Goal: Transaction & Acquisition: Purchase product/service

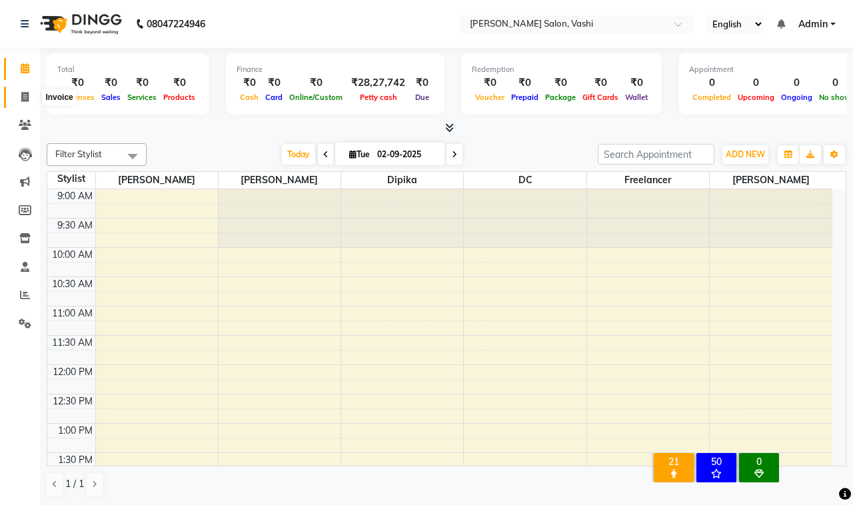
click at [24, 92] on icon at bounding box center [24, 97] width 7 height 10
select select "695"
select select "service"
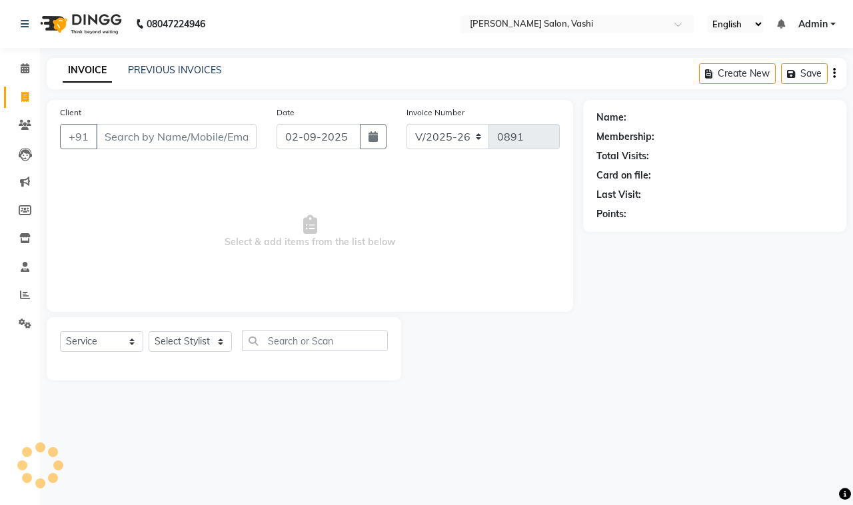
click at [154, 77] on div "PREVIOUS INVOICES" at bounding box center [175, 70] width 94 height 14
click at [158, 70] on link "PREVIOUS INVOICES" at bounding box center [175, 70] width 94 height 12
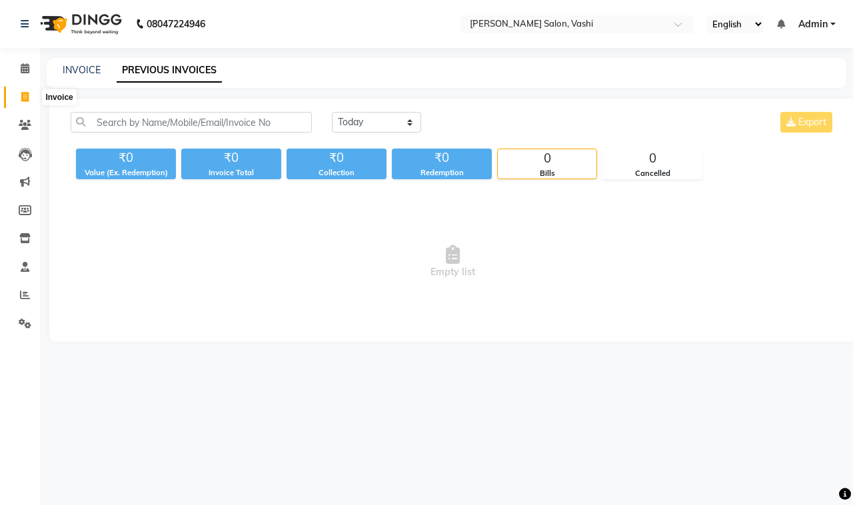
click at [21, 97] on icon at bounding box center [24, 97] width 7 height 10
select select "service"
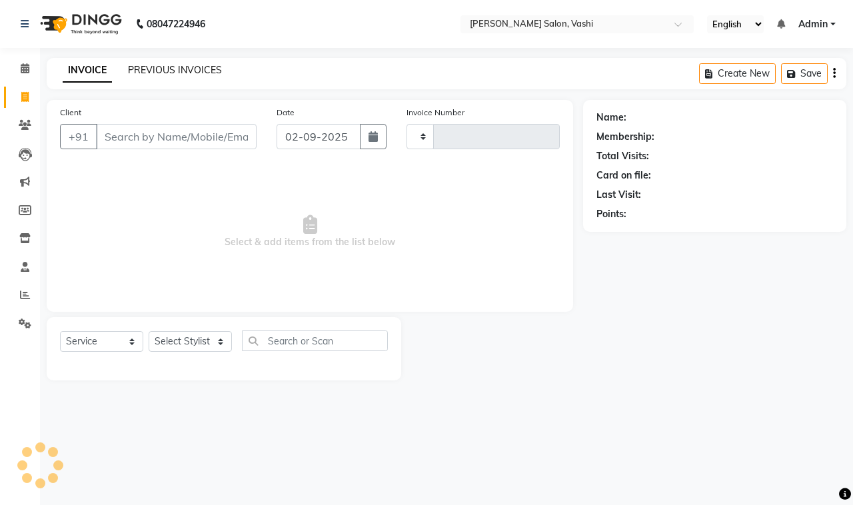
type input "0891"
select select "695"
click at [174, 69] on link "PREVIOUS INVOICES" at bounding box center [175, 70] width 94 height 12
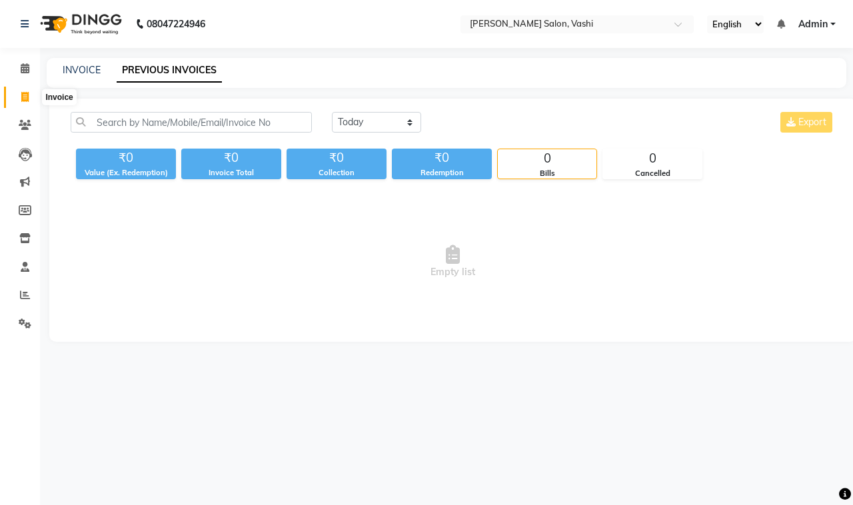
click at [28, 100] on icon at bounding box center [24, 97] width 7 height 10
select select "695"
select select "service"
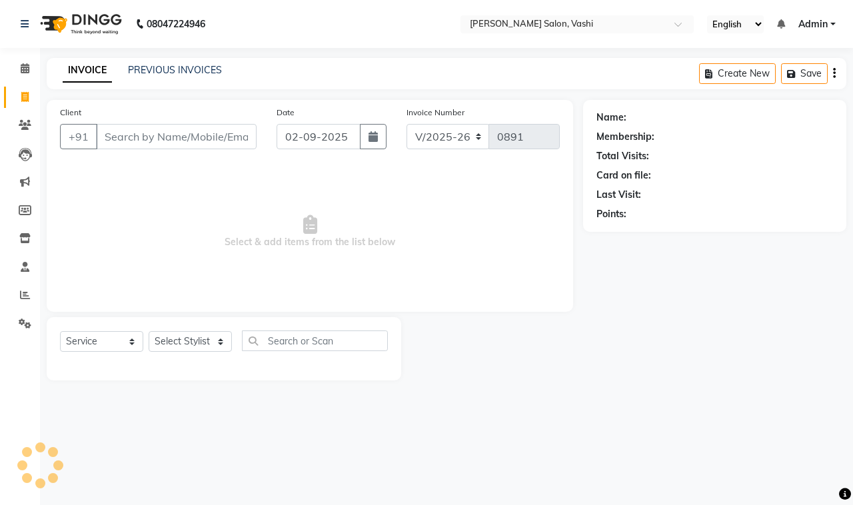
click at [207, 131] on input "Client" at bounding box center [176, 136] width 161 height 25
click at [196, 334] on select "Select Stylist DC Dipika Freelancer [PERSON_NAME] [PERSON_NAME] [PERSON_NAME]" at bounding box center [190, 341] width 83 height 21
click at [149, 331] on select "Select Stylist DC Dipika Freelancer [PERSON_NAME] [PERSON_NAME] [PERSON_NAME]" at bounding box center [190, 341] width 83 height 21
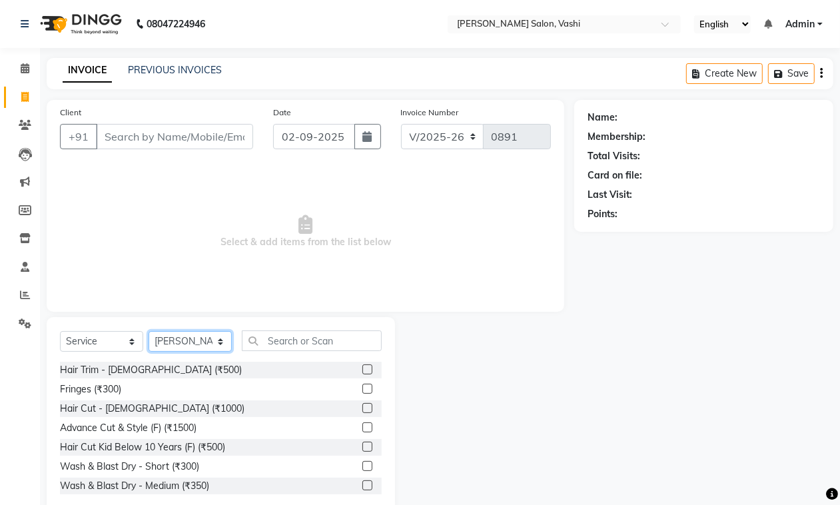
click at [193, 334] on select "Select Stylist DC Dipika Freelancer [PERSON_NAME] [PERSON_NAME] [PERSON_NAME]" at bounding box center [190, 341] width 83 height 21
select select "10481"
click at [149, 331] on select "Select Stylist DC Dipika Freelancer [PERSON_NAME] [PERSON_NAME] [PERSON_NAME]" at bounding box center [190, 341] width 83 height 21
drag, startPoint x: 284, startPoint y: 331, endPoint x: 298, endPoint y: 338, distance: 15.8
click at [288, 334] on input "text" at bounding box center [312, 340] width 140 height 21
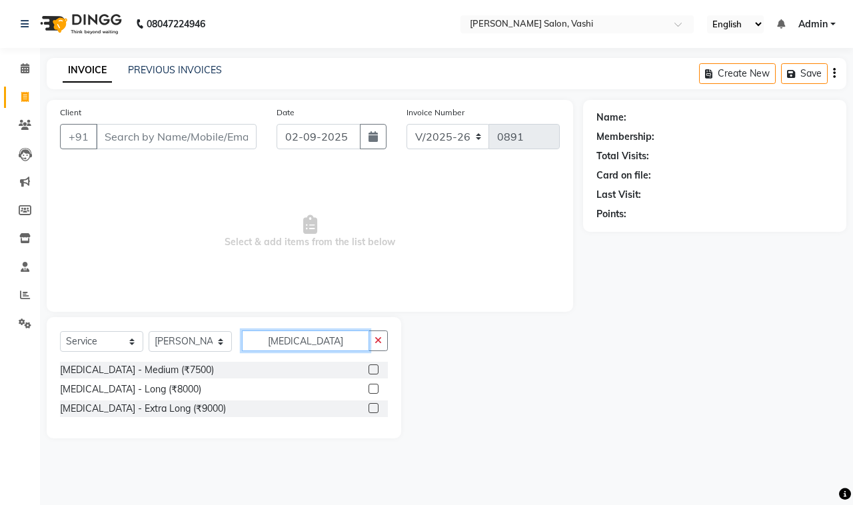
type input "botox"
click at [372, 390] on label at bounding box center [373, 389] width 10 height 10
click at [372, 390] on input "checkbox" at bounding box center [372, 389] width 9 height 9
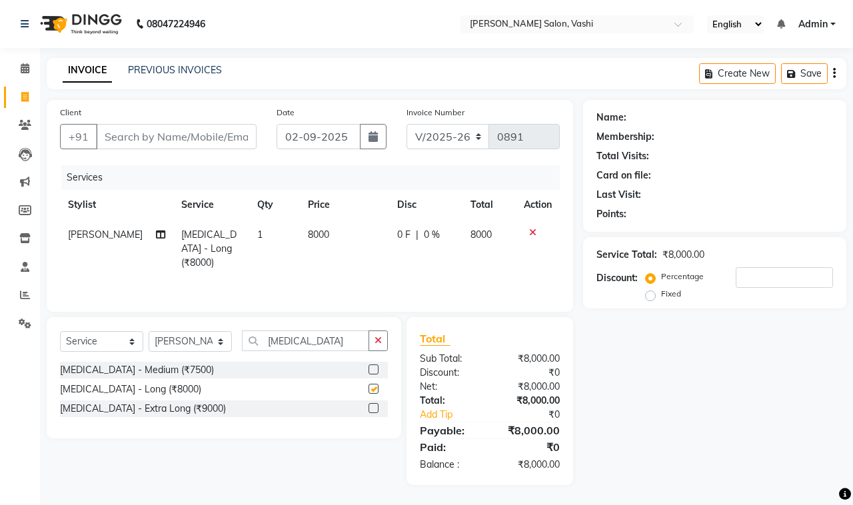
checkbox input "false"
click at [744, 282] on input "number" at bounding box center [783, 277] width 97 height 21
type input "20"
click at [311, 230] on span "8000" at bounding box center [314, 234] width 21 height 12
select select "10481"
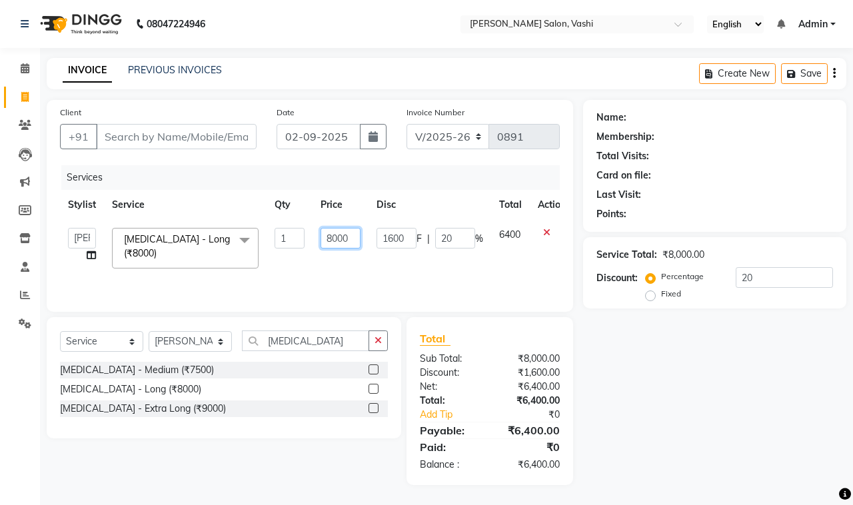
click at [331, 238] on input "8000" at bounding box center [340, 238] width 40 height 21
type input "7500"
click at [332, 247] on input "7500" at bounding box center [340, 238] width 40 height 21
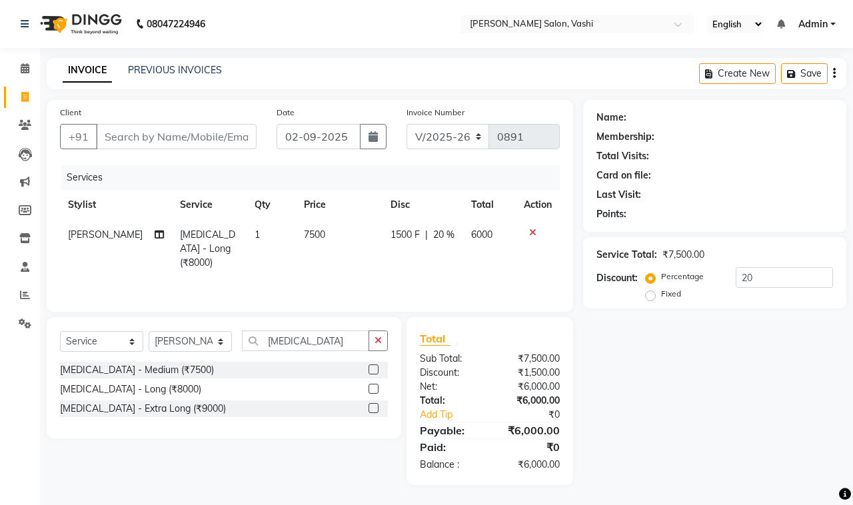
click at [336, 258] on td "7500" at bounding box center [339, 249] width 86 height 58
select select "10481"
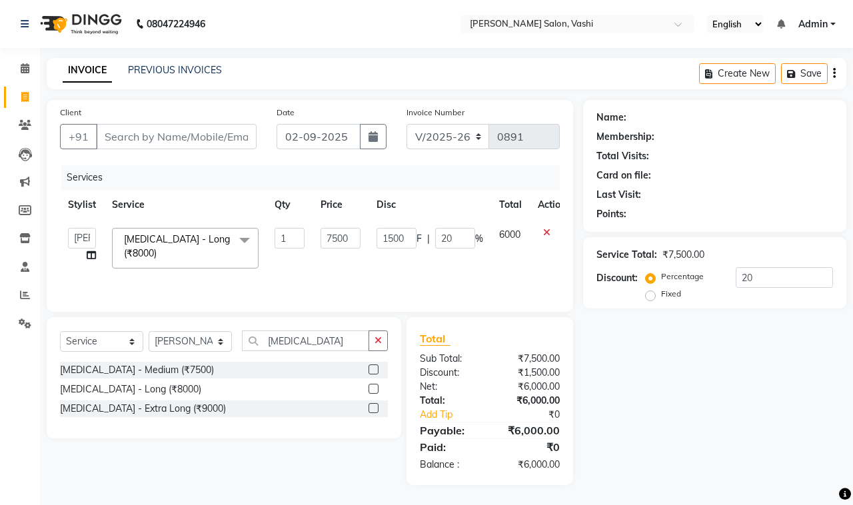
click at [351, 276] on div "Services Stylist Service Qty Price Disc Total Action DC Dipika Freelancer Hasan…" at bounding box center [310, 231] width 500 height 133
click at [164, 134] on input "Client" at bounding box center [176, 136] width 161 height 25
click at [206, 132] on input "Client" at bounding box center [176, 136] width 161 height 25
click at [206, 133] on input "Client" at bounding box center [176, 136] width 161 height 25
click at [186, 140] on input "Client" at bounding box center [176, 136] width 161 height 25
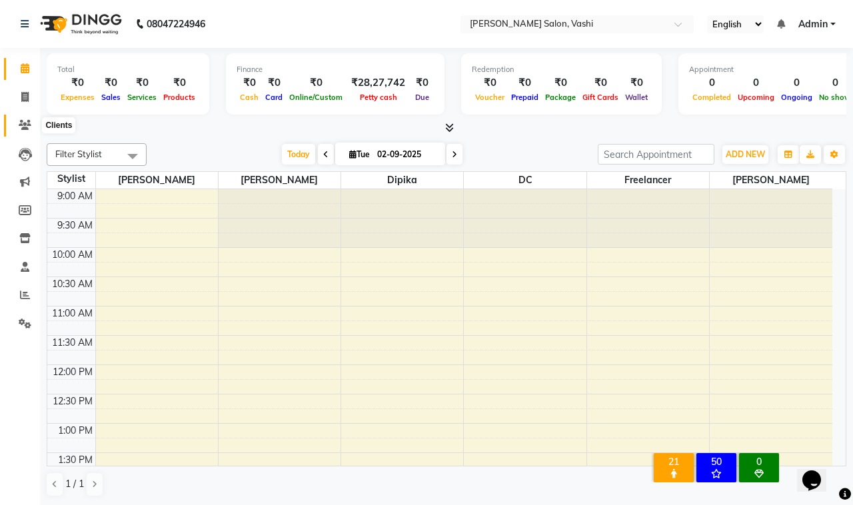
click at [25, 123] on icon at bounding box center [25, 125] width 13 height 10
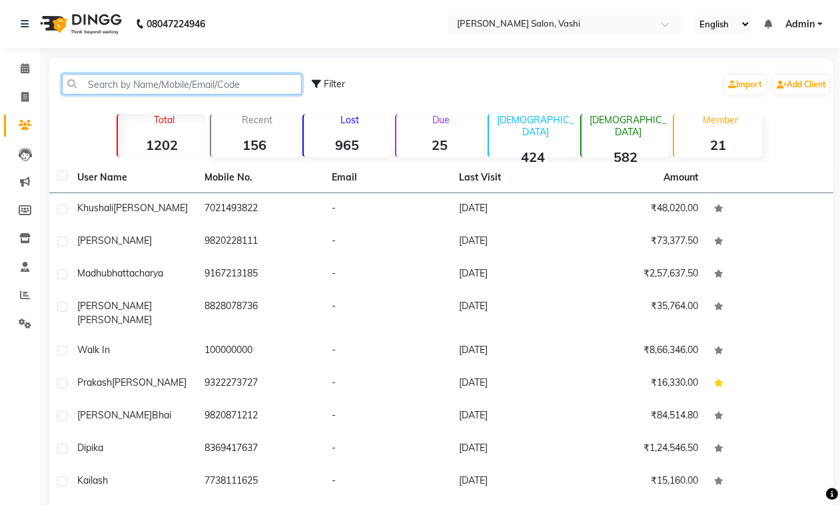
click at [210, 87] on input "text" at bounding box center [182, 84] width 240 height 21
click at [143, 85] on input "text" at bounding box center [182, 84] width 240 height 21
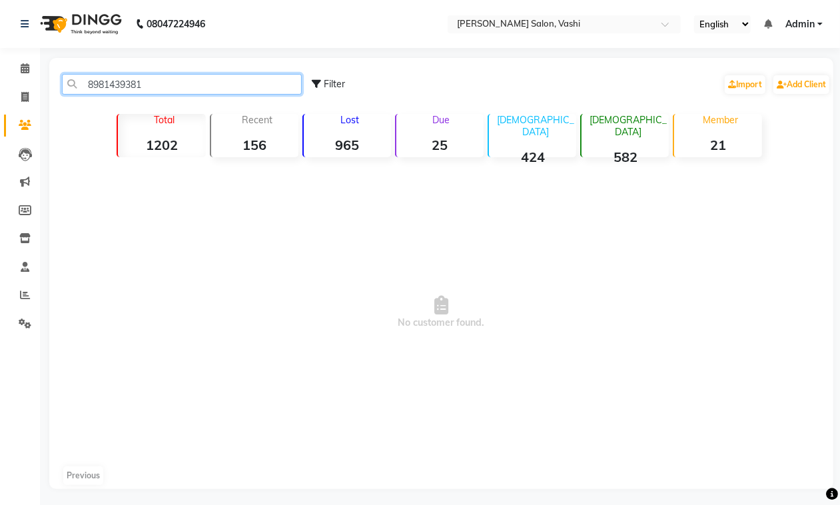
type input "8981439381"
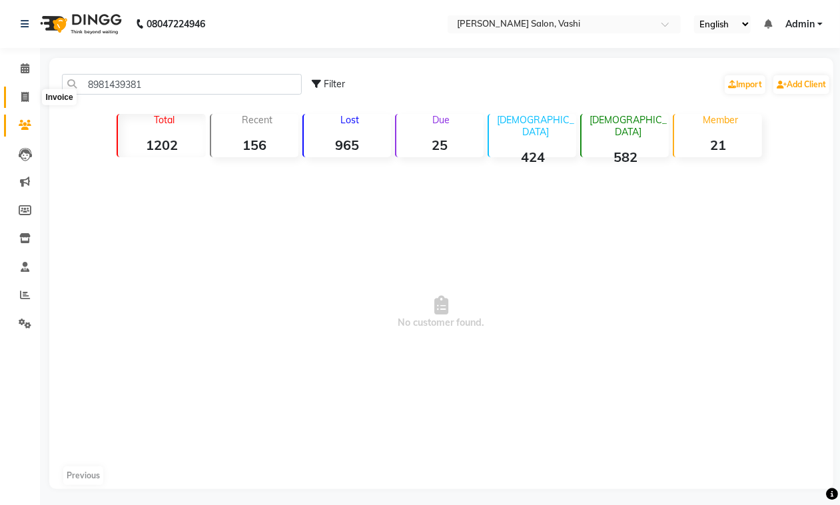
click at [23, 95] on icon at bounding box center [24, 97] width 7 height 10
select select "695"
select select "service"
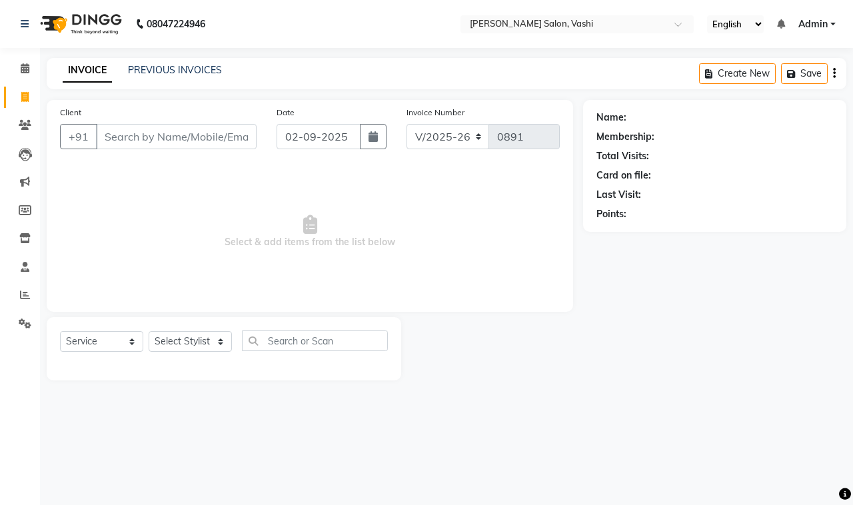
click at [135, 133] on input "Client" at bounding box center [176, 136] width 161 height 25
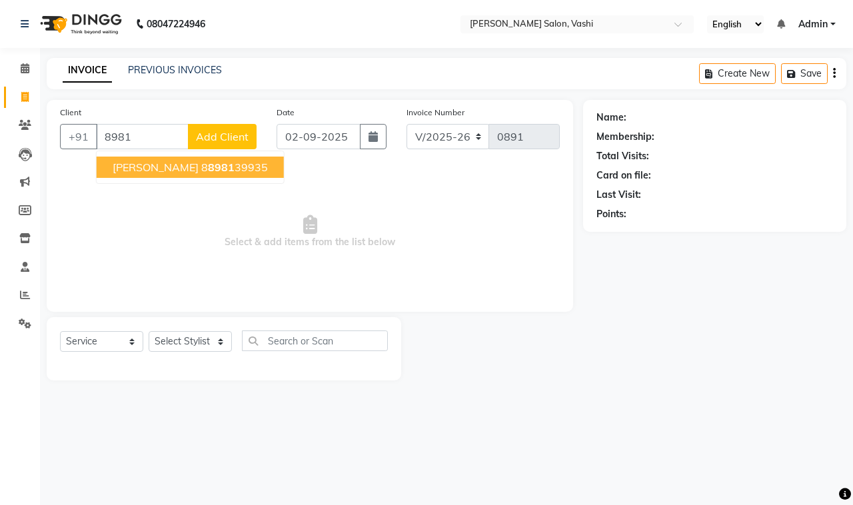
click at [157, 141] on input "8981" at bounding box center [142, 136] width 93 height 25
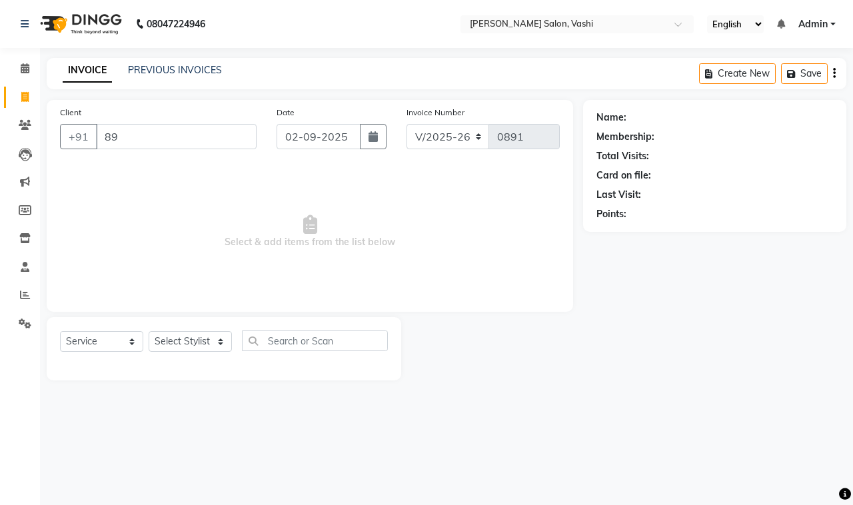
type input "8"
click at [187, 137] on input "Client" at bounding box center [176, 136] width 161 height 25
type input "89814393810"
click at [201, 139] on span "Add Client" at bounding box center [222, 136] width 53 height 13
select select "22"
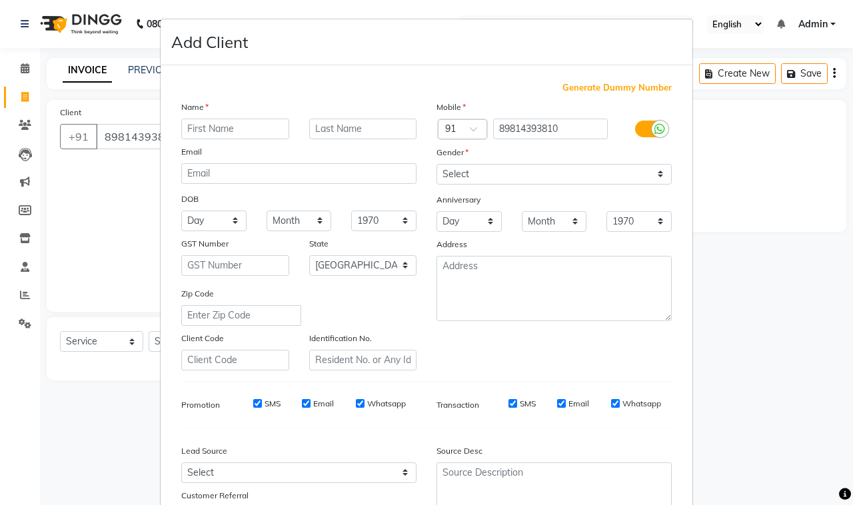
click at [777, 256] on ngb-modal-window "Add Client Generate Dummy Number Name Email DOB Day 01 02 03 04 05 06 07 08 09 …" at bounding box center [426, 252] width 853 height 505
drag, startPoint x: 64, startPoint y: 230, endPoint x: 64, endPoint y: 221, distance: 8.7
click at [64, 226] on ngb-modal-window "Add Client Generate Dummy Number Name Email DOB Day 01 02 03 04 05 06 07 08 09 …" at bounding box center [426, 252] width 853 height 505
click at [117, 132] on ngb-modal-window "Add Client Generate Dummy Number Name Email DOB Day 01 02 03 04 05 06 07 08 09 …" at bounding box center [426, 252] width 853 height 505
click at [117, 130] on ngb-modal-window "Add Client Generate Dummy Number Name Email DOB Day 01 02 03 04 05 06 07 08 09 …" at bounding box center [426, 252] width 853 height 505
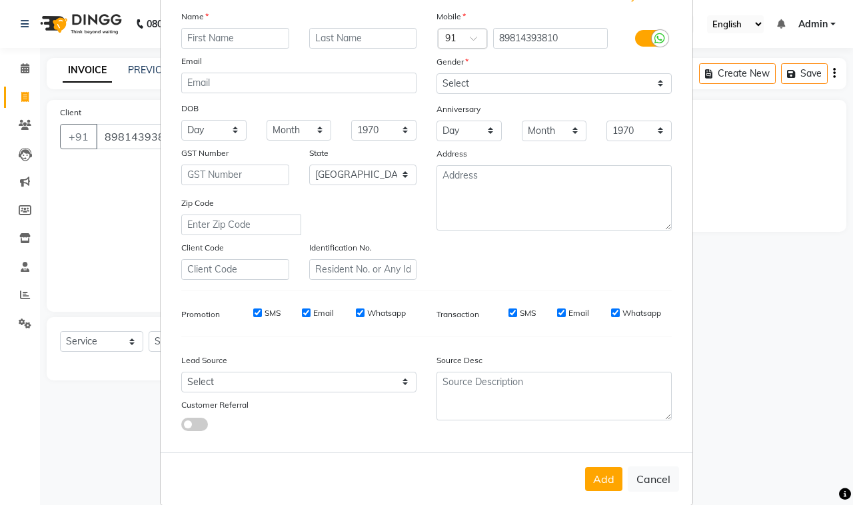
scroll to position [105, 0]
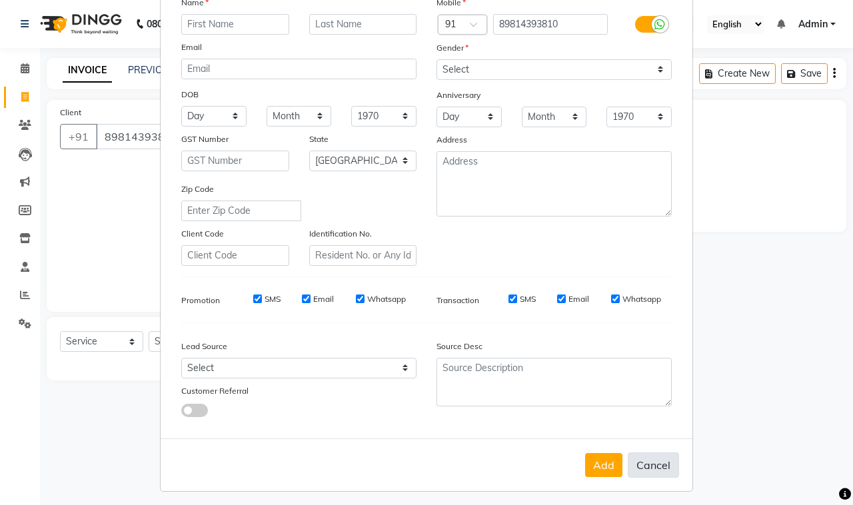
click at [653, 464] on button "Cancel" at bounding box center [652, 464] width 51 height 25
select select
select select "null"
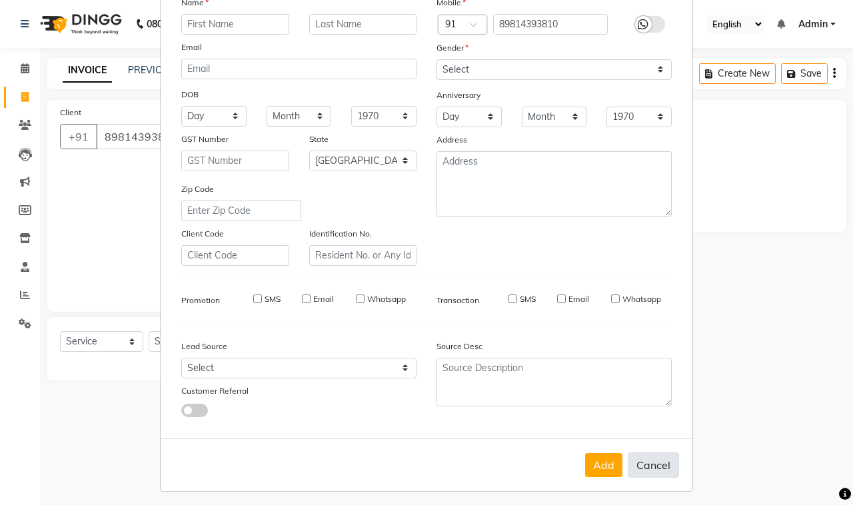
select select
checkbox input "false"
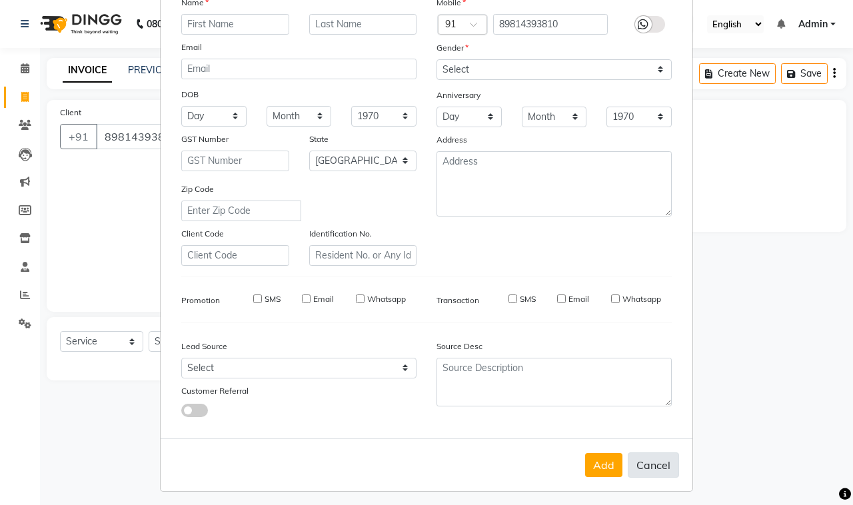
checkbox input "false"
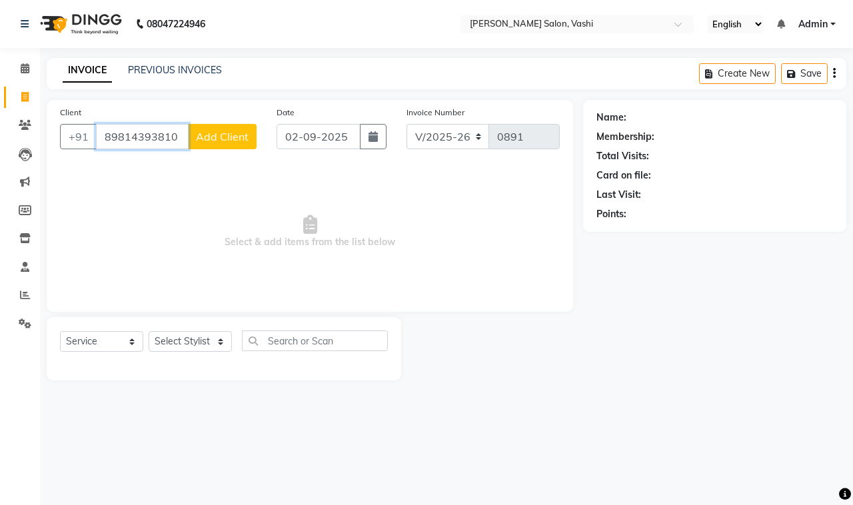
click at [178, 141] on input "89814393810" at bounding box center [142, 136] width 93 height 25
type input "8981439381"
click at [222, 139] on span "Add Client" at bounding box center [222, 136] width 53 height 13
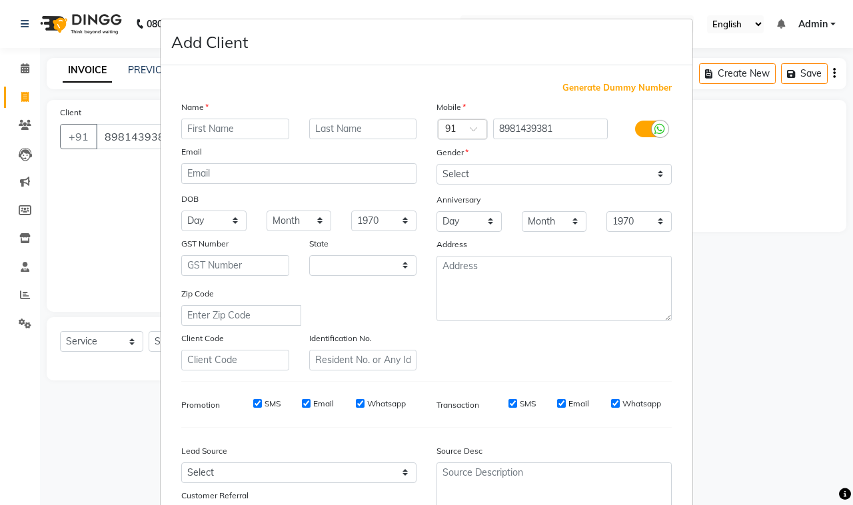
select select "22"
click at [191, 128] on input "text" at bounding box center [235, 129] width 108 height 21
click at [185, 122] on input "office girl" at bounding box center [235, 129] width 108 height 21
type input "Office girl"
click at [342, 141] on div "Name Office girl Email DOB Day 01 02 03 04 05 06 07 08 09 10 11 12 13 14 15 16 …" at bounding box center [298, 235] width 255 height 270
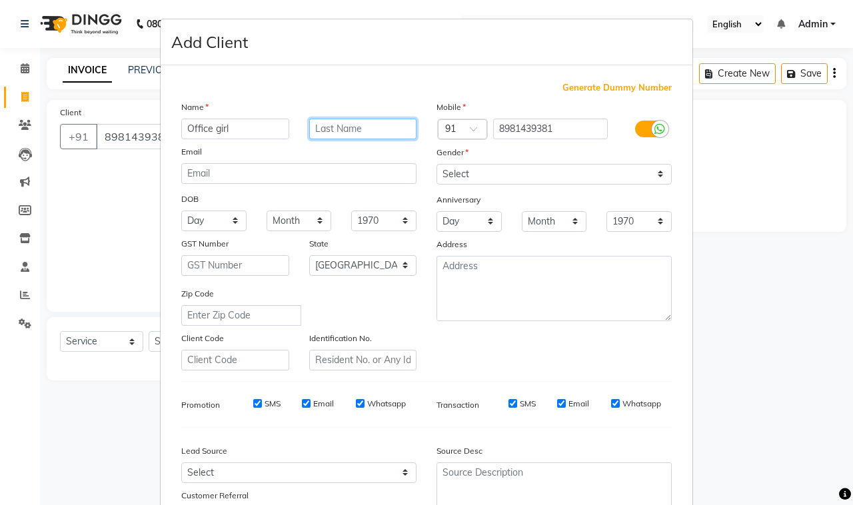
click at [344, 133] on input "text" at bounding box center [363, 129] width 108 height 21
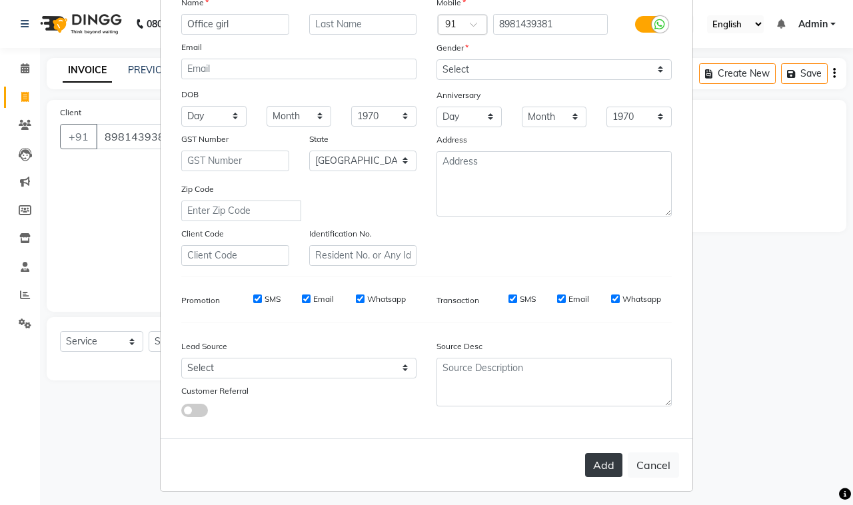
drag, startPoint x: 591, startPoint y: 463, endPoint x: 598, endPoint y: 461, distance: 7.0
click at [595, 463] on button "Add" at bounding box center [603, 465] width 37 height 24
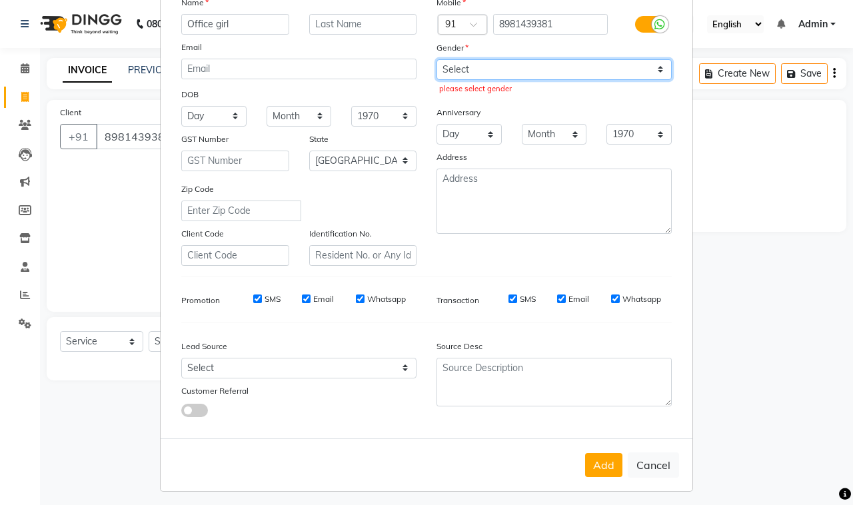
click at [488, 74] on select "Select [DEMOGRAPHIC_DATA] [DEMOGRAPHIC_DATA] Other Prefer Not To Say" at bounding box center [553, 69] width 235 height 21
select select "[DEMOGRAPHIC_DATA]"
click at [436, 59] on select "Select [DEMOGRAPHIC_DATA] [DEMOGRAPHIC_DATA] Other Prefer Not To Say" at bounding box center [553, 69] width 235 height 21
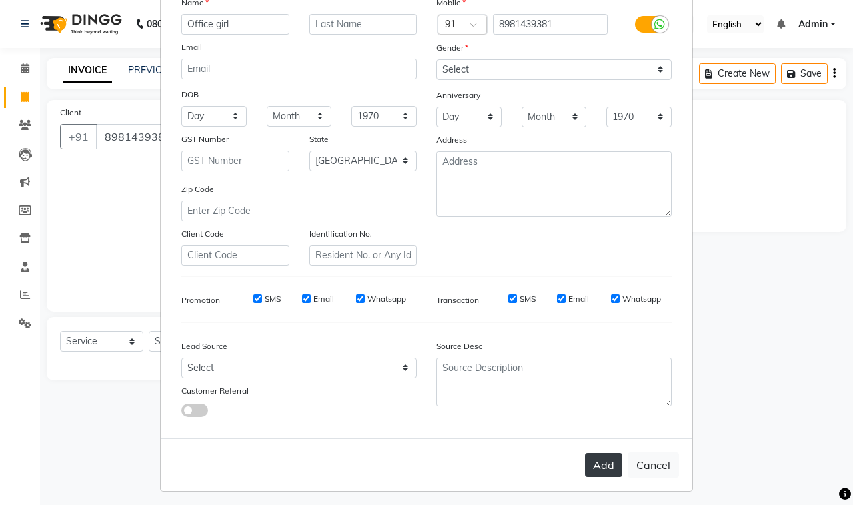
click at [603, 460] on button "Add" at bounding box center [603, 465] width 37 height 24
select select
select select "null"
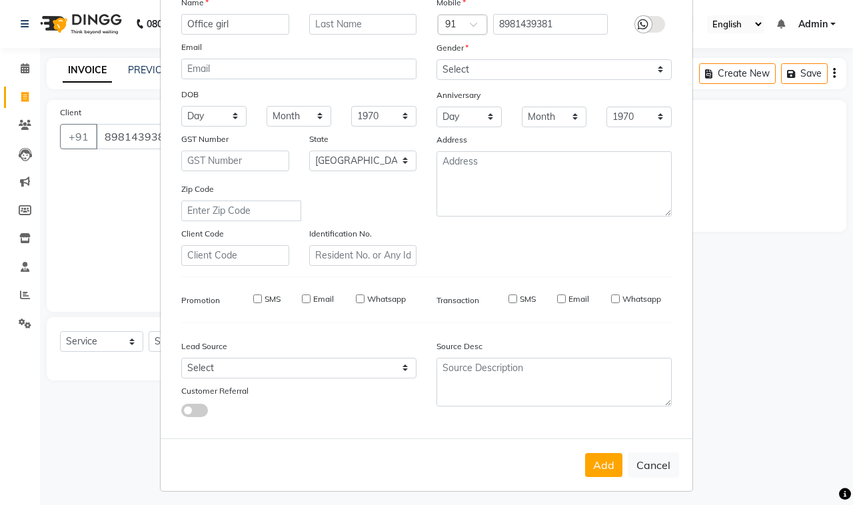
select select
checkbox input "false"
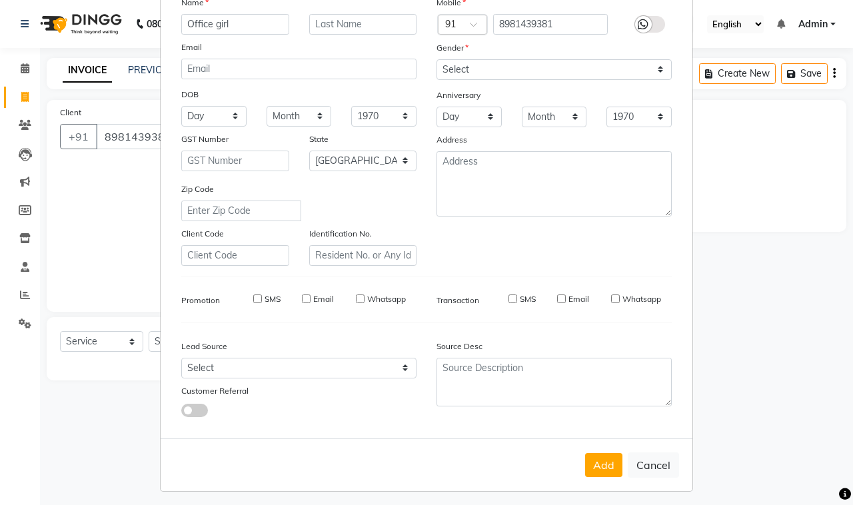
checkbox input "false"
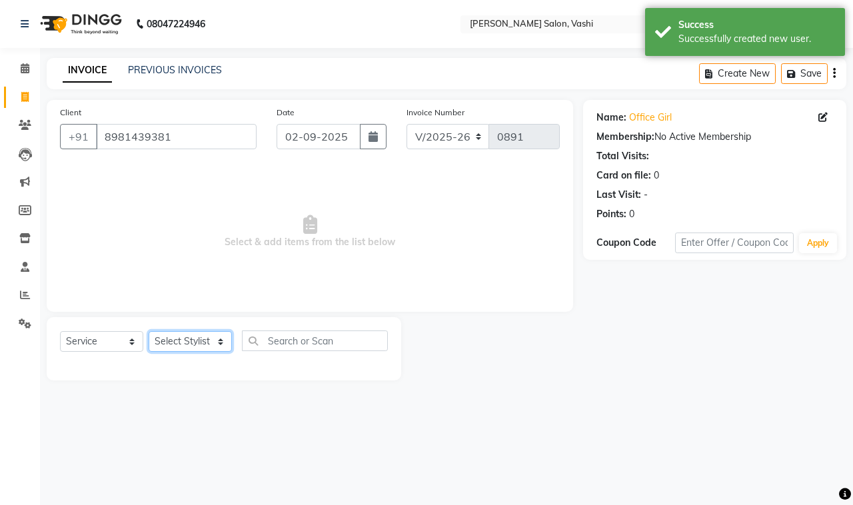
click at [188, 343] on select "Select Stylist DC Dipika Freelancer [PERSON_NAME] [PERSON_NAME] [PERSON_NAME]" at bounding box center [190, 341] width 83 height 21
select select "10481"
click at [149, 331] on select "Select Stylist DC Dipika Freelancer [PERSON_NAME] [PERSON_NAME] [PERSON_NAME]" at bounding box center [190, 341] width 83 height 21
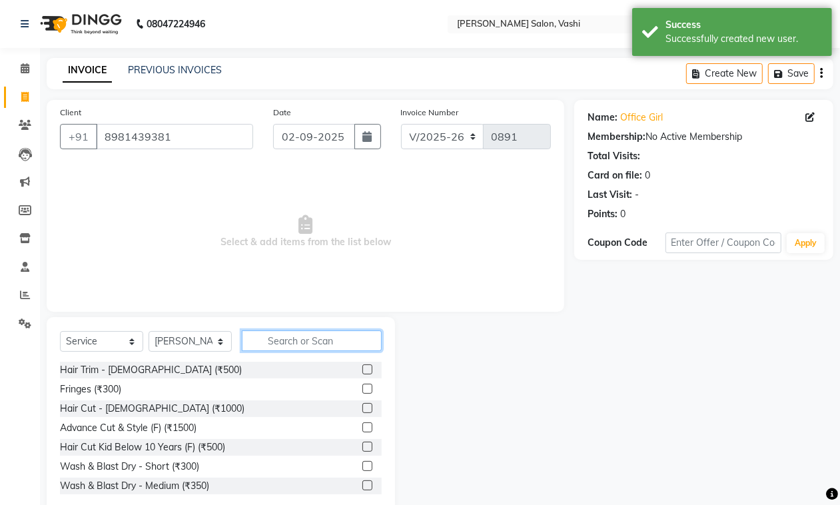
drag, startPoint x: 332, startPoint y: 345, endPoint x: 851, endPoint y: 178, distance: 545.5
click at [338, 345] on input "text" at bounding box center [312, 340] width 140 height 21
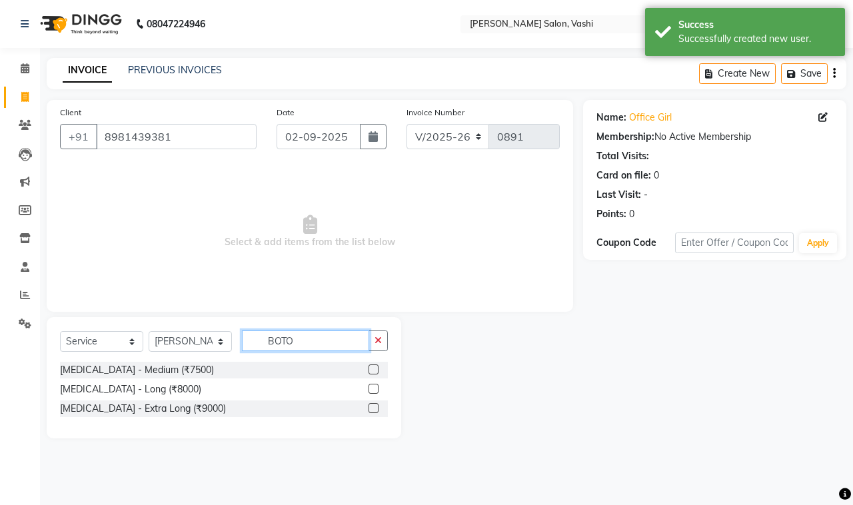
type input "BOTO"
click at [376, 367] on label at bounding box center [373, 369] width 10 height 10
click at [376, 367] on input "checkbox" at bounding box center [372, 370] width 9 height 9
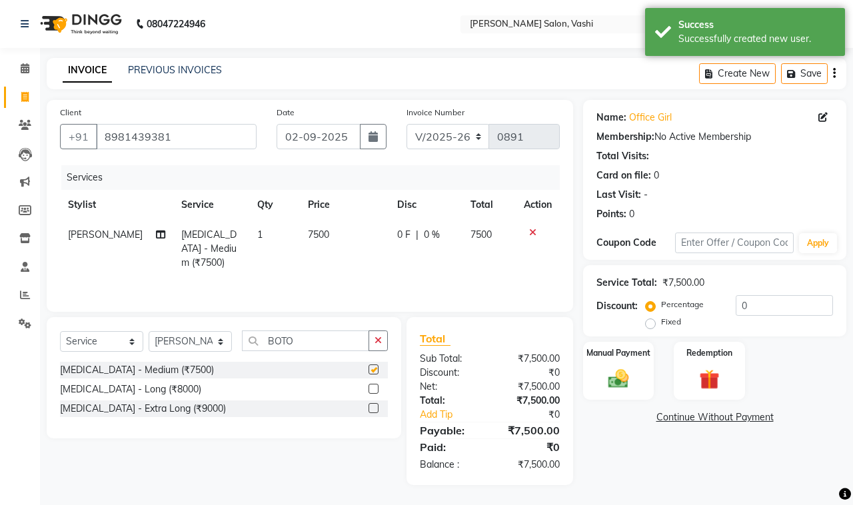
checkbox input "false"
drag, startPoint x: 731, startPoint y: 314, endPoint x: 747, endPoint y: 298, distance: 23.5
click at [743, 303] on div "Percentage Fixed 0" at bounding box center [740, 313] width 184 height 36
click at [735, 313] on input "0" at bounding box center [783, 305] width 97 height 21
type input "20"
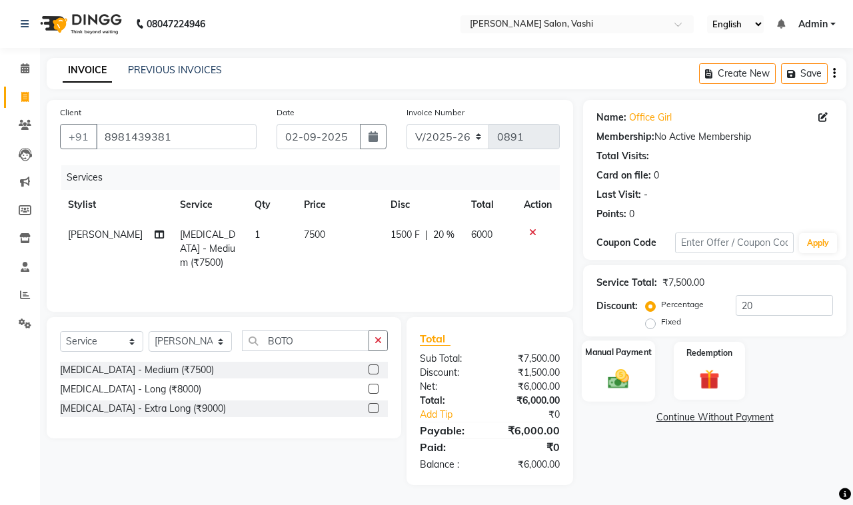
click at [588, 380] on div "Manual Payment" at bounding box center [618, 370] width 74 height 61
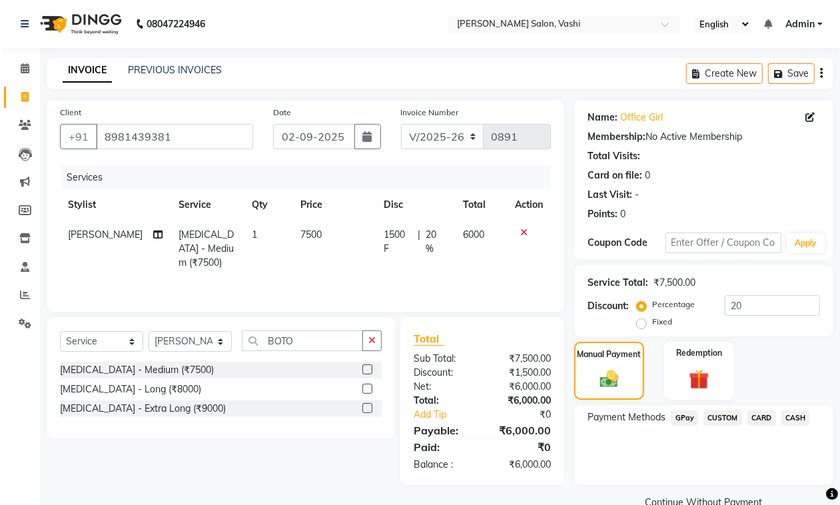
click at [804, 420] on span "CASH" at bounding box center [795, 417] width 29 height 15
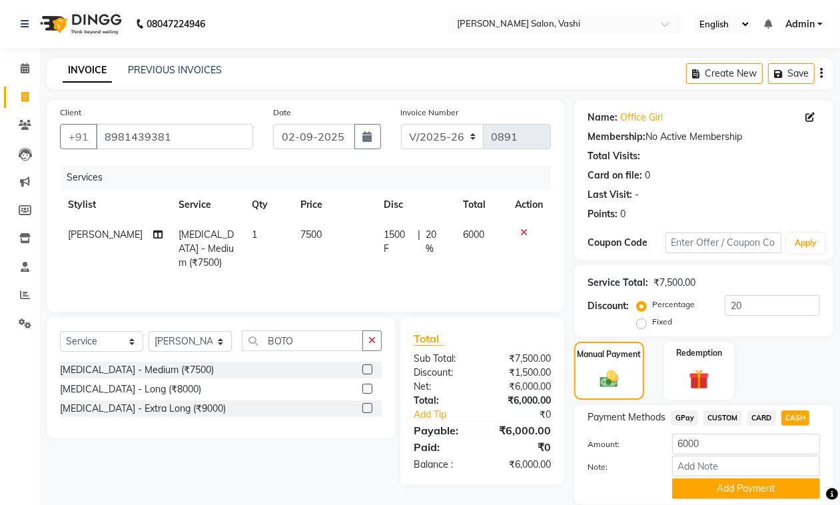
drag, startPoint x: 765, startPoint y: 487, endPoint x: 813, endPoint y: 421, distance: 81.5
click at [781, 471] on div "Amount: 6000 Note: Add Payment" at bounding box center [703, 466] width 232 height 65
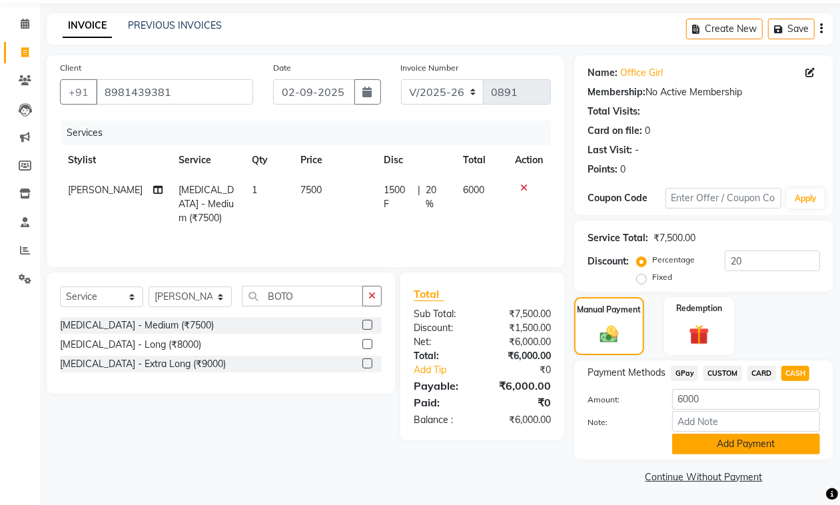
click at [777, 445] on button "Add Payment" at bounding box center [746, 444] width 148 height 21
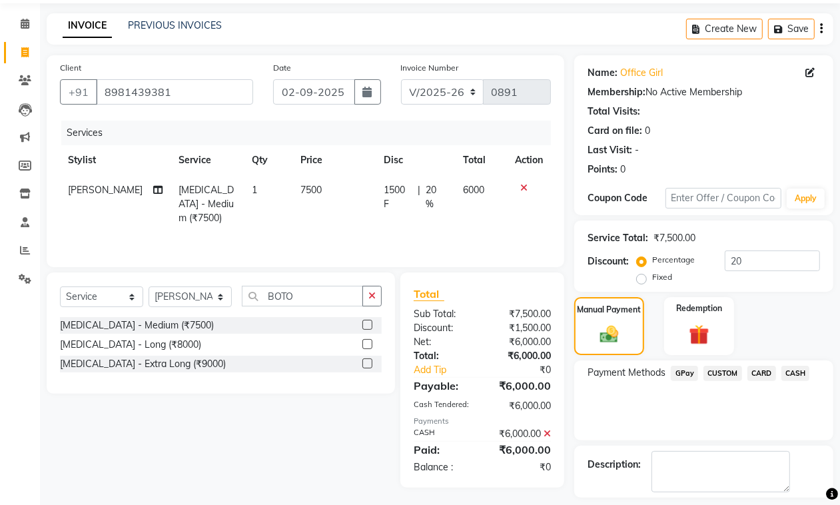
scroll to position [102, 0]
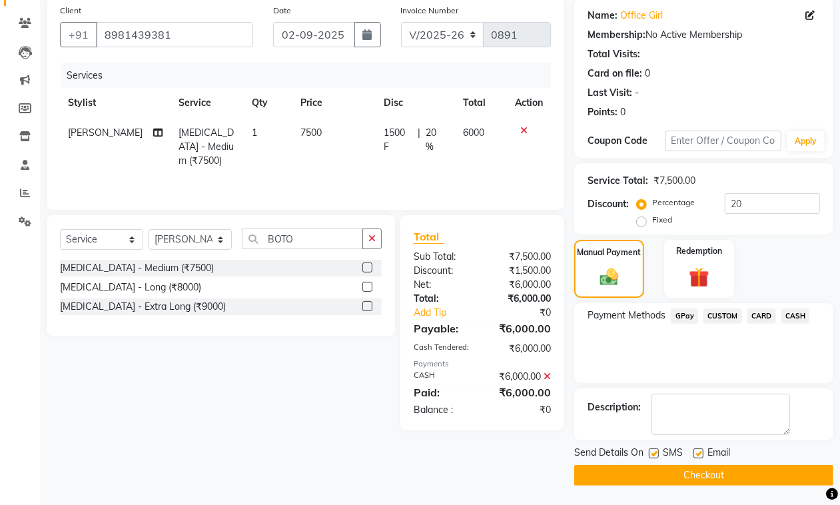
drag, startPoint x: 701, startPoint y: 454, endPoint x: 691, endPoint y: 462, distance: 12.3
click at [700, 454] on label at bounding box center [698, 453] width 10 height 10
click at [700, 454] on input "checkbox" at bounding box center [697, 454] width 9 height 9
checkbox input "false"
click at [653, 454] on label at bounding box center [654, 453] width 10 height 10
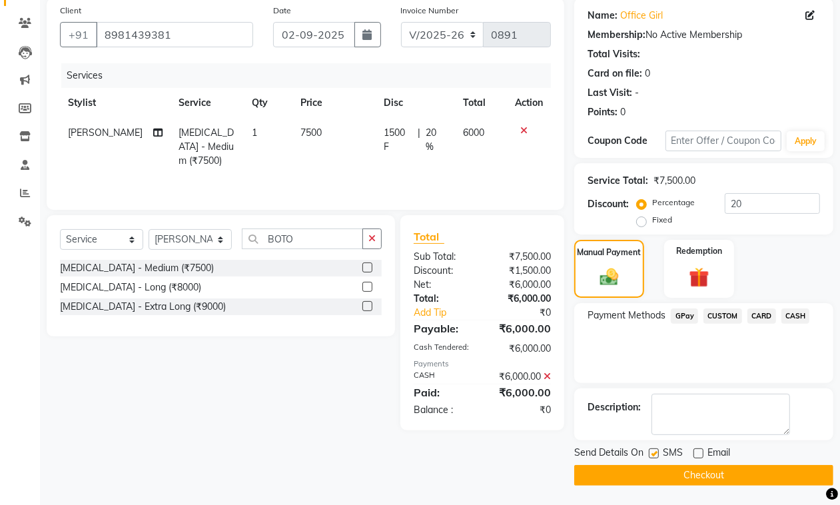
click at [653, 454] on input "checkbox" at bounding box center [653, 454] width 9 height 9
checkbox input "false"
click at [653, 486] on main "INVOICE PREVIOUS INVOICES Create New Save Client [PHONE_NUMBER] Date [DATE] Inv…" at bounding box center [440, 230] width 800 height 549
click at [664, 470] on button "Checkout" at bounding box center [703, 475] width 259 height 21
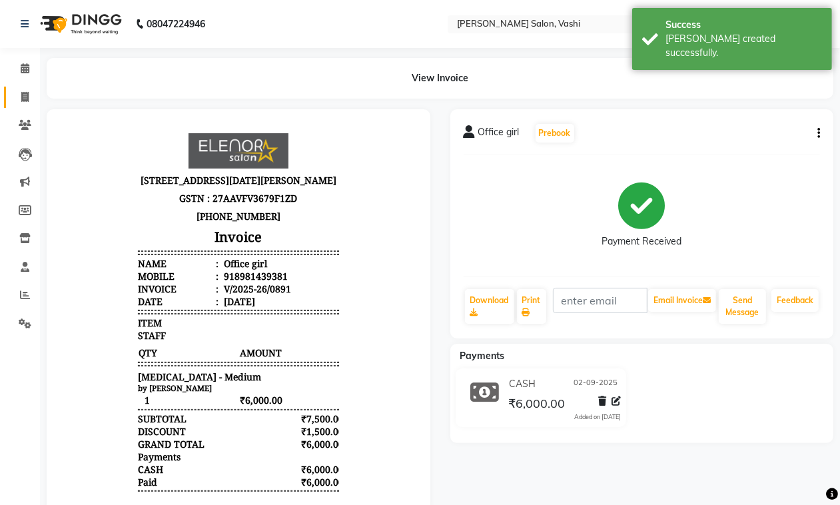
click at [25, 88] on link "Invoice" at bounding box center [20, 98] width 32 height 22
select select "service"
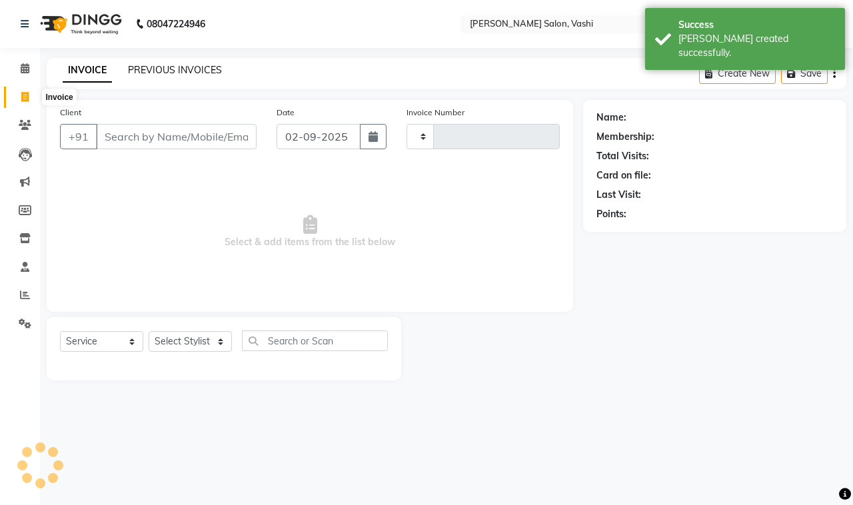
type input "0892"
select select "695"
click at [171, 72] on link "PREVIOUS INVOICES" at bounding box center [175, 70] width 94 height 12
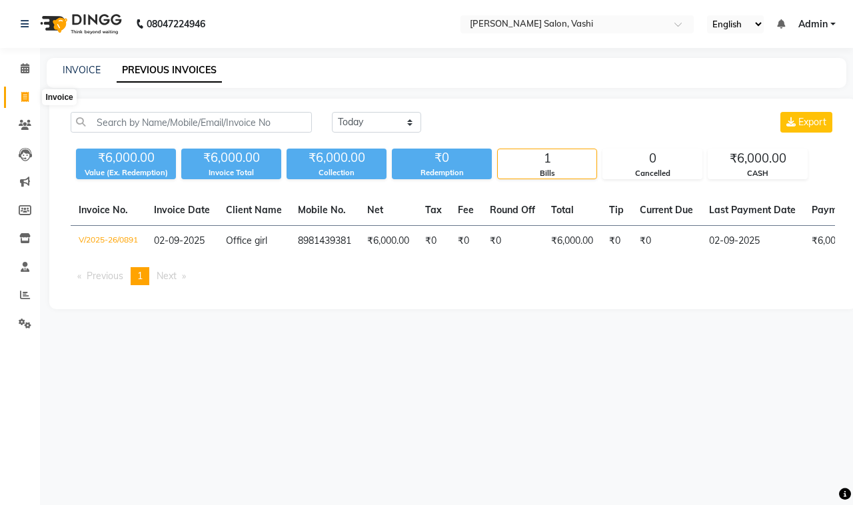
click at [27, 100] on icon at bounding box center [24, 97] width 7 height 10
select select "695"
select select "service"
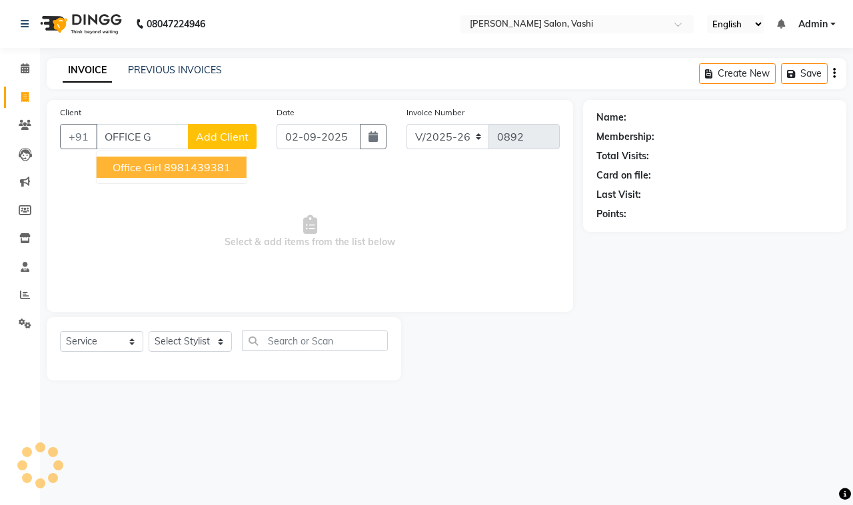
click at [180, 169] on ngb-highlight "8981439381" at bounding box center [197, 167] width 67 height 13
type input "8981439381"
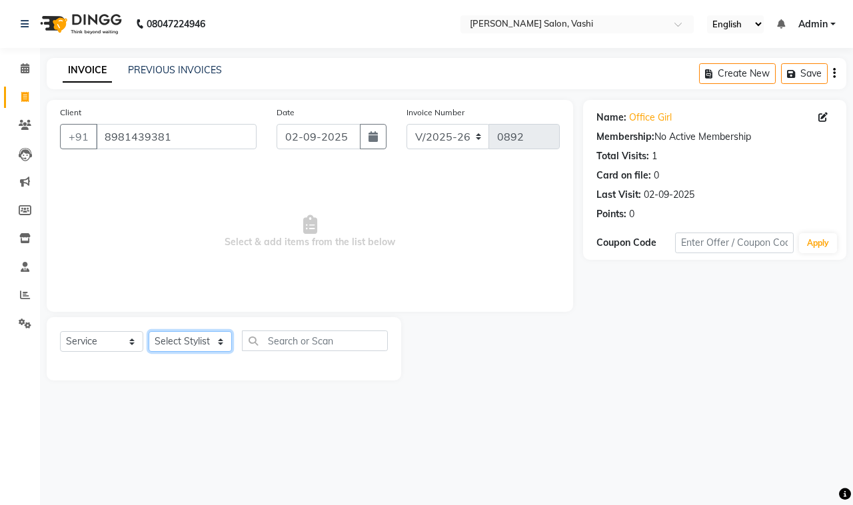
click at [200, 348] on select "Select Stylist DC Dipika Freelancer [PERSON_NAME] [PERSON_NAME] [PERSON_NAME]" at bounding box center [190, 341] width 83 height 21
select select "10801"
click at [149, 331] on select "Select Stylist DC Dipika Freelancer [PERSON_NAME] [PERSON_NAME] [PERSON_NAME]" at bounding box center [190, 341] width 83 height 21
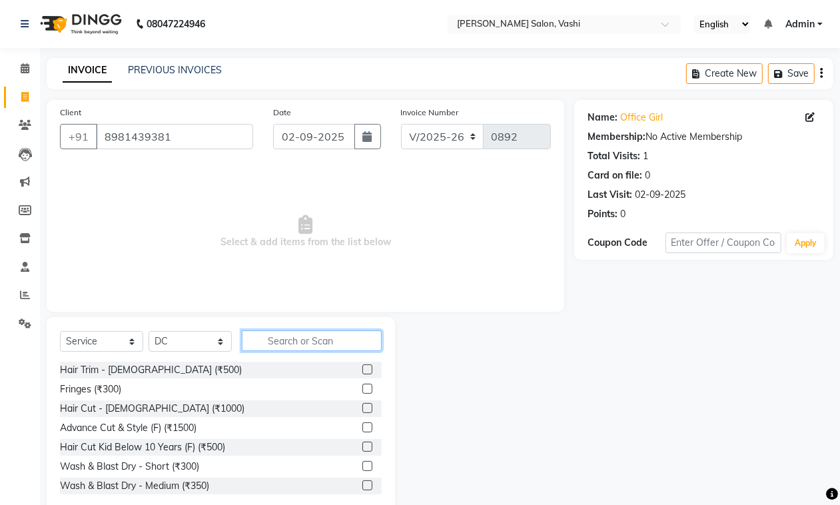
click at [334, 332] on input "text" at bounding box center [312, 340] width 140 height 21
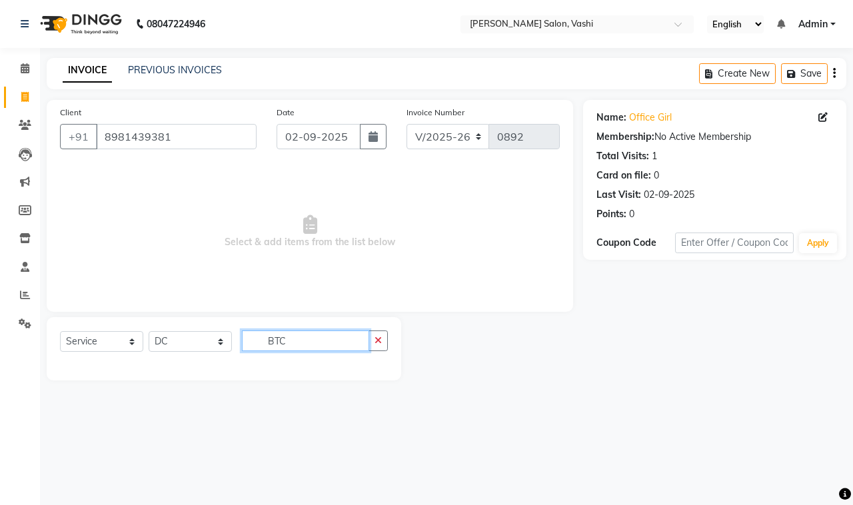
type input "BTC"
click at [105, 340] on select "Select Service Product Membership Package Voucher Prepaid Gift Card" at bounding box center [101, 341] width 83 height 21
select select "product"
click at [60, 331] on select "Select Service Product Membership Package Voucher Prepaid Gift Card" at bounding box center [101, 341] width 83 height 21
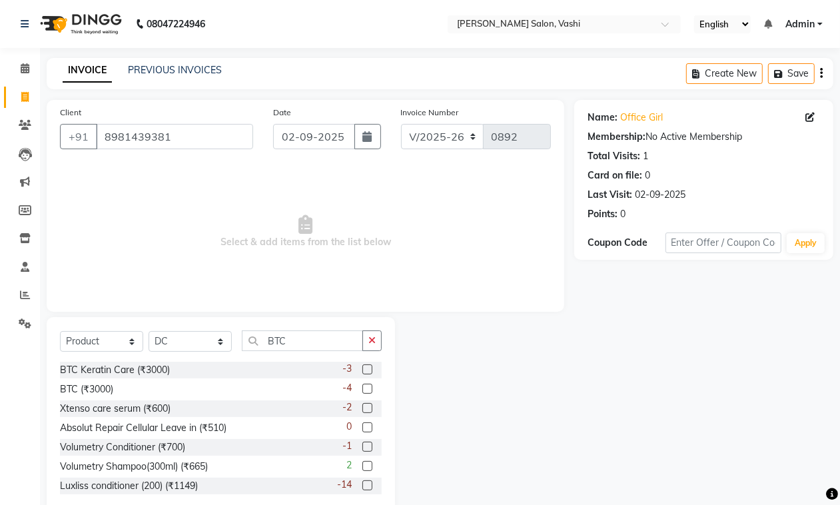
click at [362, 370] on label at bounding box center [367, 369] width 10 height 10
click at [362, 370] on input "checkbox" at bounding box center [366, 370] width 9 height 9
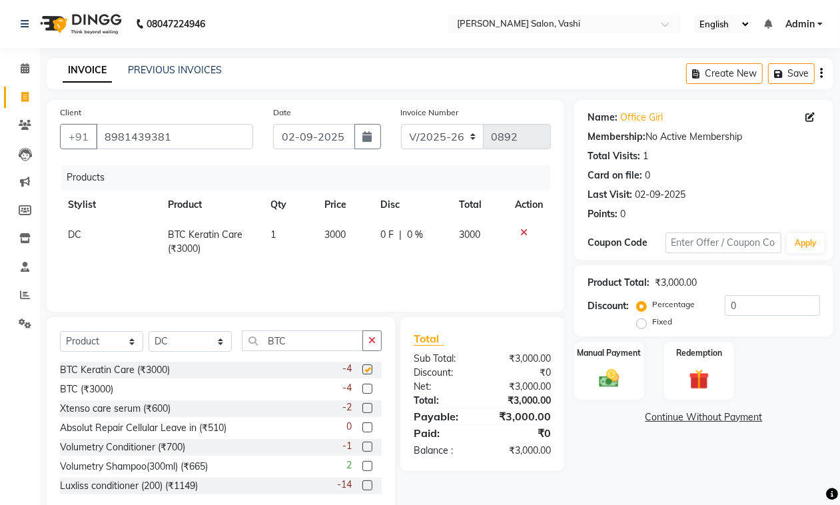
checkbox input "false"
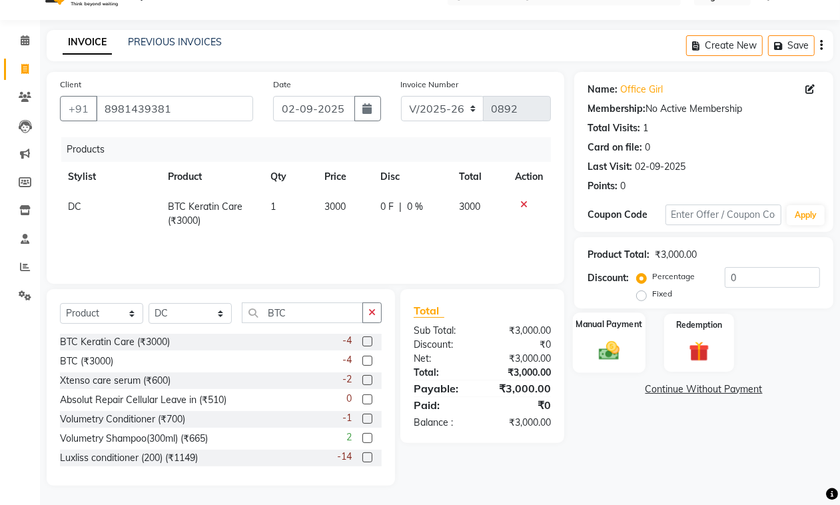
click at [608, 351] on img at bounding box center [608, 350] width 33 height 24
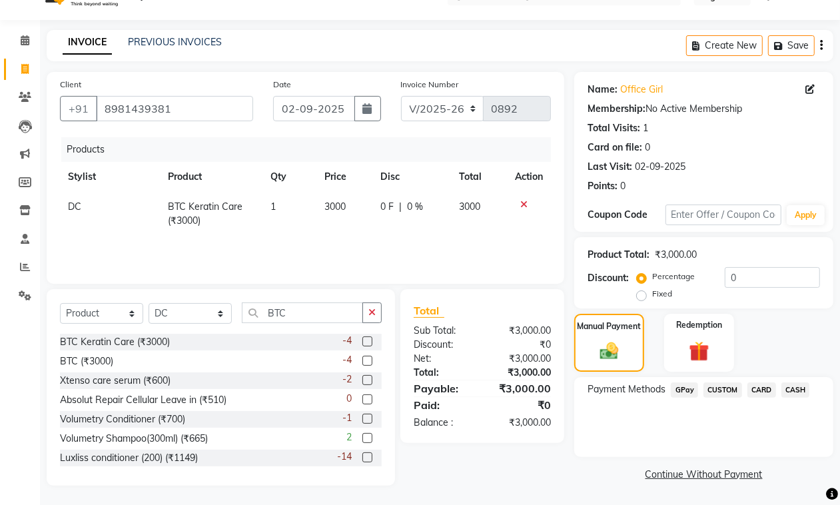
drag, startPoint x: 790, startPoint y: 386, endPoint x: 793, endPoint y: 402, distance: 15.7
click at [791, 386] on span "CASH" at bounding box center [795, 389] width 29 height 15
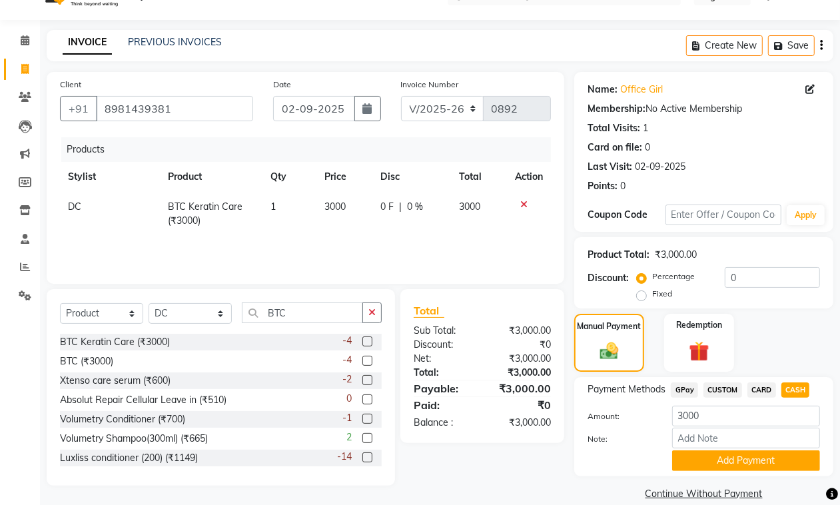
drag, startPoint x: 763, startPoint y: 455, endPoint x: 851, endPoint y: 335, distance: 149.1
click at [765, 453] on button "Add Payment" at bounding box center [746, 460] width 148 height 21
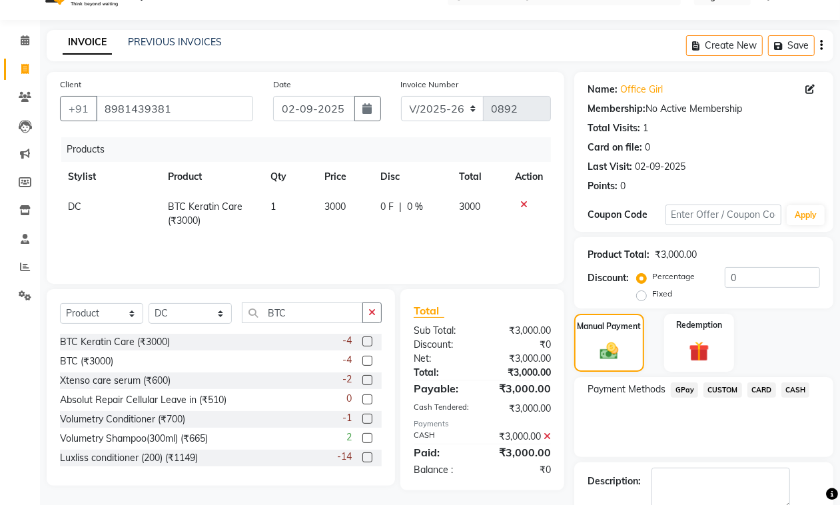
scroll to position [102, 0]
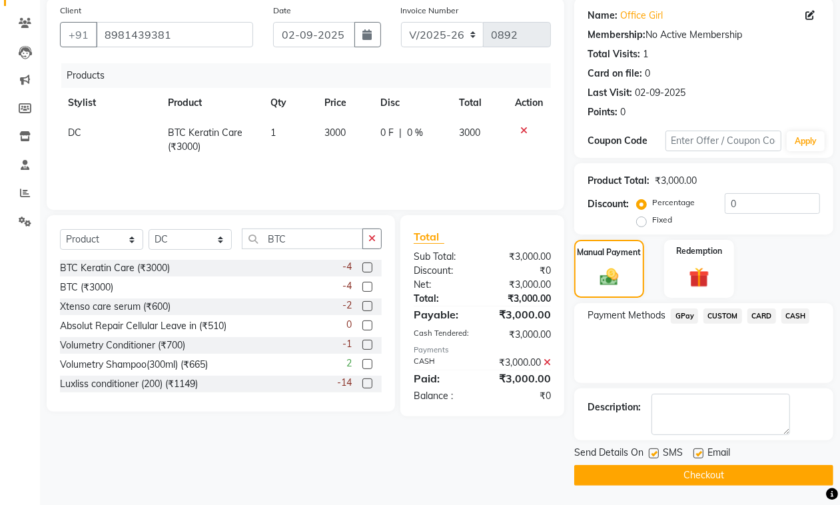
drag, startPoint x: 701, startPoint y: 453, endPoint x: 697, endPoint y: 472, distance: 18.9
click at [701, 454] on label at bounding box center [698, 453] width 10 height 10
click at [701, 454] on input "checkbox" at bounding box center [697, 454] width 9 height 9
checkbox input "false"
drag, startPoint x: 653, startPoint y: 453, endPoint x: 665, endPoint y: 474, distance: 23.5
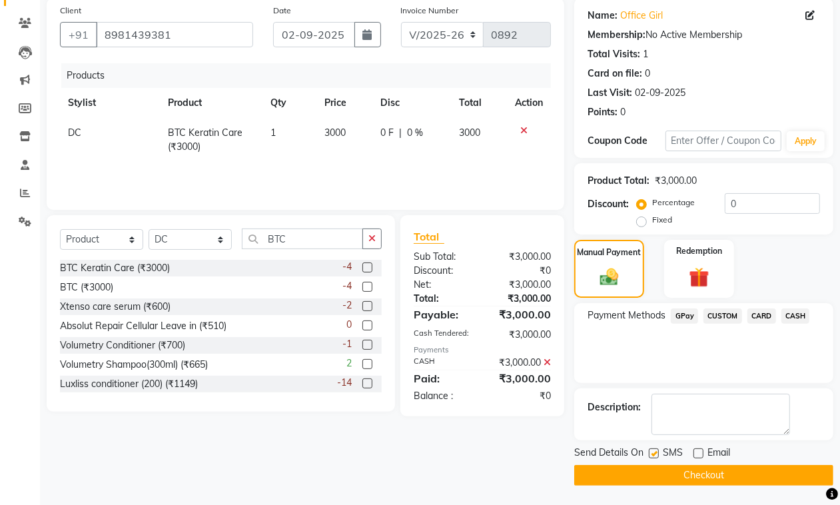
click at [655, 453] on label at bounding box center [654, 453] width 10 height 10
click at [655, 453] on input "checkbox" at bounding box center [653, 454] width 9 height 9
checkbox input "false"
drag, startPoint x: 665, startPoint y: 480, endPoint x: 673, endPoint y: 486, distance: 10.9
click at [667, 480] on button "Checkout" at bounding box center [703, 475] width 259 height 21
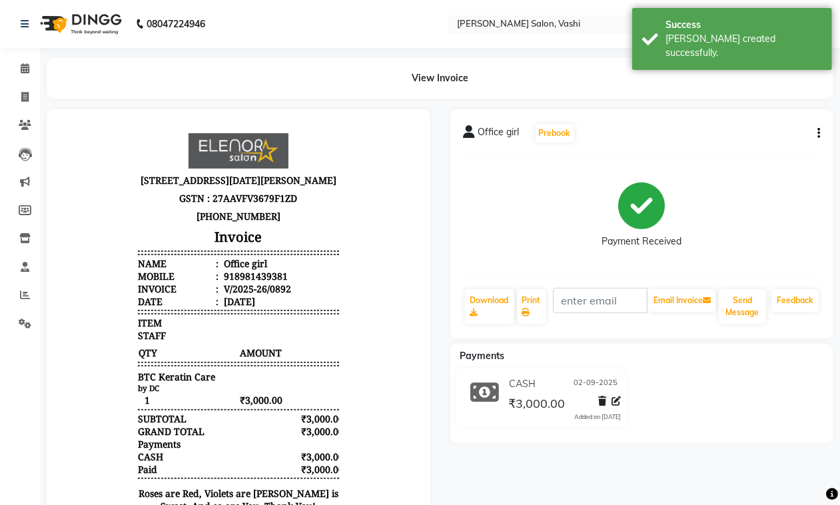
drag, startPoint x: 27, startPoint y: 85, endPoint x: 22, endPoint y: 97, distance: 13.5
click at [25, 87] on li "Invoice" at bounding box center [20, 97] width 40 height 29
click at [22, 97] on icon at bounding box center [24, 97] width 7 height 10
select select "service"
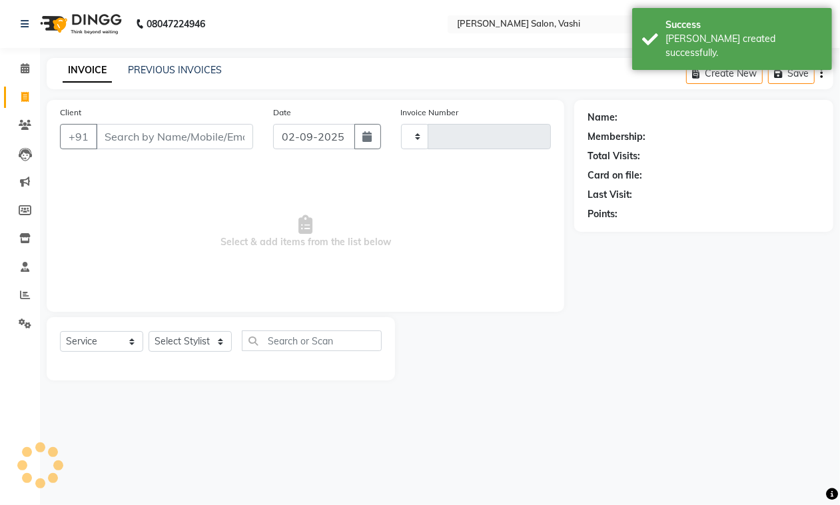
type input "0893"
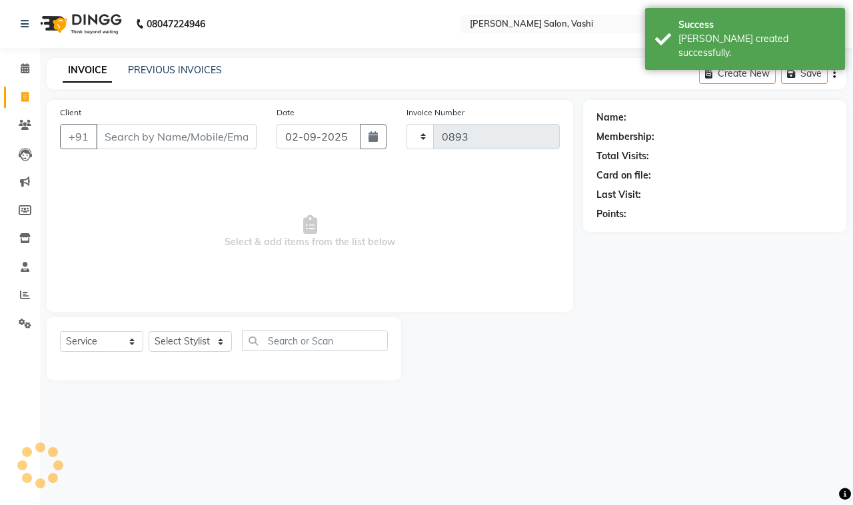
select select "695"
click at [185, 75] on div "PREVIOUS INVOICES" at bounding box center [175, 70] width 94 height 14
click at [190, 70] on link "PREVIOUS INVOICES" at bounding box center [175, 70] width 94 height 12
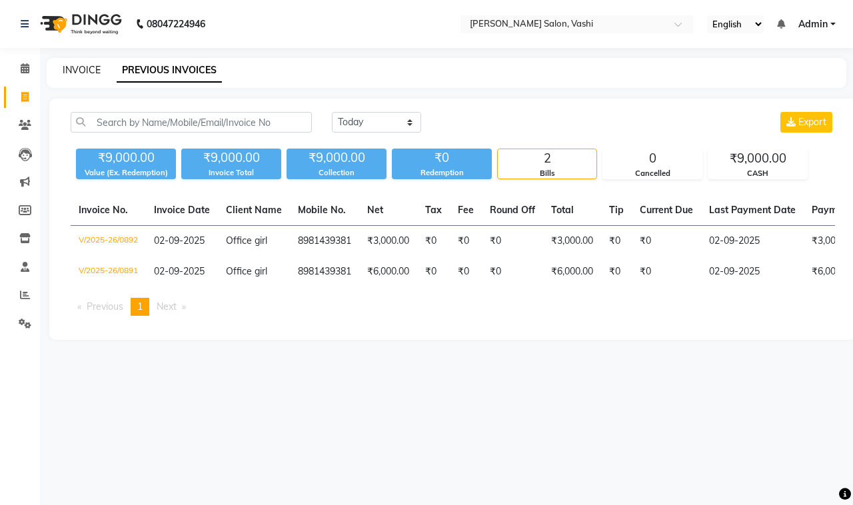
click at [83, 69] on link "INVOICE" at bounding box center [82, 70] width 38 height 12
select select "service"
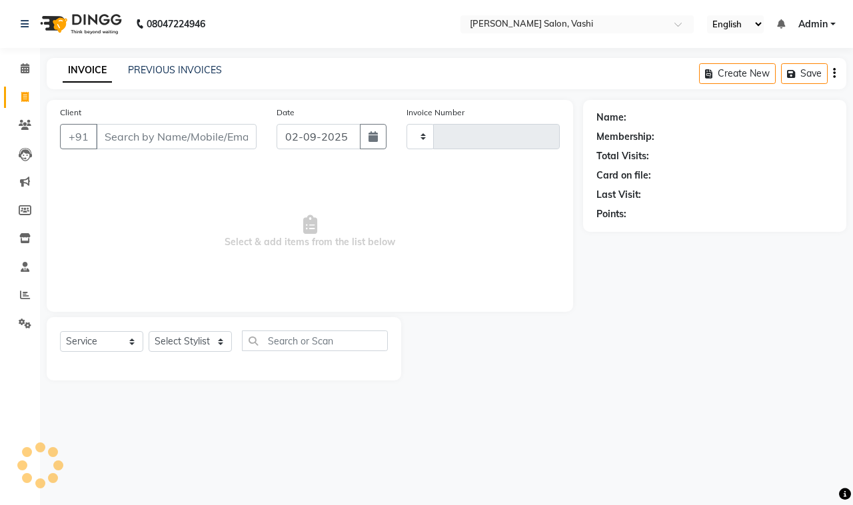
type input "0893"
select select "695"
click at [160, 67] on link "PREVIOUS INVOICES" at bounding box center [175, 70] width 94 height 12
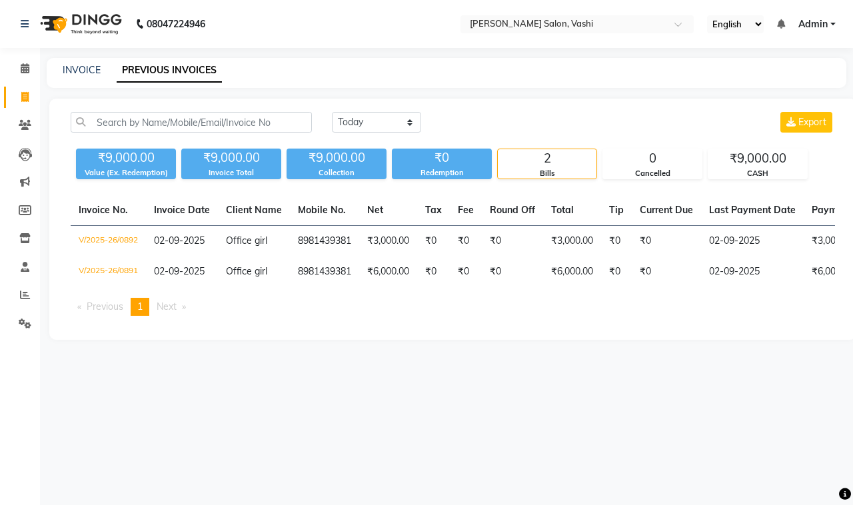
click at [55, 74] on div "INVOICE PREVIOUS INVOICES" at bounding box center [438, 70] width 783 height 14
click at [67, 71] on link "INVOICE" at bounding box center [82, 70] width 38 height 12
select select "695"
select select "service"
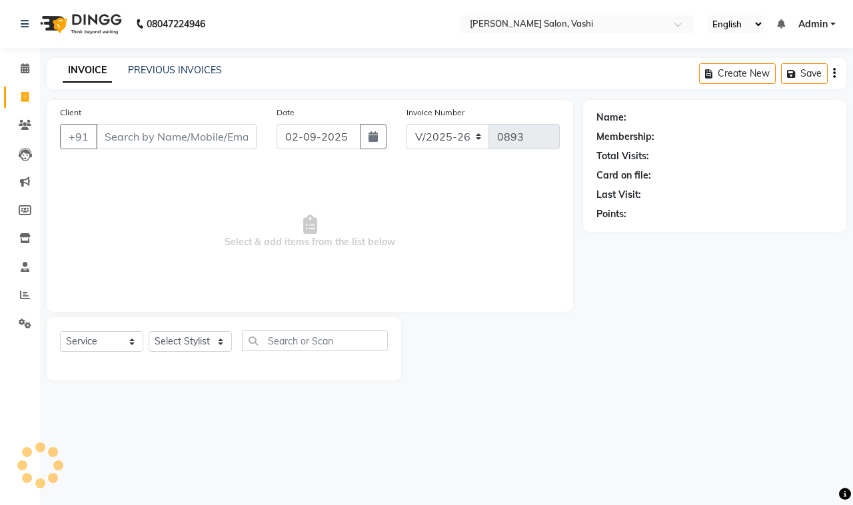
click at [192, 75] on div "PREVIOUS INVOICES" at bounding box center [175, 70] width 94 height 14
click at [194, 71] on link "PREVIOUS INVOICES" at bounding box center [175, 70] width 94 height 12
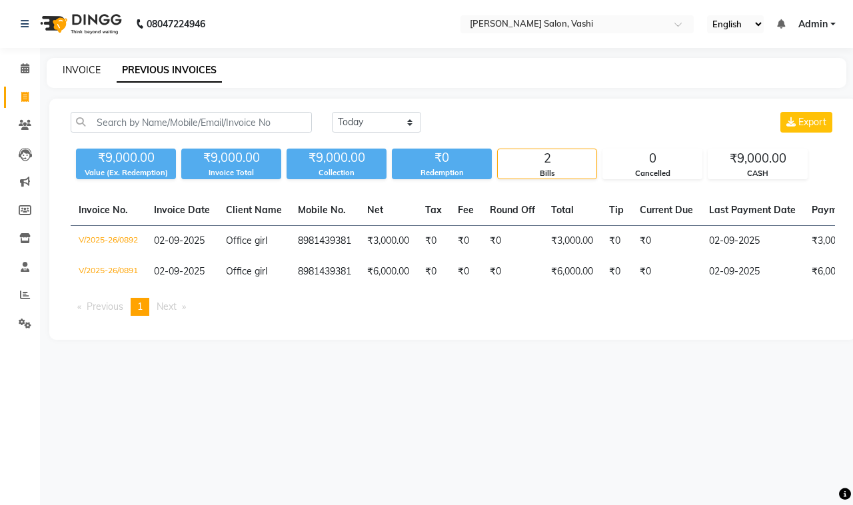
click at [85, 65] on link "INVOICE" at bounding box center [82, 70] width 38 height 12
select select "service"
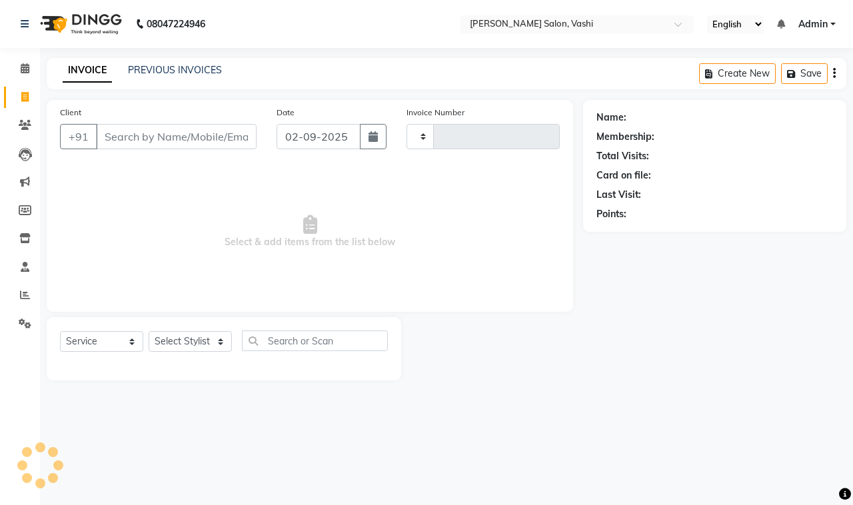
type input "0893"
select select "695"
click at [164, 73] on link "PREVIOUS INVOICES" at bounding box center [175, 70] width 94 height 12
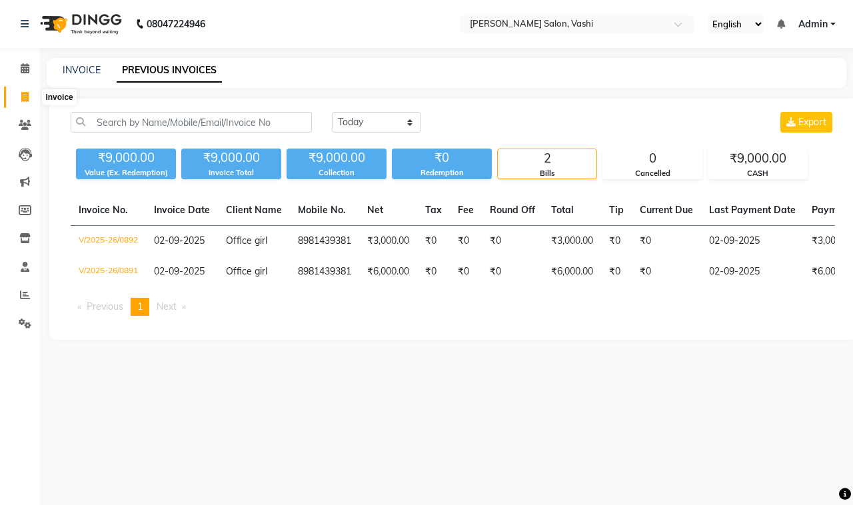
click at [24, 97] on icon at bounding box center [24, 97] width 7 height 10
select select "695"
select select "service"
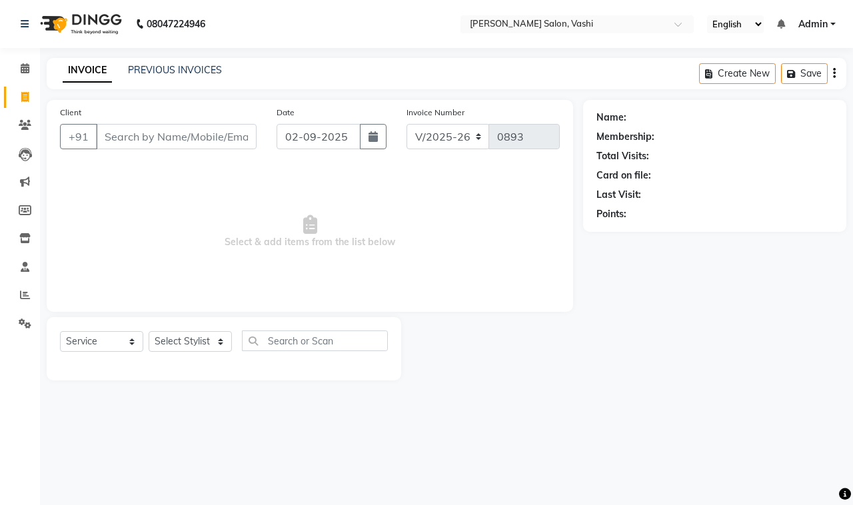
click at [168, 129] on input "Client" at bounding box center [176, 136] width 161 height 25
click at [172, 141] on input "Client" at bounding box center [176, 136] width 161 height 25
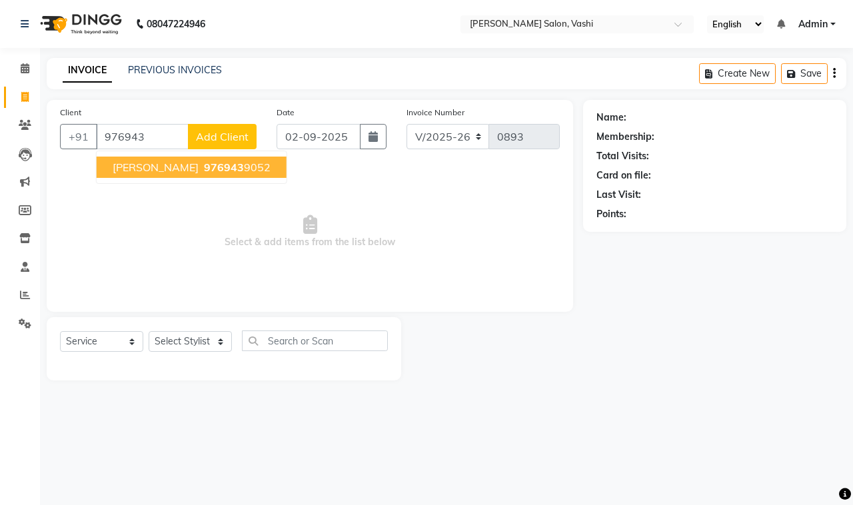
click at [204, 169] on span "976943" at bounding box center [224, 167] width 40 height 13
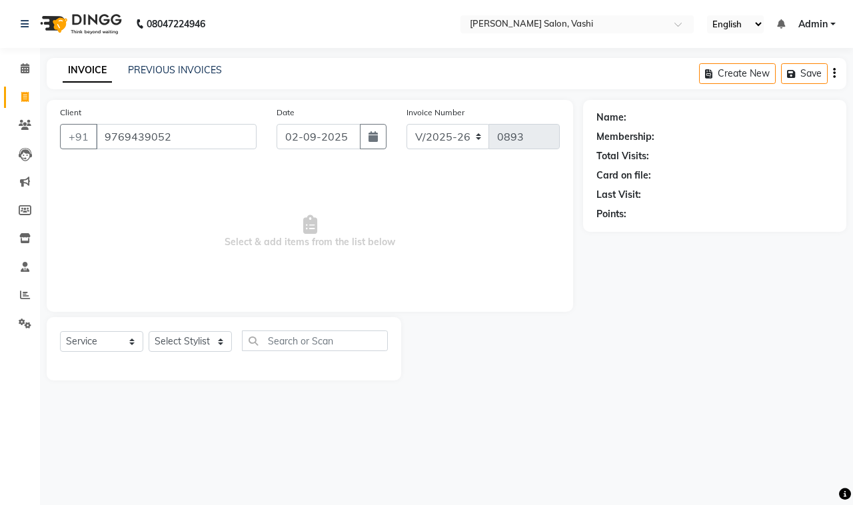
type input "9769439052"
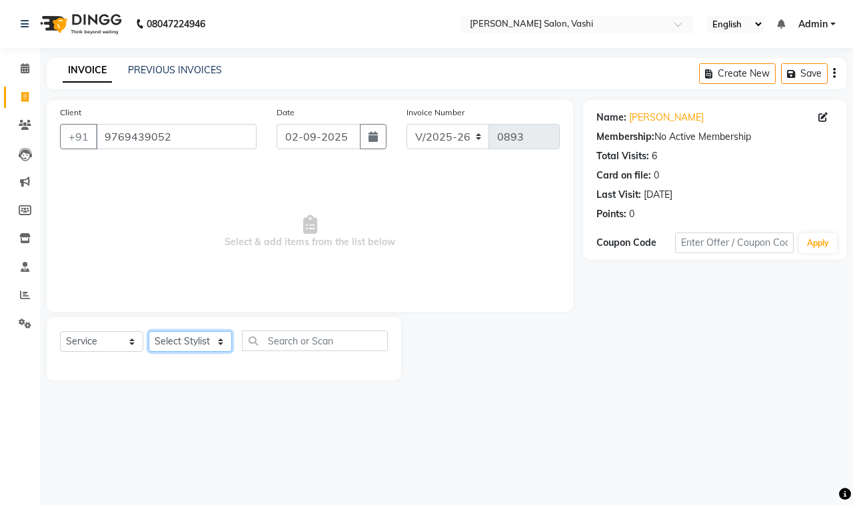
click at [177, 340] on select "Select Stylist DC Dipika Freelancer [PERSON_NAME] [PERSON_NAME] [PERSON_NAME]" at bounding box center [190, 341] width 83 height 21
select select "85000"
click at [149, 331] on select "Select Stylist DC Dipika Freelancer [PERSON_NAME] [PERSON_NAME] [PERSON_NAME]" at bounding box center [190, 341] width 83 height 21
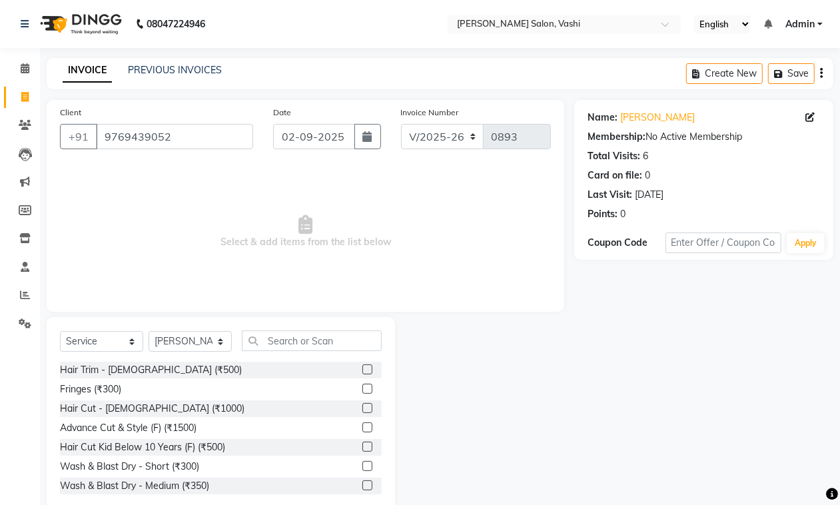
drag, startPoint x: 287, startPoint y: 323, endPoint x: 294, endPoint y: 352, distance: 29.6
click at [287, 324] on div "Select Service Product Membership Package Voucher Prepaid Gift Card Select Styl…" at bounding box center [221, 415] width 348 height 196
click at [294, 352] on div "Select Service Product Membership Package Voucher Prepaid Gift Card Select Styl…" at bounding box center [221, 345] width 322 height 31
click at [300, 345] on input "text" at bounding box center [312, 340] width 140 height 21
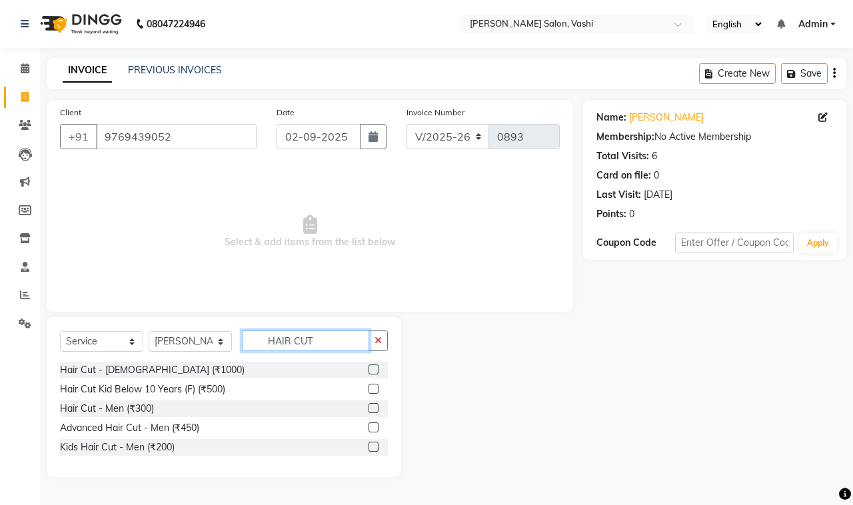
type input "HAIR CUT"
click at [374, 410] on label at bounding box center [373, 408] width 10 height 10
click at [374, 410] on input "checkbox" at bounding box center [372, 408] width 9 height 9
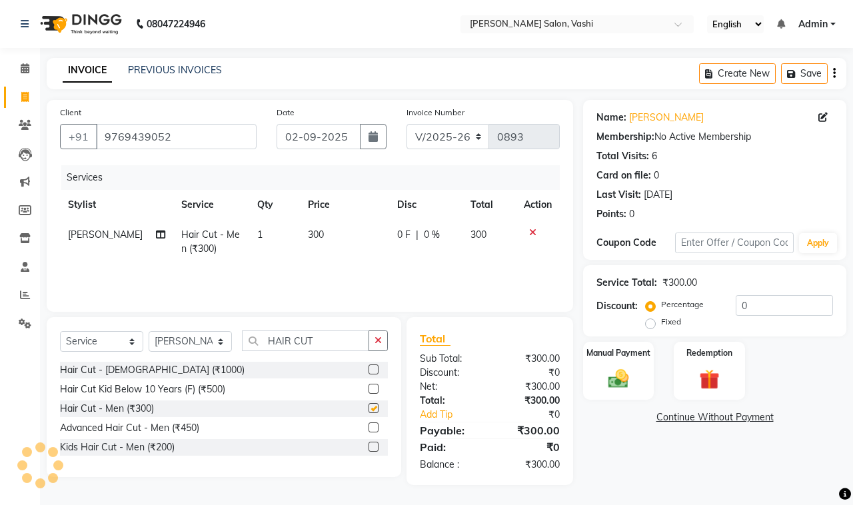
checkbox input "false"
click at [619, 374] on img at bounding box center [618, 378] width 35 height 25
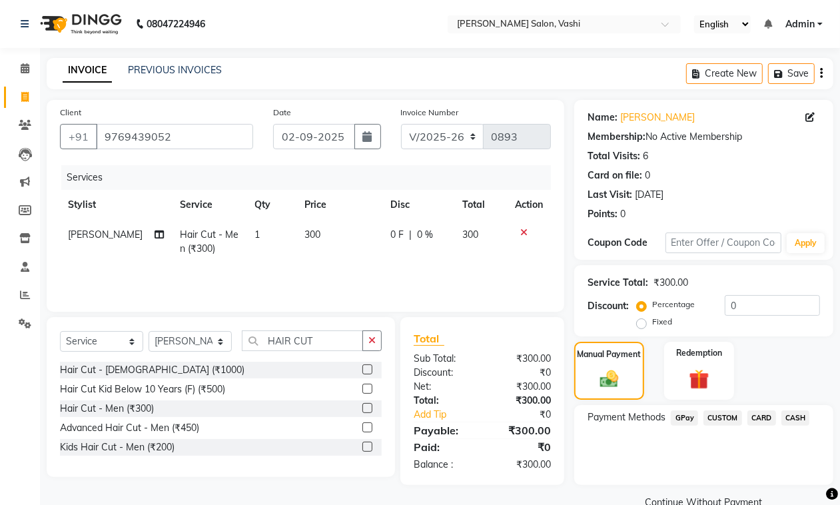
click at [683, 418] on span "GPay" at bounding box center [684, 417] width 27 height 15
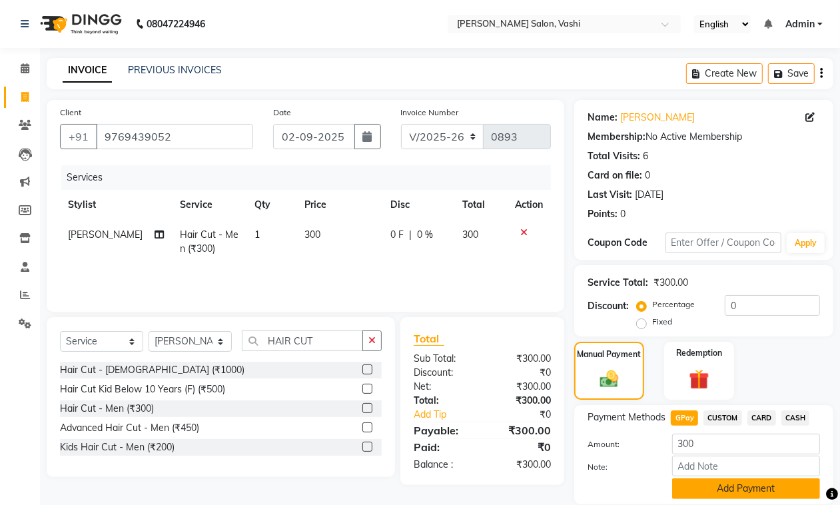
click at [697, 493] on button "Add Payment" at bounding box center [746, 488] width 148 height 21
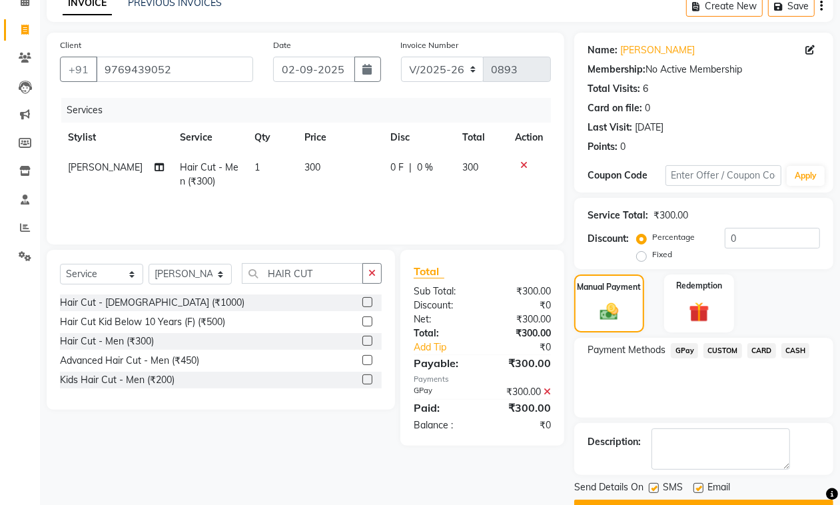
scroll to position [102, 0]
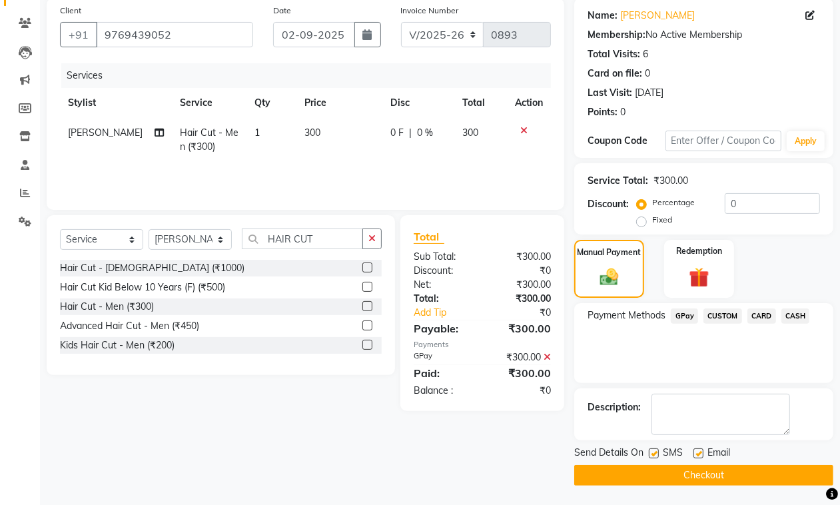
drag, startPoint x: 653, startPoint y: 453, endPoint x: 707, endPoint y: 481, distance: 60.2
click at [671, 460] on div "SMS" at bounding box center [671, 454] width 45 height 17
click at [656, 454] on label at bounding box center [654, 453] width 10 height 10
click at [656, 454] on input "checkbox" at bounding box center [653, 454] width 9 height 9
checkbox input "false"
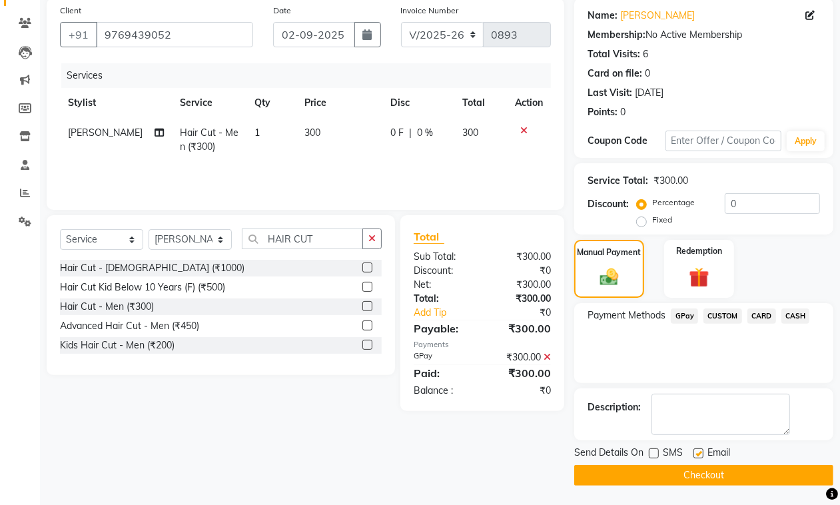
click at [697, 454] on label at bounding box center [698, 453] width 10 height 10
click at [697, 454] on input "checkbox" at bounding box center [697, 454] width 9 height 9
checkbox input "false"
click at [701, 480] on button "Checkout" at bounding box center [703, 475] width 259 height 21
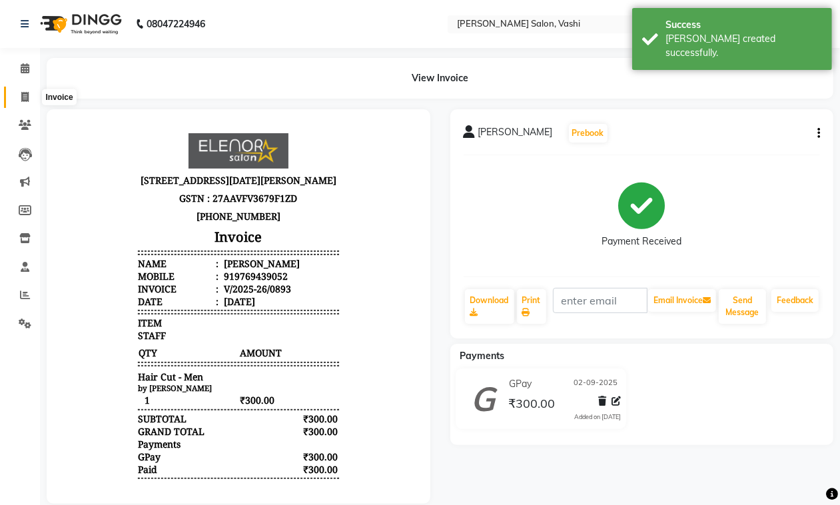
click at [21, 100] on icon at bounding box center [24, 97] width 7 height 10
select select "service"
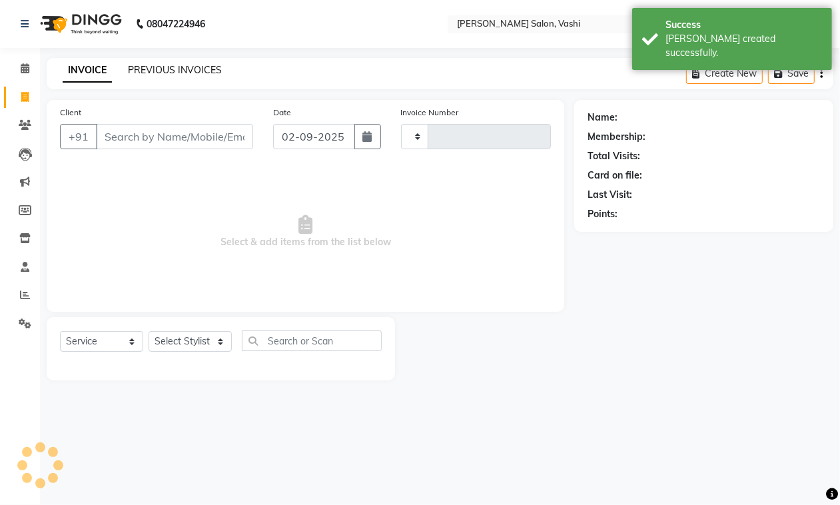
type input "0894"
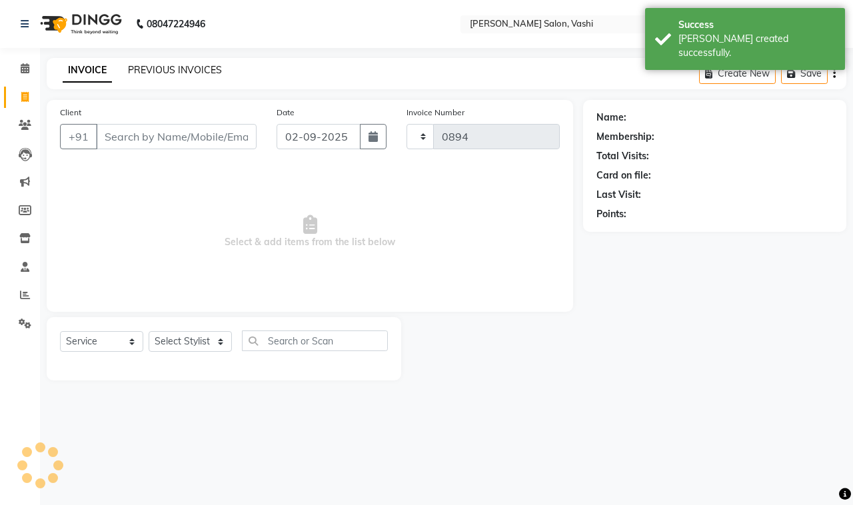
select select "695"
click at [169, 71] on link "PREVIOUS INVOICES" at bounding box center [175, 70] width 94 height 12
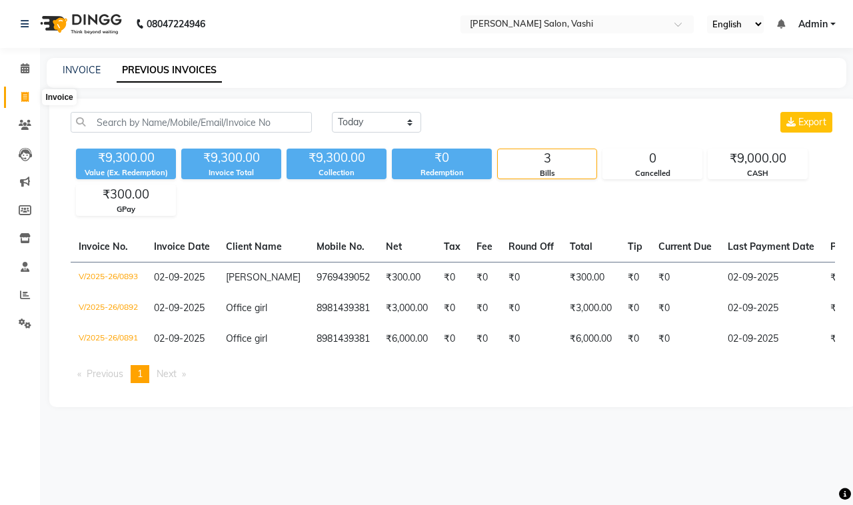
click at [25, 102] on span at bounding box center [24, 97] width 23 height 15
select select "695"
select select "service"
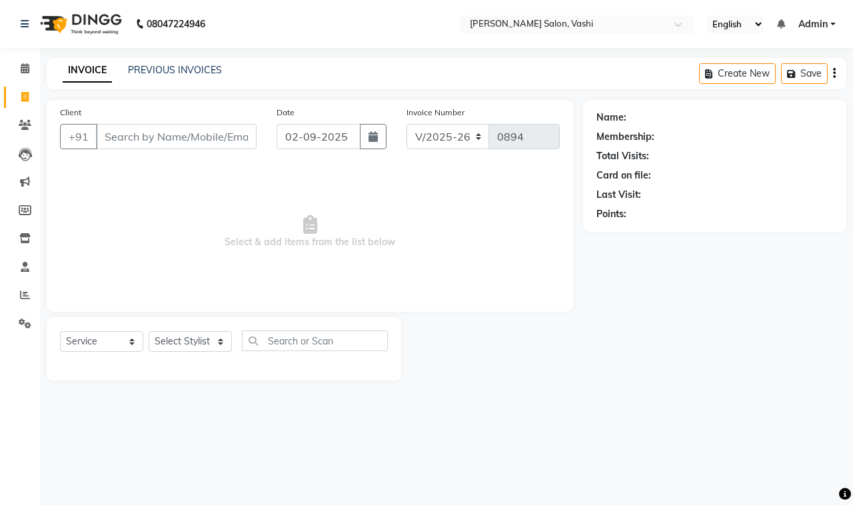
drag, startPoint x: 238, startPoint y: 138, endPoint x: 330, endPoint y: 129, distance: 92.4
click at [268, 134] on div "Client +91 Date [DATE] Invoice Number V/2025 V/[PHONE_NUMBER]" at bounding box center [310, 132] width 520 height 55
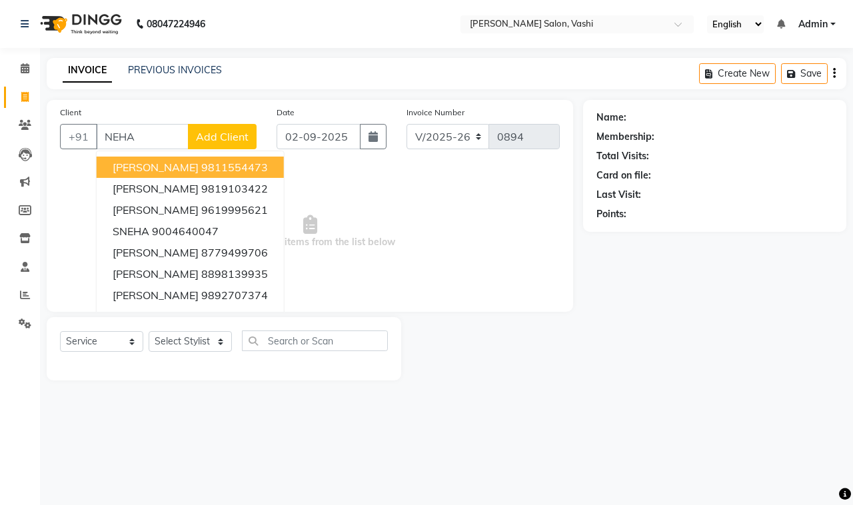
click at [159, 135] on input "NEHA" at bounding box center [142, 136] width 93 height 25
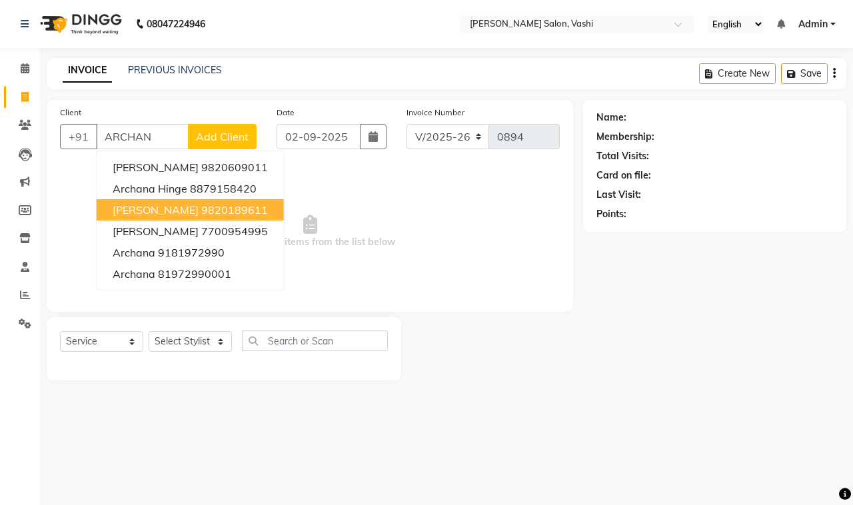
click at [161, 205] on span "[PERSON_NAME]" at bounding box center [156, 209] width 86 height 13
type input "9820189611"
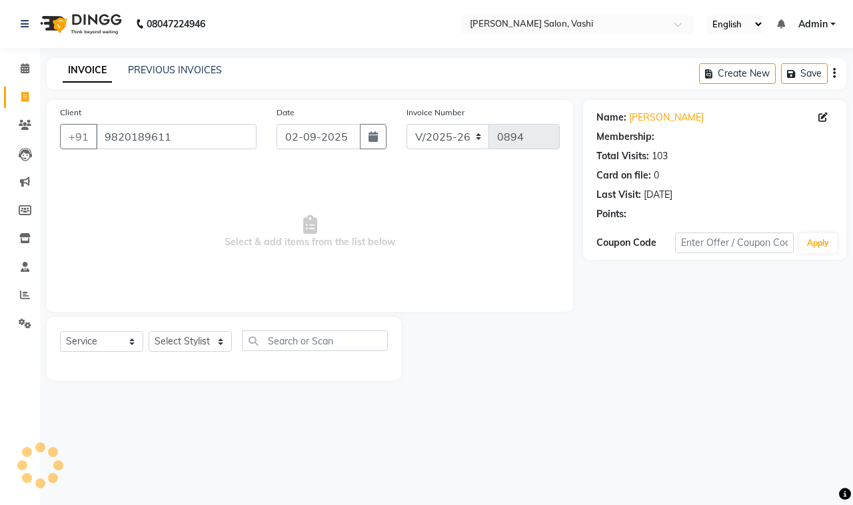
select select "1: Object"
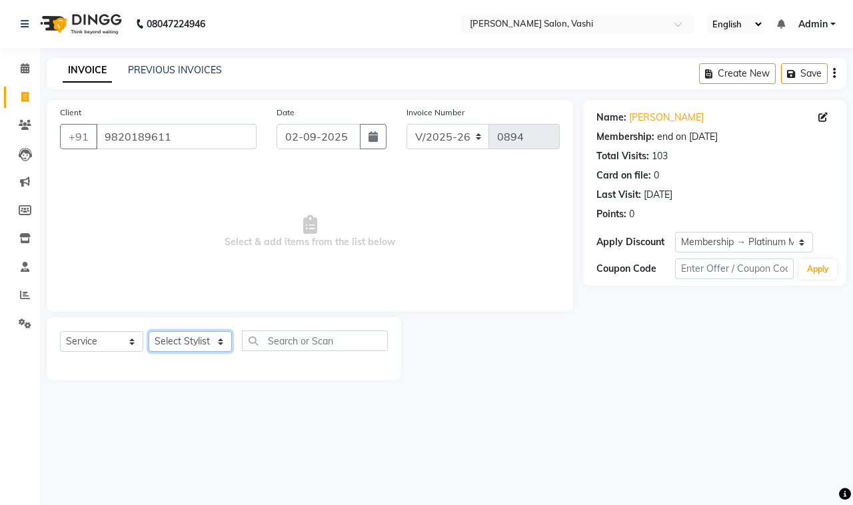
click at [187, 340] on select "Select Stylist DC Dipika Freelancer [PERSON_NAME] [PERSON_NAME] [PERSON_NAME]" at bounding box center [190, 341] width 83 height 21
select select "10404"
click at [149, 331] on select "Select Stylist DC Dipika Freelancer [PERSON_NAME] [PERSON_NAME] [PERSON_NAME]" at bounding box center [190, 341] width 83 height 21
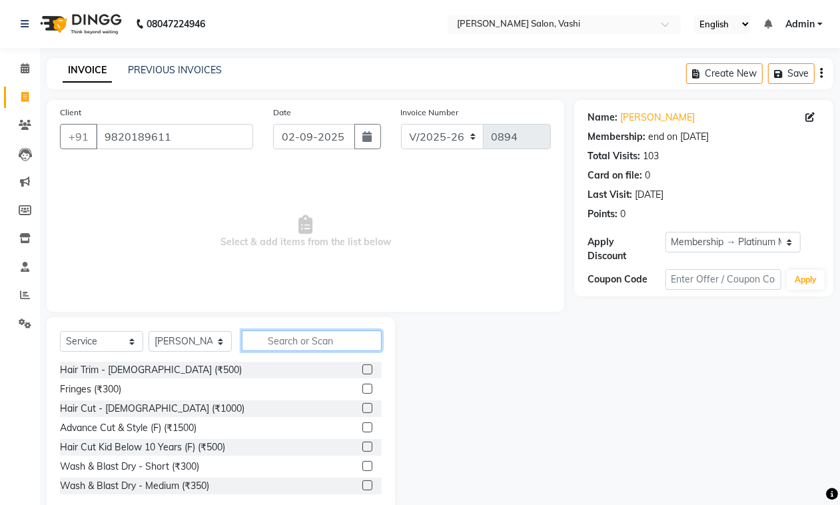
drag, startPoint x: 288, startPoint y: 341, endPoint x: 851, endPoint y: 157, distance: 592.9
click at [306, 333] on input "text" at bounding box center [312, 340] width 140 height 21
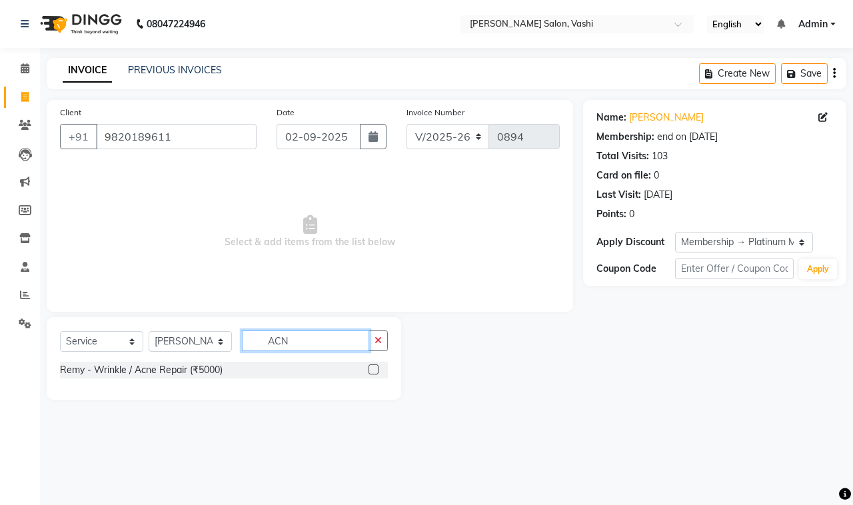
type input "ACN"
click at [374, 374] on label at bounding box center [373, 369] width 10 height 10
click at [374, 374] on input "checkbox" at bounding box center [372, 370] width 9 height 9
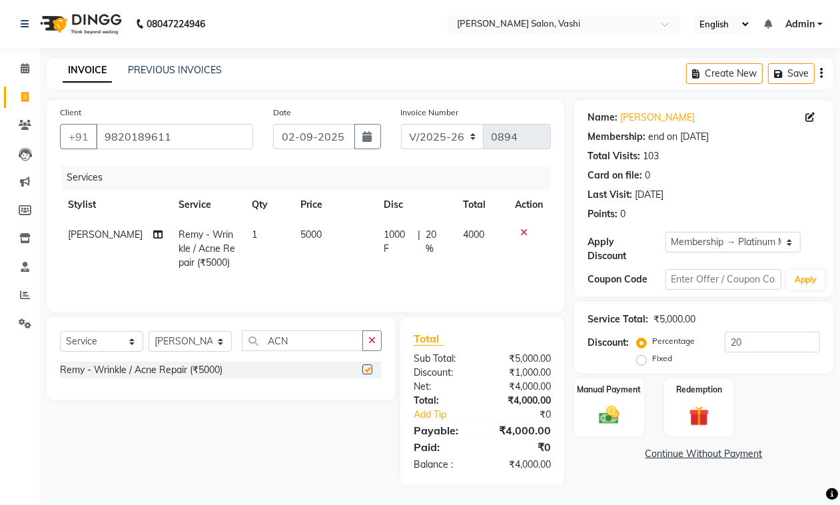
checkbox input "false"
click at [314, 347] on input "ACN" at bounding box center [302, 340] width 121 height 21
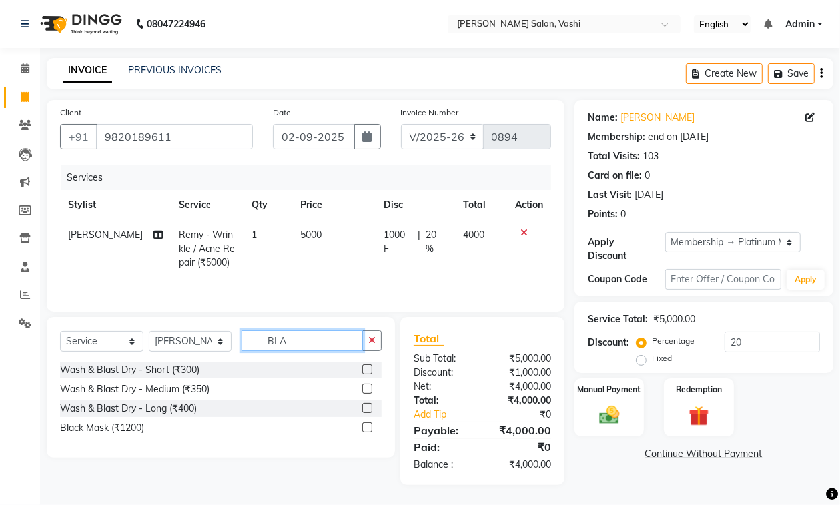
type input "BLA"
click at [360, 426] on div "Black Mask (₹1200)" at bounding box center [221, 428] width 322 height 17
click at [364, 430] on label at bounding box center [367, 427] width 10 height 10
click at [364, 430] on input "checkbox" at bounding box center [366, 428] width 9 height 9
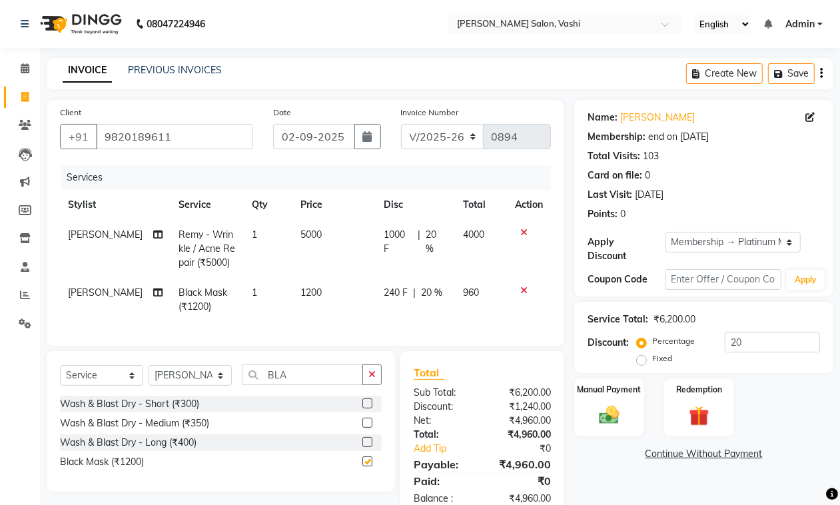
checkbox input "false"
click at [290, 385] on input "BLA" at bounding box center [302, 374] width 121 height 21
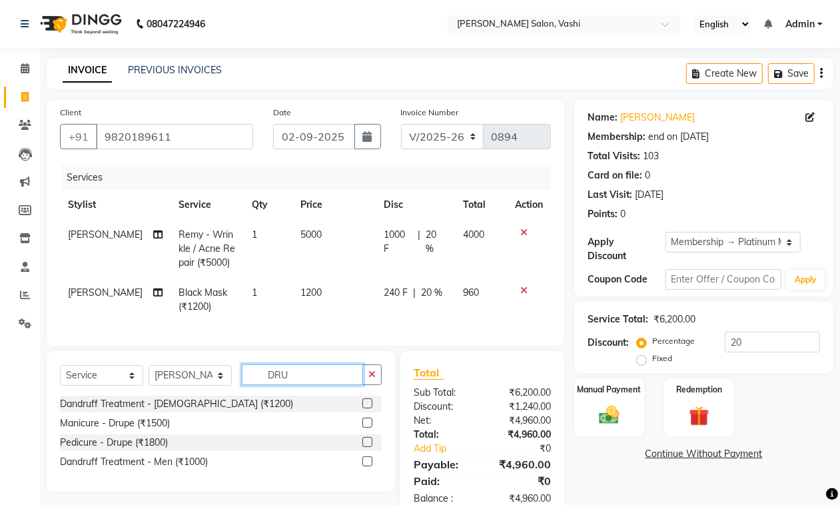
type input "DRU"
click at [364, 447] on label at bounding box center [367, 442] width 10 height 10
click at [364, 447] on input "checkbox" at bounding box center [366, 442] width 9 height 9
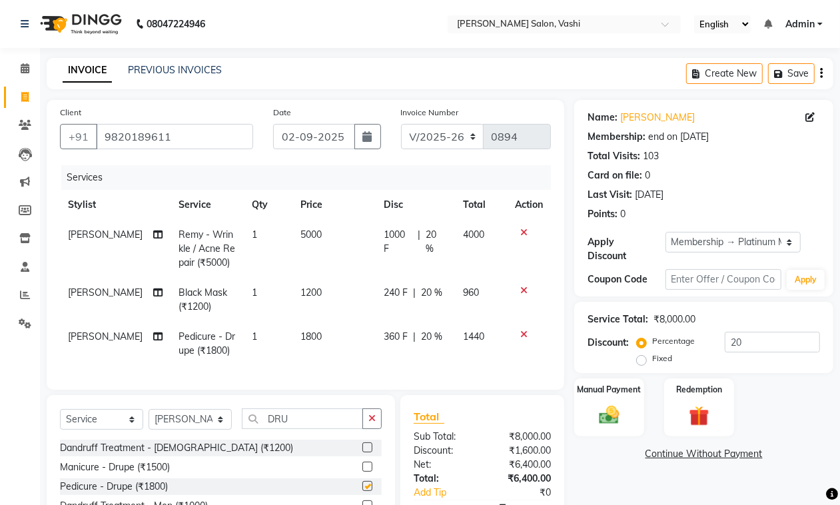
checkbox input "false"
click at [308, 429] on input "DRU" at bounding box center [302, 418] width 121 height 21
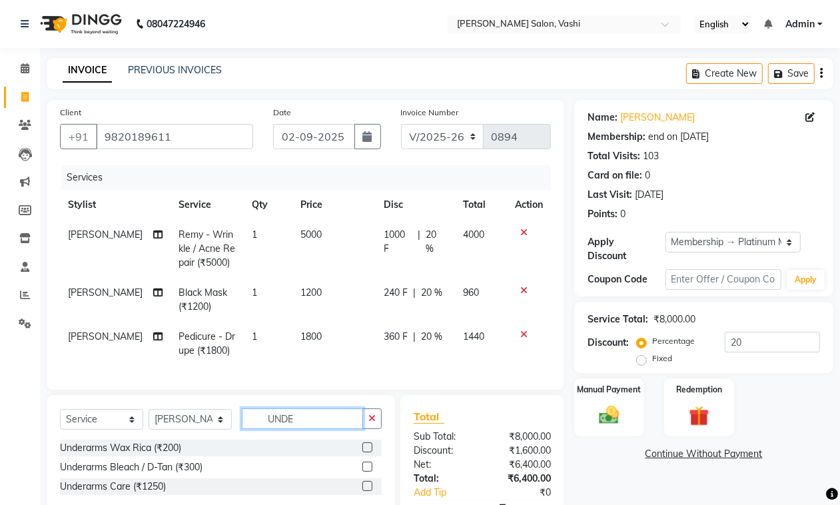
type input "UNDE"
click at [366, 491] on label at bounding box center [367, 486] width 10 height 10
click at [366, 491] on input "checkbox" at bounding box center [366, 486] width 9 height 9
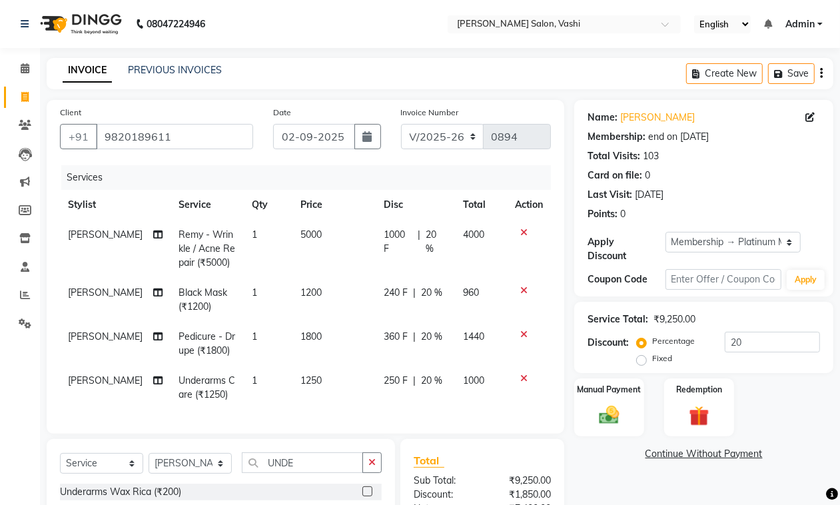
checkbox input "false"
click at [740, 68] on button "Create New" at bounding box center [724, 73] width 77 height 21
click at [789, 82] on button "Save" at bounding box center [791, 73] width 47 height 21
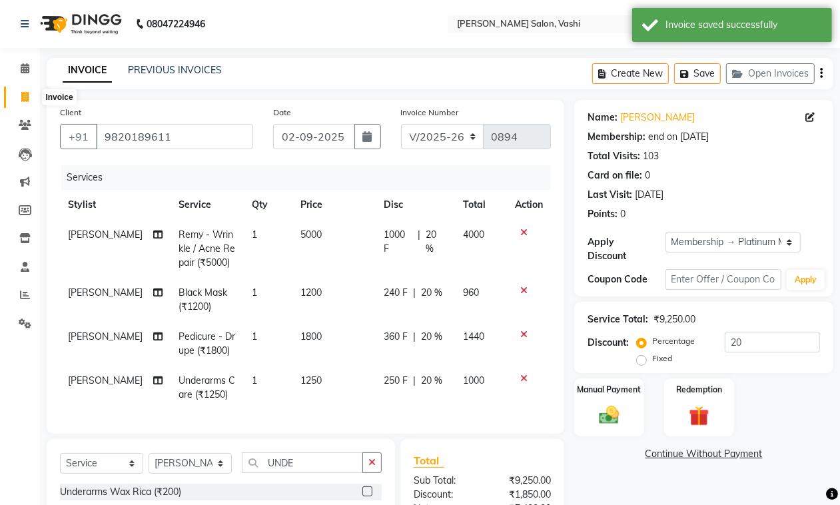
click at [28, 95] on icon at bounding box center [24, 97] width 7 height 10
select select "695"
select select "service"
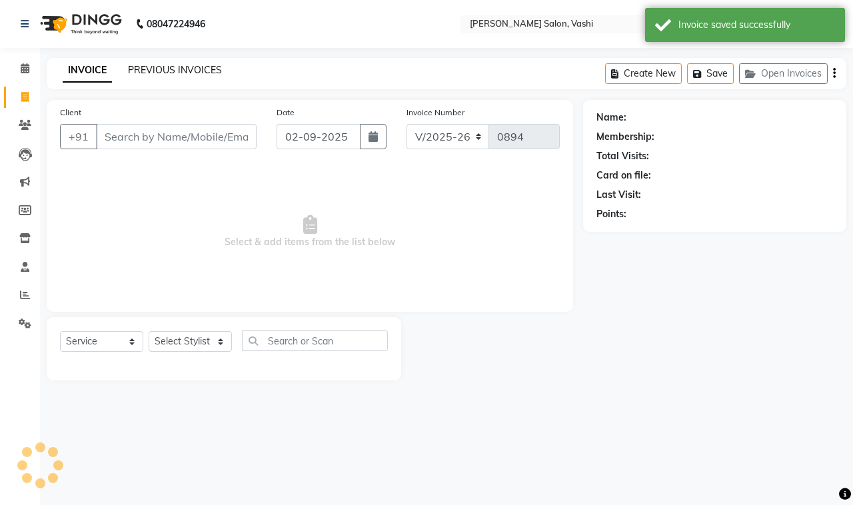
click at [211, 68] on link "PREVIOUS INVOICES" at bounding box center [175, 70] width 94 height 12
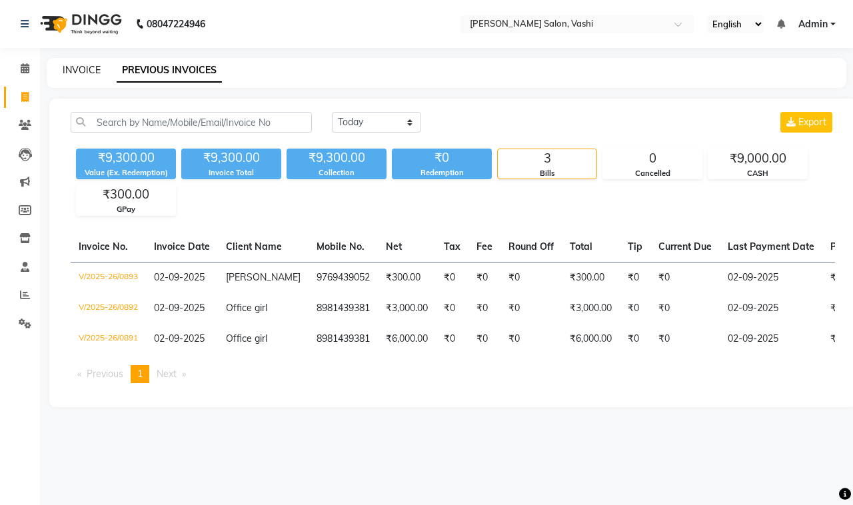
click at [74, 67] on link "INVOICE" at bounding box center [82, 70] width 38 height 12
select select "695"
select select "service"
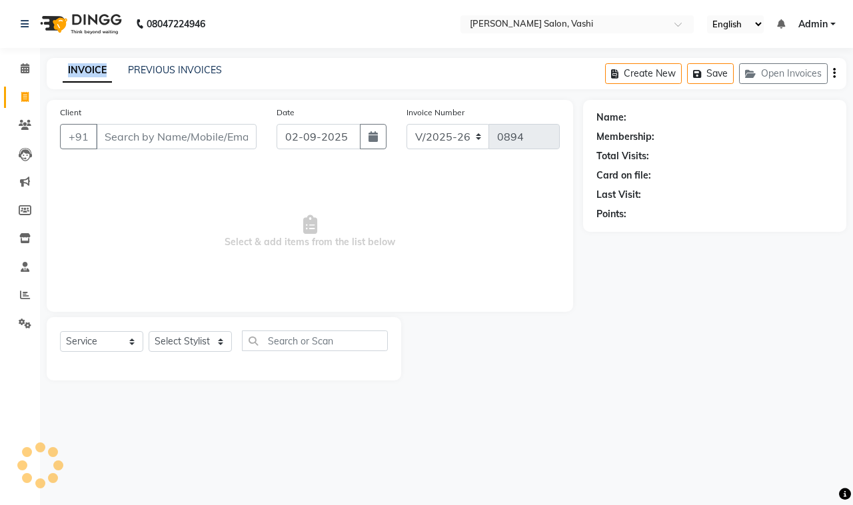
click at [74, 67] on link "INVOICE" at bounding box center [87, 71] width 49 height 24
click at [161, 67] on link "PREVIOUS INVOICES" at bounding box center [175, 70] width 94 height 12
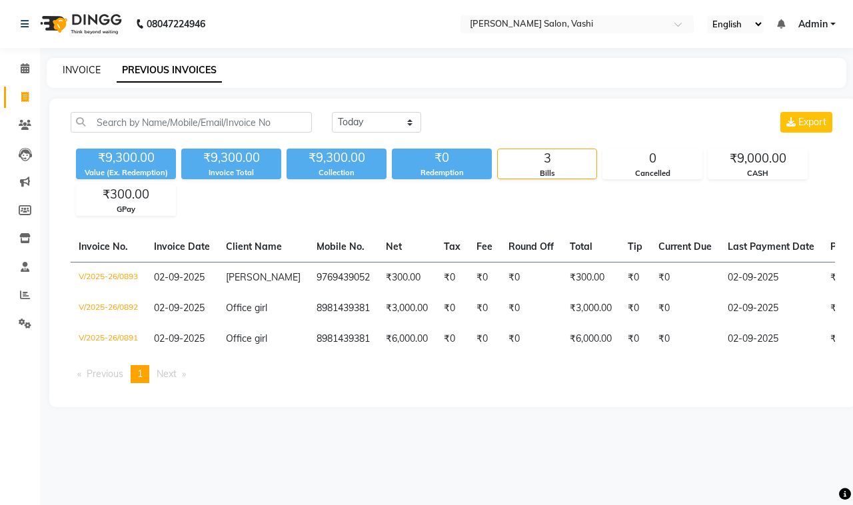
click at [90, 71] on link "INVOICE" at bounding box center [82, 70] width 38 height 12
select select "service"
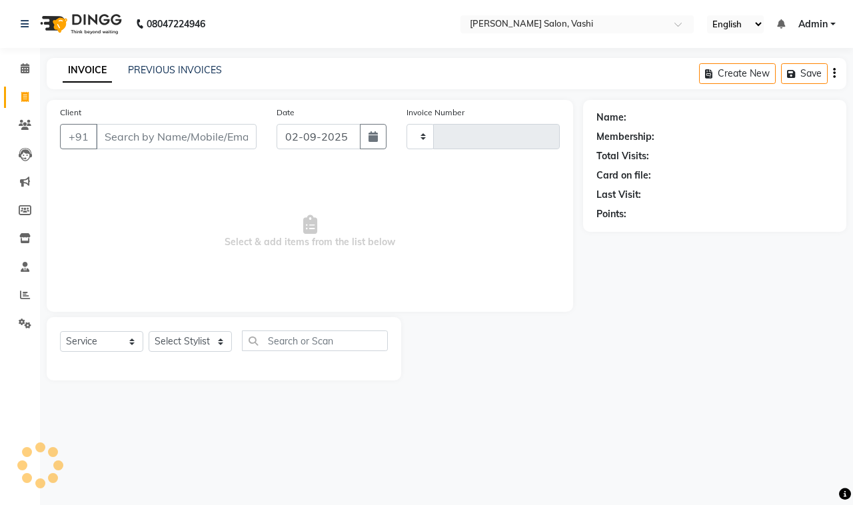
type input "0894"
select select "695"
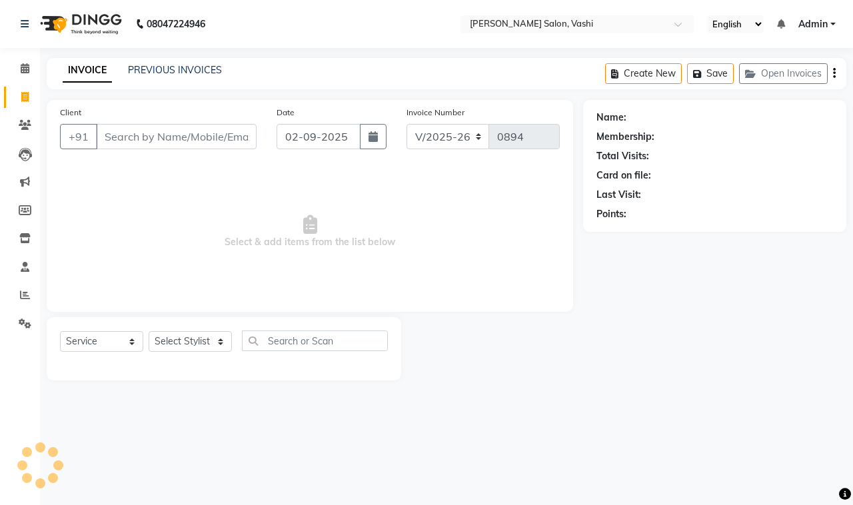
click at [171, 77] on div "PREVIOUS INVOICES" at bounding box center [175, 70] width 94 height 14
click at [174, 74] on link "PREVIOUS INVOICES" at bounding box center [175, 70] width 94 height 12
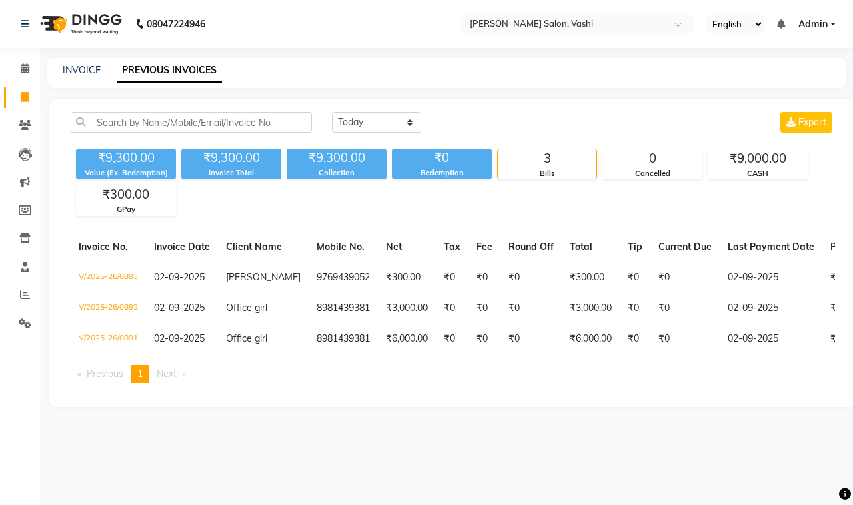
click at [190, 71] on link "PREVIOUS INVOICES" at bounding box center [169, 71] width 105 height 24
select select "service"
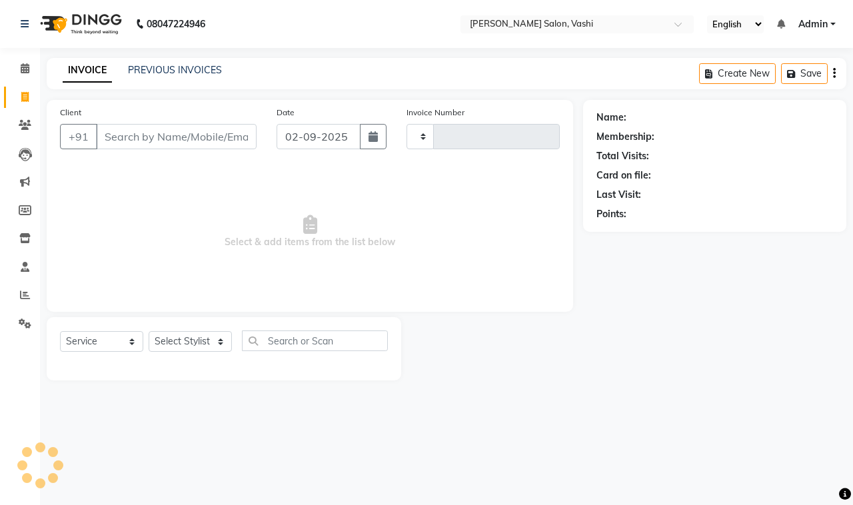
type input "0894"
select select "695"
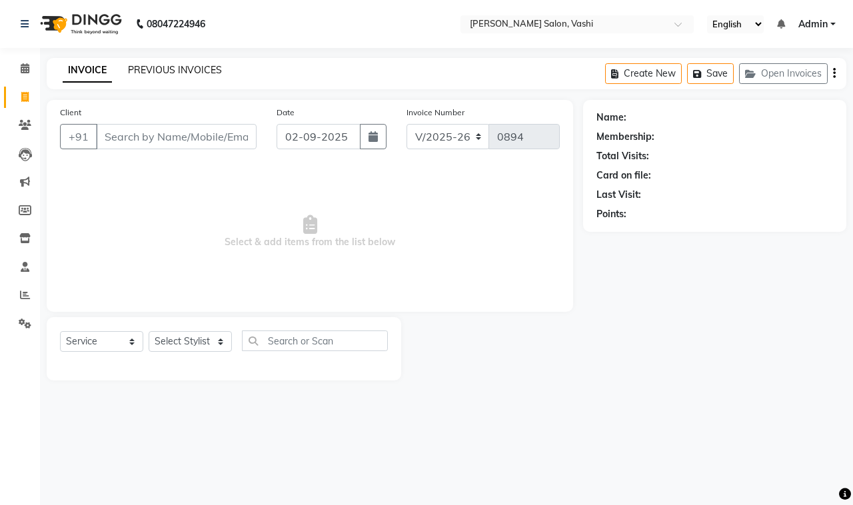
click at [182, 71] on link "PREVIOUS INVOICES" at bounding box center [175, 70] width 94 height 12
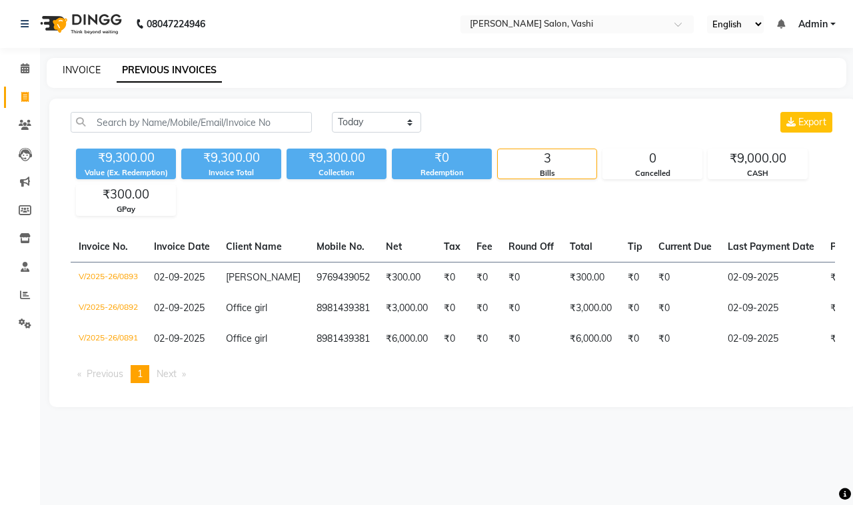
click at [81, 68] on link "INVOICE" at bounding box center [82, 70] width 38 height 12
select select "service"
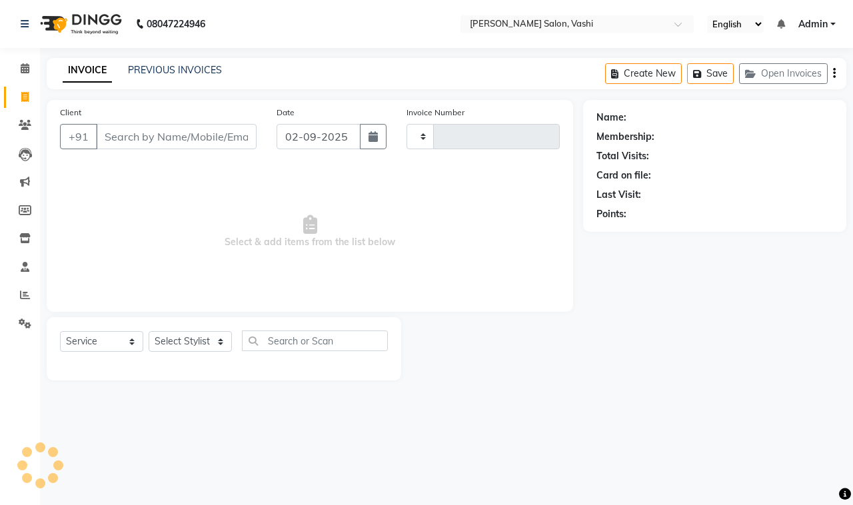
type input "0894"
select select "695"
click at [195, 71] on link "PREVIOUS INVOICES" at bounding box center [175, 70] width 94 height 12
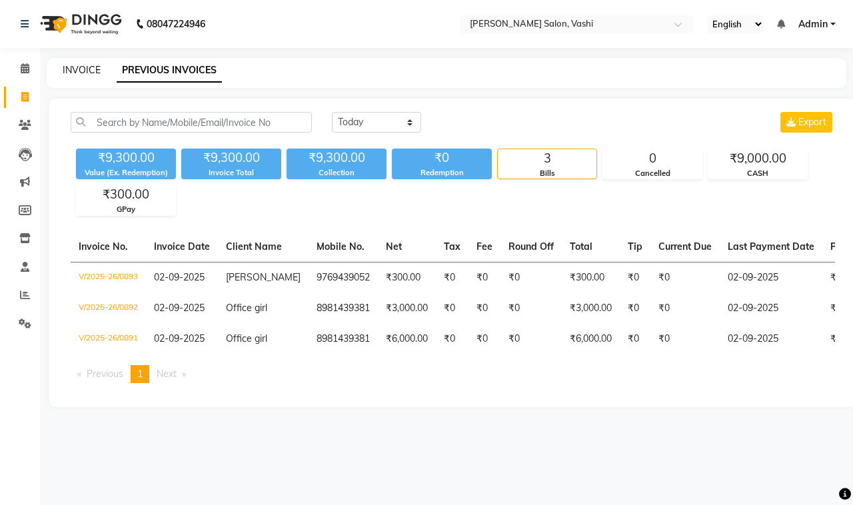
click at [67, 71] on link "INVOICE" at bounding box center [82, 70] width 38 height 12
select select "695"
select select "service"
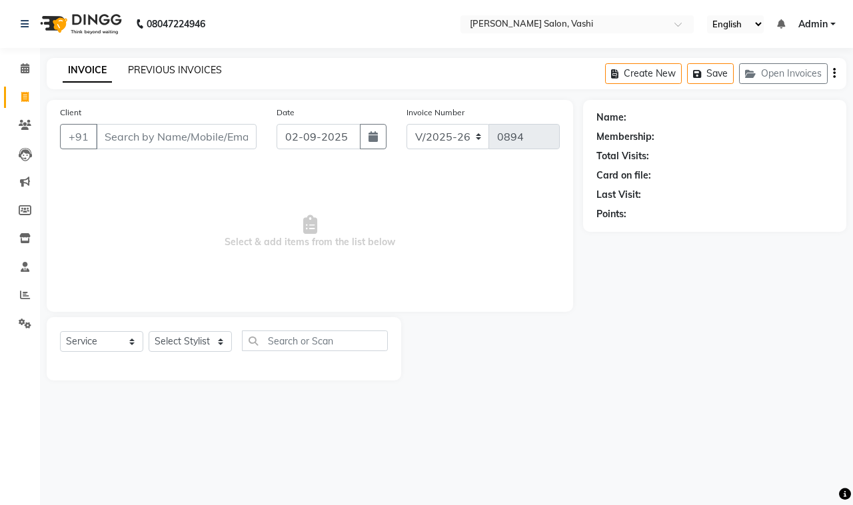
click at [163, 64] on link "PREVIOUS INVOICES" at bounding box center [175, 70] width 94 height 12
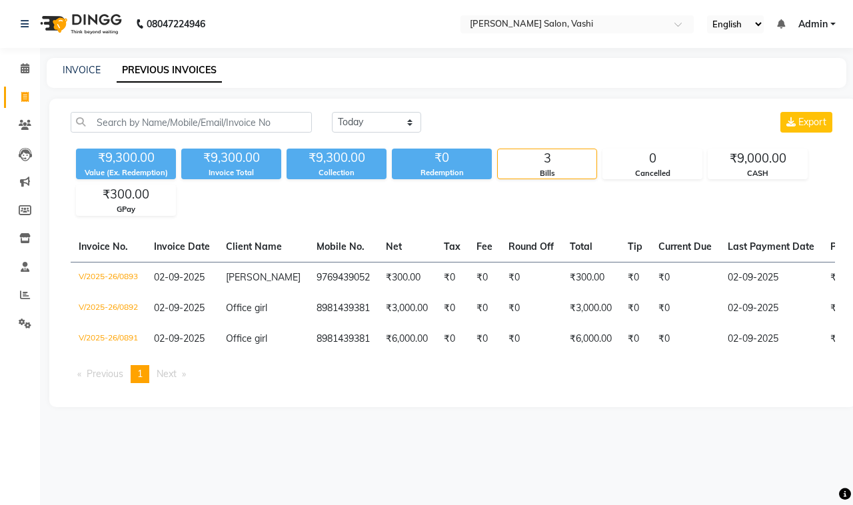
click at [58, 74] on div "INVOICE PREVIOUS INVOICES" at bounding box center [438, 70] width 783 height 14
click at [90, 73] on link "INVOICE" at bounding box center [82, 70] width 38 height 12
select select "695"
select select "service"
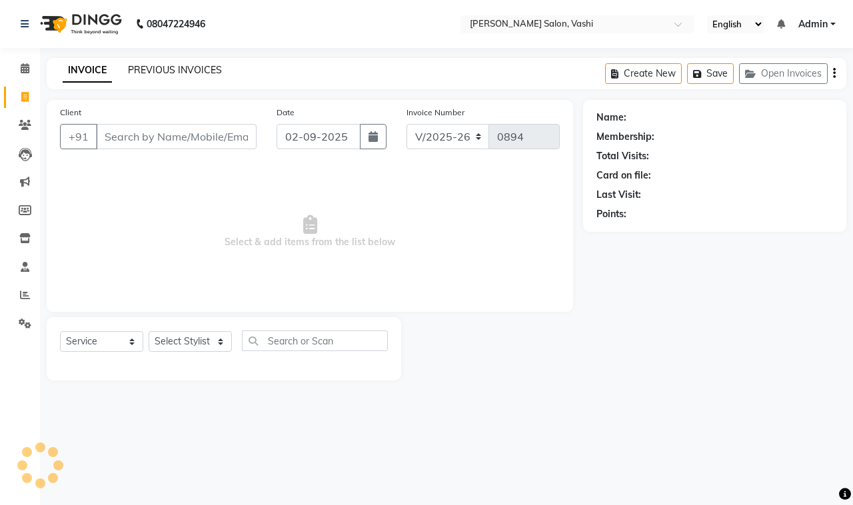
click at [157, 72] on link "PREVIOUS INVOICES" at bounding box center [175, 70] width 94 height 12
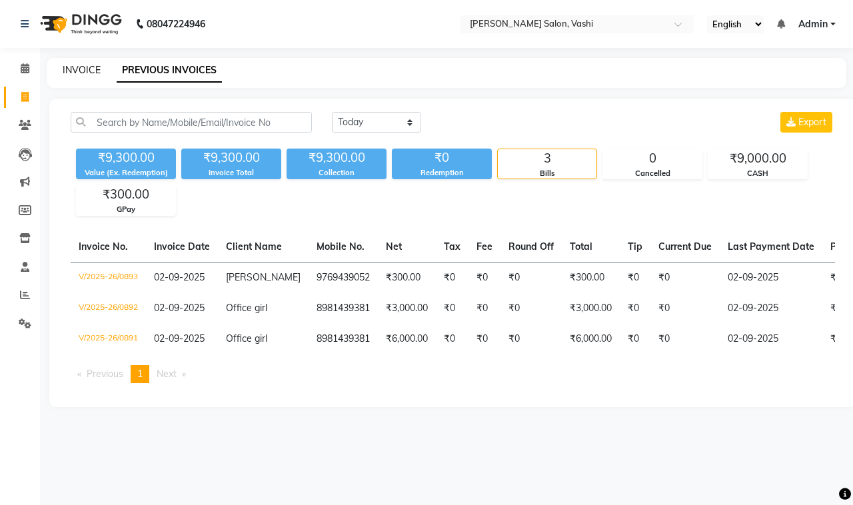
click at [81, 70] on link "INVOICE" at bounding box center [82, 70] width 38 height 12
select select "695"
select select "service"
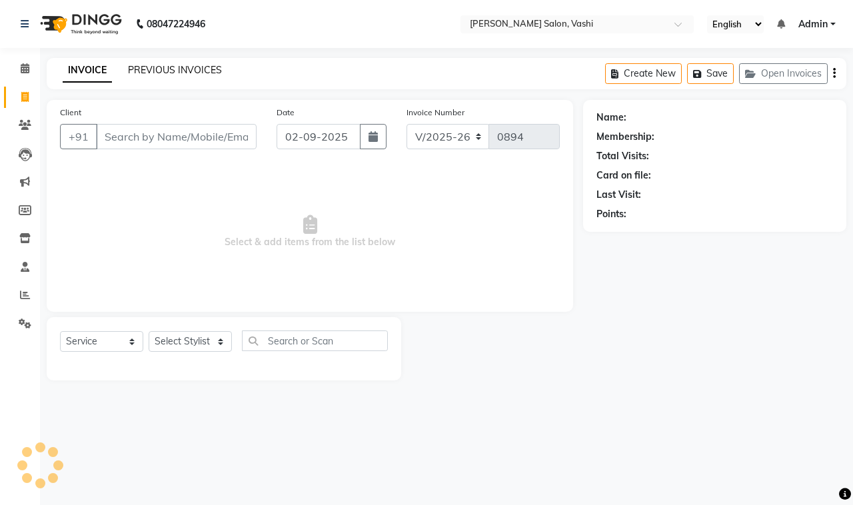
click at [188, 70] on link "PREVIOUS INVOICES" at bounding box center [175, 70] width 94 height 12
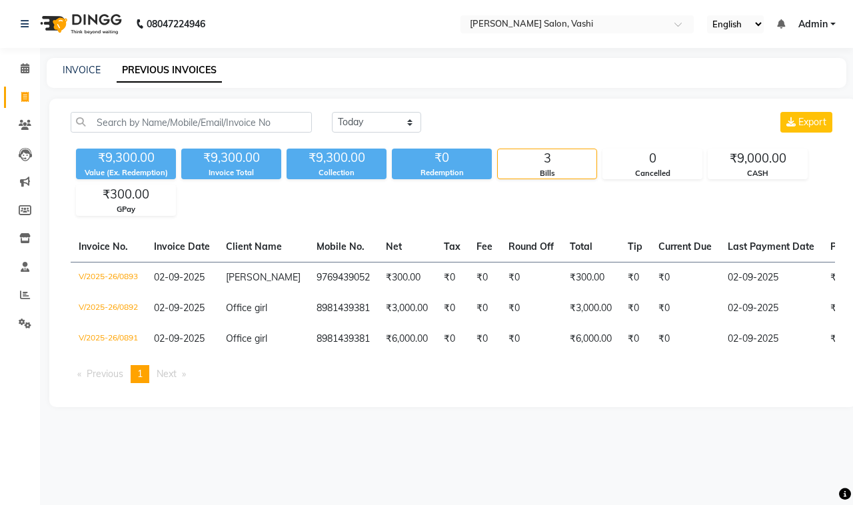
click at [89, 79] on div "INVOICE PREVIOUS INVOICES" at bounding box center [446, 73] width 799 height 30
click at [90, 77] on div "INVOICE PREVIOUS INVOICES" at bounding box center [446, 73] width 799 height 30
click at [91, 71] on link "INVOICE" at bounding box center [82, 70] width 38 height 12
select select "695"
select select "service"
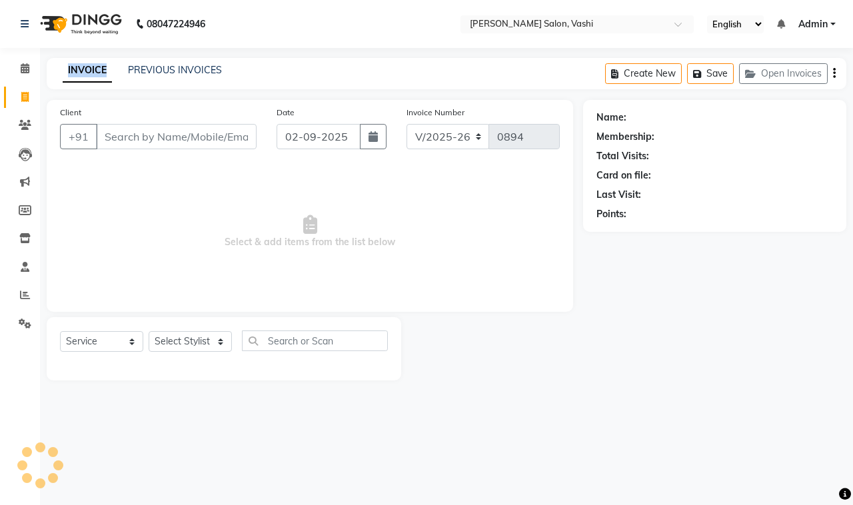
click at [91, 71] on link "INVOICE" at bounding box center [87, 71] width 49 height 24
click at [21, 121] on icon at bounding box center [25, 125] width 13 height 10
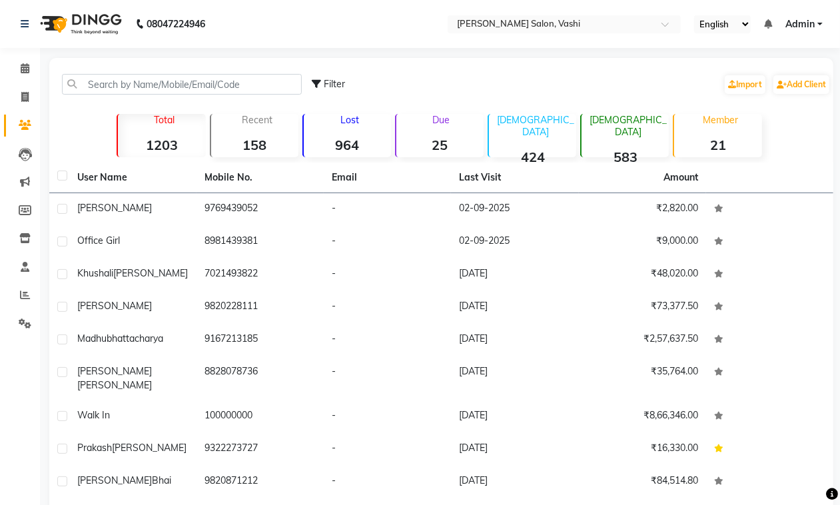
click at [190, 72] on div "Filter Import Add Client" at bounding box center [441, 84] width 779 height 42
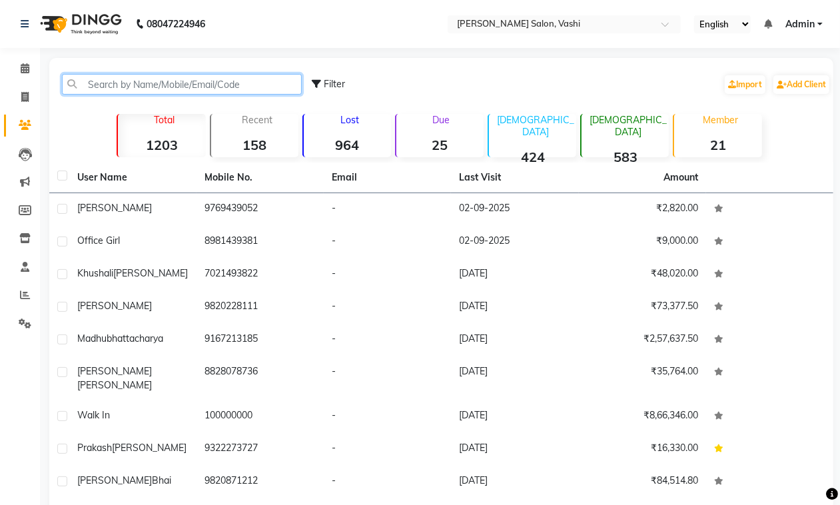
click at [194, 84] on input "text" at bounding box center [182, 84] width 240 height 21
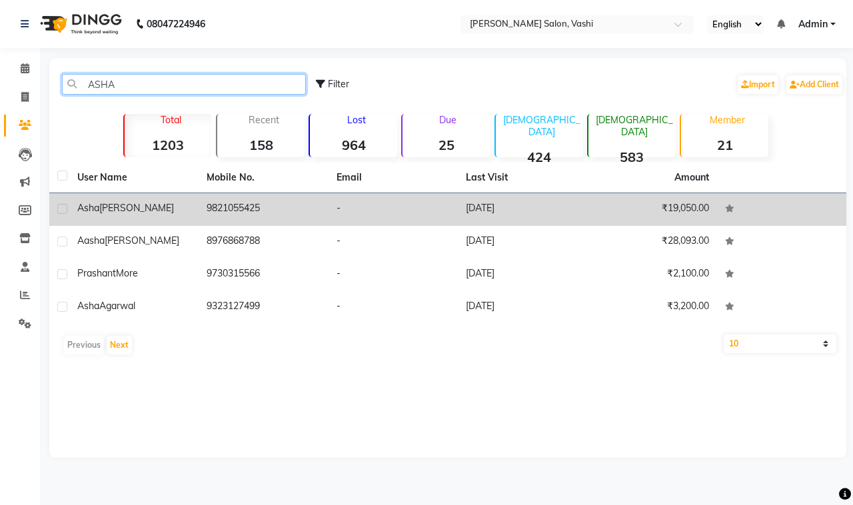
type input "ASHA"
click at [238, 208] on td "9821055425" at bounding box center [262, 209] width 129 height 33
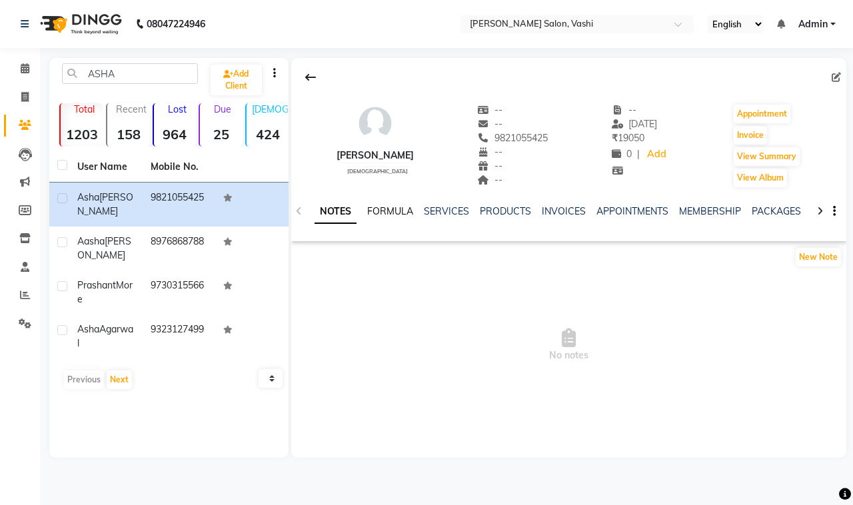
click at [400, 210] on link "FORMULA" at bounding box center [390, 211] width 46 height 12
drag, startPoint x: 446, startPoint y: 216, endPoint x: 670, endPoint y: 198, distance: 224.5
click at [445, 216] on link "SERVICES" at bounding box center [444, 211] width 45 height 12
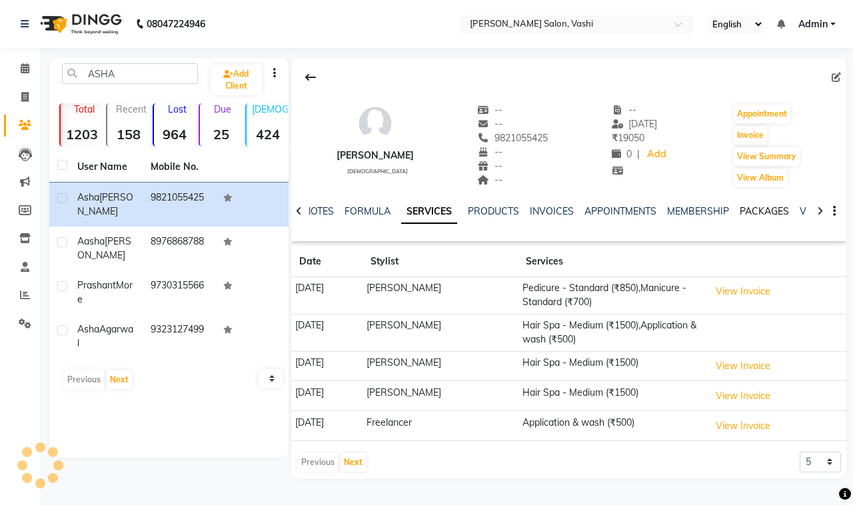
click at [766, 210] on link "PACKAGES" at bounding box center [763, 211] width 49 height 12
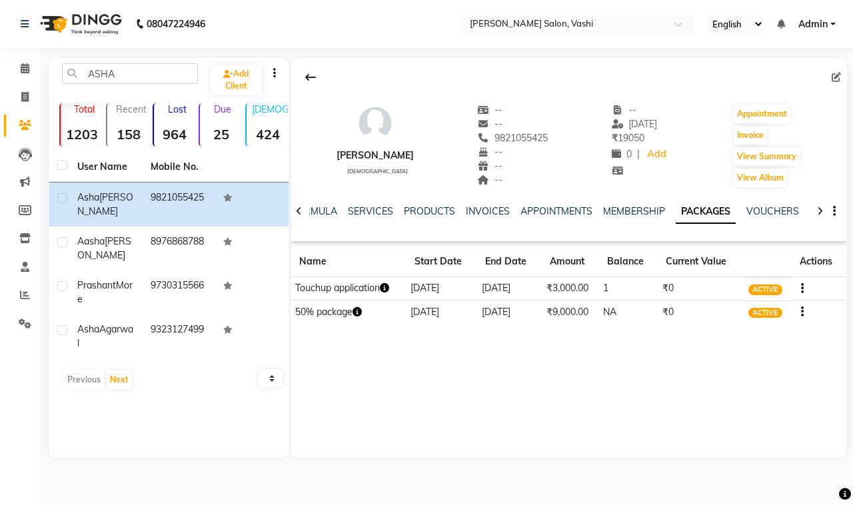
click at [361, 314] on icon "button" at bounding box center [356, 311] width 9 height 9
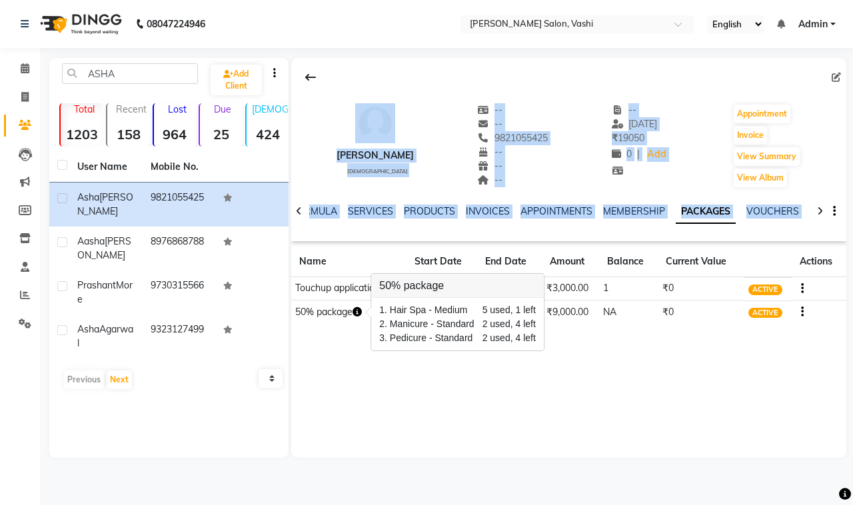
click at [290, 351] on div "ASHA Add Client Total 1203 Recent 158 Lost 964 Due 25 [DEMOGRAPHIC_DATA] 424 [D…" at bounding box center [447, 258] width 797 height 400
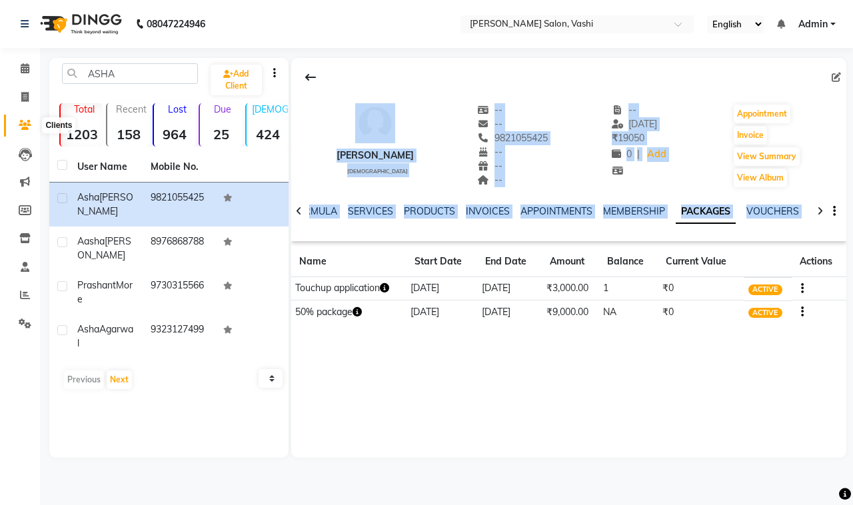
click at [28, 125] on icon at bounding box center [25, 125] width 13 height 10
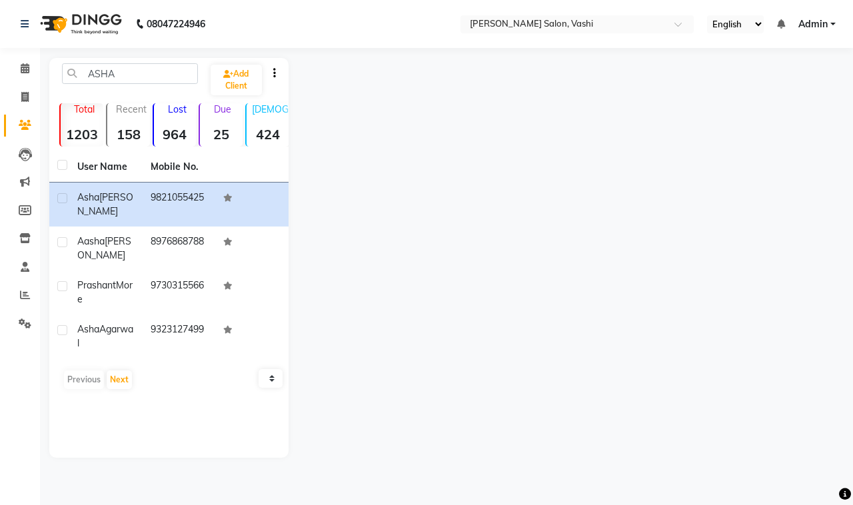
click at [34, 133] on link "Clients" at bounding box center [20, 126] width 32 height 22
click at [24, 130] on icon at bounding box center [25, 125] width 13 height 10
drag, startPoint x: 19, startPoint y: 121, endPoint x: 19, endPoint y: 100, distance: 21.3
click at [19, 121] on icon at bounding box center [25, 125] width 13 height 10
click at [19, 100] on span at bounding box center [24, 97] width 23 height 15
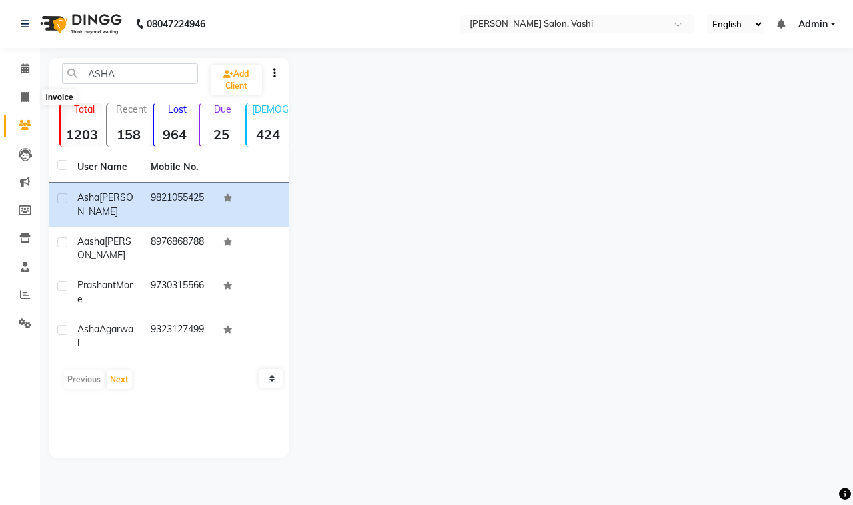
select select "service"
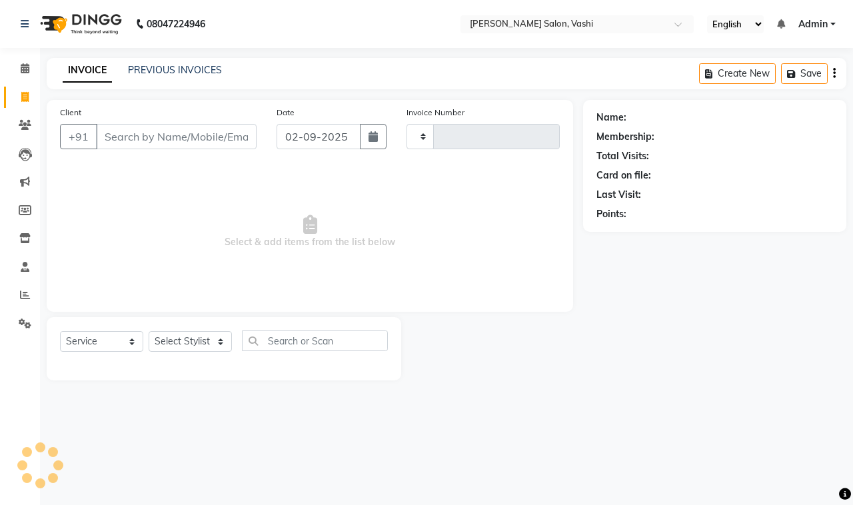
type input "0894"
select select "695"
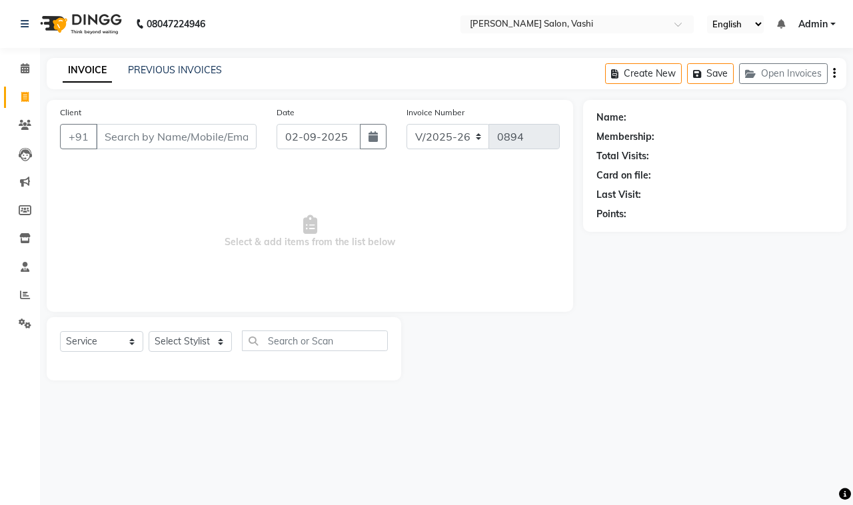
click at [210, 141] on input "Client" at bounding box center [176, 136] width 161 height 25
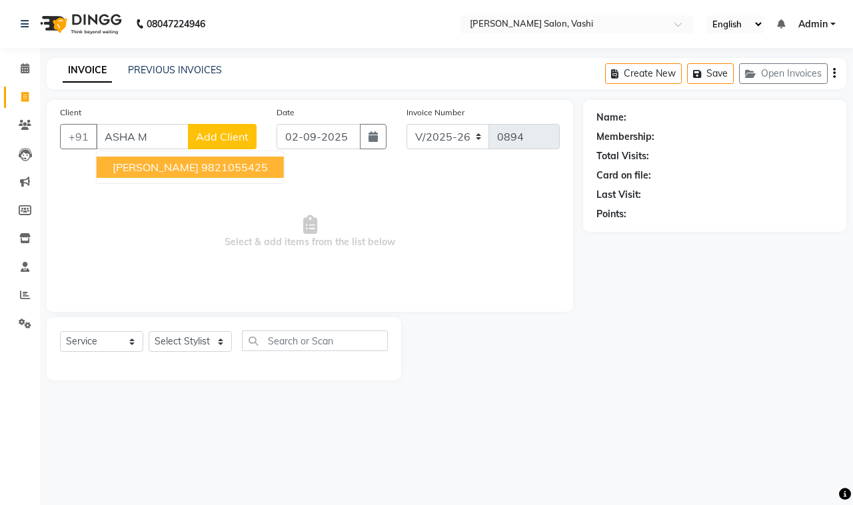
click at [230, 168] on ngb-highlight "9821055425" at bounding box center [234, 167] width 67 height 13
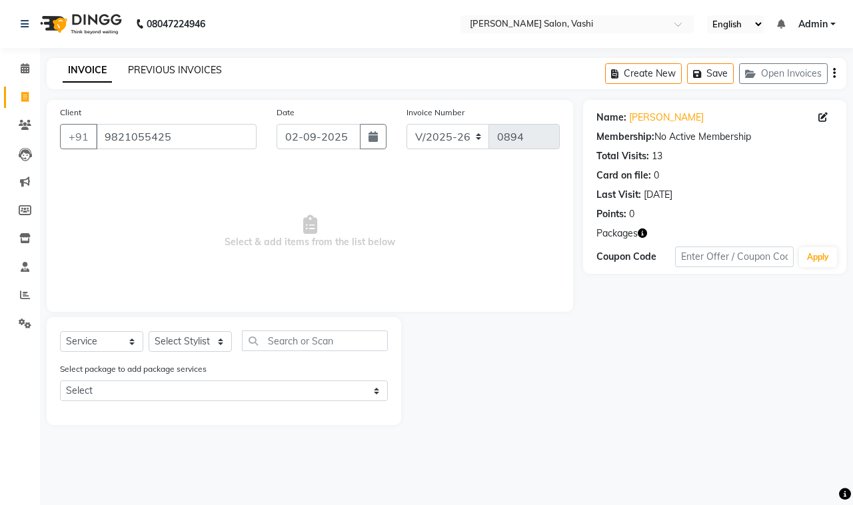
click at [210, 68] on link "PREVIOUS INVOICES" at bounding box center [175, 70] width 94 height 12
click at [790, 80] on button "Open Invoices" at bounding box center [783, 73] width 89 height 21
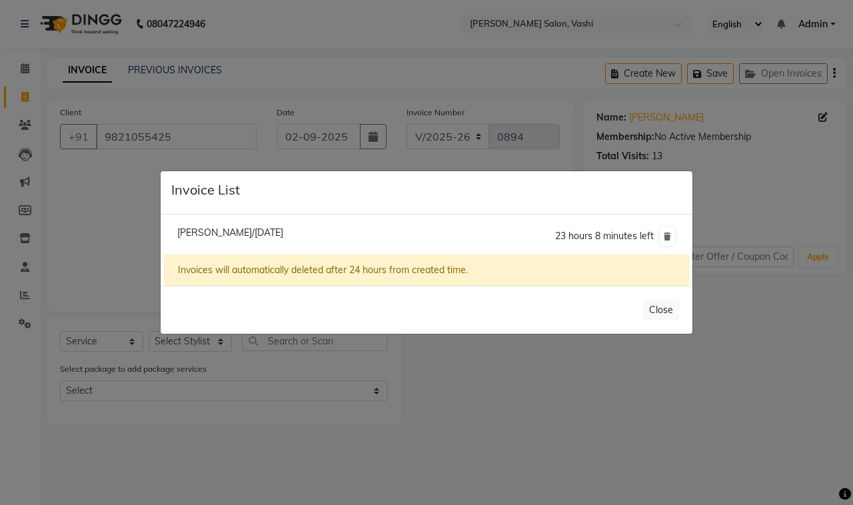
click at [283, 232] on span "[PERSON_NAME]/[DATE]" at bounding box center [230, 232] width 106 height 12
type input "9820189611"
select select "1: Object"
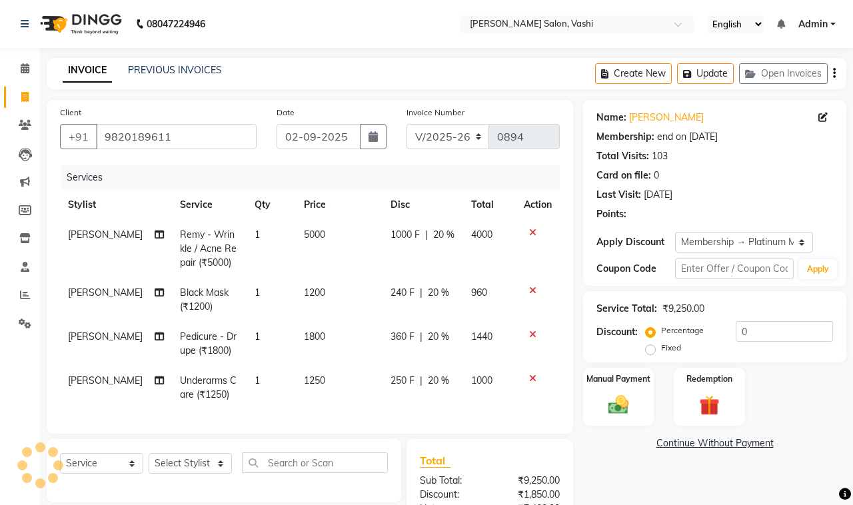
type input "20"
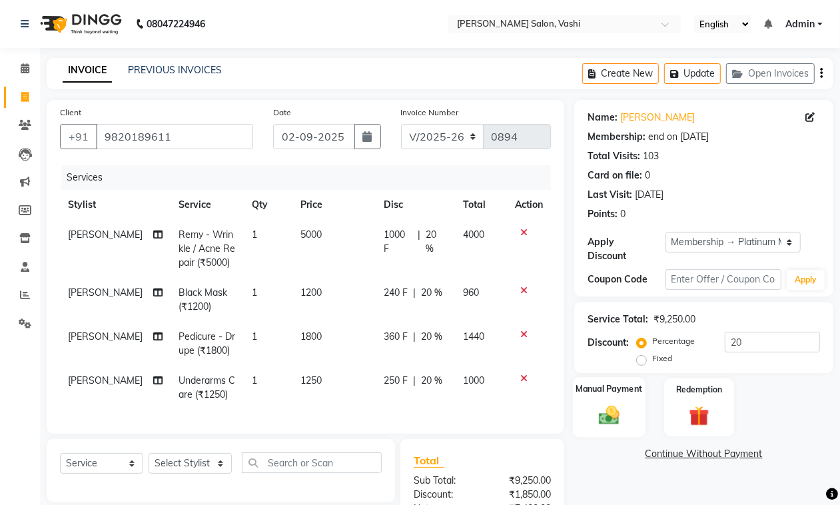
click at [621, 411] on img at bounding box center [608, 415] width 33 height 24
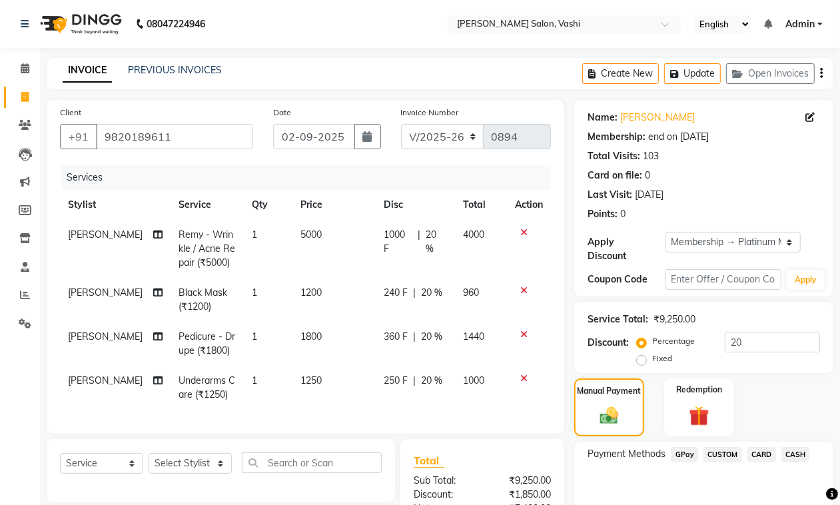
click at [793, 452] on span "CASH" at bounding box center [795, 454] width 29 height 15
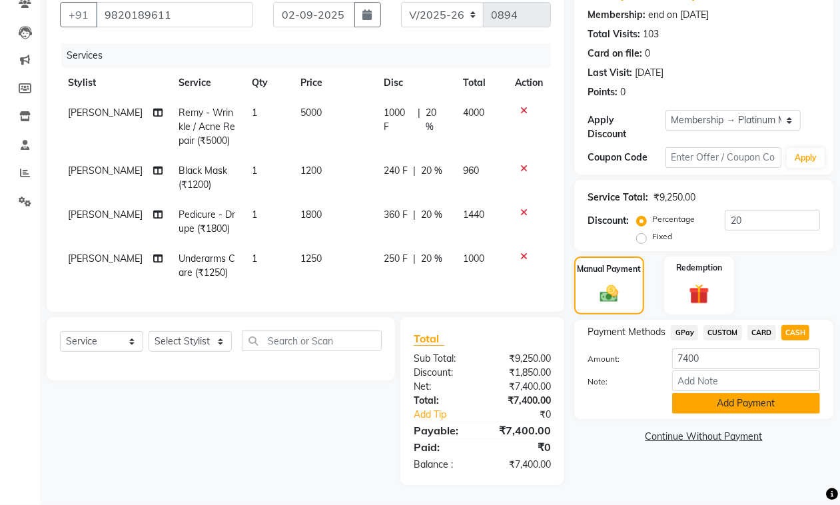
drag, startPoint x: 711, startPoint y: 383, endPoint x: 718, endPoint y: 390, distance: 9.9
click at [711, 393] on button "Add Payment" at bounding box center [746, 403] width 148 height 21
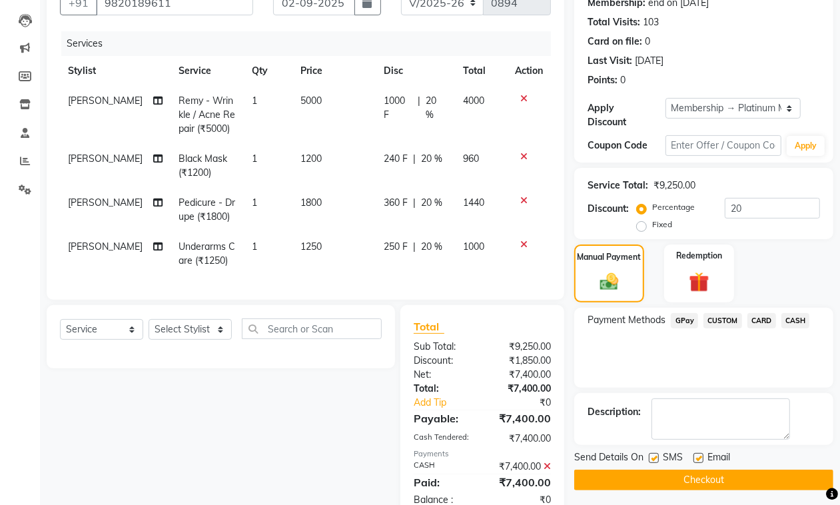
drag, startPoint x: 708, startPoint y: 458, endPoint x: 701, endPoint y: 460, distance: 7.0
click at [707, 458] on span "Email" at bounding box center [718, 458] width 23 height 17
click at [701, 460] on label at bounding box center [698, 458] width 10 height 10
click at [701, 460] on input "checkbox" at bounding box center [697, 458] width 9 height 9
checkbox input "false"
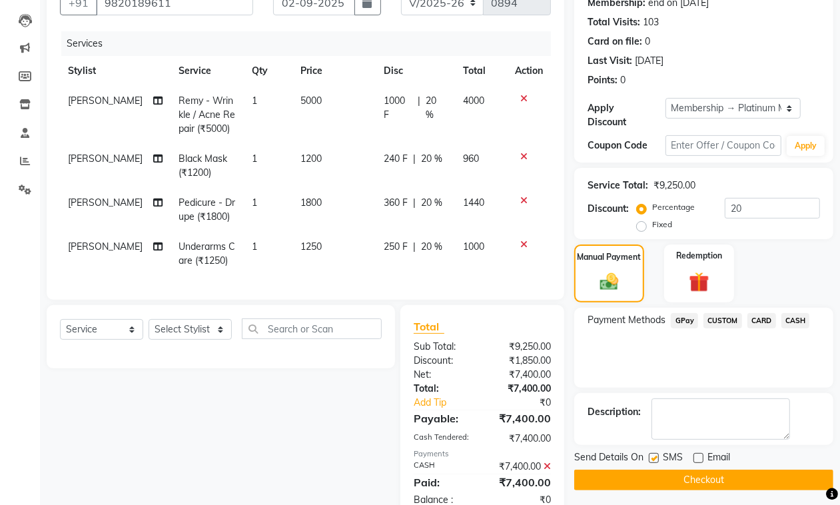
click at [654, 463] on div at bounding box center [653, 460] width 9 height 14
click at [653, 460] on label at bounding box center [654, 458] width 10 height 10
click at [653, 460] on input "checkbox" at bounding box center [653, 458] width 9 height 9
checkbox input "false"
click at [703, 480] on button "Checkout" at bounding box center [703, 480] width 259 height 21
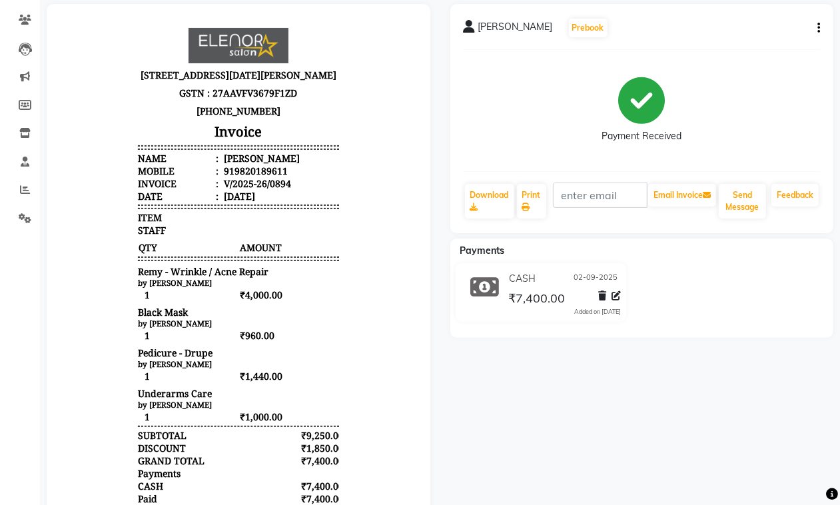
scroll to position [2, 0]
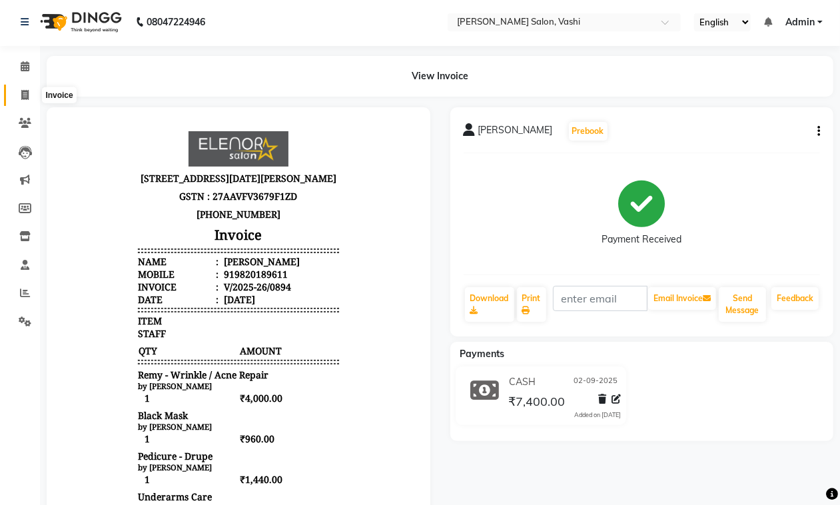
click at [27, 91] on icon at bounding box center [24, 95] width 7 height 10
select select "service"
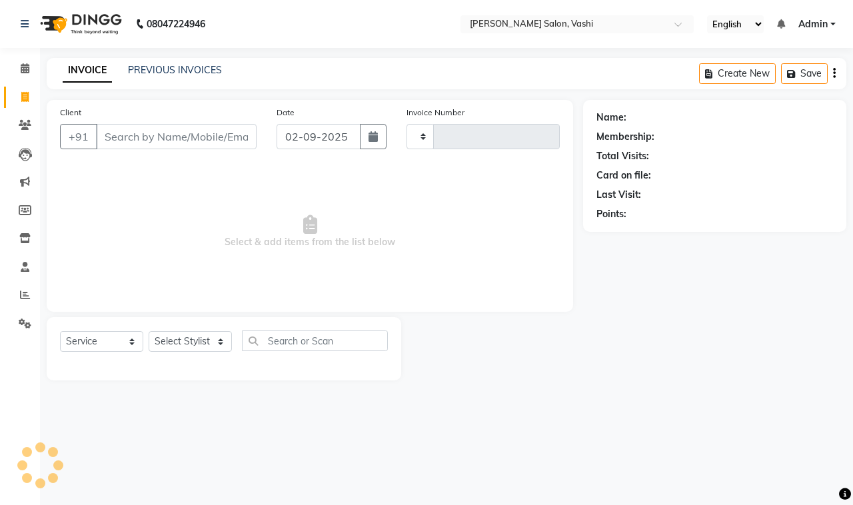
type input "0895"
select select "695"
click at [177, 60] on div "INVOICE PREVIOUS INVOICES Create New Save" at bounding box center [446, 73] width 799 height 31
drag, startPoint x: 184, startPoint y: 80, endPoint x: 185, endPoint y: 71, distance: 8.7
click at [184, 77] on div "INVOICE PREVIOUS INVOICES Create New Save" at bounding box center [446, 73] width 799 height 31
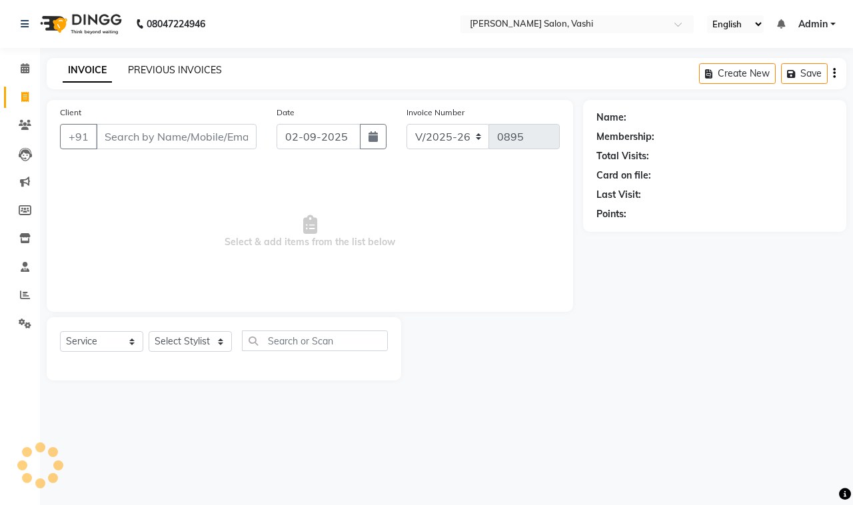
click at [185, 71] on link "PREVIOUS INVOICES" at bounding box center [175, 70] width 94 height 12
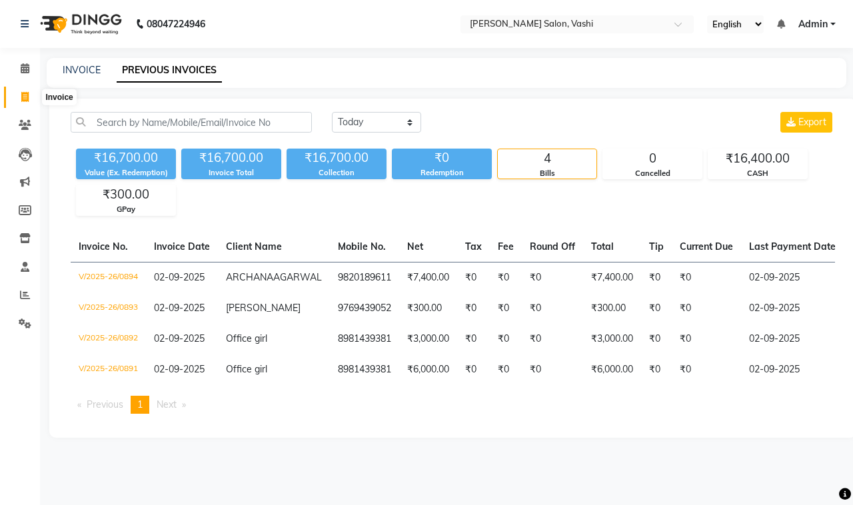
click at [27, 102] on span at bounding box center [24, 97] width 23 height 15
select select "695"
select select "service"
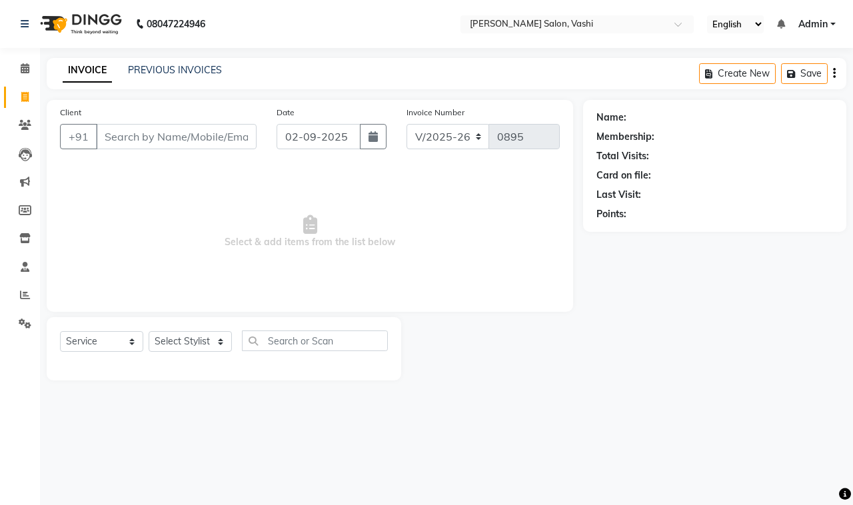
click at [169, 78] on div "INVOICE PREVIOUS INVOICES" at bounding box center [142, 70] width 191 height 15
click at [169, 71] on link "PREVIOUS INVOICES" at bounding box center [175, 70] width 94 height 12
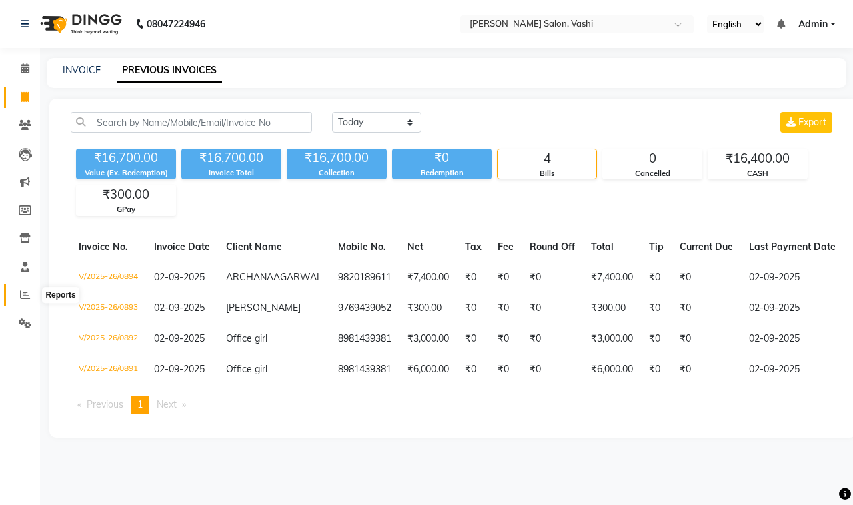
click at [21, 293] on icon at bounding box center [25, 295] width 10 height 10
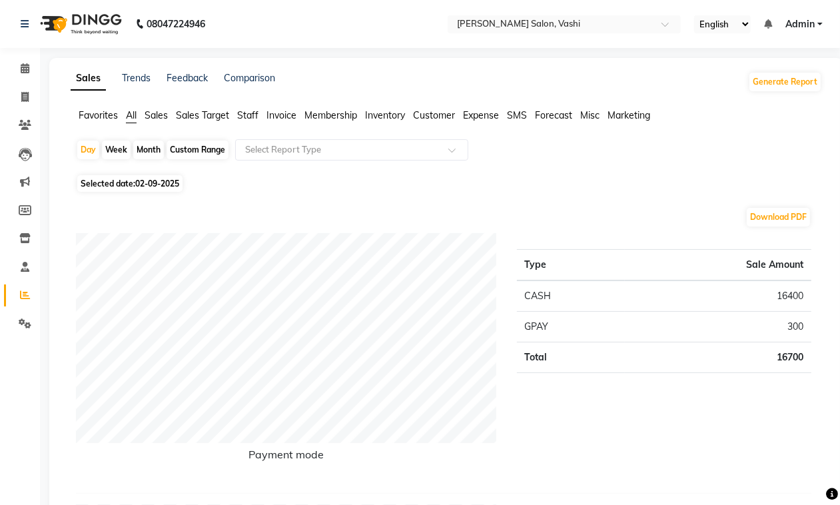
click at [243, 112] on span "Staff" at bounding box center [247, 115] width 21 height 12
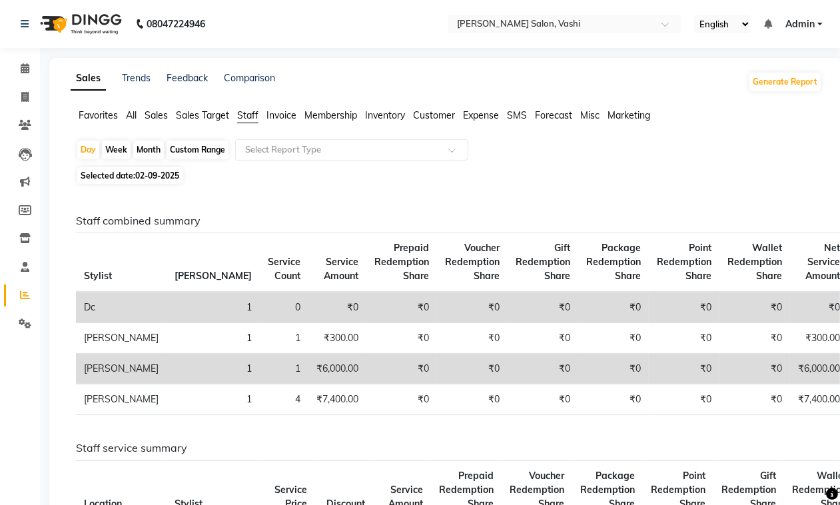
click at [162, 153] on div "Month" at bounding box center [148, 150] width 31 height 19
select select "9"
select select "2025"
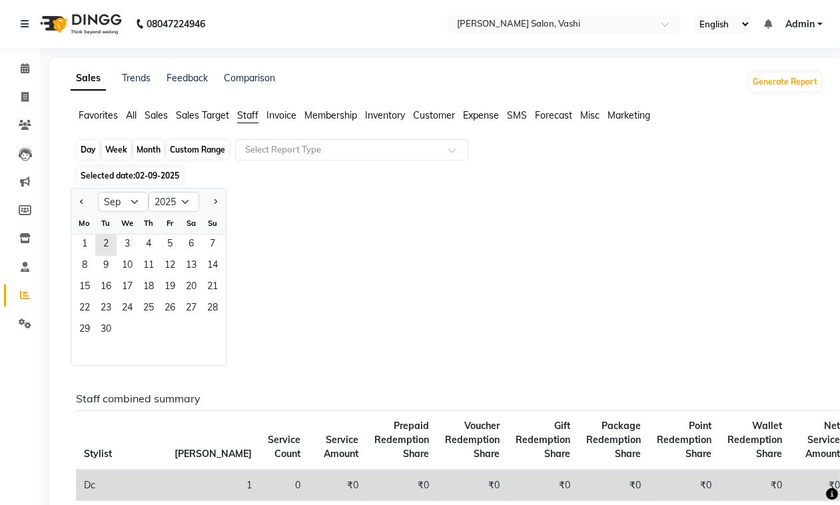
click at [139, 155] on div "Month" at bounding box center [148, 150] width 31 height 19
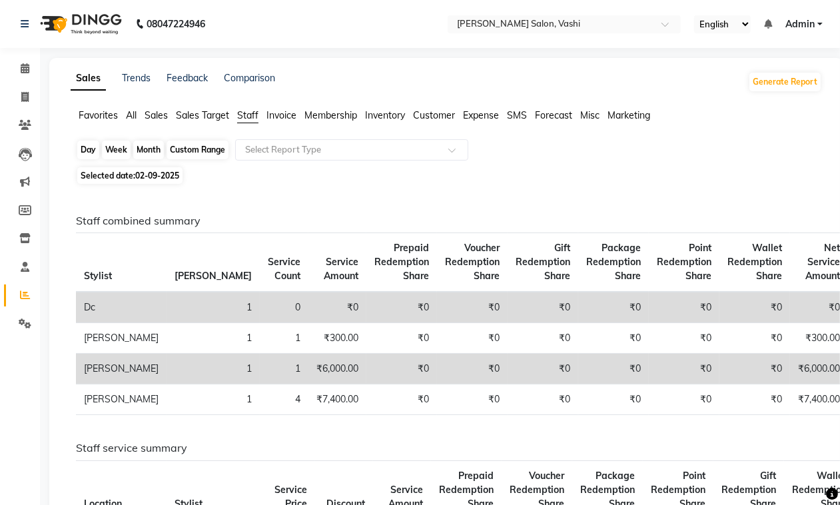
click at [147, 151] on div "Month" at bounding box center [148, 150] width 31 height 19
select select "9"
select select "2025"
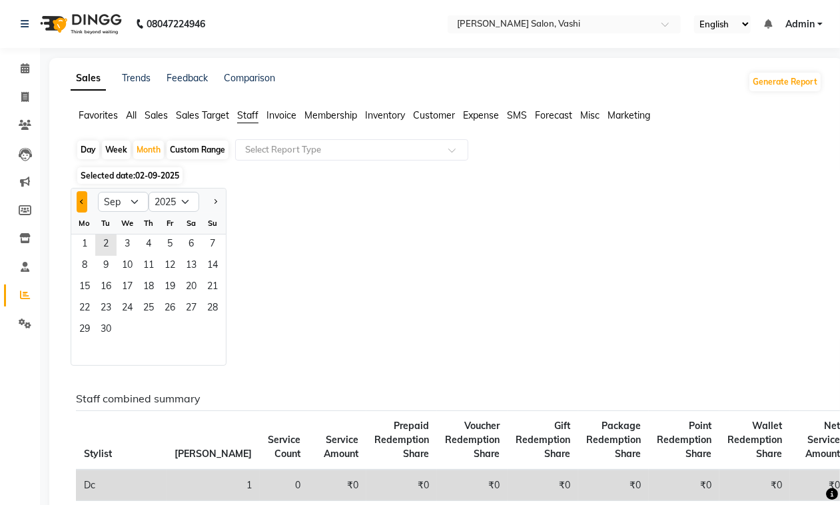
click at [82, 202] on span "Previous month" at bounding box center [82, 201] width 5 height 5
select select "8"
click at [169, 245] on span "1" at bounding box center [169, 244] width 21 height 21
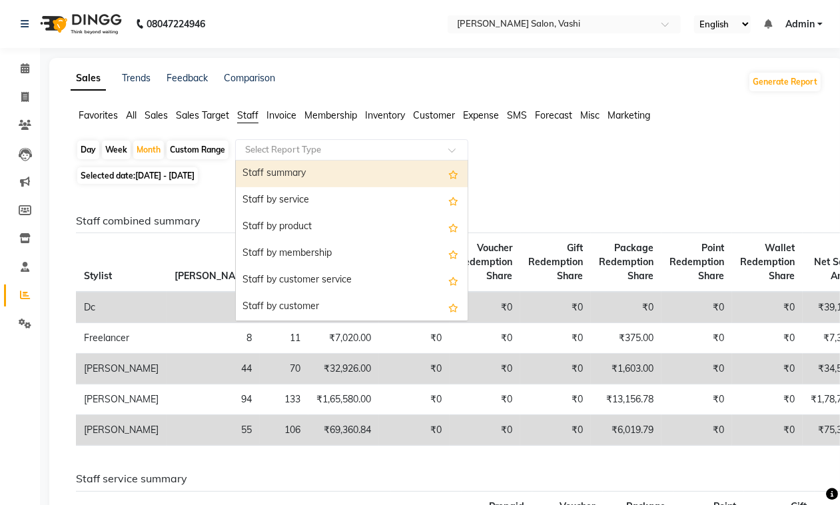
click at [314, 159] on div "Select Report Type" at bounding box center [351, 149] width 233 height 21
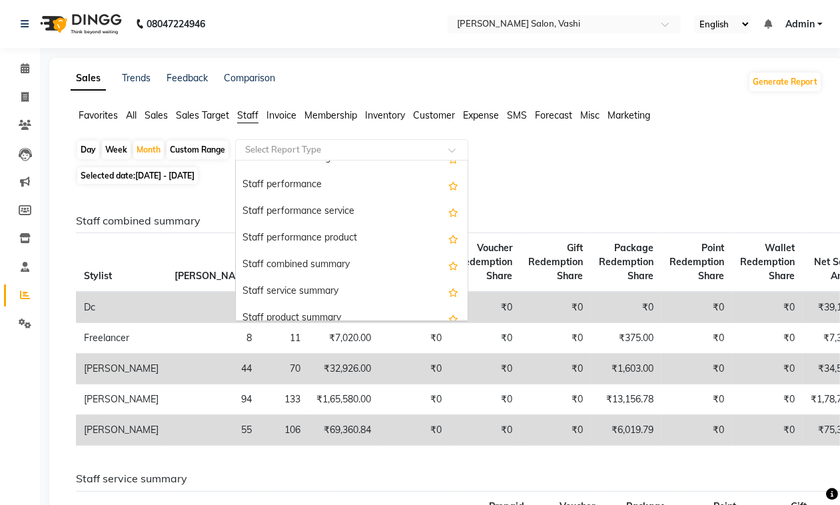
scroll to position [233, 0]
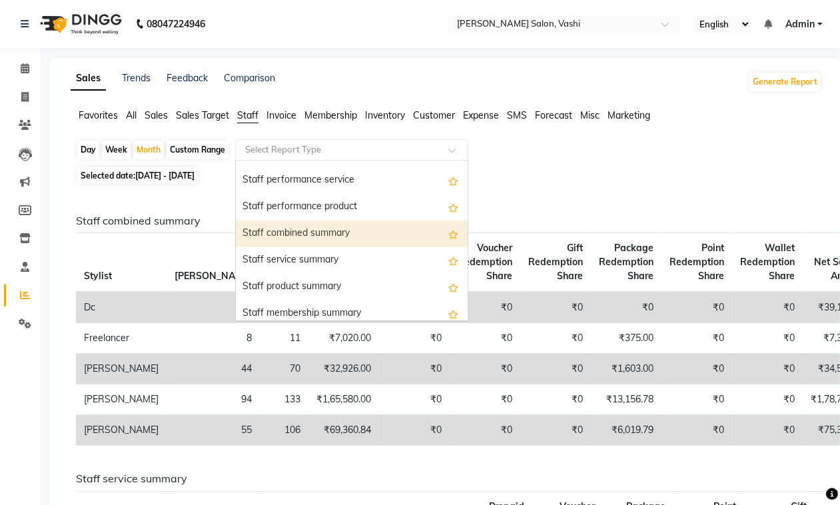
click at [288, 238] on div "Staff combined summary" at bounding box center [352, 233] width 232 height 27
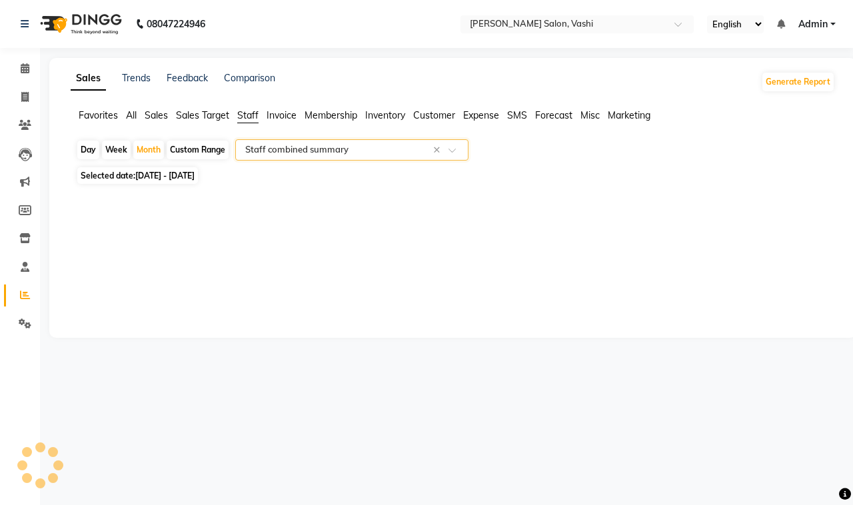
select select "filtered_report"
select select "csv"
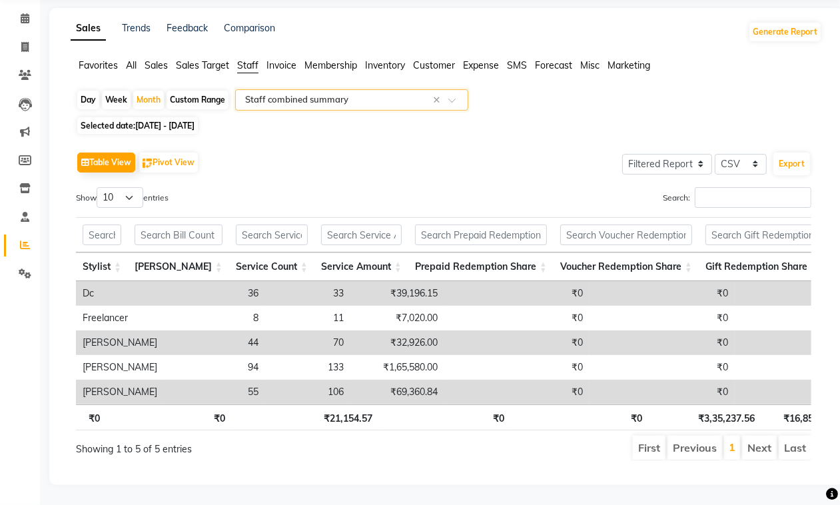
scroll to position [0, 0]
click at [29, 40] on span at bounding box center [24, 47] width 23 height 15
select select "service"
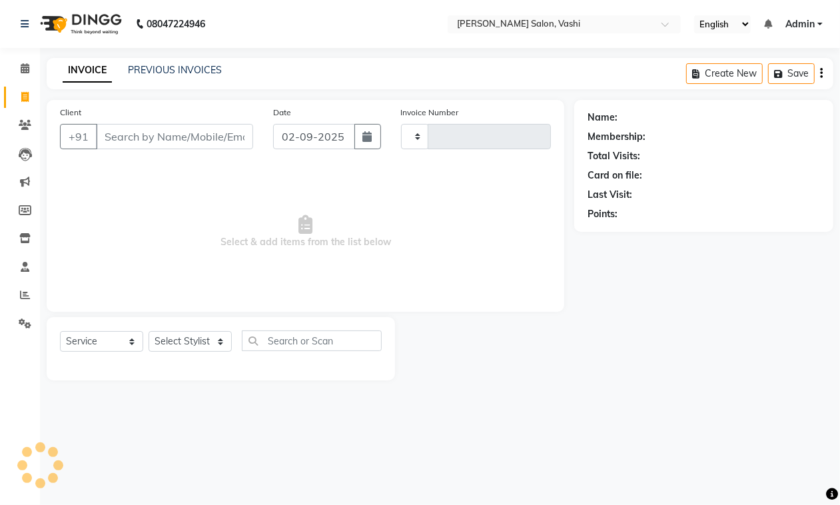
type input "0895"
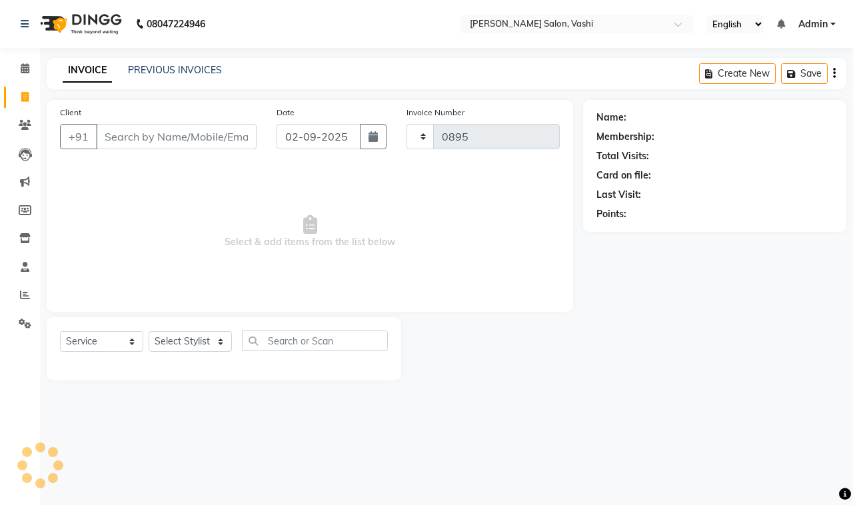
select select "695"
click at [177, 137] on input "Client" at bounding box center [176, 136] width 161 height 25
click at [31, 123] on icon at bounding box center [25, 125] width 13 height 10
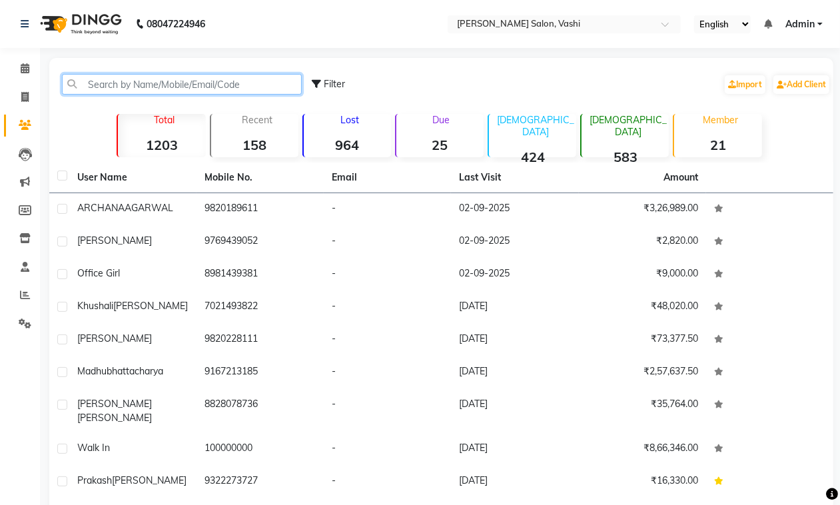
drag, startPoint x: 154, startPoint y: 83, endPoint x: 140, endPoint y: 100, distance: 21.7
click at [154, 83] on input "text" at bounding box center [182, 84] width 240 height 21
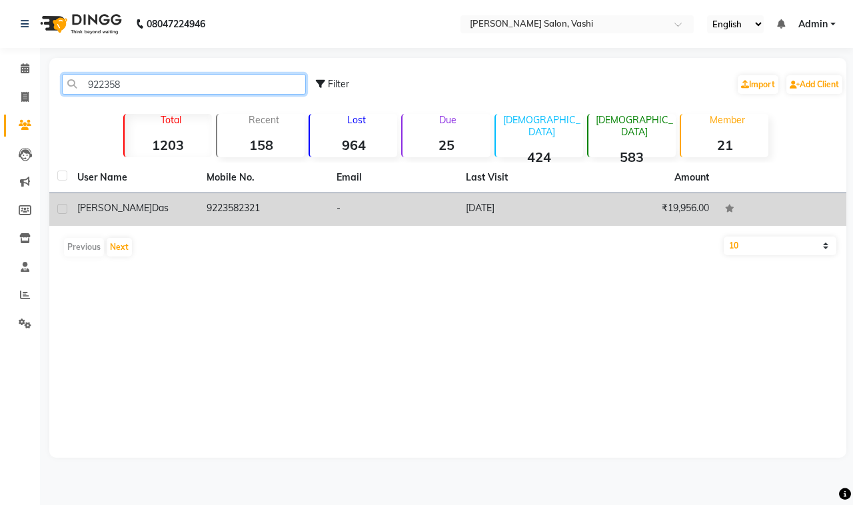
type input "922358"
click at [188, 206] on div "[PERSON_NAME]" at bounding box center [133, 208] width 113 height 14
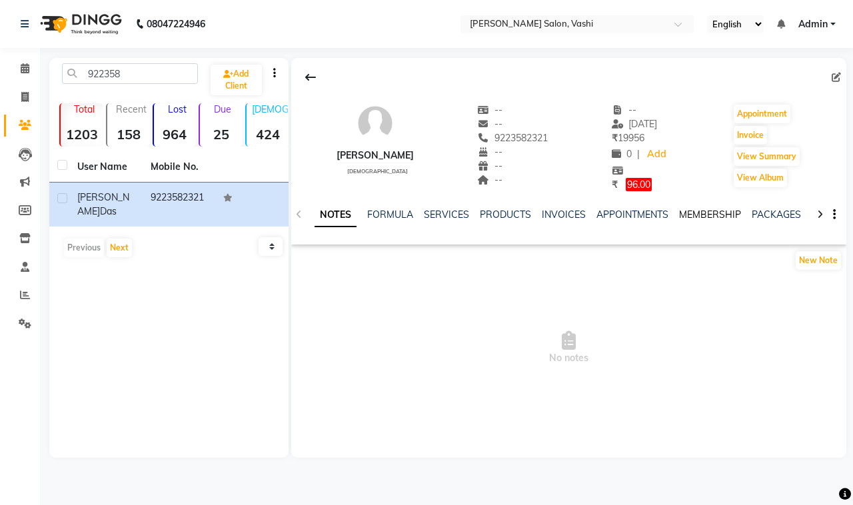
click at [700, 210] on link "MEMBERSHIP" at bounding box center [710, 214] width 62 height 12
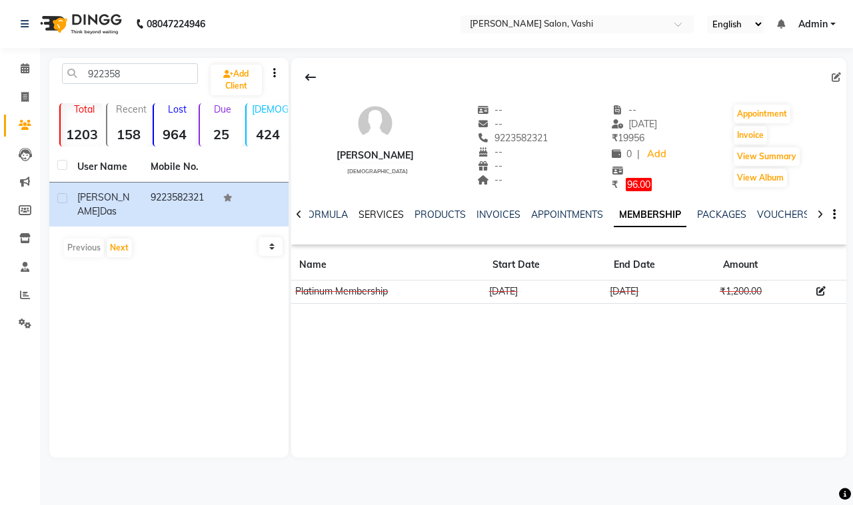
drag, startPoint x: 374, startPoint y: 211, endPoint x: 382, endPoint y: 217, distance: 10.0
click at [376, 208] on link "SERVICES" at bounding box center [380, 214] width 45 height 12
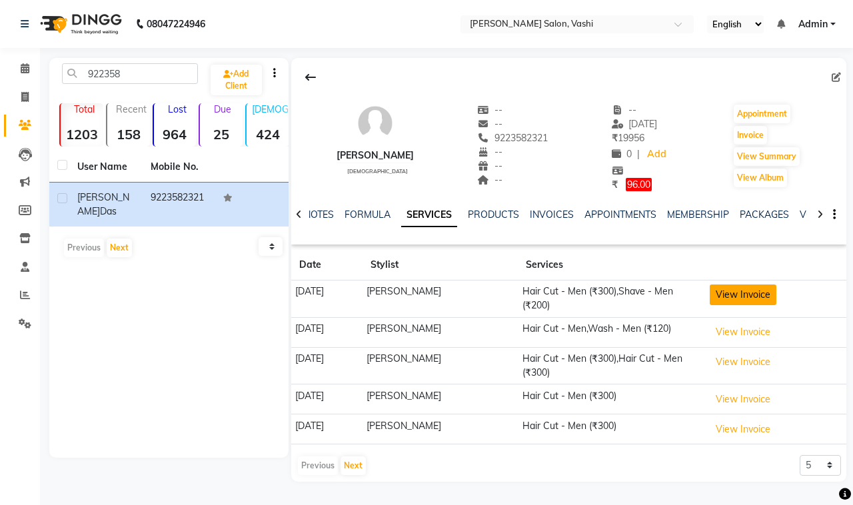
click at [747, 296] on button "View Invoice" at bounding box center [742, 294] width 67 height 21
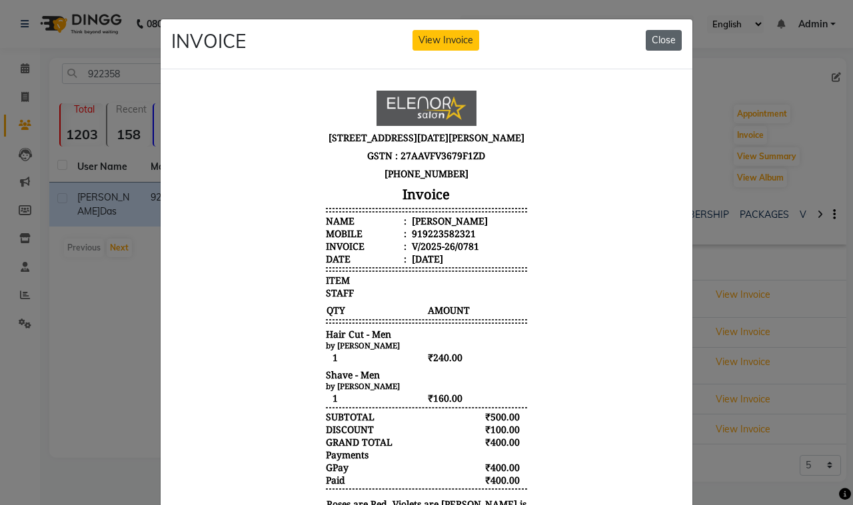
click at [646, 33] on button "Close" at bounding box center [663, 40] width 36 height 21
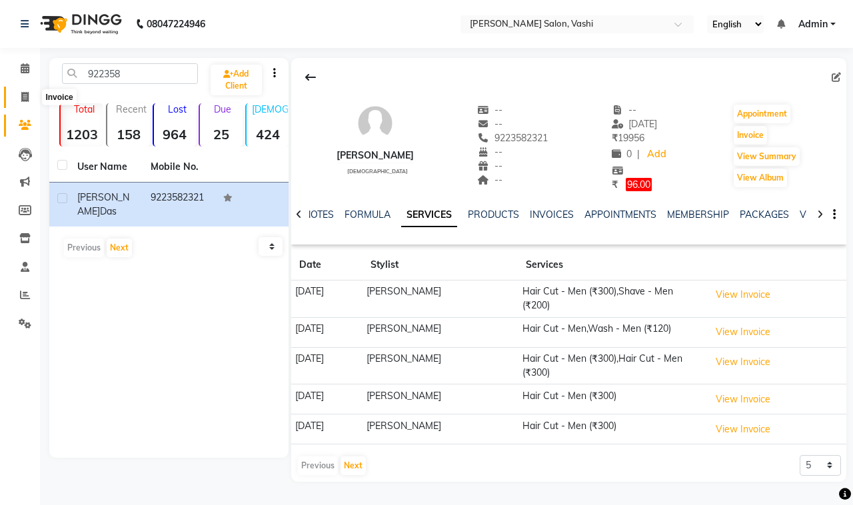
click at [22, 95] on icon at bounding box center [24, 97] width 7 height 10
select select "695"
select select "service"
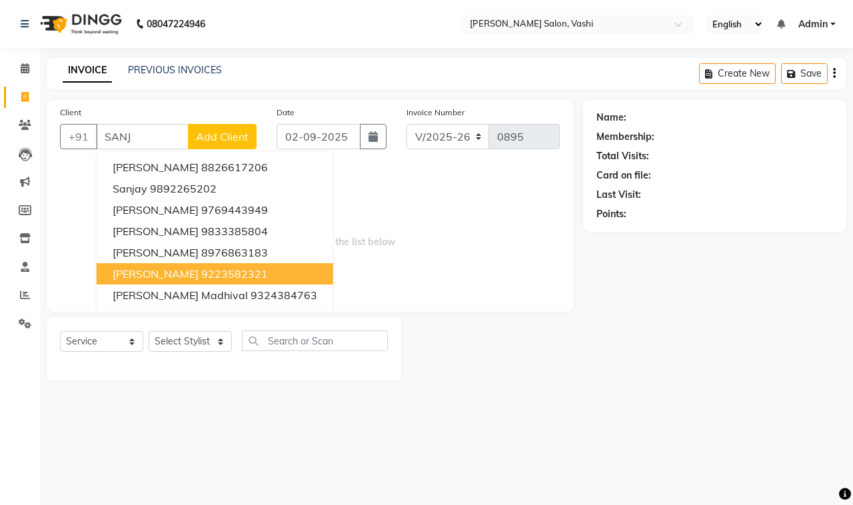
click at [204, 276] on ngb-highlight "9223582321" at bounding box center [234, 273] width 67 height 13
type input "9223582321"
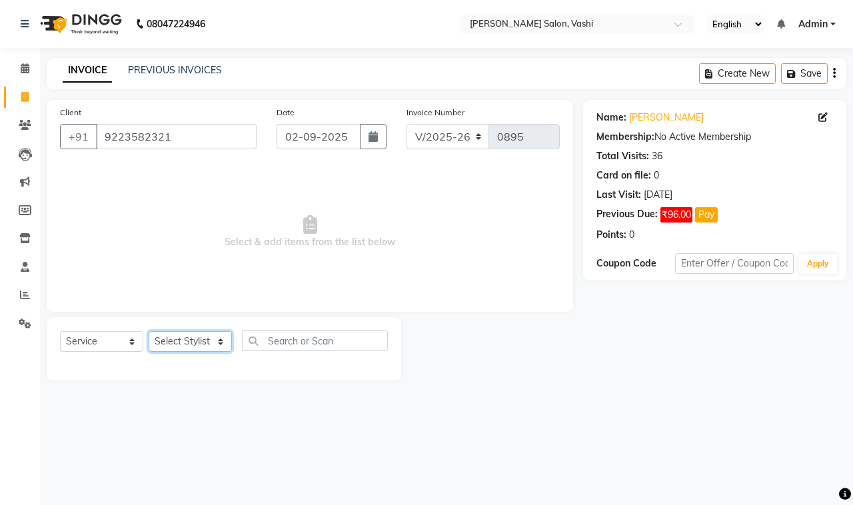
click at [217, 340] on select "Select Stylist DC Dipika Freelancer [PERSON_NAME] [PERSON_NAME] [PERSON_NAME]" at bounding box center [190, 341] width 83 height 21
select select "85000"
click at [149, 331] on select "Select Stylist DC Dipika Freelancer [PERSON_NAME] [PERSON_NAME] [PERSON_NAME]" at bounding box center [190, 341] width 83 height 21
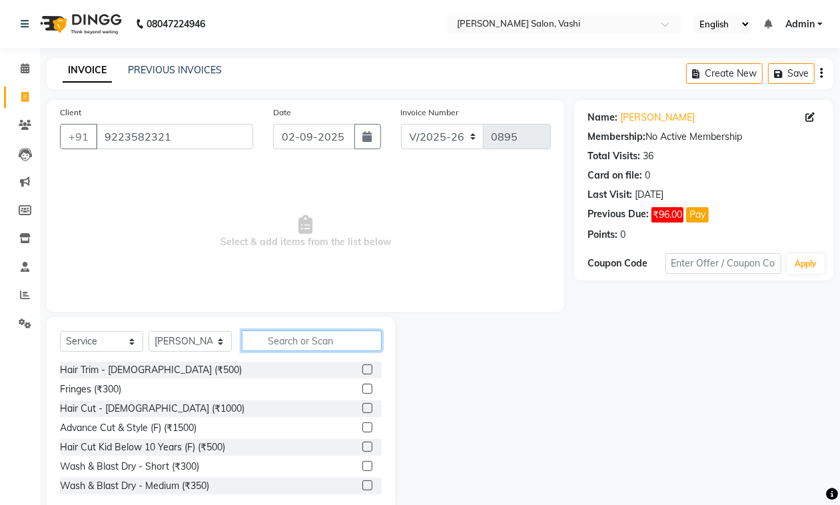
drag, startPoint x: 277, startPoint y: 340, endPoint x: 796, endPoint y: 356, distance: 519.1
click at [291, 336] on input "text" at bounding box center [312, 340] width 140 height 21
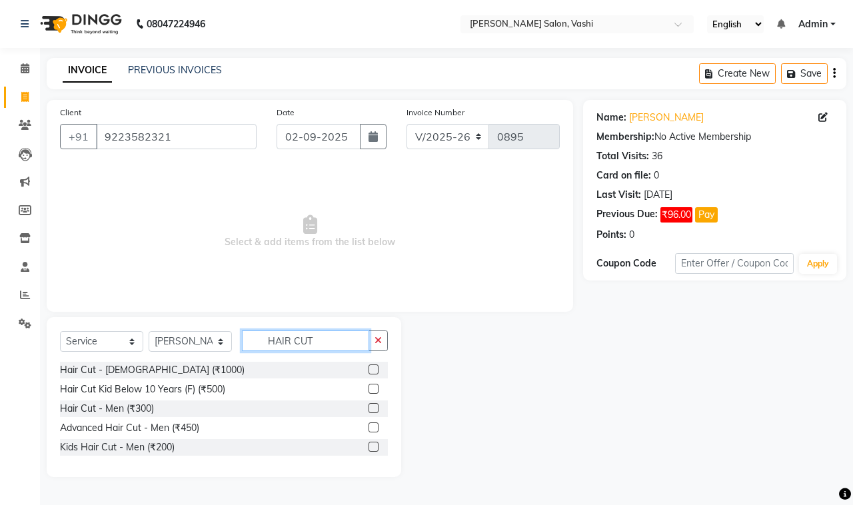
type input "HAIR CUT"
click at [368, 403] on label at bounding box center [373, 408] width 10 height 10
click at [368, 404] on input "checkbox" at bounding box center [372, 408] width 9 height 9
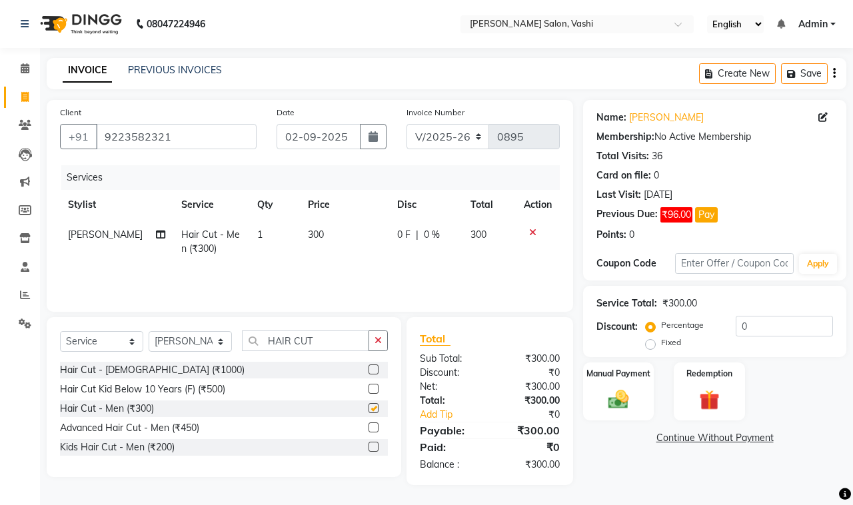
checkbox input "false"
drag, startPoint x: 739, startPoint y: 325, endPoint x: 851, endPoint y: 332, distance: 112.1
click at [751, 330] on input "0" at bounding box center [783, 326] width 97 height 21
type input "20"
click at [621, 391] on img at bounding box center [618, 399] width 35 height 25
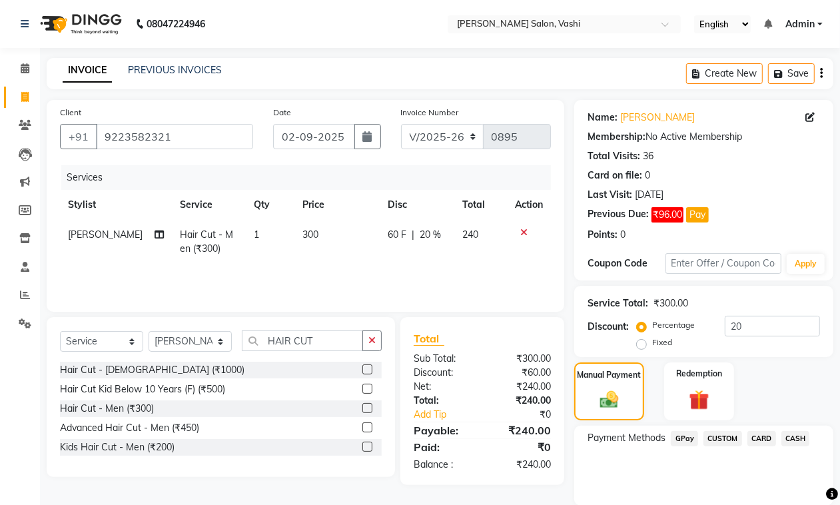
click at [683, 442] on span "GPay" at bounding box center [684, 438] width 27 height 15
click at [713, 500] on button "Add Payment" at bounding box center [746, 509] width 148 height 21
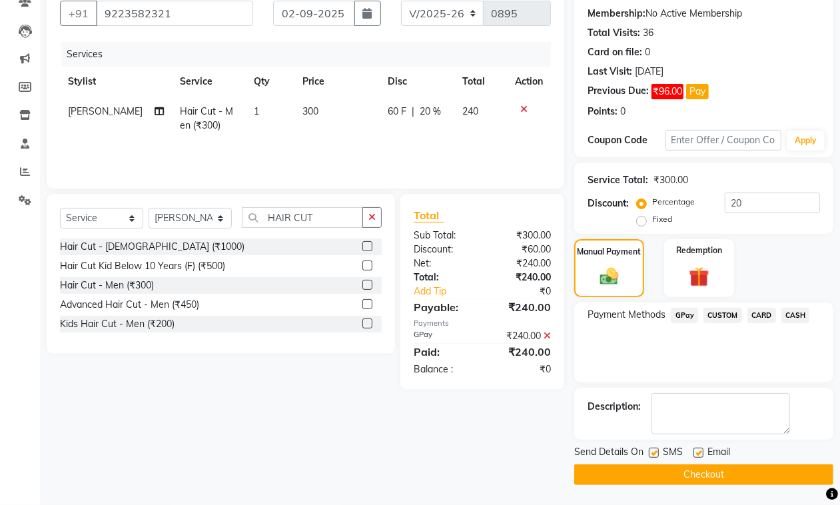
click at [697, 458] on div at bounding box center [697, 455] width 9 height 14
drag, startPoint x: 697, startPoint y: 452, endPoint x: 686, endPoint y: 476, distance: 26.8
click at [696, 454] on label at bounding box center [698, 453] width 10 height 10
click at [696, 454] on input "checkbox" at bounding box center [697, 453] width 9 height 9
checkbox input "false"
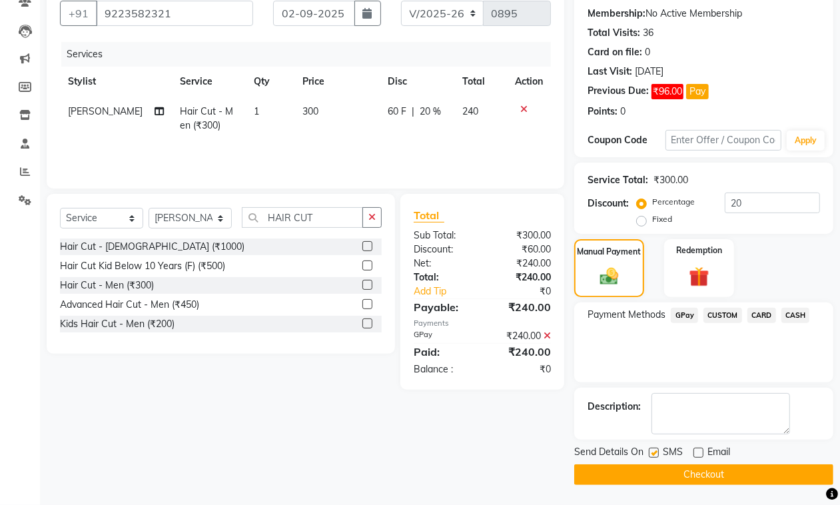
click at [653, 456] on label at bounding box center [654, 453] width 10 height 10
click at [653, 456] on input "checkbox" at bounding box center [653, 453] width 9 height 9
checkbox input "false"
click at [658, 473] on button "Checkout" at bounding box center [703, 474] width 259 height 21
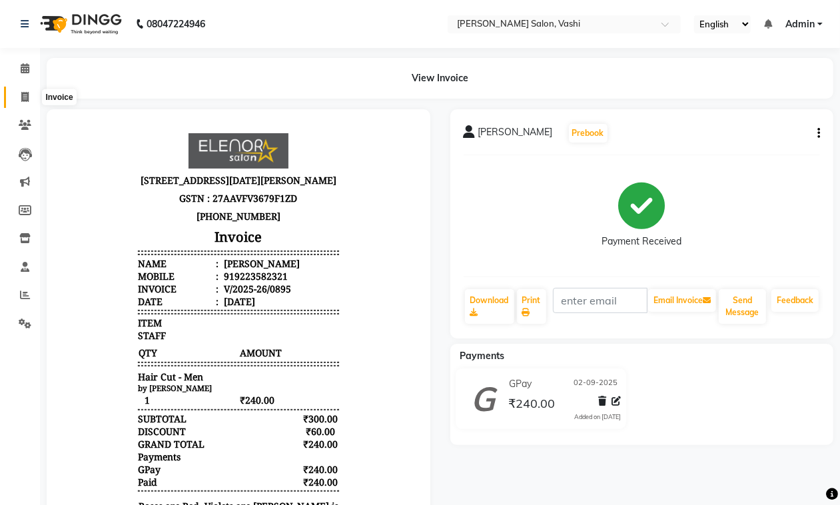
click at [24, 92] on icon at bounding box center [24, 97] width 7 height 10
select select "service"
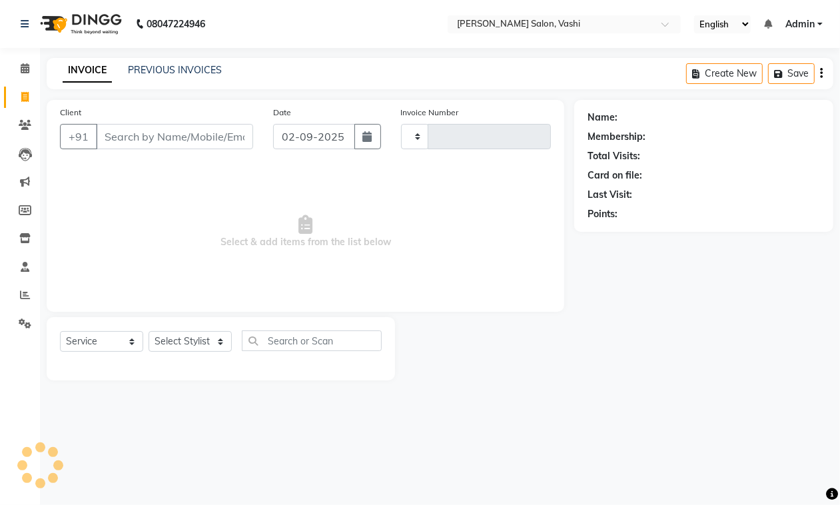
type input "0896"
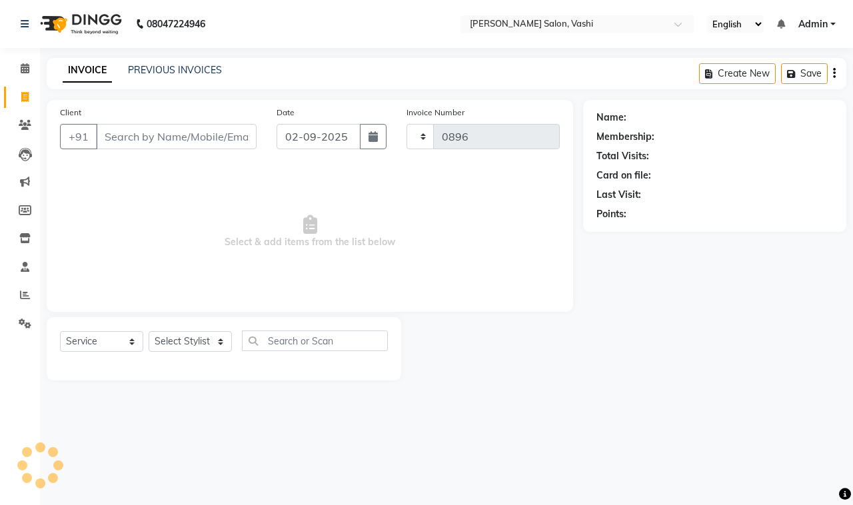
select select "695"
click at [190, 70] on link "PREVIOUS INVOICES" at bounding box center [175, 70] width 94 height 12
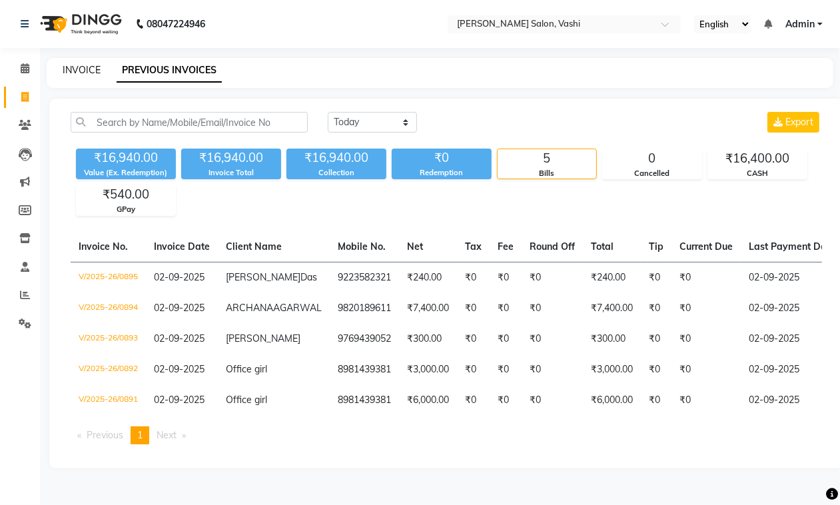
click at [81, 67] on link "INVOICE" at bounding box center [82, 70] width 38 height 12
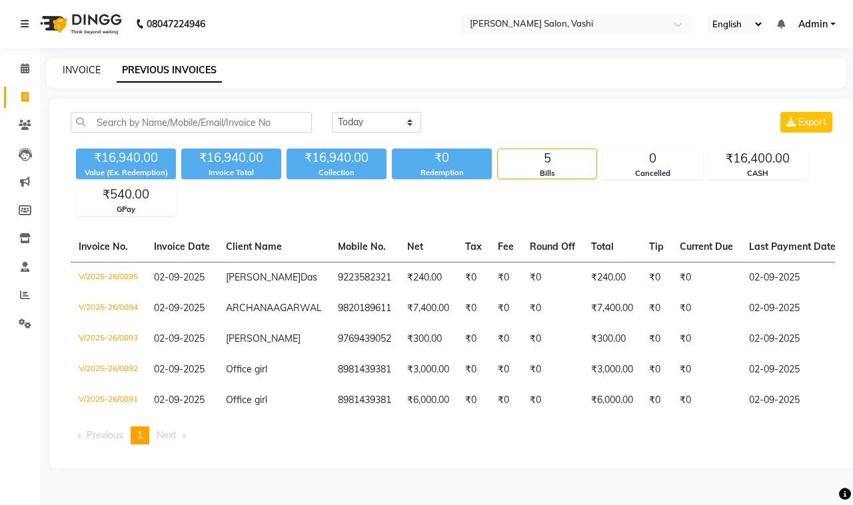
select select "695"
select select "service"
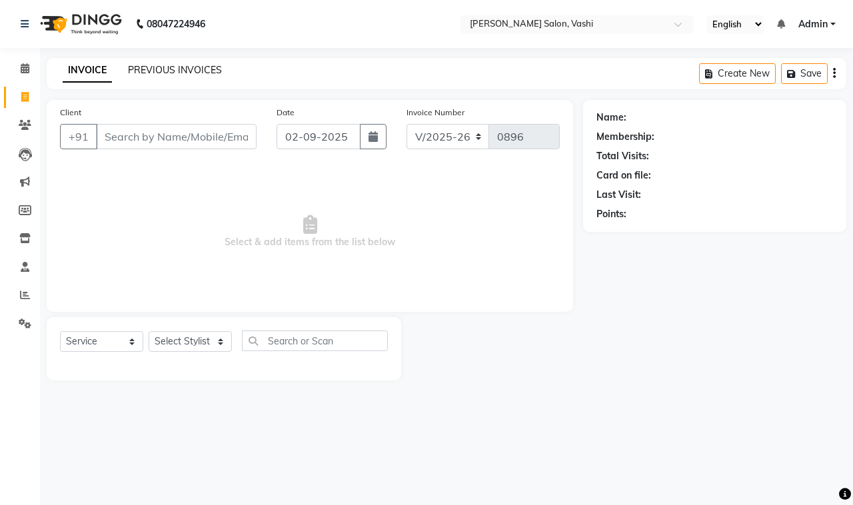
click at [169, 67] on link "PREVIOUS INVOICES" at bounding box center [175, 70] width 94 height 12
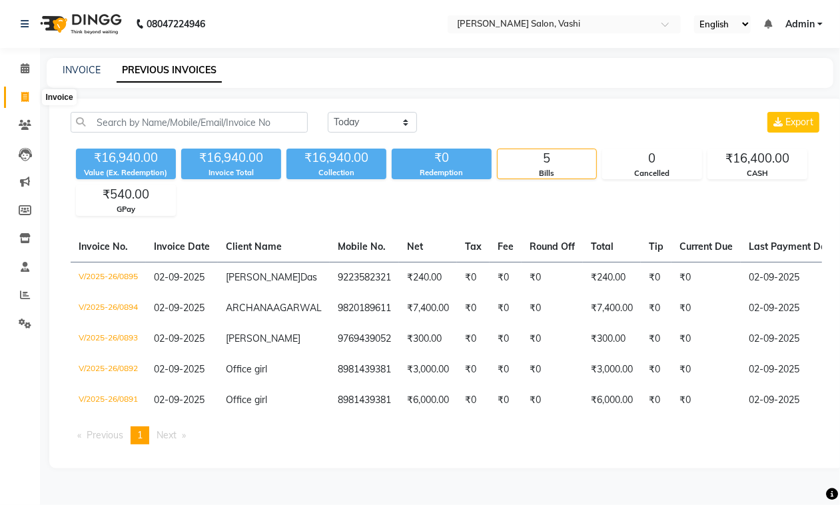
click at [23, 95] on icon at bounding box center [24, 97] width 7 height 10
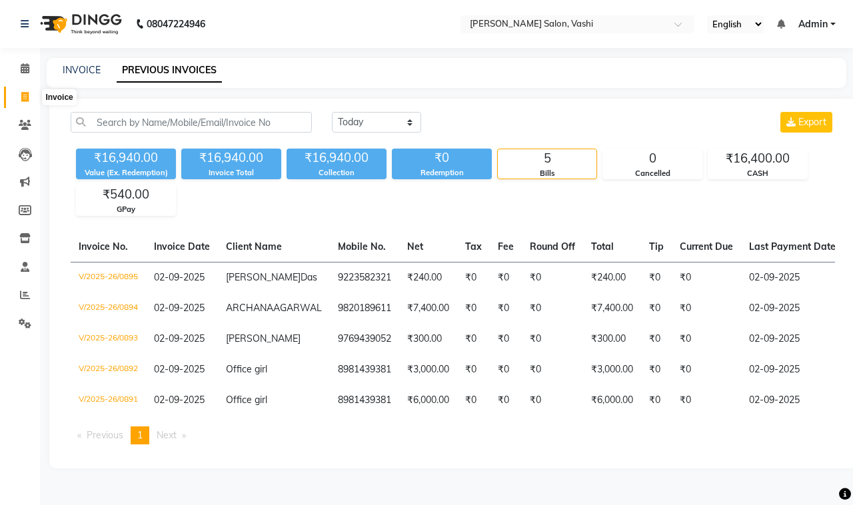
select select "695"
select select "service"
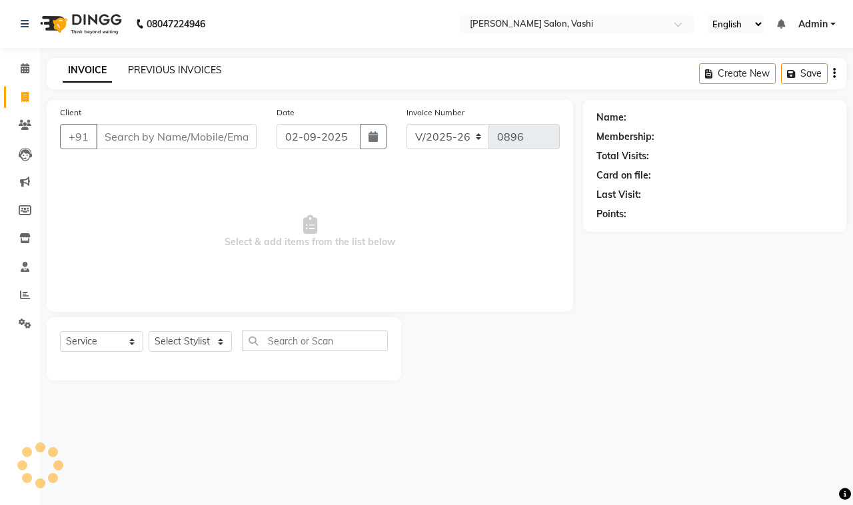
click at [152, 68] on link "PREVIOUS INVOICES" at bounding box center [175, 70] width 94 height 12
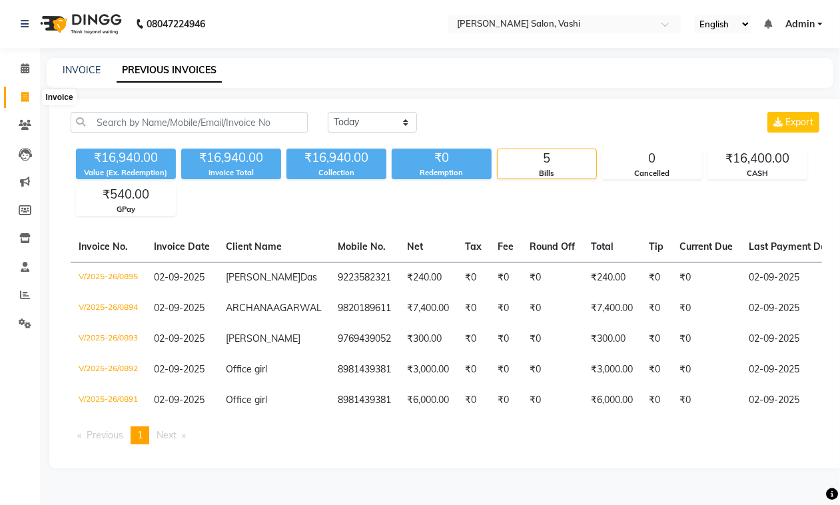
click at [22, 95] on icon at bounding box center [24, 97] width 7 height 10
select select "695"
select select "service"
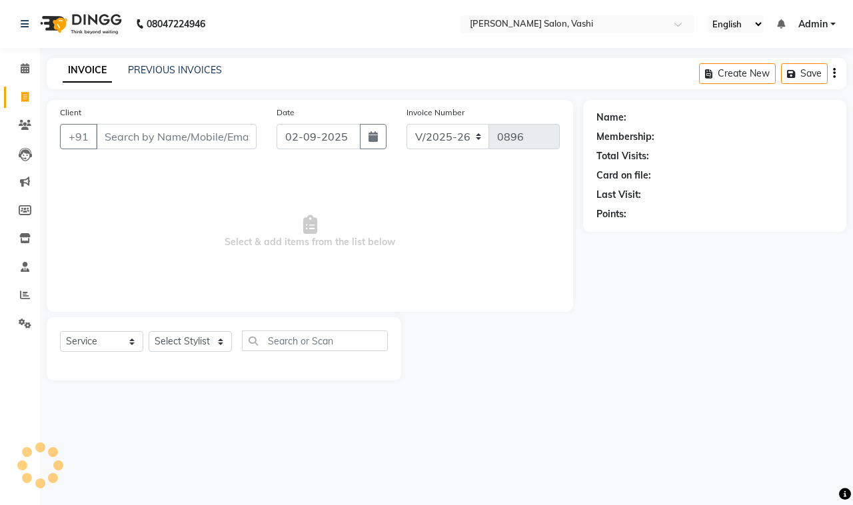
click at [157, 140] on input "Client" at bounding box center [176, 136] width 161 height 25
drag, startPoint x: 188, startPoint y: 145, endPoint x: 198, endPoint y: 150, distance: 10.4
click at [190, 145] on input "Client" at bounding box center [176, 136] width 161 height 25
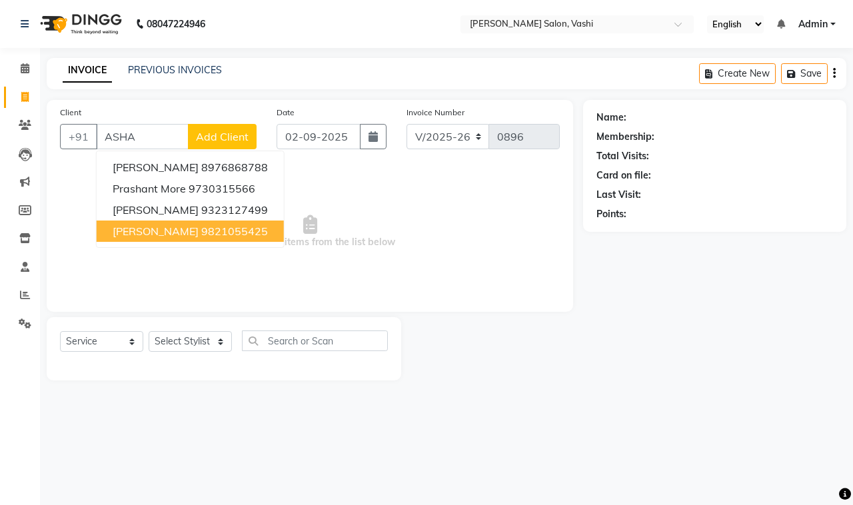
click at [215, 230] on ngb-highlight "9821055425" at bounding box center [234, 230] width 67 height 13
type input "9821055425"
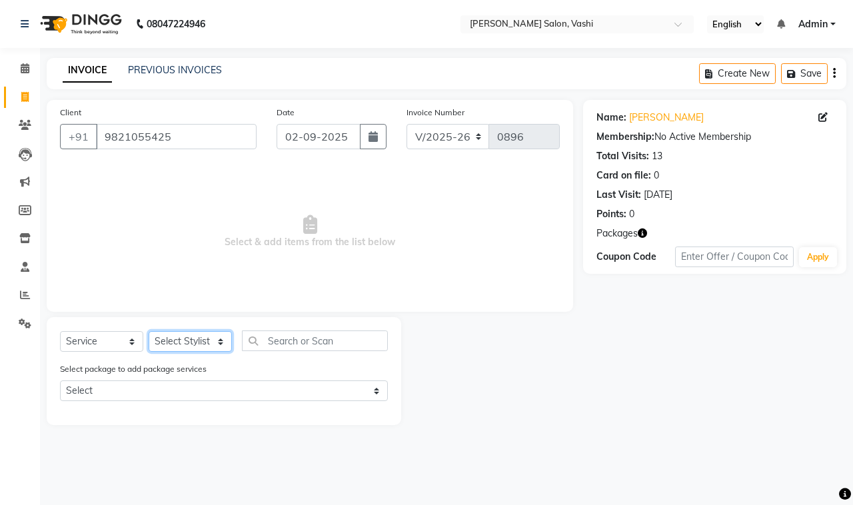
click at [194, 344] on select "Select Stylist DC Dipika Freelancer [PERSON_NAME] [PERSON_NAME] [PERSON_NAME]" at bounding box center [190, 341] width 83 height 21
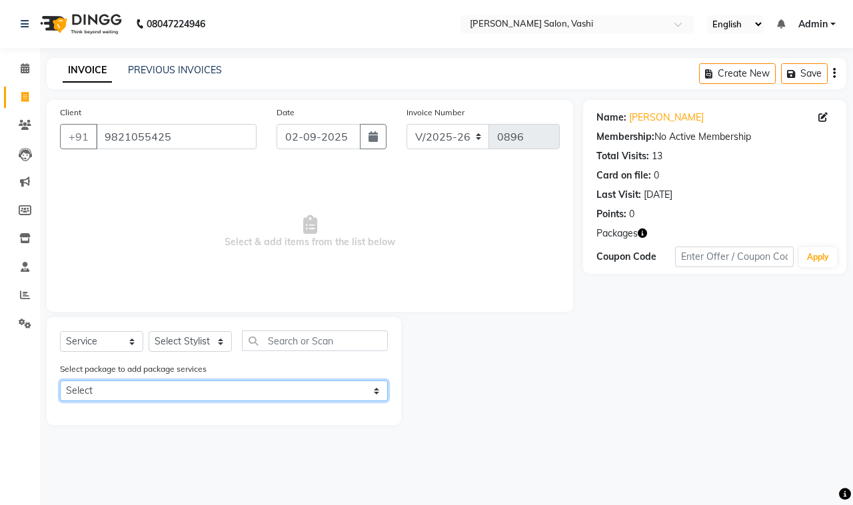
click at [195, 383] on select "Select Touchup application 50% package" at bounding box center [224, 390] width 328 height 21
select select "2: Object"
click at [60, 380] on select "Select Touchup application 50% package" at bounding box center [224, 390] width 328 height 21
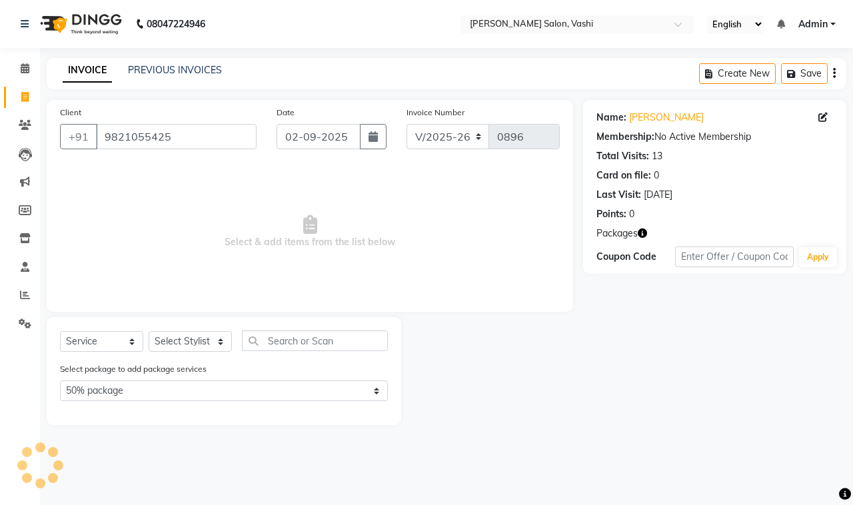
click at [137, 372] on label "Select package to add package services" at bounding box center [133, 369] width 147 height 12
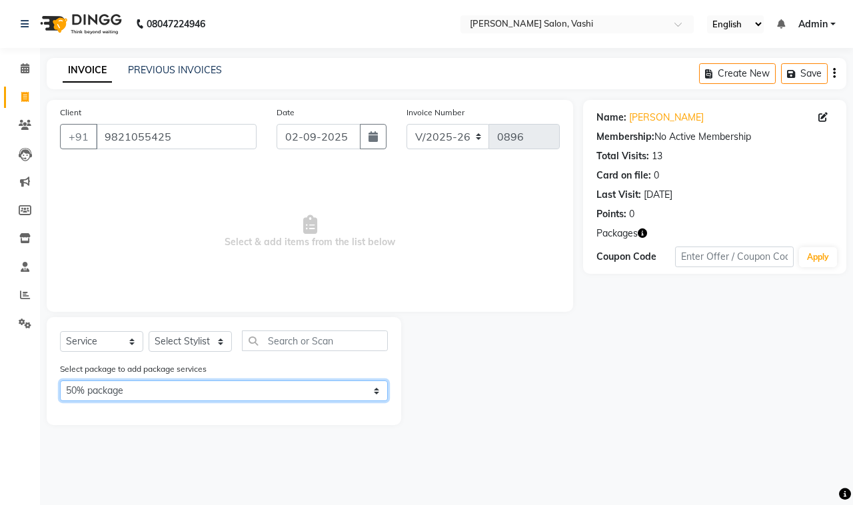
click at [314, 388] on select "Select Touchup application 50% package" at bounding box center [224, 390] width 328 height 21
click at [60, 380] on select "Select Touchup application 50% package" at bounding box center [224, 390] width 328 height 21
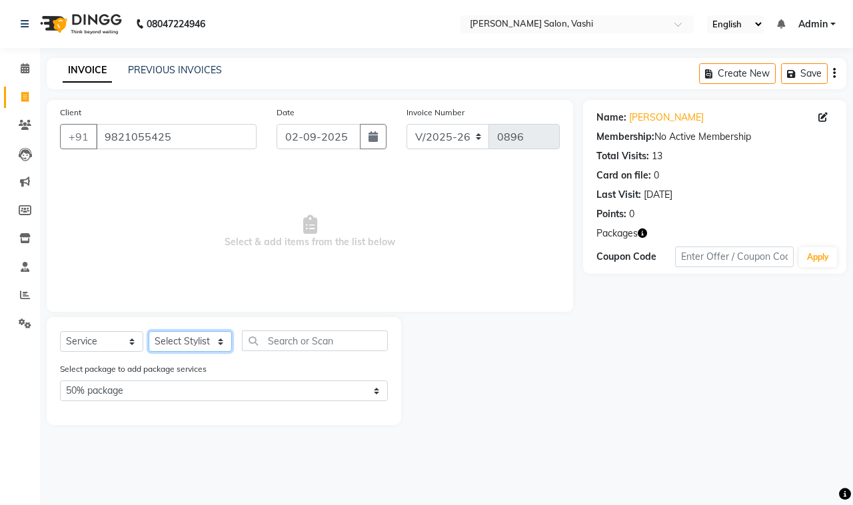
click at [200, 345] on select "Select Stylist DC Dipika Freelancer [PERSON_NAME] [PERSON_NAME] [PERSON_NAME]" at bounding box center [190, 341] width 83 height 21
select select "10481"
click at [149, 331] on select "Select Stylist DC Dipika Freelancer [PERSON_NAME] [PERSON_NAME] [PERSON_NAME]" at bounding box center [190, 341] width 83 height 21
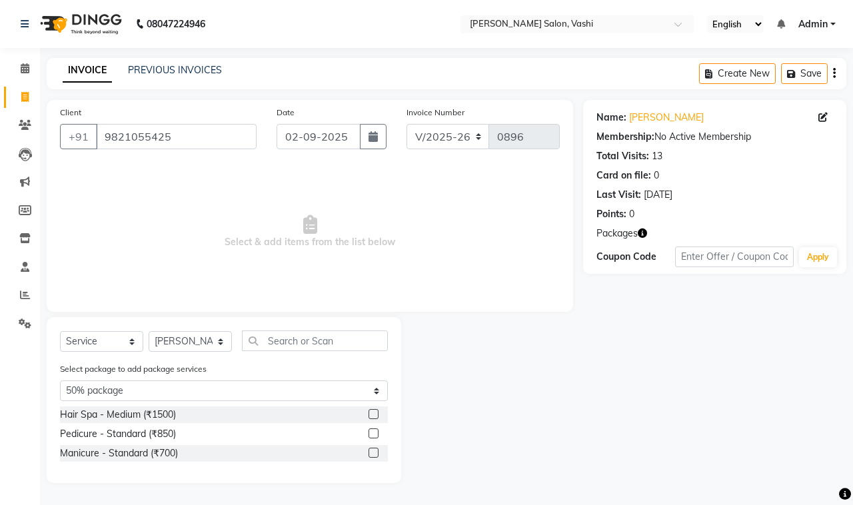
click at [368, 431] on label at bounding box center [373, 433] width 10 height 10
click at [368, 431] on input "checkbox" at bounding box center [372, 434] width 9 height 9
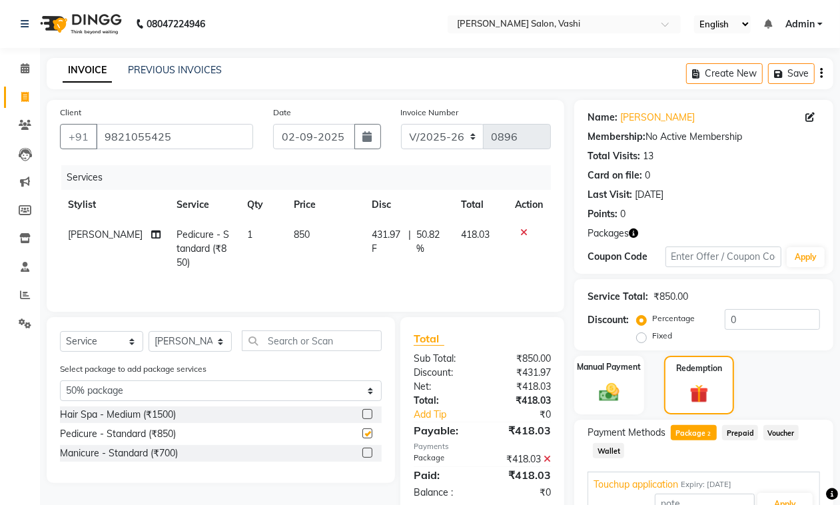
checkbox input "false"
click at [365, 457] on label at bounding box center [367, 453] width 10 height 10
click at [365, 457] on input "checkbox" at bounding box center [366, 453] width 9 height 9
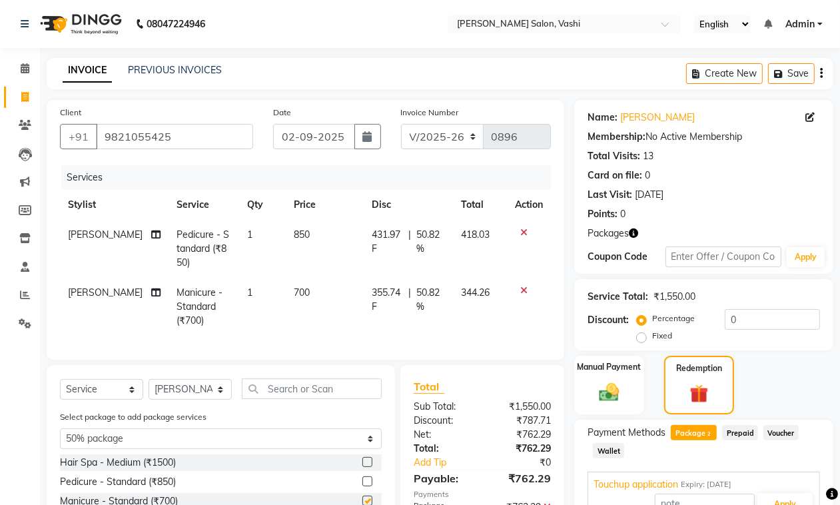
checkbox input "false"
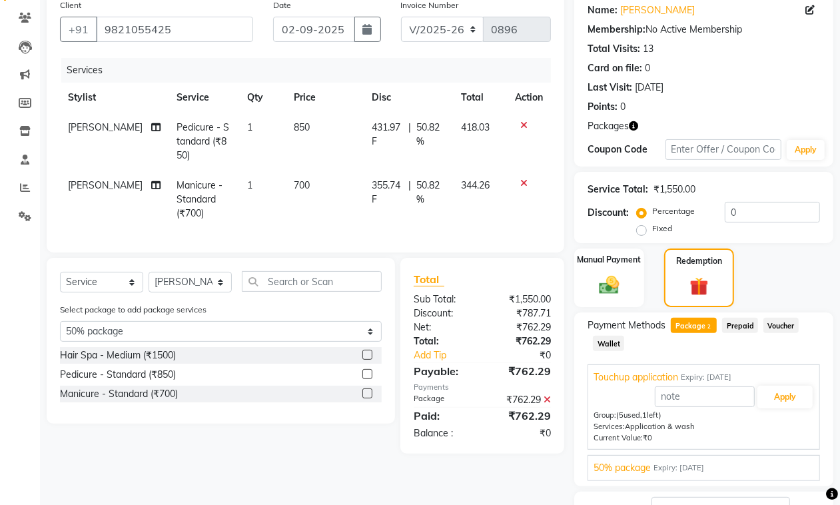
scroll to position [211, 0]
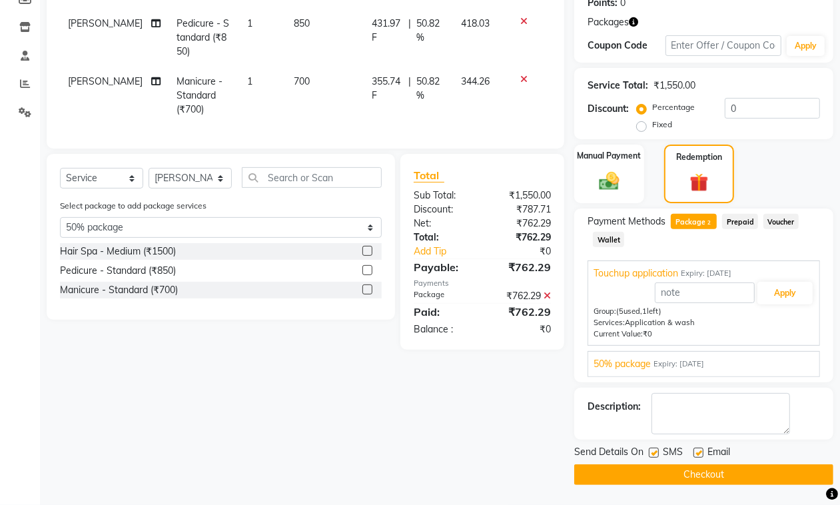
click at [654, 454] on label at bounding box center [654, 453] width 10 height 10
click at [654, 454] on input "checkbox" at bounding box center [653, 453] width 9 height 9
checkbox input "false"
click at [697, 452] on label at bounding box center [698, 453] width 10 height 10
click at [697, 452] on input "checkbox" at bounding box center [697, 453] width 9 height 9
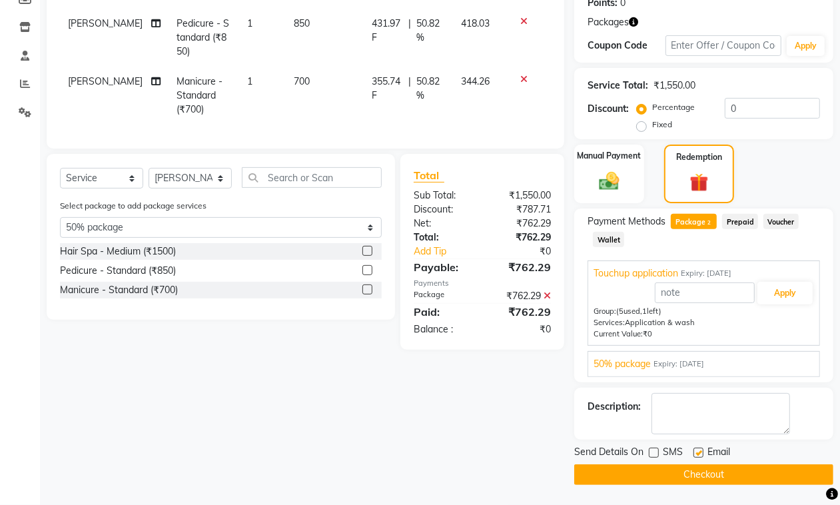
checkbox input "false"
click at [683, 474] on button "Checkout" at bounding box center [703, 474] width 259 height 21
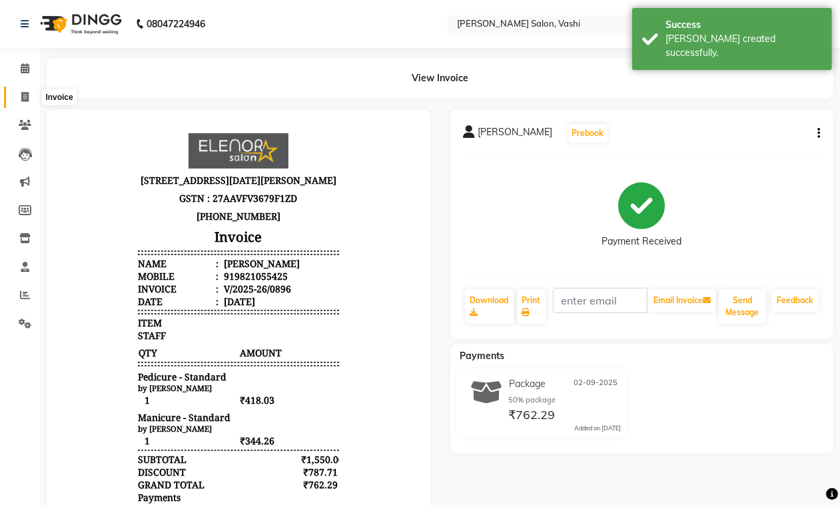
click at [23, 101] on icon at bounding box center [24, 97] width 7 height 10
select select "695"
select select "service"
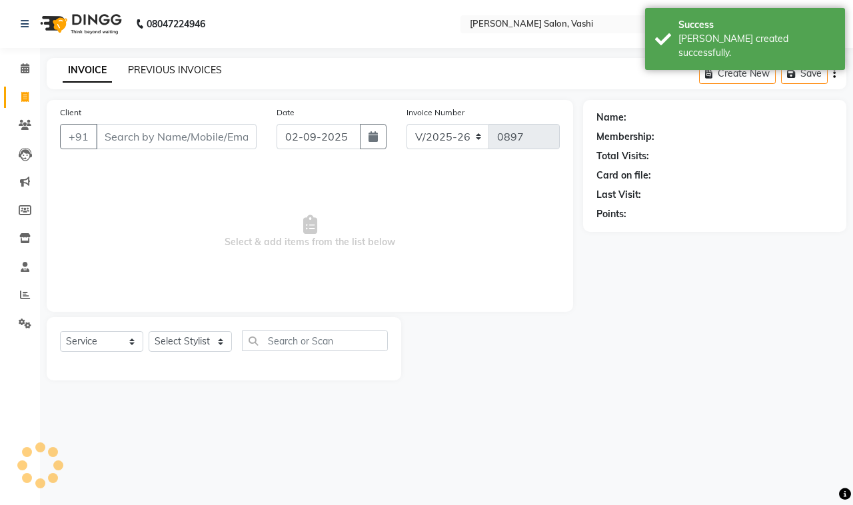
click at [171, 70] on link "PREVIOUS INVOICES" at bounding box center [175, 70] width 94 height 12
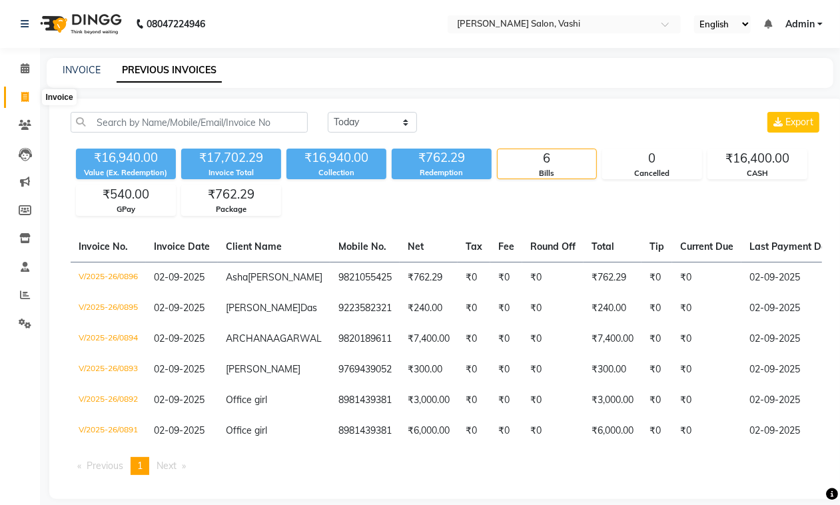
click at [22, 94] on icon at bounding box center [24, 97] width 7 height 10
select select "695"
select select "service"
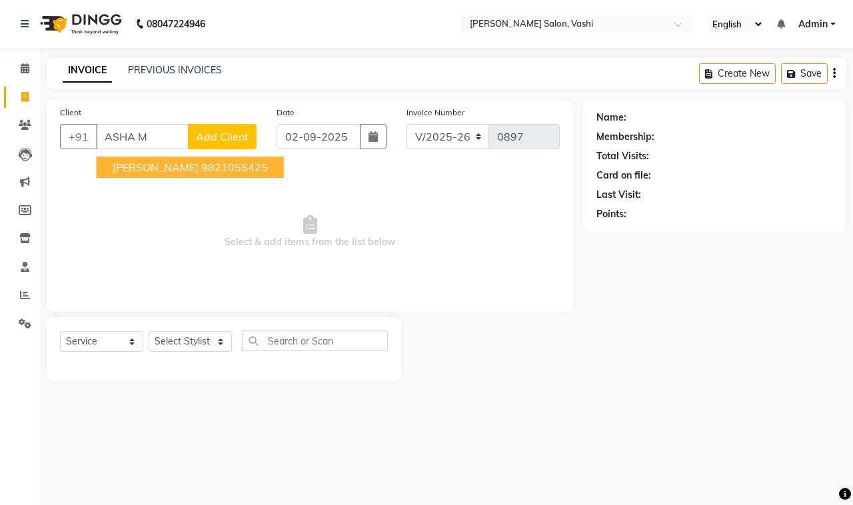
click at [161, 164] on span "[PERSON_NAME]" at bounding box center [156, 167] width 86 height 13
type input "9821055425"
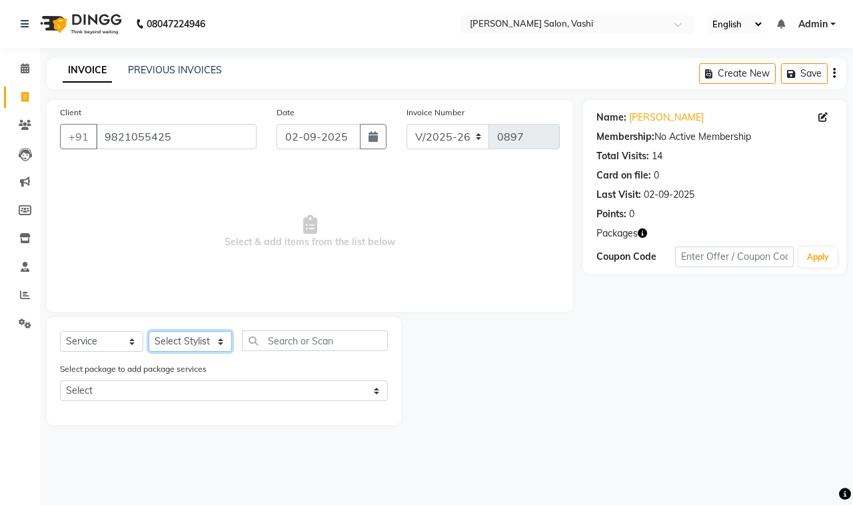
click at [183, 340] on select "Select Stylist DC Dipika Freelancer [PERSON_NAME] [PERSON_NAME] [PERSON_NAME]" at bounding box center [190, 341] width 83 height 21
select select "10801"
click at [149, 331] on select "Select Stylist DC Dipika Freelancer [PERSON_NAME] [PERSON_NAME] [PERSON_NAME]" at bounding box center [190, 341] width 83 height 21
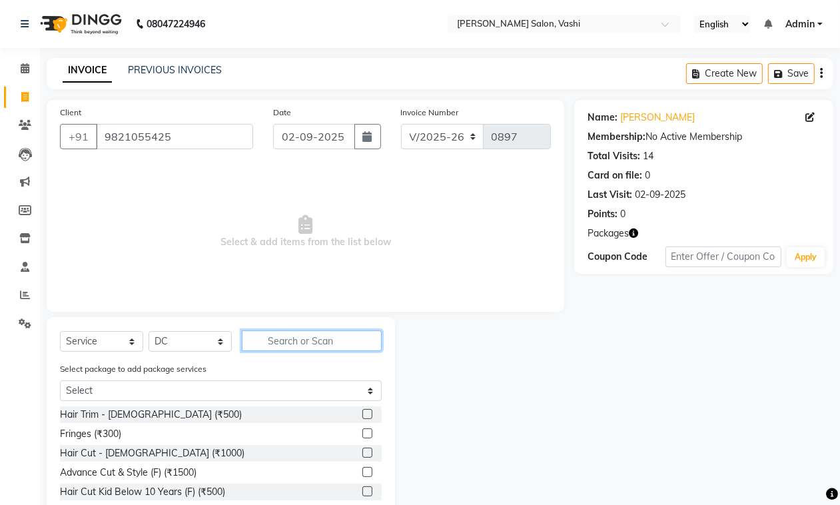
drag, startPoint x: 315, startPoint y: 338, endPoint x: 364, endPoint y: 348, distance: 50.3
click at [314, 338] on input "text" at bounding box center [312, 340] width 140 height 21
type input "HILI"
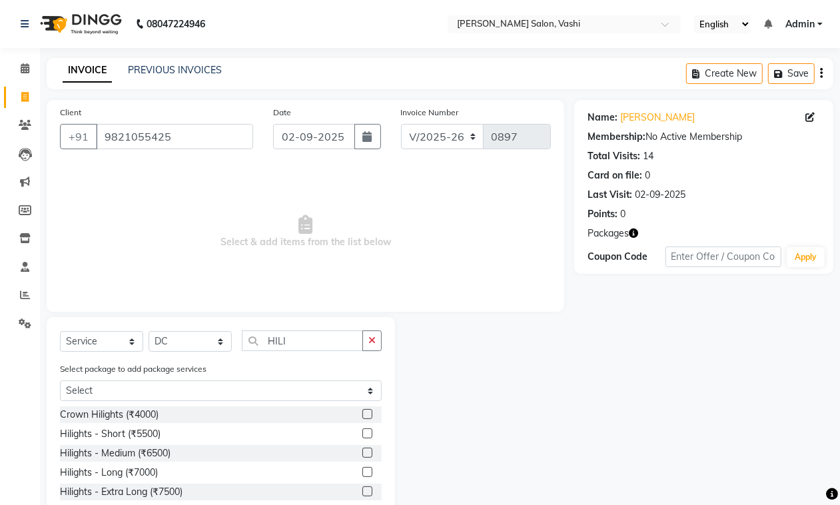
click at [362, 434] on label at bounding box center [367, 433] width 10 height 10
click at [362, 434] on input "checkbox" at bounding box center [366, 434] width 9 height 9
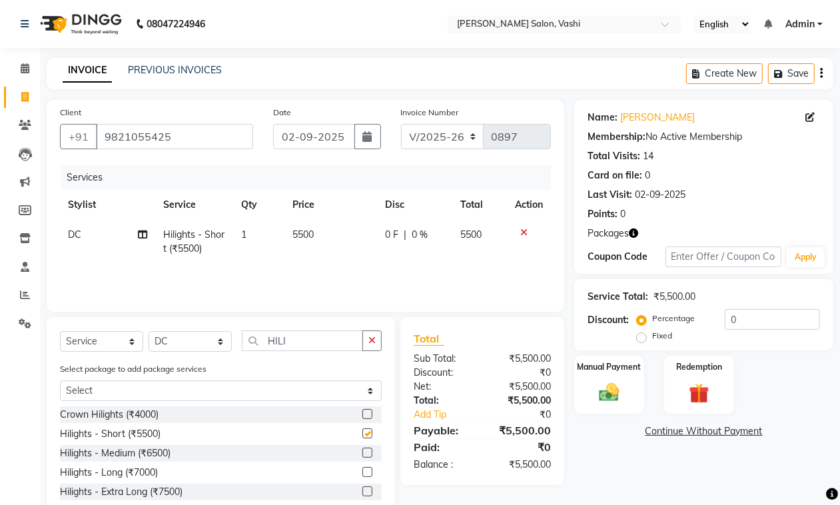
checkbox input "false"
click at [303, 236] on span "5500" at bounding box center [302, 234] width 21 height 12
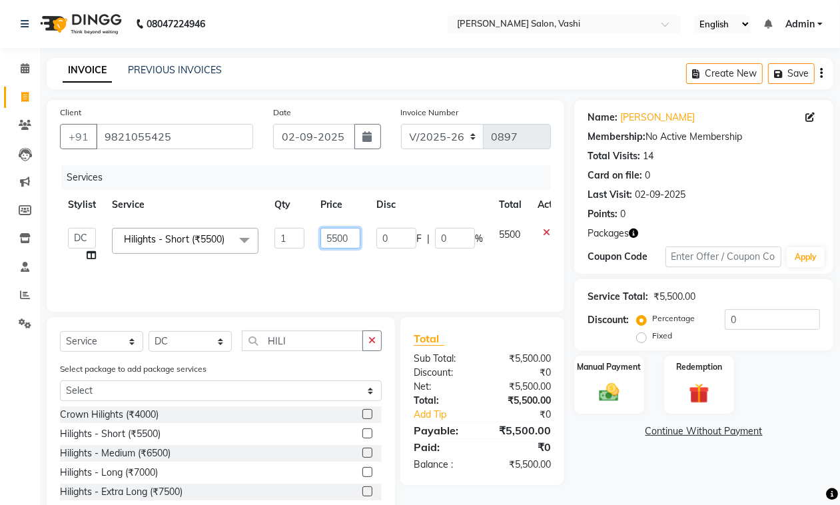
click at [325, 244] on input "5500" at bounding box center [340, 238] width 40 height 21
type input "3000"
click at [355, 254] on td "3000" at bounding box center [340, 245] width 56 height 51
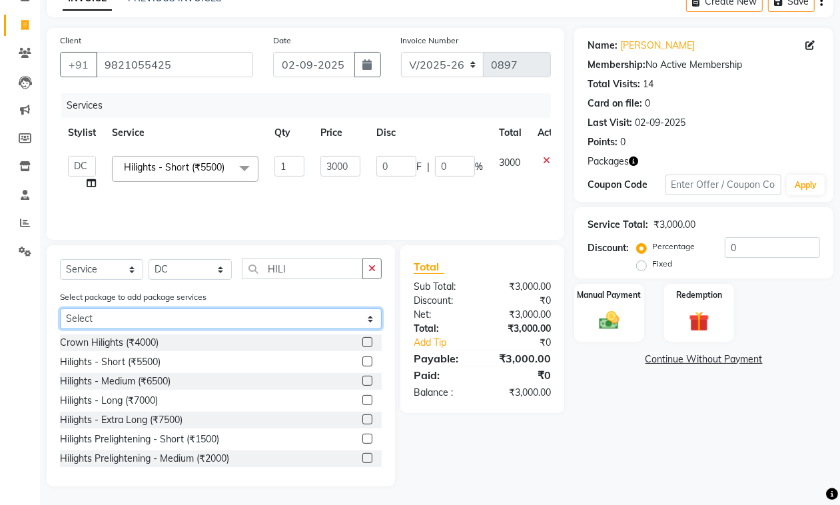
click at [147, 320] on select "Select Touchup application 50% package" at bounding box center [221, 318] width 322 height 21
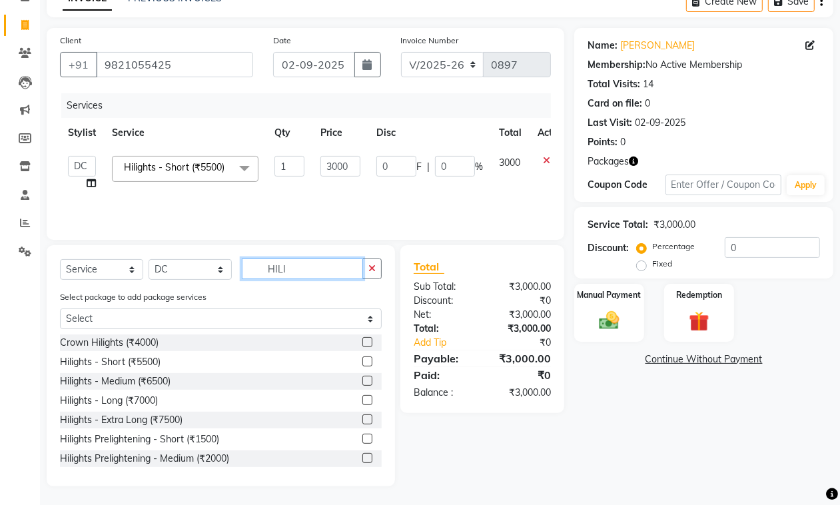
click at [295, 258] on input "HILI" at bounding box center [302, 268] width 121 height 21
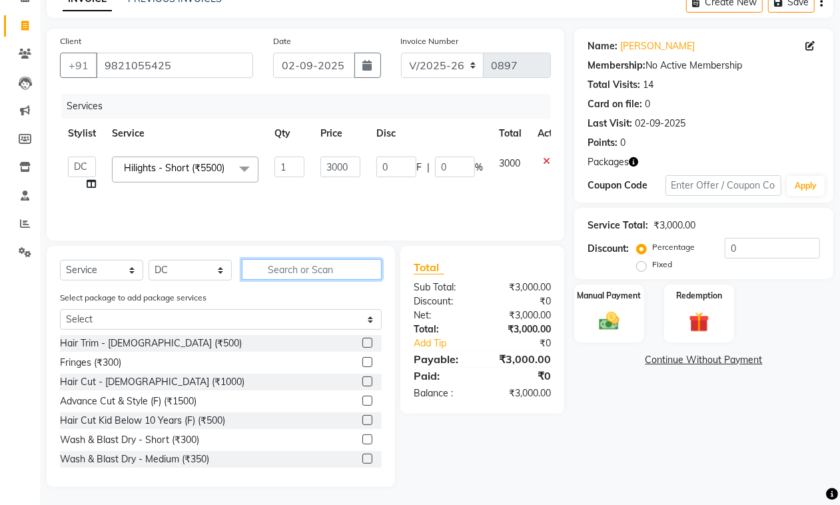
click at [294, 264] on input "text" at bounding box center [312, 269] width 140 height 21
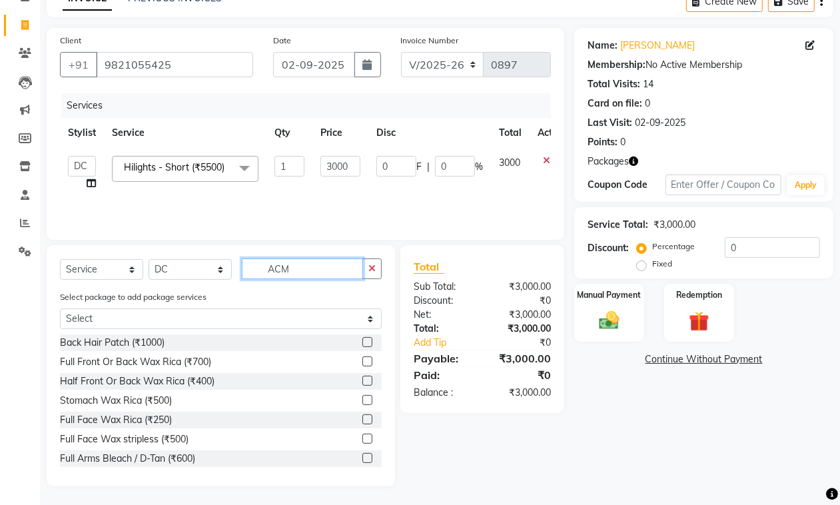
scroll to position [0, 0]
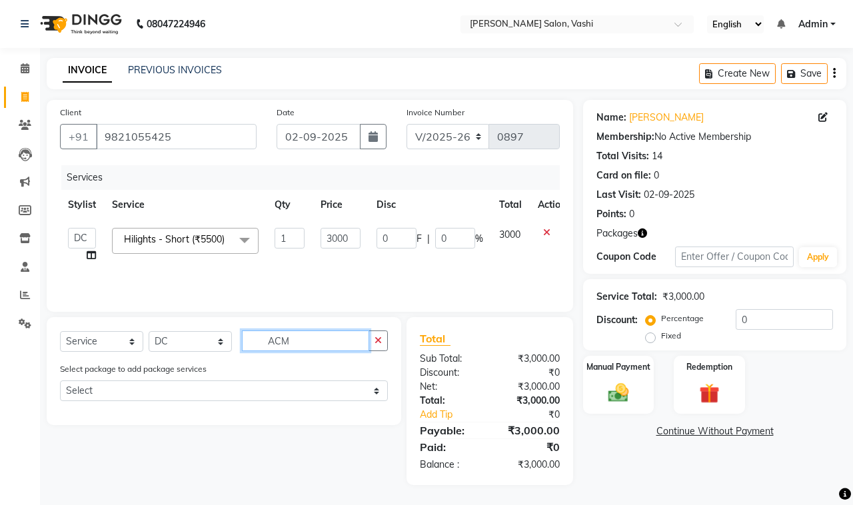
type input "AC"
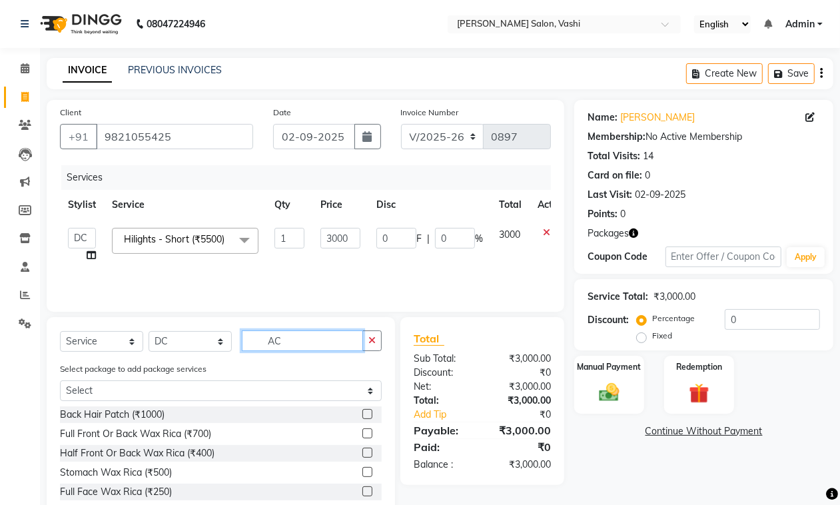
click at [316, 338] on input "AC" at bounding box center [302, 340] width 121 height 21
click at [316, 340] on input "AC" at bounding box center [302, 340] width 121 height 21
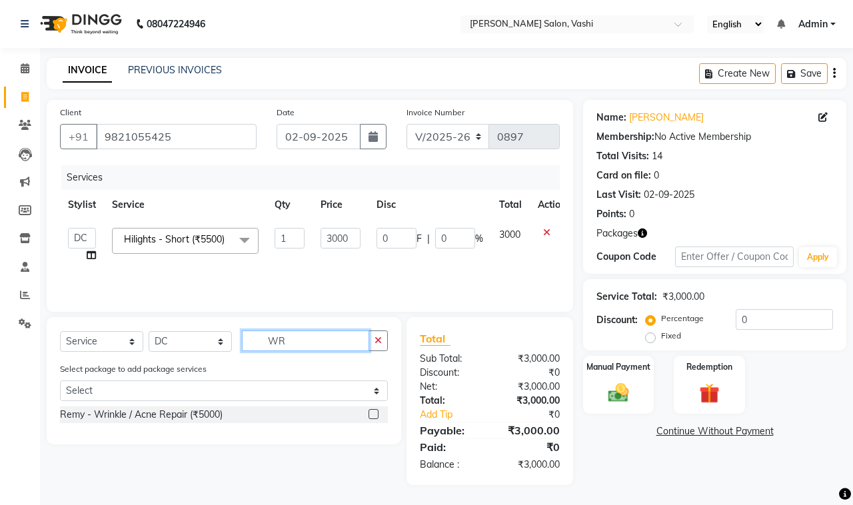
type input "W"
type input "CALM"
click at [370, 413] on label at bounding box center [373, 414] width 10 height 10
click at [370, 413] on input "checkbox" at bounding box center [372, 414] width 9 height 9
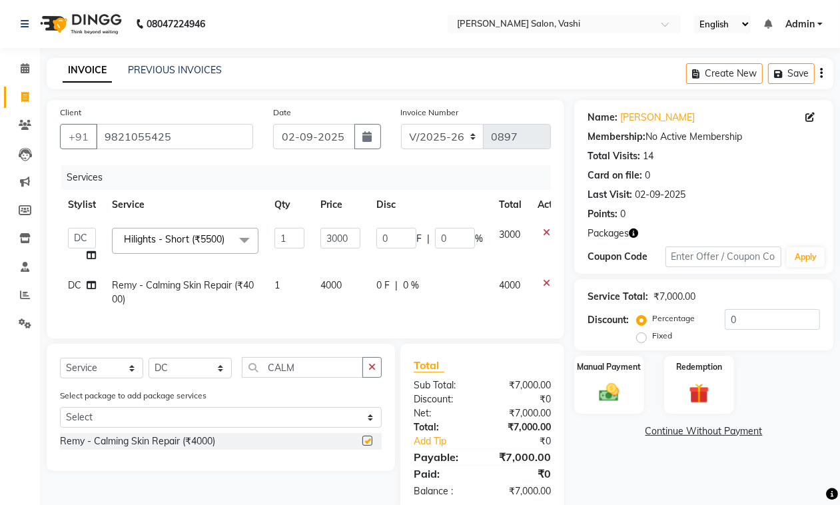
checkbox input "false"
click at [330, 286] on span "4000" at bounding box center [330, 285] width 21 height 12
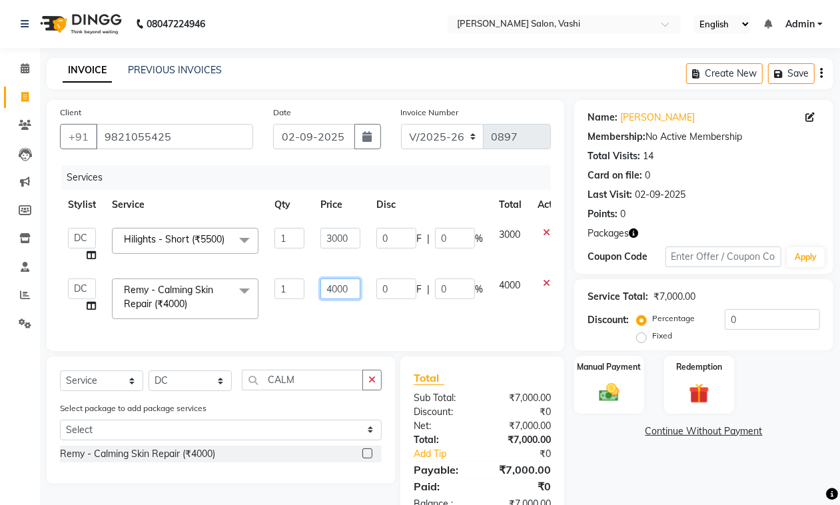
click at [345, 290] on input "4000" at bounding box center [340, 288] width 40 height 21
type input "2000"
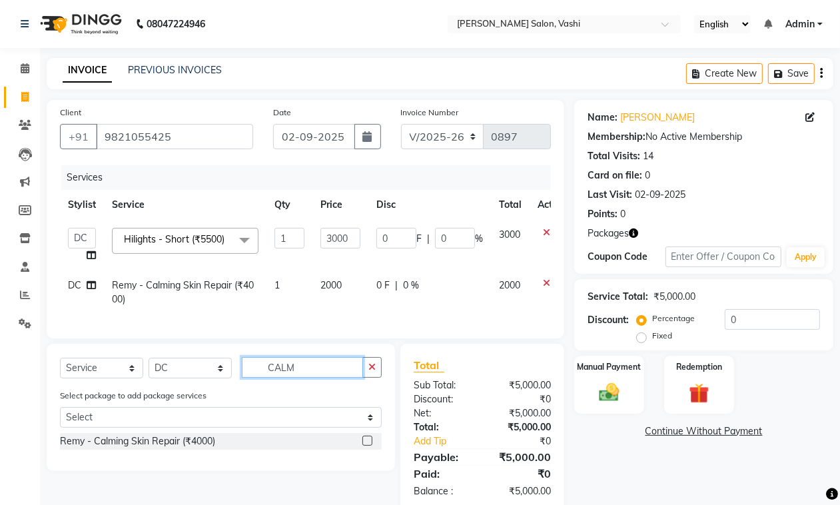
click at [313, 388] on div "Select Service Product Membership Package Voucher Prepaid Gift Card Select Styl…" at bounding box center [221, 372] width 322 height 31
click at [317, 375] on input "CALM" at bounding box center [302, 367] width 121 height 21
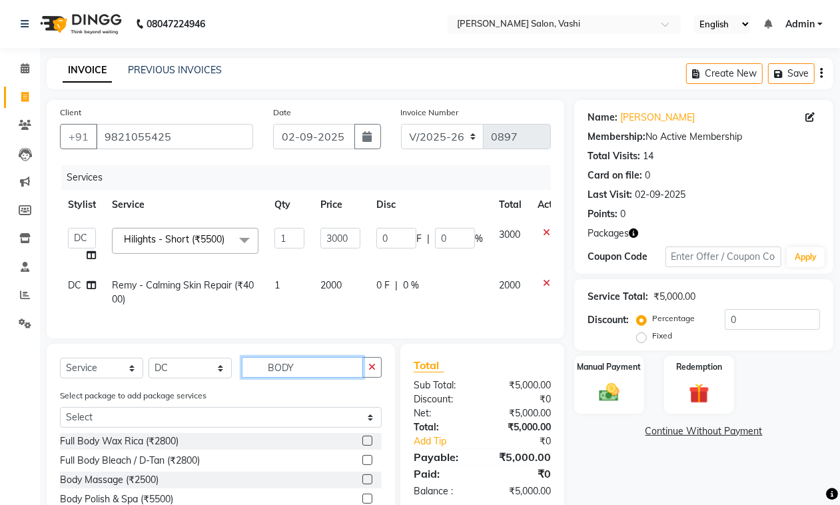
type input "BODY"
click at [364, 484] on label at bounding box center [367, 479] width 10 height 10
click at [364, 484] on input "checkbox" at bounding box center [366, 480] width 9 height 9
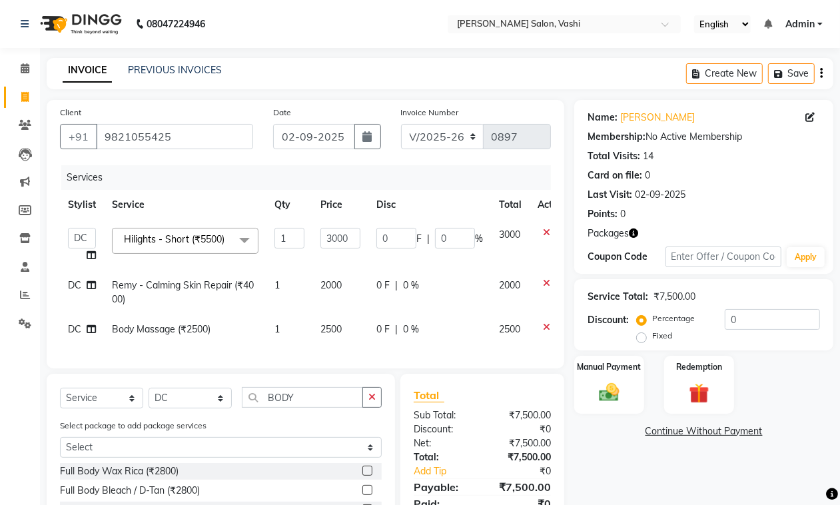
checkbox input "false"
drag, startPoint x: 331, startPoint y: 342, endPoint x: 331, endPoint y: 334, distance: 8.0
click at [331, 334] on td "2500" at bounding box center [340, 329] width 56 height 30
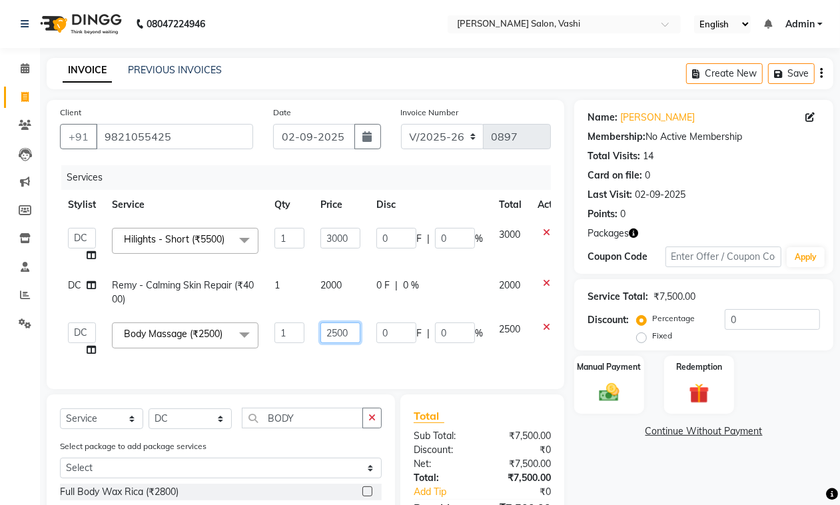
click at [332, 327] on input "2500" at bounding box center [340, 332] width 40 height 21
type input "1500"
click at [347, 368] on div "Client [PHONE_NUMBER] Date [DATE] Invoice Number V/2025 V/[PHONE_NUMBER] Servic…" at bounding box center [306, 244] width 518 height 289
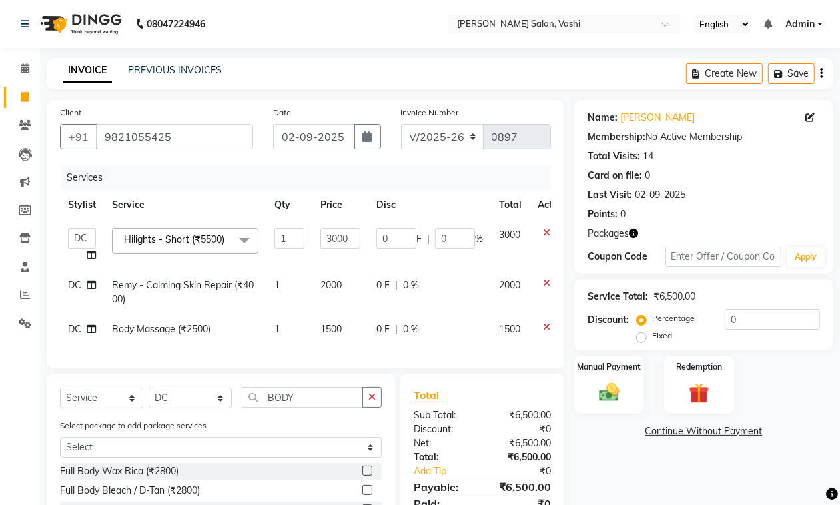
scroll to position [85, 0]
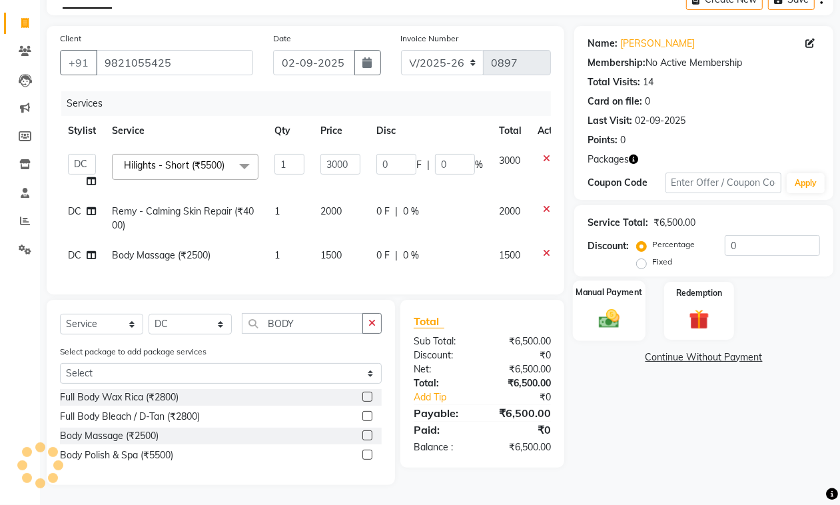
click at [623, 294] on div "Manual Payment" at bounding box center [609, 310] width 73 height 61
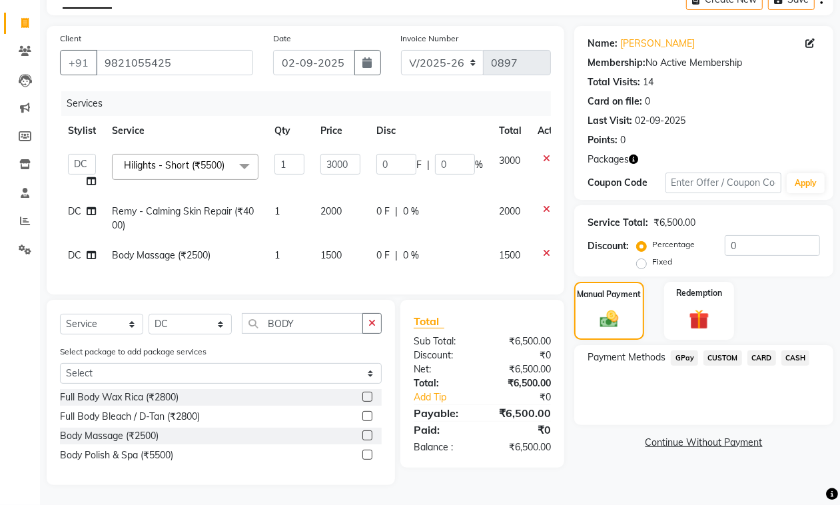
click at [791, 350] on span "CASH" at bounding box center [795, 357] width 29 height 15
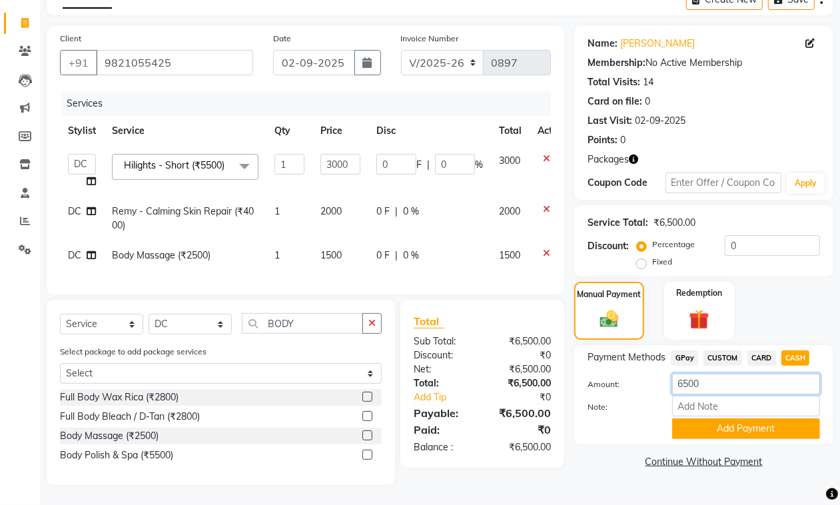
click at [711, 378] on input "6500" at bounding box center [746, 384] width 148 height 21
type input "3000"
click at [723, 418] on button "Add Payment" at bounding box center [746, 428] width 148 height 21
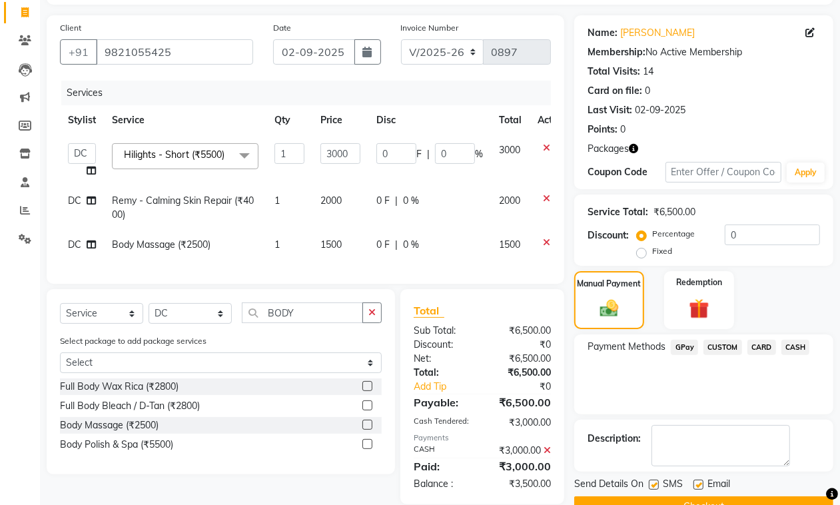
click at [698, 486] on label at bounding box center [698, 485] width 10 height 10
click at [698, 486] on input "checkbox" at bounding box center [697, 485] width 9 height 9
checkbox input "false"
click at [649, 490] on div at bounding box center [653, 487] width 9 height 14
click at [651, 487] on label at bounding box center [654, 485] width 10 height 10
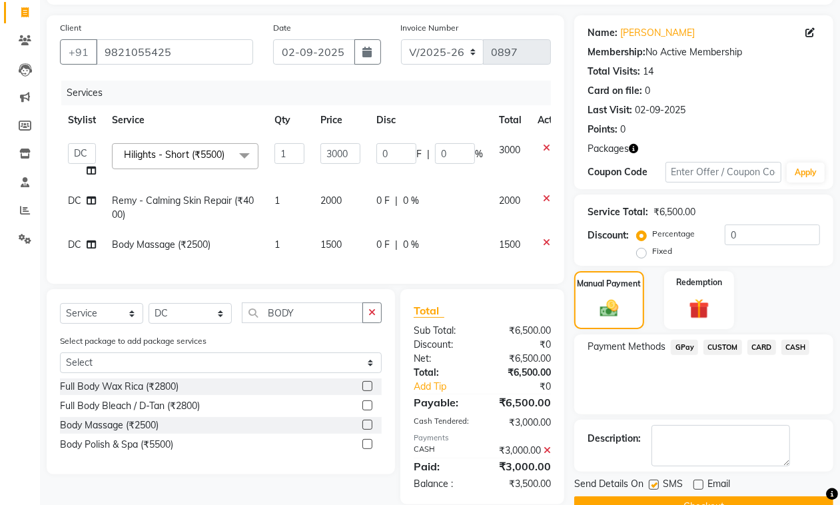
click at [651, 487] on input "checkbox" at bounding box center [653, 485] width 9 height 9
checkbox input "false"
click at [657, 500] on button "Checkout" at bounding box center [703, 506] width 259 height 21
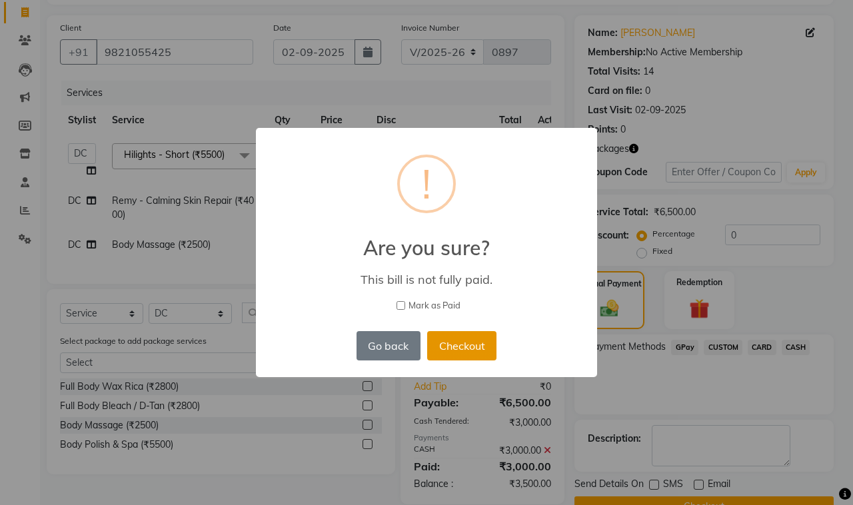
click at [464, 348] on button "Checkout" at bounding box center [461, 345] width 69 height 29
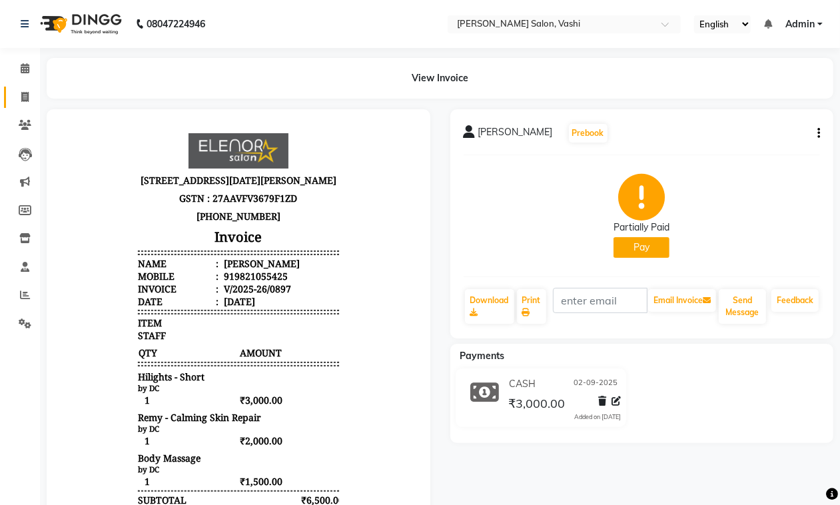
click at [22, 105] on link "Invoice" at bounding box center [20, 98] width 32 height 22
select select "695"
select select "service"
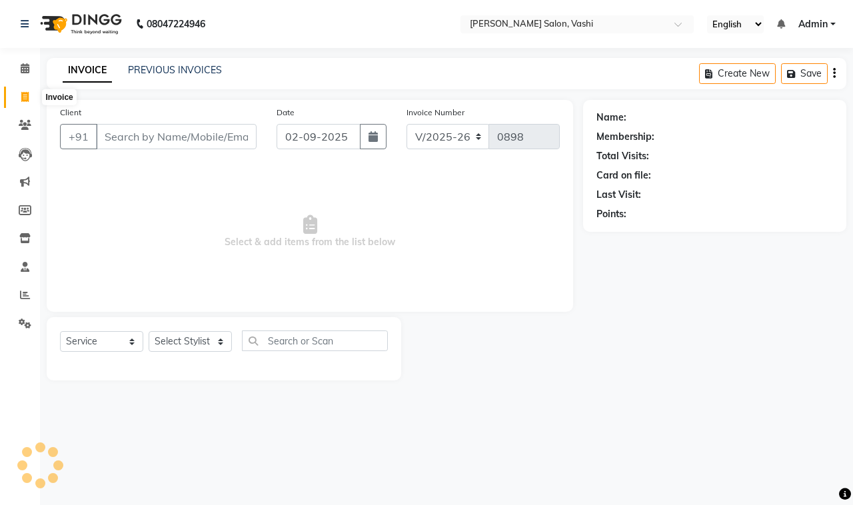
drag, startPoint x: 22, startPoint y: 99, endPoint x: 71, endPoint y: 87, distance: 49.9
click at [22, 98] on icon at bounding box center [24, 97] width 7 height 10
select select "695"
select select "service"
click at [167, 58] on div "INVOICE PREVIOUS INVOICES Create New Save" at bounding box center [446, 73] width 799 height 31
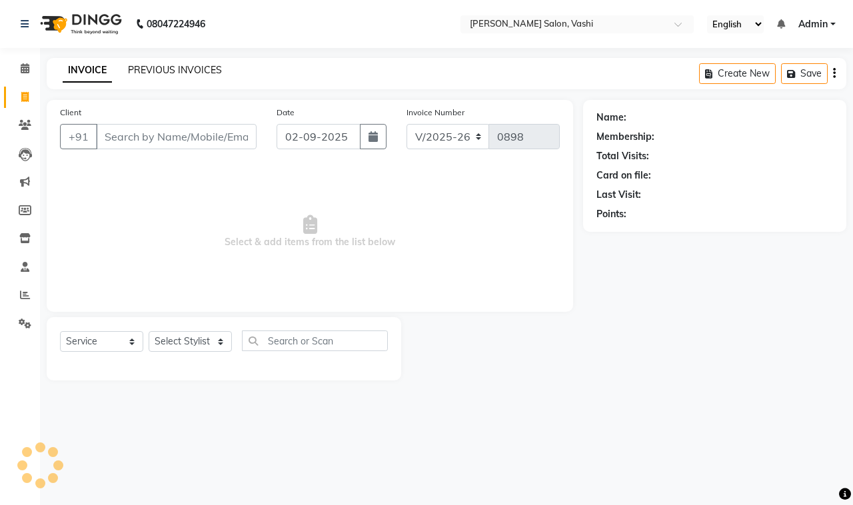
click at [167, 73] on link "PREVIOUS INVOICES" at bounding box center [175, 70] width 94 height 12
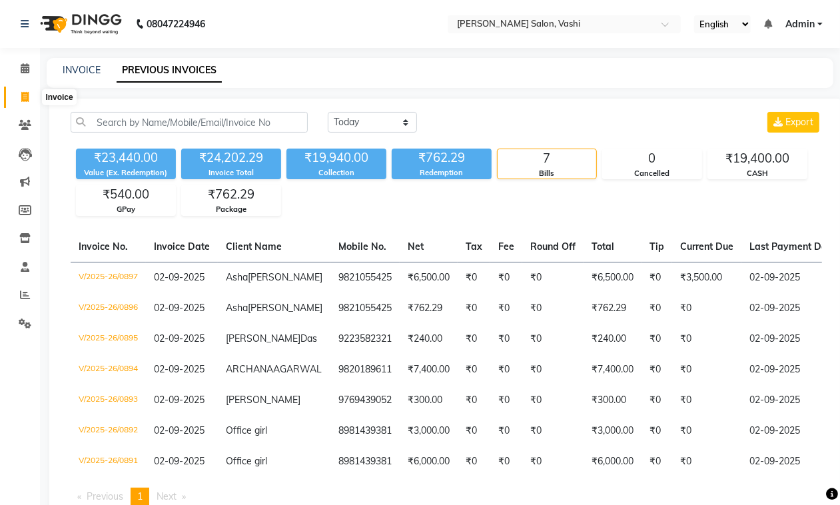
click at [22, 97] on icon at bounding box center [24, 97] width 7 height 10
select select "695"
select select "service"
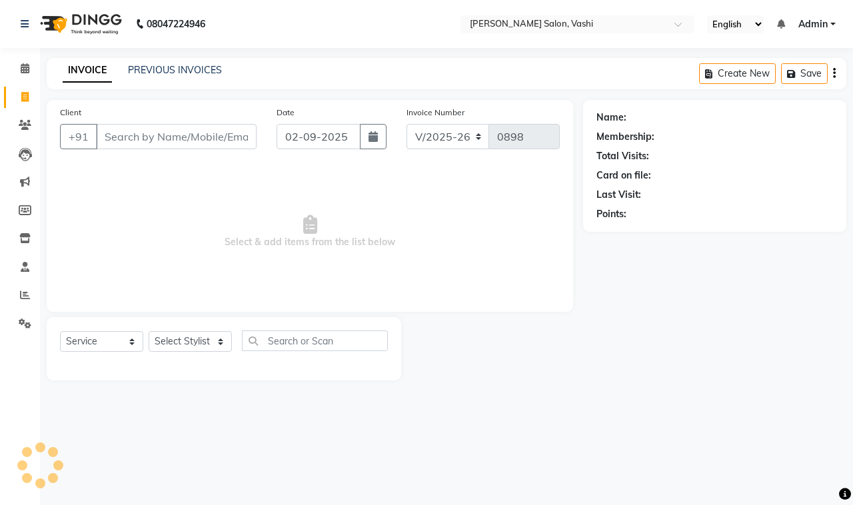
click at [173, 77] on div "PREVIOUS INVOICES" at bounding box center [175, 70] width 94 height 14
click at [176, 70] on link "PREVIOUS INVOICES" at bounding box center [175, 70] width 94 height 12
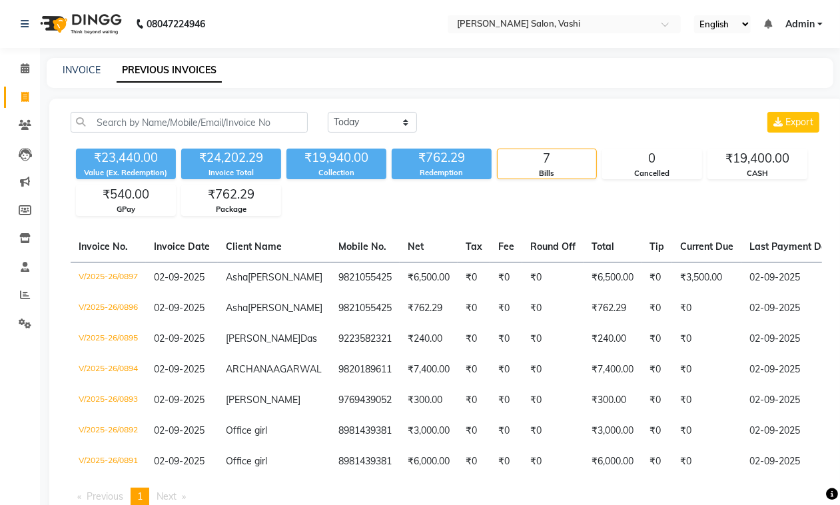
click at [176, 71] on link "PREVIOUS INVOICES" at bounding box center [169, 71] width 105 height 24
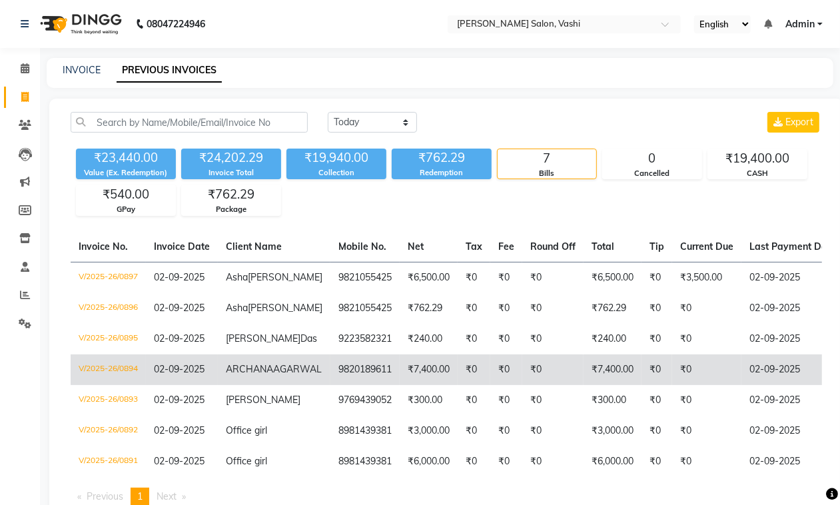
click at [230, 375] on span "ARCHANA" at bounding box center [249, 369] width 47 height 12
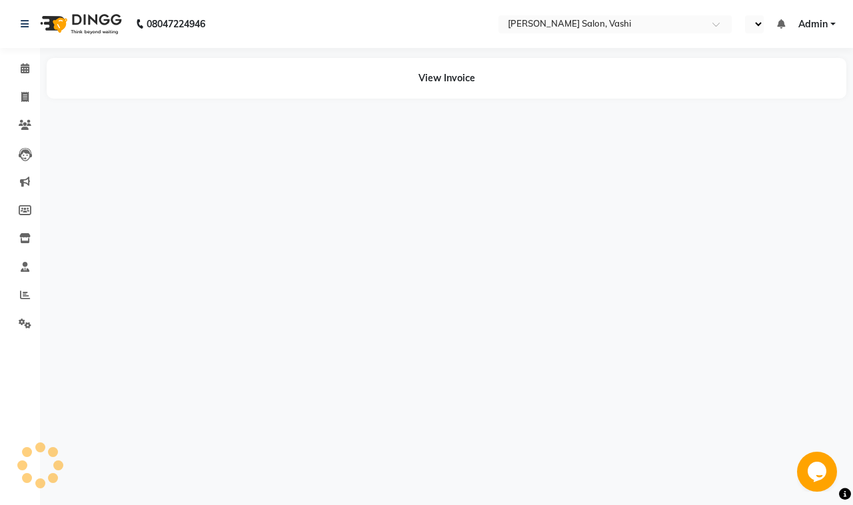
select select "en"
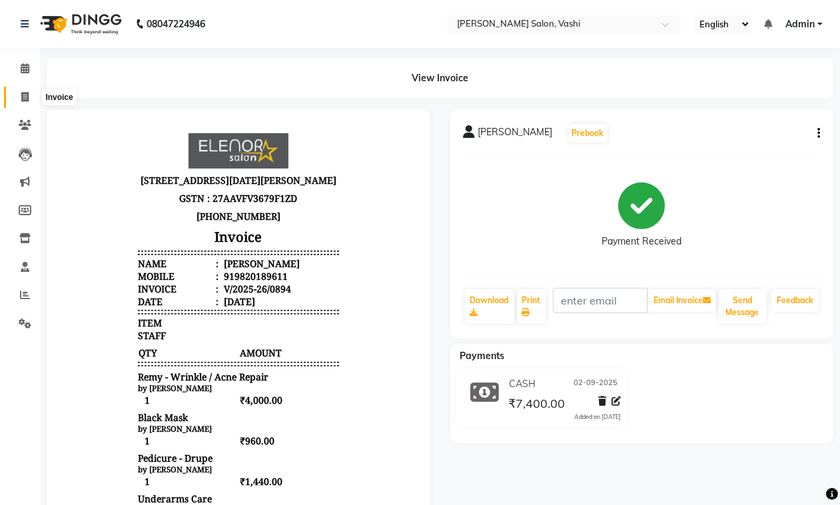
click at [25, 95] on icon at bounding box center [24, 97] width 7 height 10
select select "695"
select select "service"
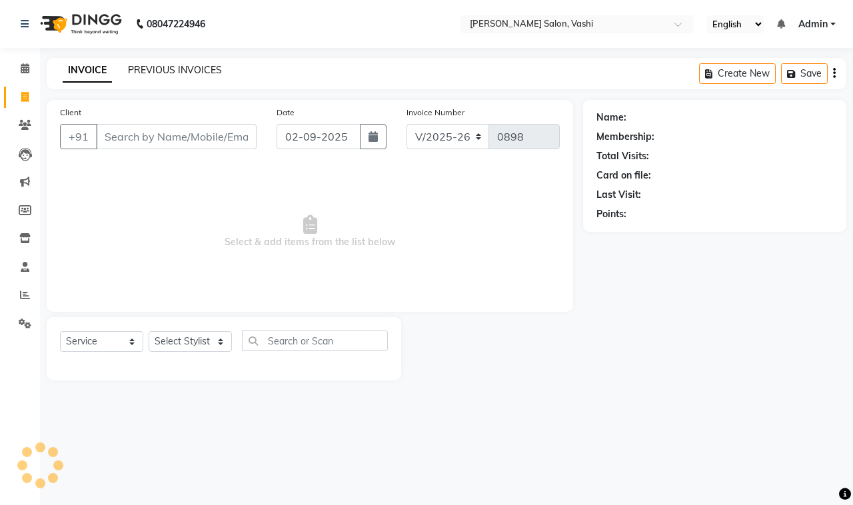
click at [184, 67] on link "PREVIOUS INVOICES" at bounding box center [175, 70] width 94 height 12
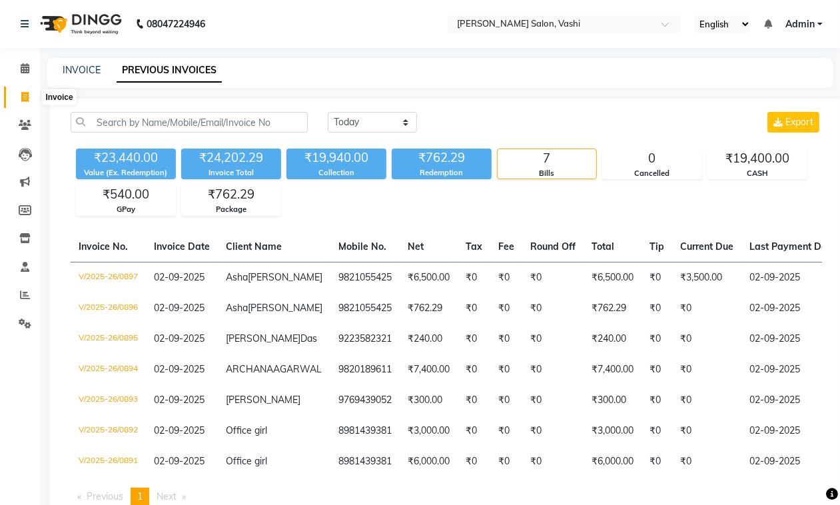
click at [21, 97] on icon at bounding box center [24, 97] width 7 height 10
select select "695"
select select "service"
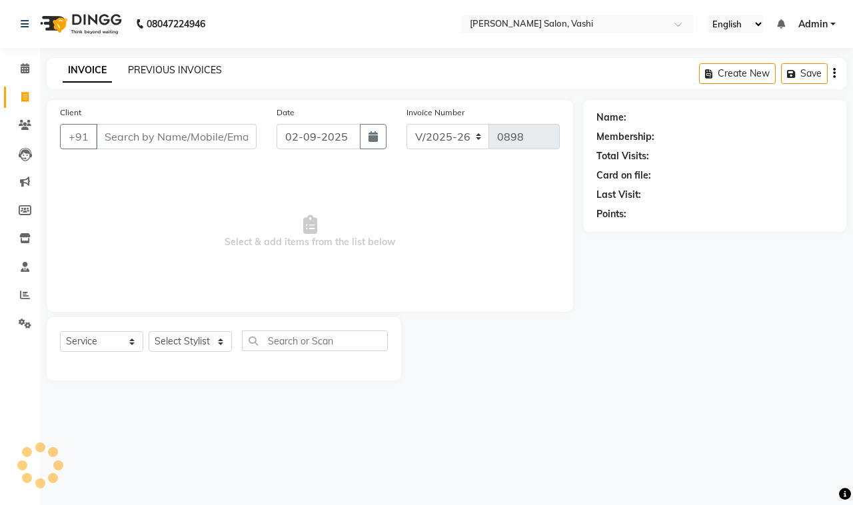
click at [147, 71] on link "PREVIOUS INVOICES" at bounding box center [175, 70] width 94 height 12
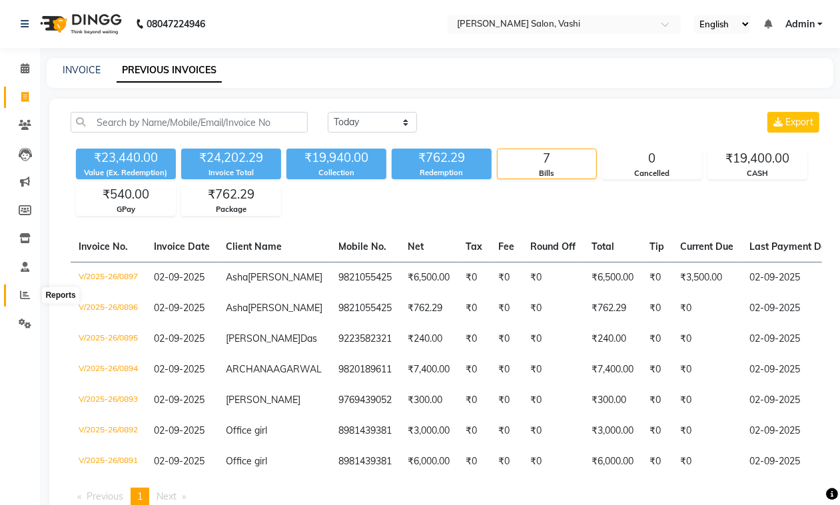
click at [27, 297] on icon at bounding box center [25, 295] width 10 height 10
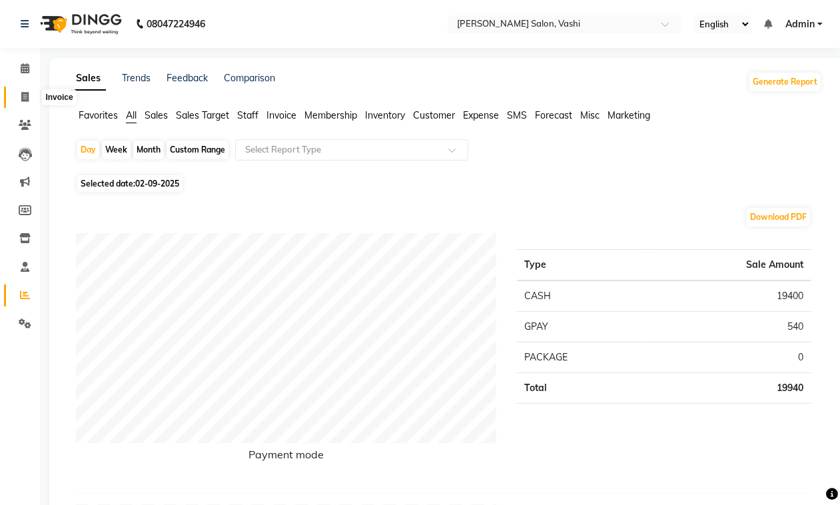
click at [23, 93] on icon at bounding box center [24, 97] width 7 height 10
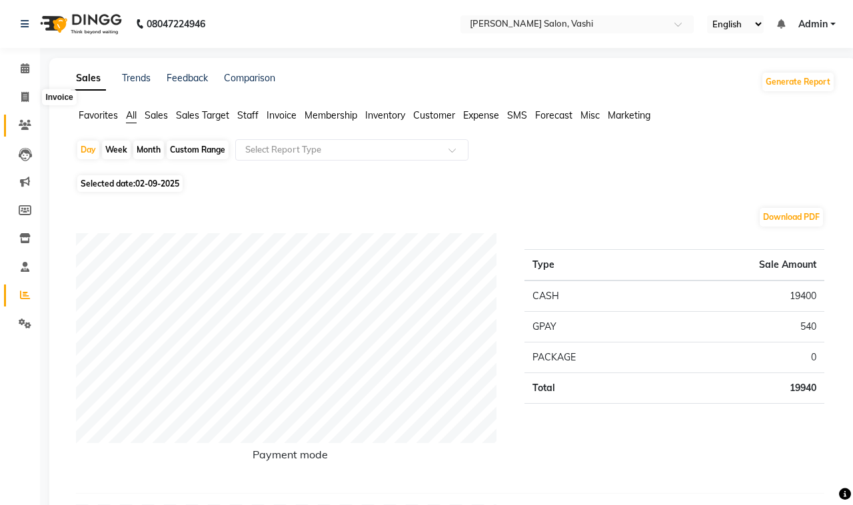
select select "service"
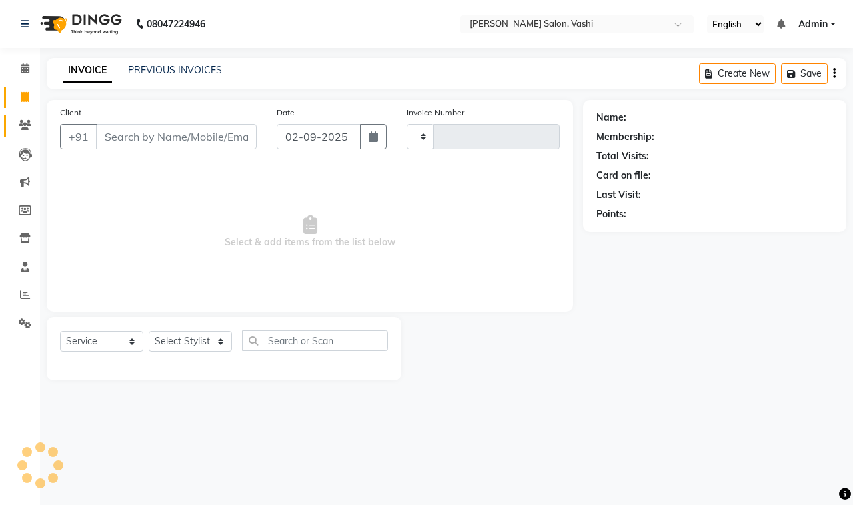
type input "0898"
select select "695"
click at [152, 69] on link "PREVIOUS INVOICES" at bounding box center [175, 70] width 94 height 12
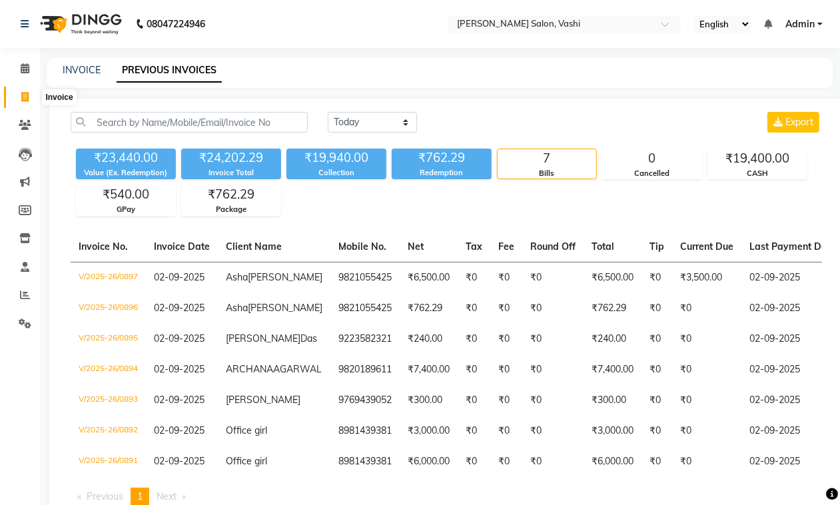
click at [25, 94] on icon at bounding box center [24, 97] width 7 height 10
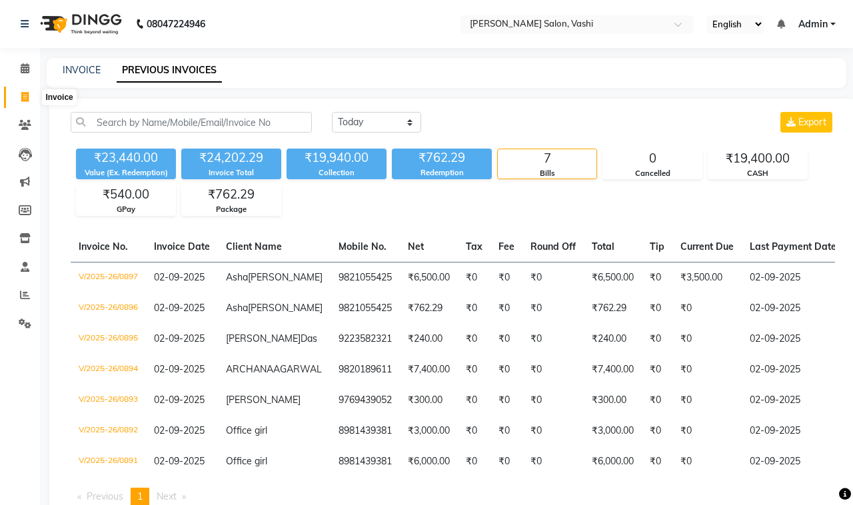
select select "695"
select select "service"
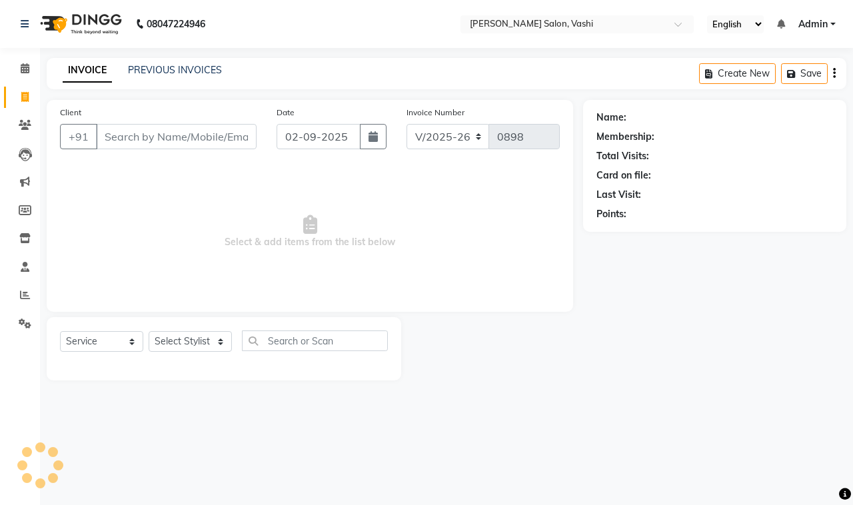
drag, startPoint x: 61, startPoint y: 85, endPoint x: 165, endPoint y: 60, distance: 107.6
click at [165, 59] on div "INVOICE PREVIOUS INVOICES Create New Save" at bounding box center [446, 73] width 799 height 31
click at [170, 67] on link "PREVIOUS INVOICES" at bounding box center [175, 70] width 94 height 12
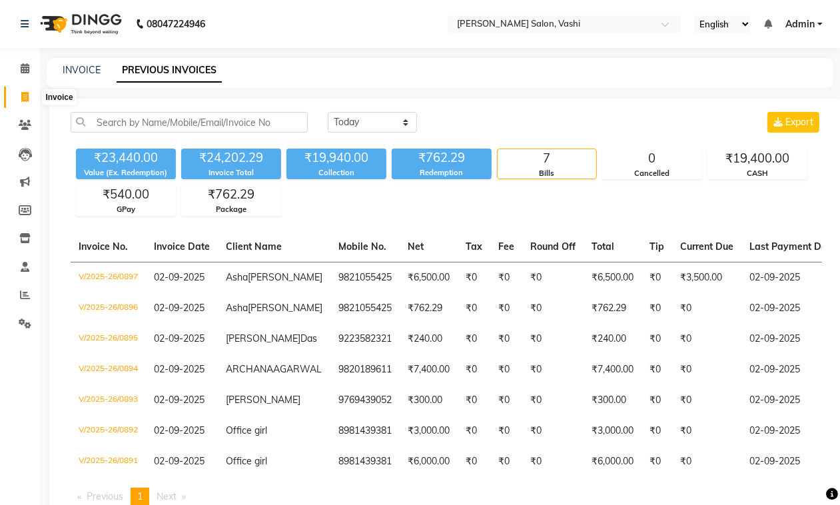
drag, startPoint x: 25, startPoint y: 97, endPoint x: 77, endPoint y: 94, distance: 52.7
click at [25, 95] on icon at bounding box center [24, 97] width 7 height 10
select select "service"
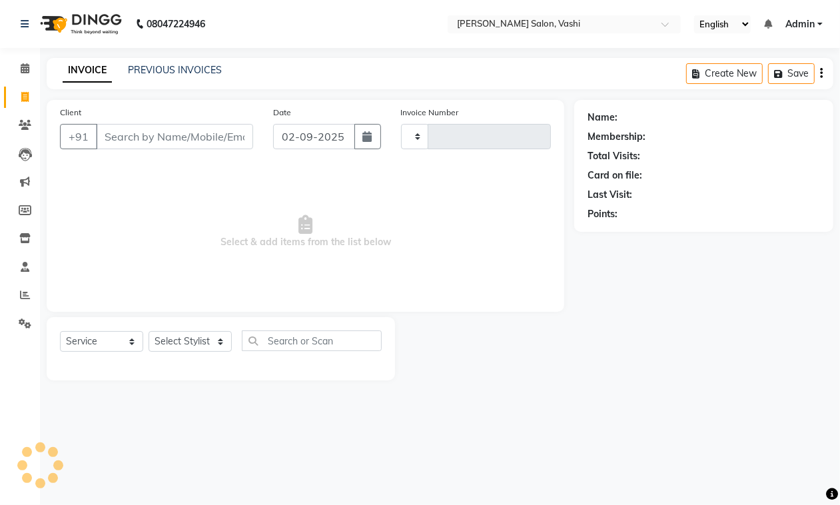
type input "0898"
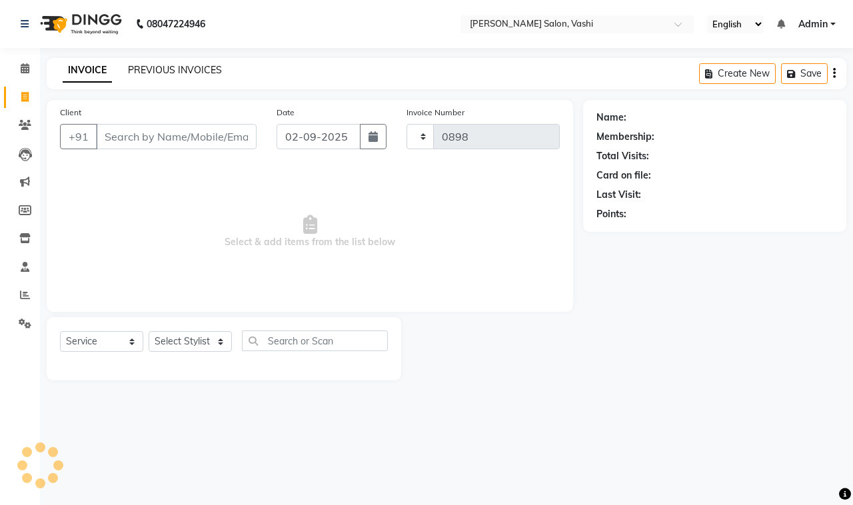
select select "695"
click at [147, 69] on link "PREVIOUS INVOICES" at bounding box center [175, 70] width 94 height 12
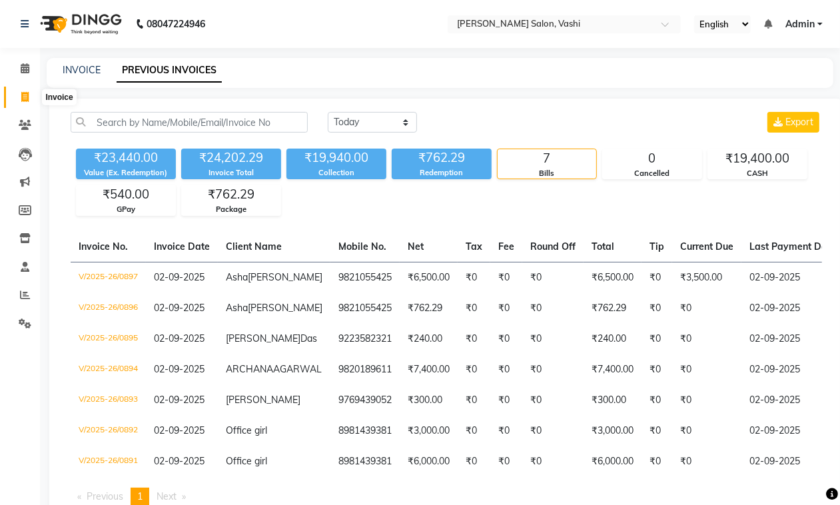
click at [22, 95] on icon at bounding box center [24, 97] width 7 height 10
select select "695"
select select "service"
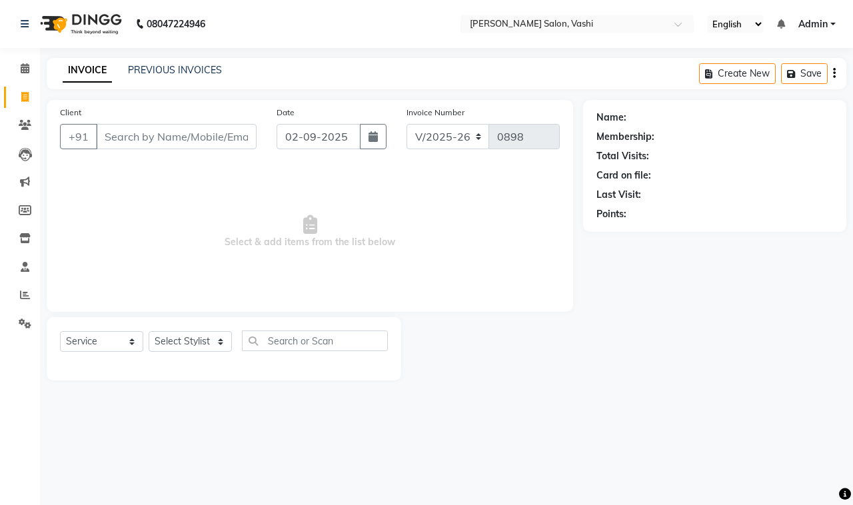
click at [184, 60] on div "INVOICE PREVIOUS INVOICES Create New Save" at bounding box center [446, 73] width 799 height 31
click at [193, 65] on link "PREVIOUS INVOICES" at bounding box center [175, 70] width 94 height 12
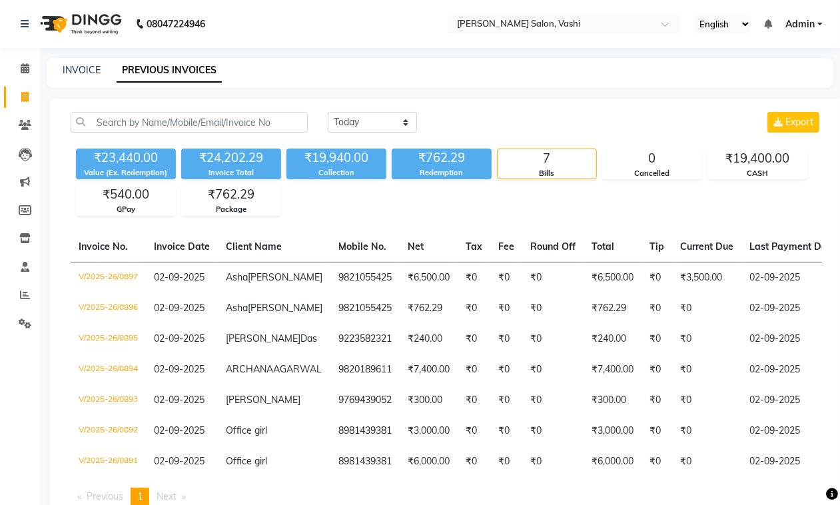
click at [70, 60] on div "INVOICE PREVIOUS INVOICES" at bounding box center [440, 73] width 787 height 30
click at [71, 61] on div "INVOICE PREVIOUS INVOICES" at bounding box center [440, 73] width 787 height 30
click at [73, 64] on link "INVOICE" at bounding box center [82, 70] width 38 height 12
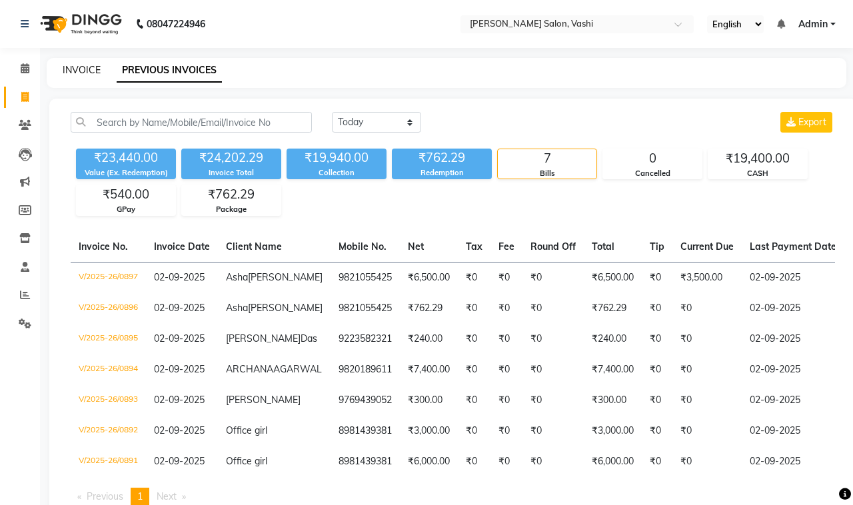
select select "695"
select select "service"
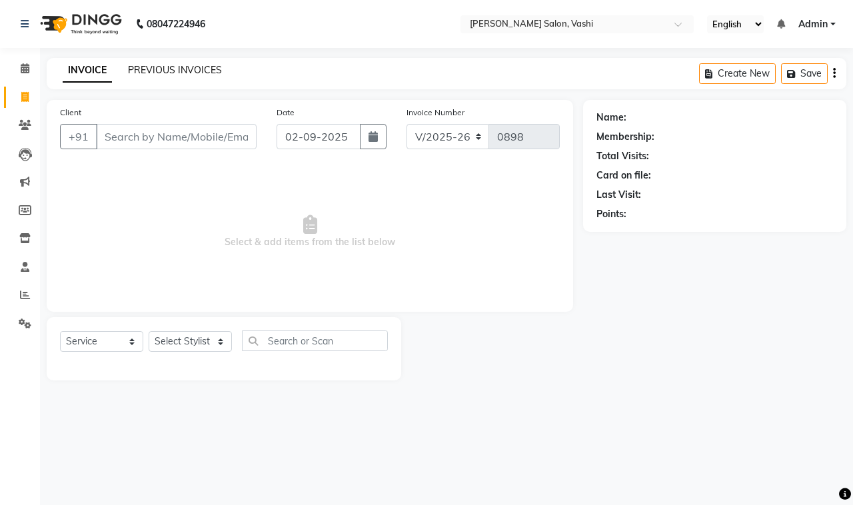
click at [191, 68] on link "PREVIOUS INVOICES" at bounding box center [175, 70] width 94 height 12
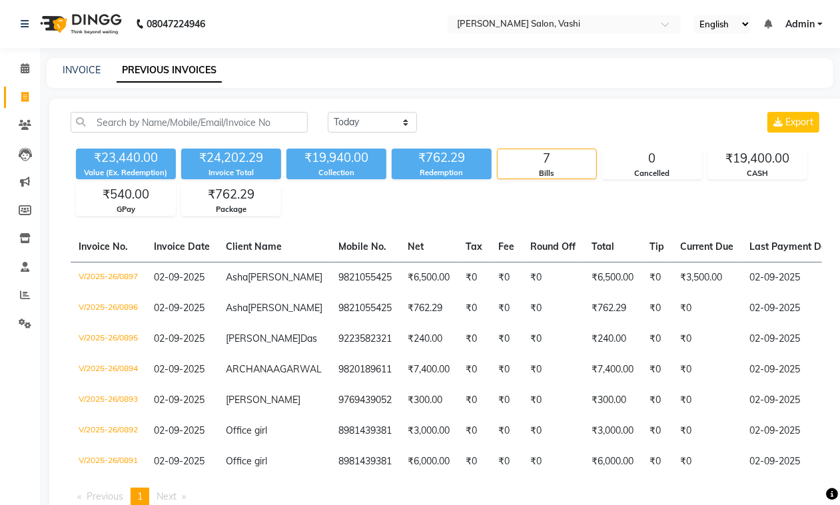
click at [28, 83] on li "Invoice" at bounding box center [20, 97] width 40 height 29
click at [28, 87] on link "Invoice" at bounding box center [20, 98] width 32 height 22
select select "service"
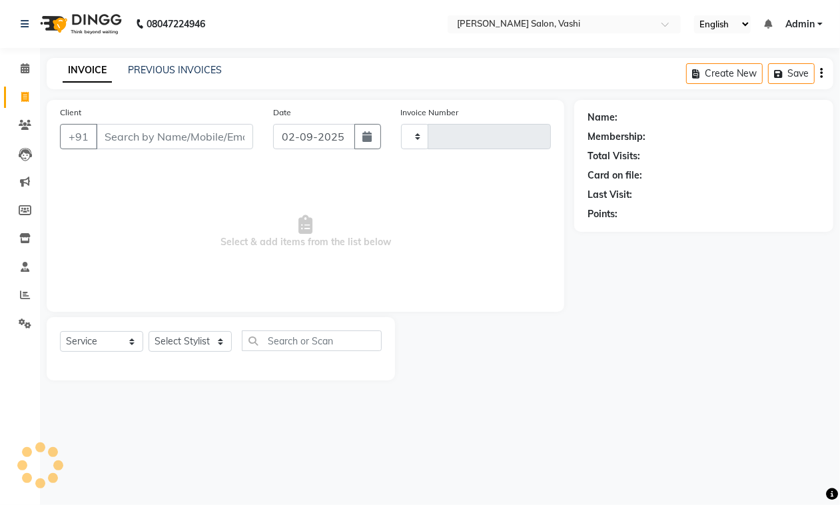
type input "0898"
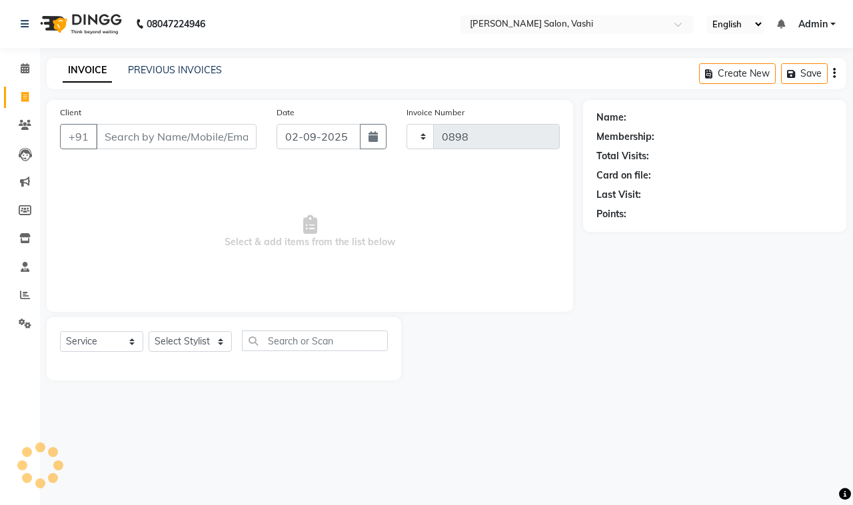
select select "695"
click at [172, 65] on link "PREVIOUS INVOICES" at bounding box center [175, 70] width 94 height 12
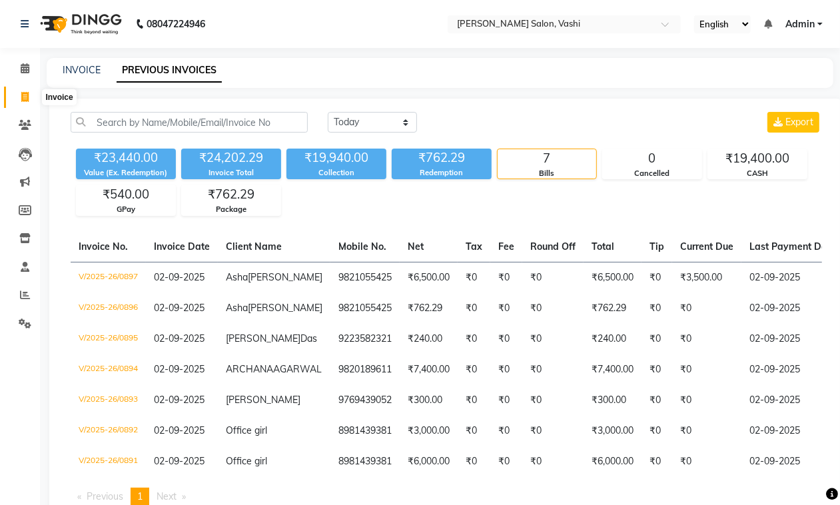
click at [22, 97] on icon at bounding box center [24, 97] width 7 height 10
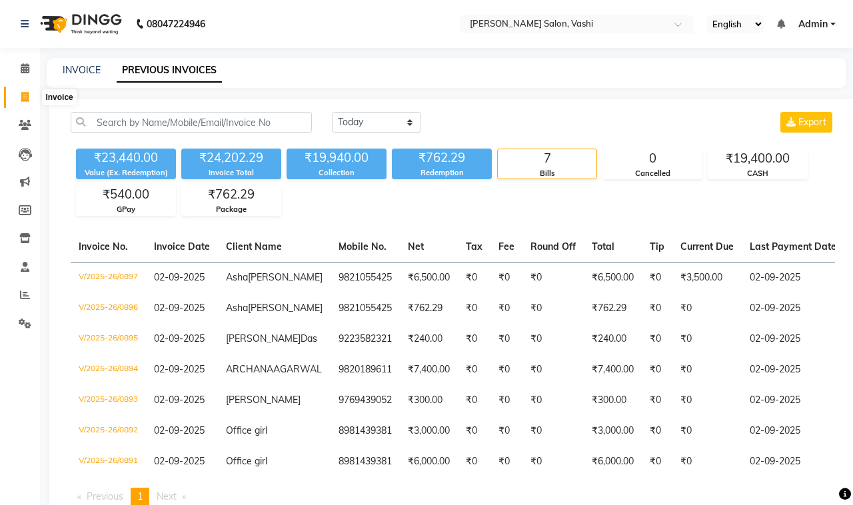
select select "695"
select select "service"
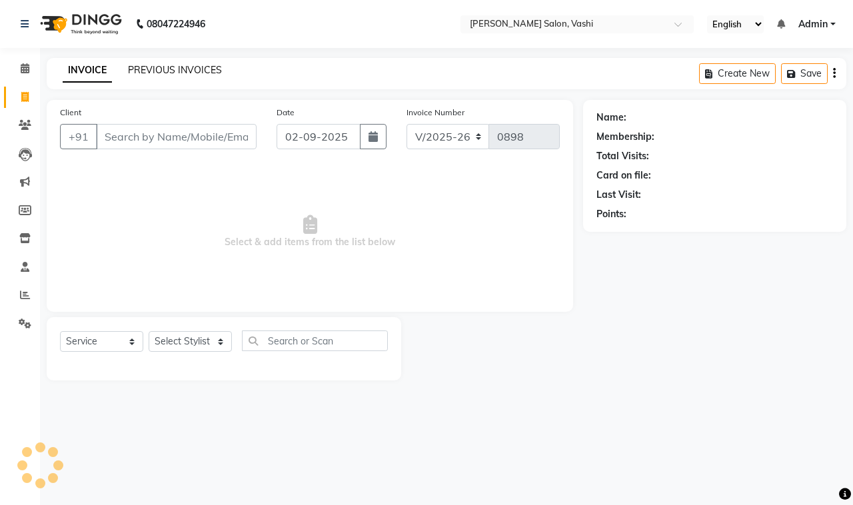
click at [157, 67] on link "PREVIOUS INVOICES" at bounding box center [175, 70] width 94 height 12
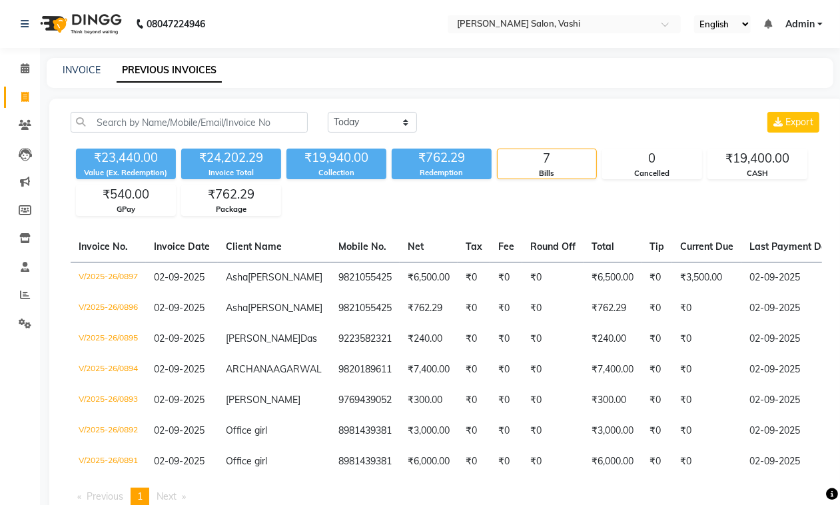
drag, startPoint x: 316, startPoint y: 68, endPoint x: 318, endPoint y: 61, distance: 7.4
click at [317, 68] on div "INVOICE PREVIOUS INVOICES" at bounding box center [432, 70] width 771 height 14
click at [20, 98] on span at bounding box center [24, 97] width 23 height 15
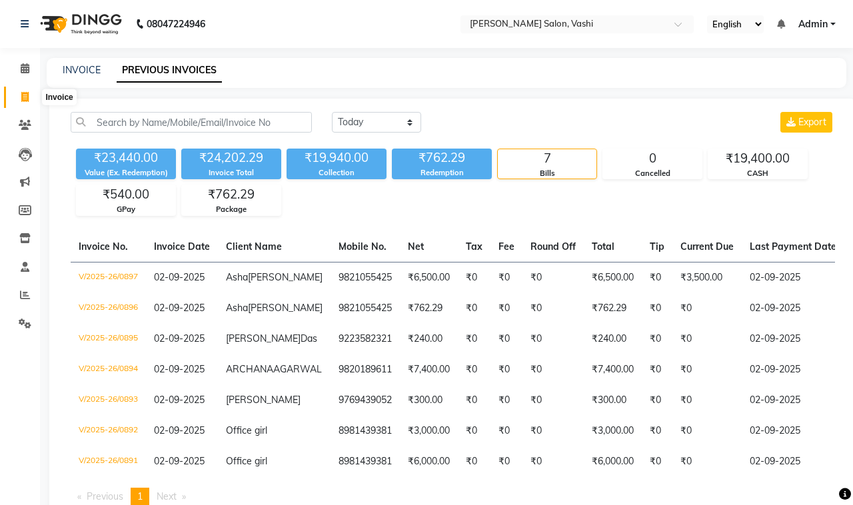
select select "695"
select select "service"
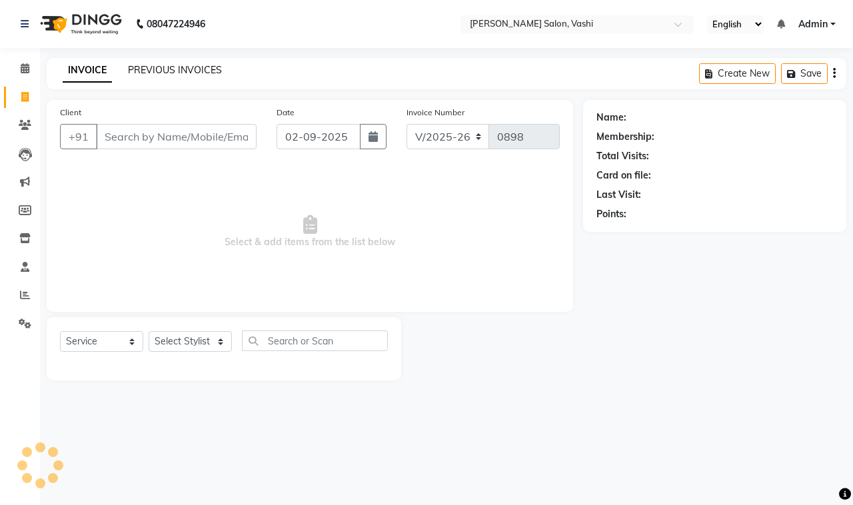
click at [194, 65] on link "PREVIOUS INVOICES" at bounding box center [175, 70] width 94 height 12
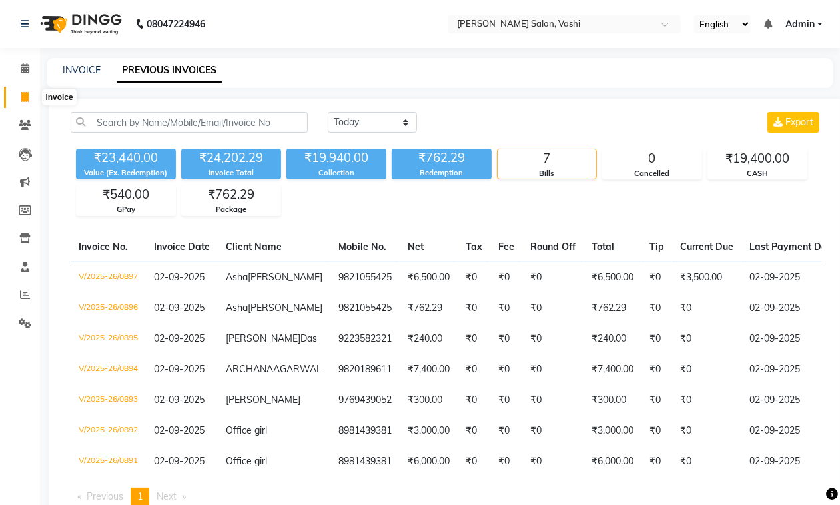
click at [23, 95] on icon at bounding box center [24, 97] width 7 height 10
select select "695"
select select "service"
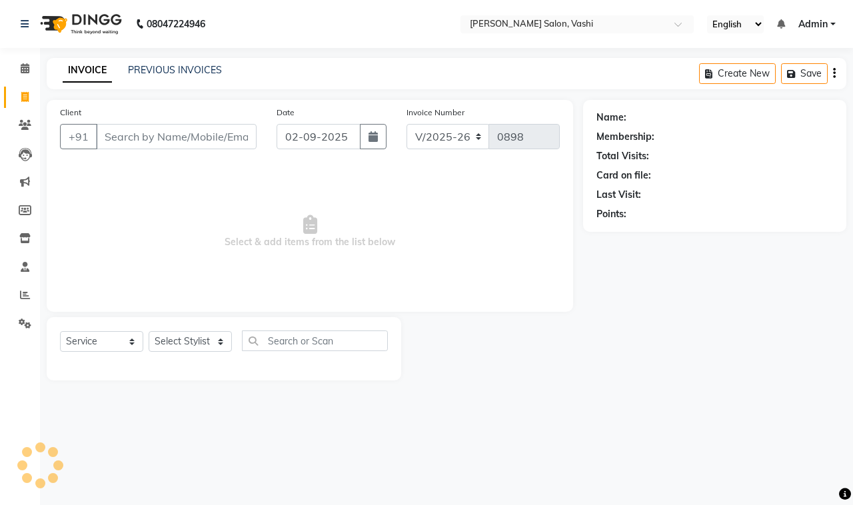
click at [165, 63] on div "PREVIOUS INVOICES" at bounding box center [175, 70] width 94 height 14
click at [167, 64] on link "PREVIOUS INVOICES" at bounding box center [175, 70] width 94 height 12
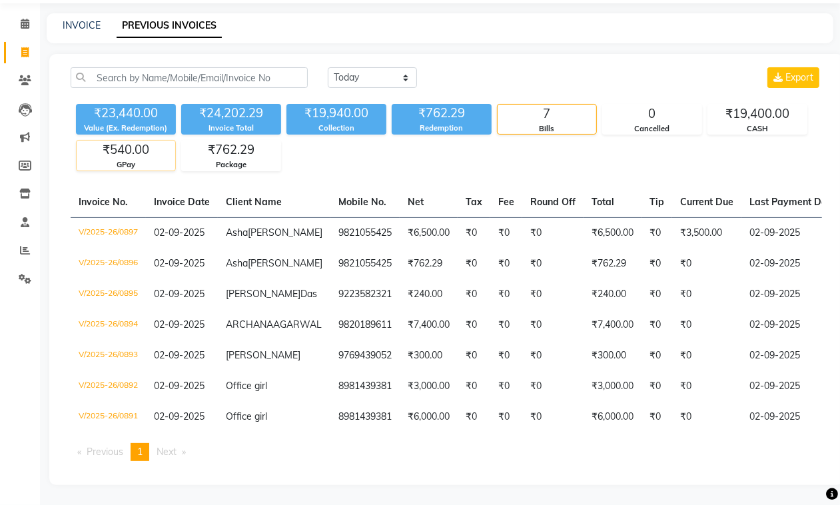
scroll to position [85, 0]
drag, startPoint x: 29, startPoint y: 11, endPoint x: 164, endPoint y: 50, distance: 140.6
click at [27, 45] on span at bounding box center [24, 52] width 23 height 15
select select "695"
select select "service"
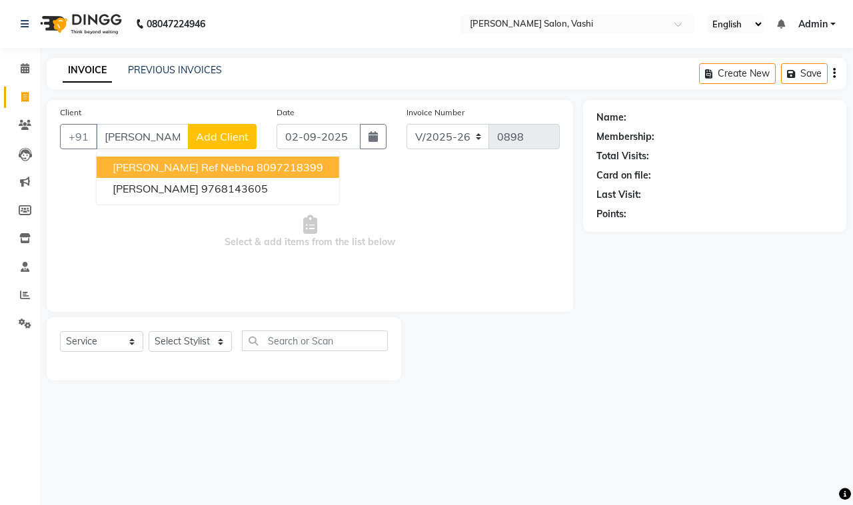
click at [256, 165] on ngb-highlight "8097218399" at bounding box center [289, 167] width 67 height 13
type input "8097218399"
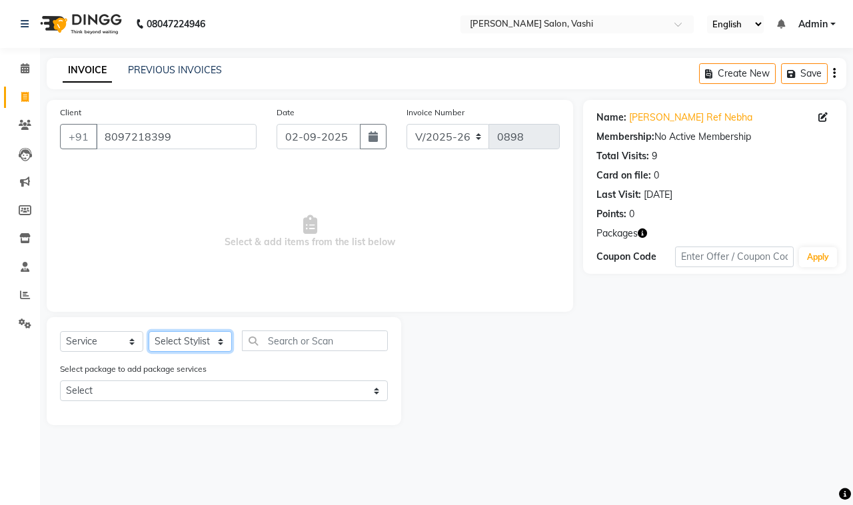
click at [174, 344] on select "Select Stylist DC Dipika Freelancer [PERSON_NAME] [PERSON_NAME] [PERSON_NAME]" at bounding box center [190, 341] width 83 height 21
select select "10404"
click at [149, 331] on select "Select Stylist DC Dipika Freelancer [PERSON_NAME] [PERSON_NAME] [PERSON_NAME]" at bounding box center [190, 341] width 83 height 21
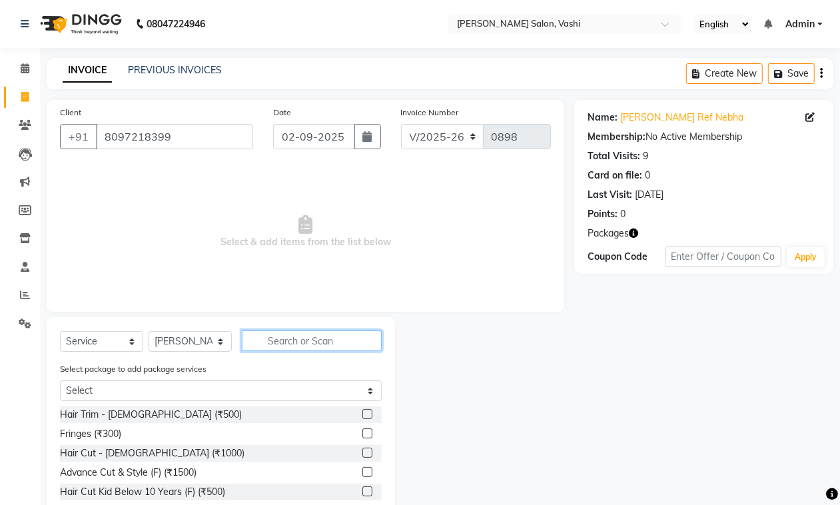
drag, startPoint x: 276, startPoint y: 340, endPoint x: 303, endPoint y: 343, distance: 26.8
click at [280, 341] on input "text" at bounding box center [312, 340] width 140 height 21
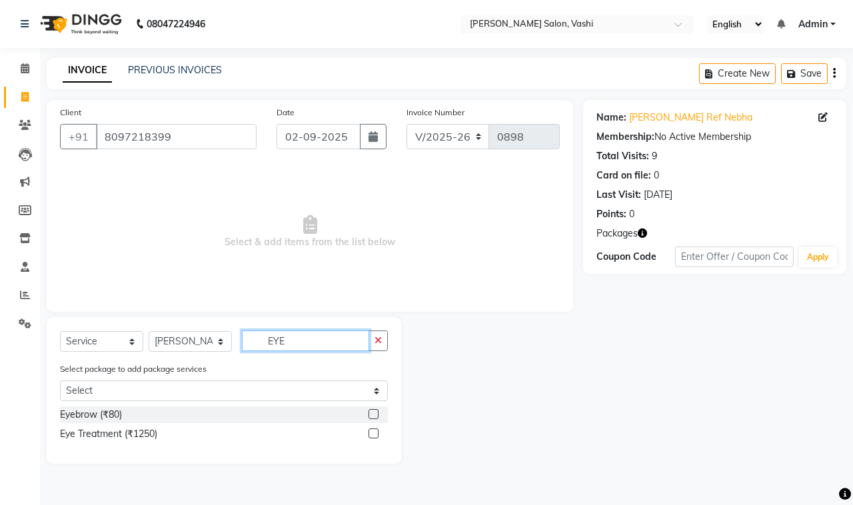
type input "EYE"
click at [370, 412] on label at bounding box center [373, 414] width 10 height 10
click at [370, 412] on input "checkbox" at bounding box center [372, 414] width 9 height 9
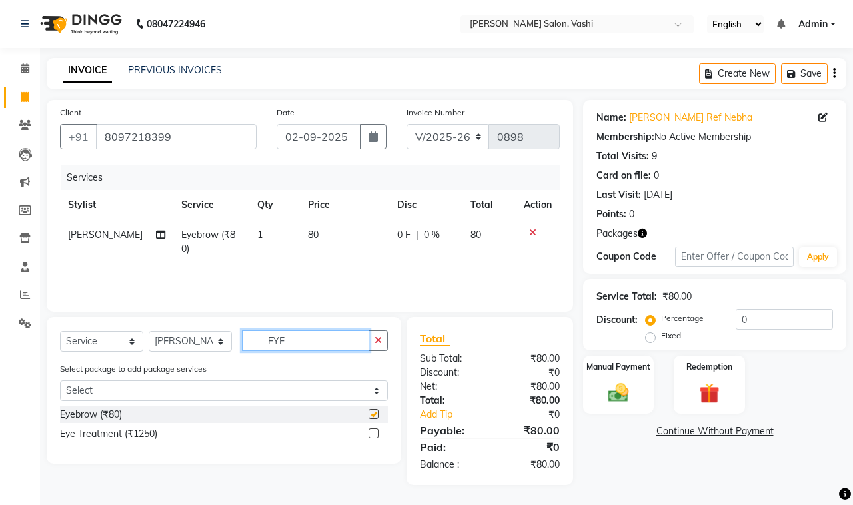
checkbox input "false"
click at [298, 340] on input "EYE" at bounding box center [305, 340] width 127 height 21
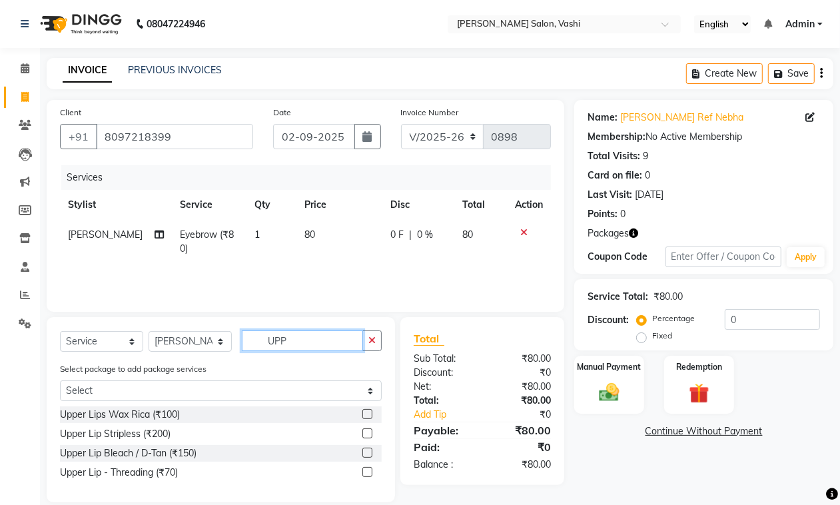
type input "UPP"
click at [370, 470] on label at bounding box center [367, 472] width 10 height 10
click at [370, 470] on input "checkbox" at bounding box center [366, 472] width 9 height 9
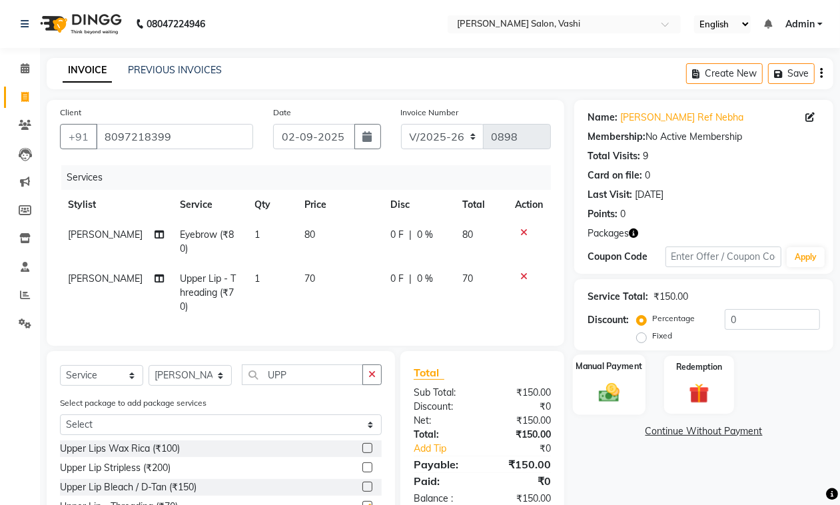
checkbox input "false"
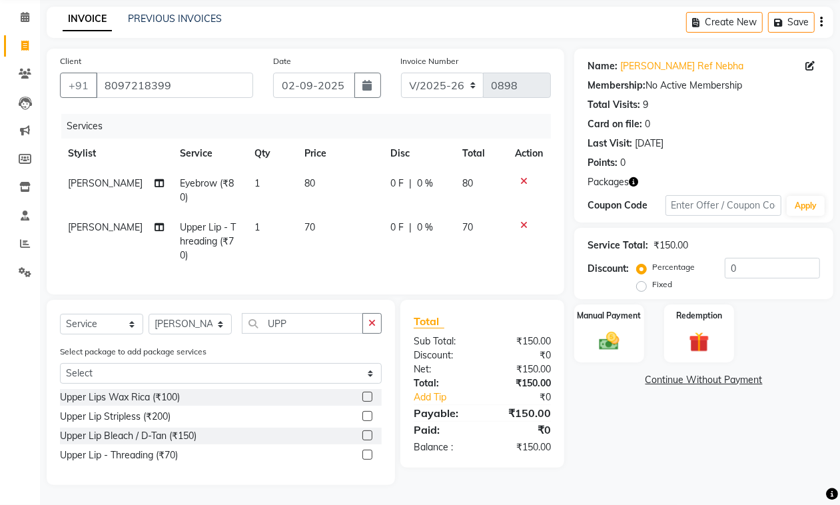
click at [564, 344] on div "Manual Payment Redemption" at bounding box center [703, 333] width 279 height 58
click at [619, 335] on img at bounding box center [608, 341] width 33 height 24
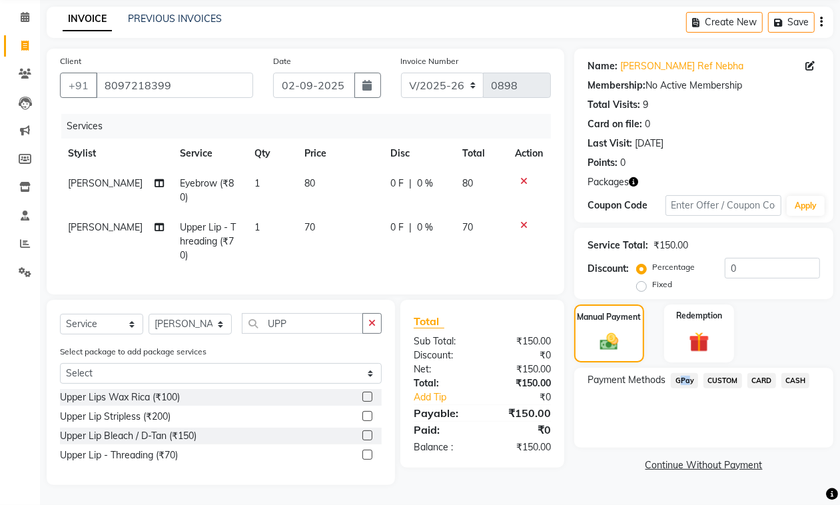
drag, startPoint x: 675, startPoint y: 375, endPoint x: 686, endPoint y: 366, distance: 14.3
click at [686, 373] on span "GPay" at bounding box center [684, 380] width 27 height 15
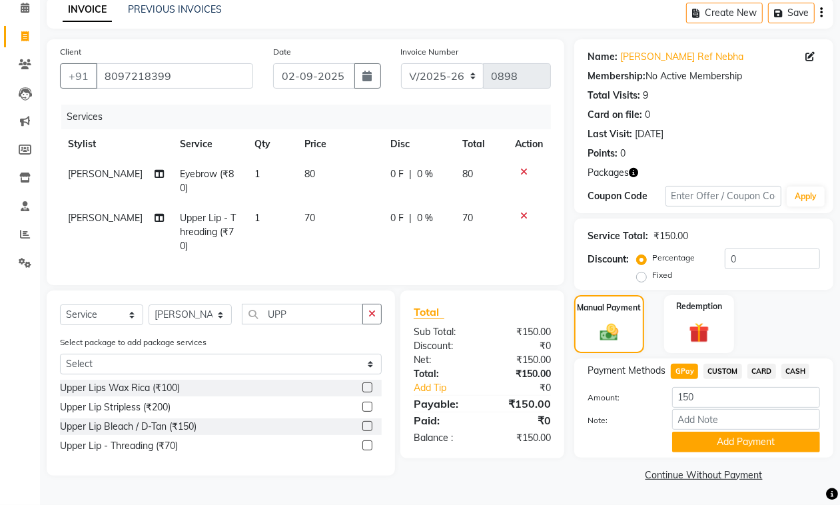
click at [687, 366] on span "GPay" at bounding box center [684, 371] width 27 height 15
click at [723, 444] on button "Add Payment" at bounding box center [746, 442] width 148 height 21
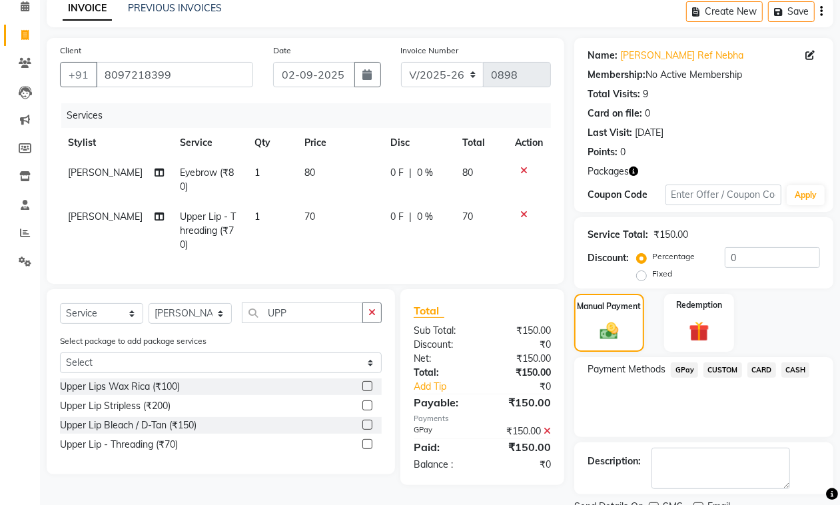
scroll to position [117, 0]
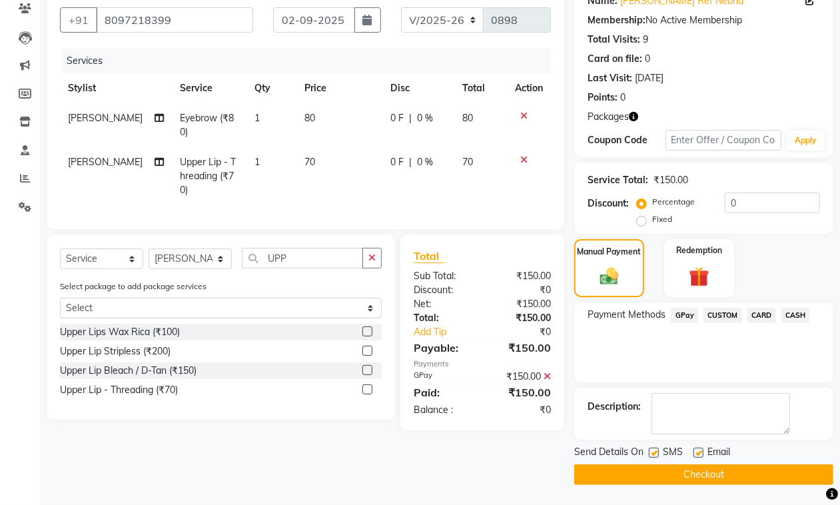
click at [697, 455] on label at bounding box center [698, 453] width 10 height 10
click at [697, 455] on input "checkbox" at bounding box center [697, 453] width 9 height 9
checkbox input "false"
click at [657, 455] on label at bounding box center [654, 453] width 10 height 10
click at [657, 455] on input "checkbox" at bounding box center [653, 453] width 9 height 9
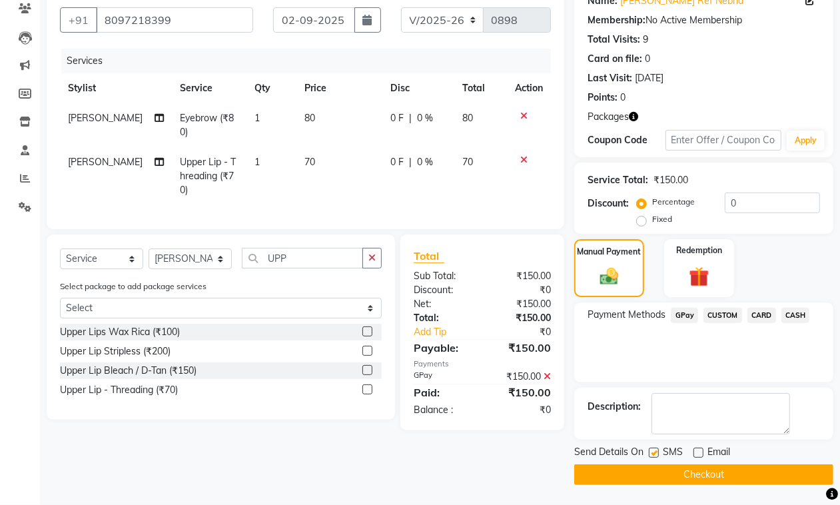
checkbox input "false"
click at [670, 475] on button "Checkout" at bounding box center [703, 474] width 259 height 21
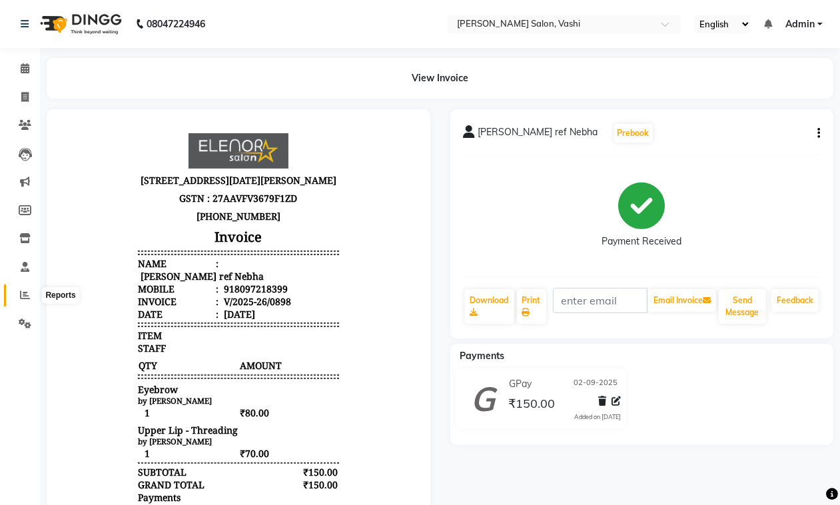
click at [25, 294] on icon at bounding box center [25, 295] width 10 height 10
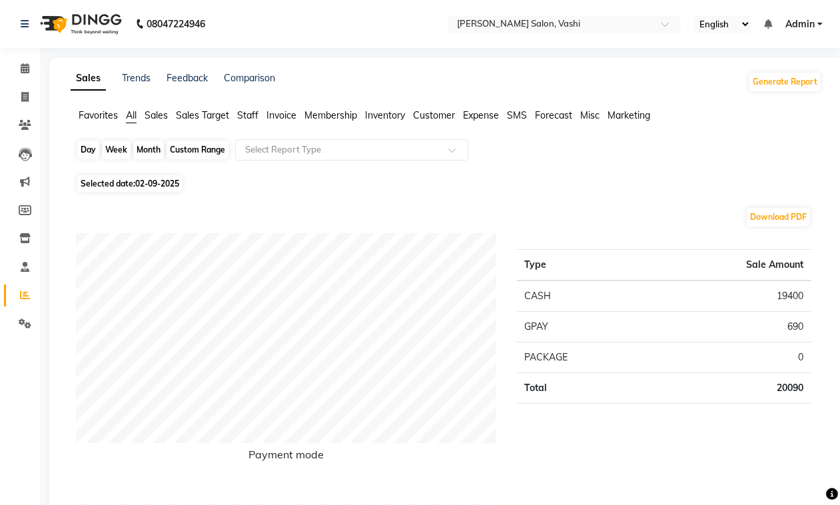
click at [84, 151] on div "Day" at bounding box center [88, 150] width 22 height 19
select select "9"
select select "2025"
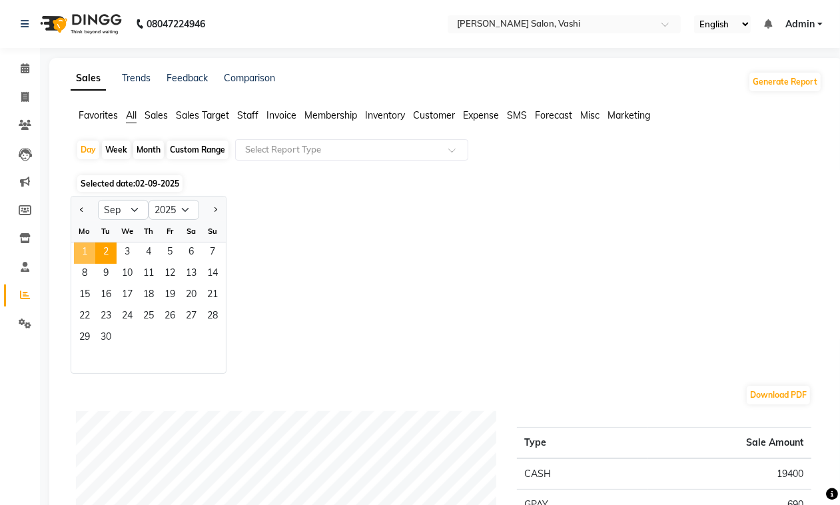
click at [82, 256] on span "1" at bounding box center [84, 252] width 21 height 21
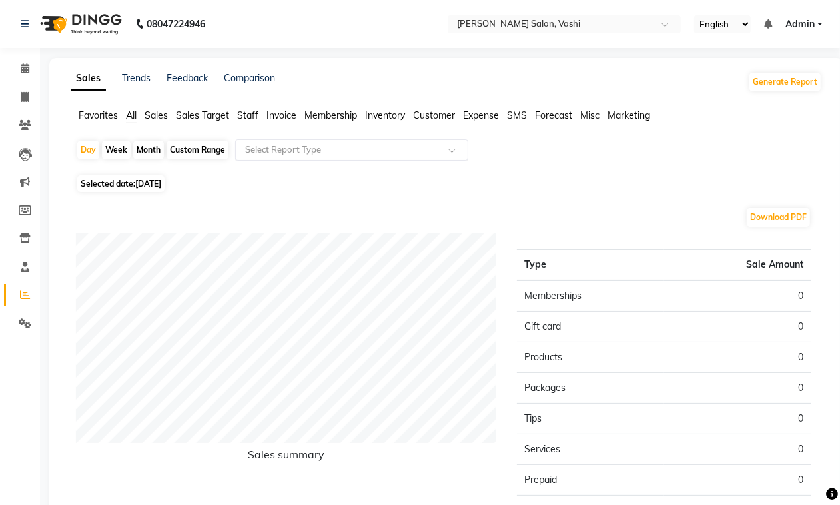
click at [282, 153] on input "text" at bounding box center [338, 149] width 192 height 13
click at [238, 113] on span "Staff" at bounding box center [247, 115] width 21 height 12
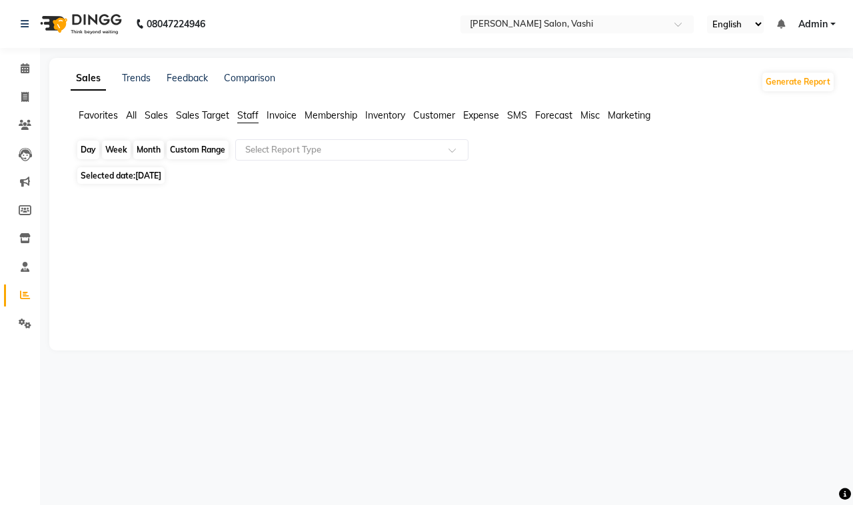
click at [95, 155] on div "Day" at bounding box center [88, 150] width 22 height 19
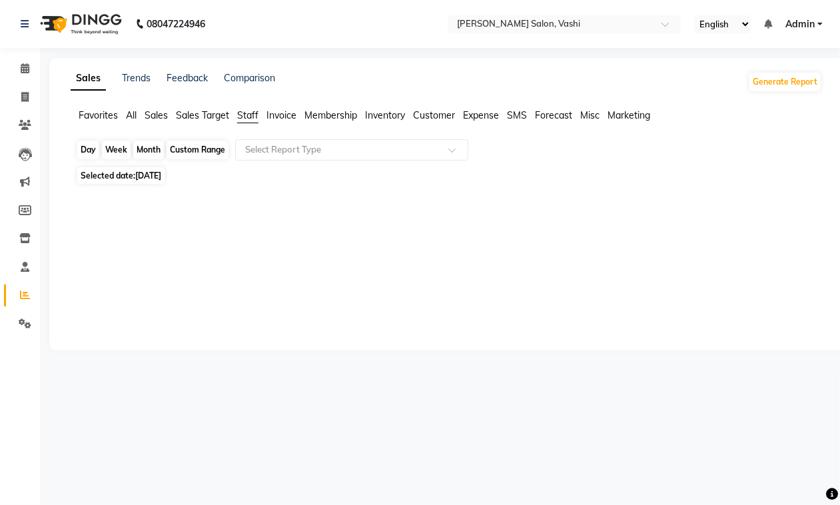
select select "9"
select select "2025"
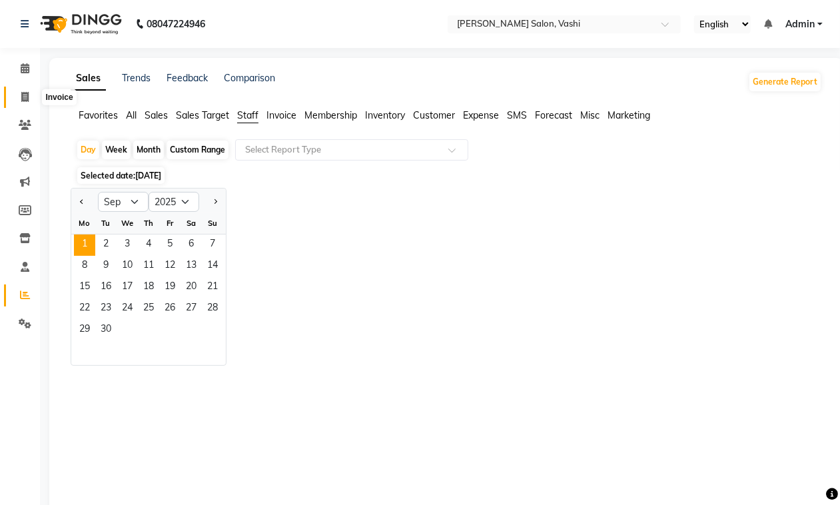
click at [25, 94] on icon at bounding box center [24, 97] width 7 height 10
select select "service"
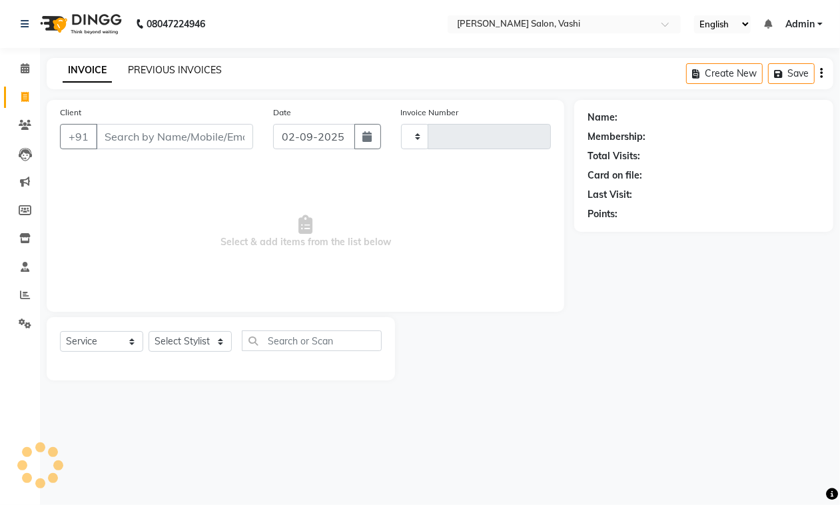
type input "0899"
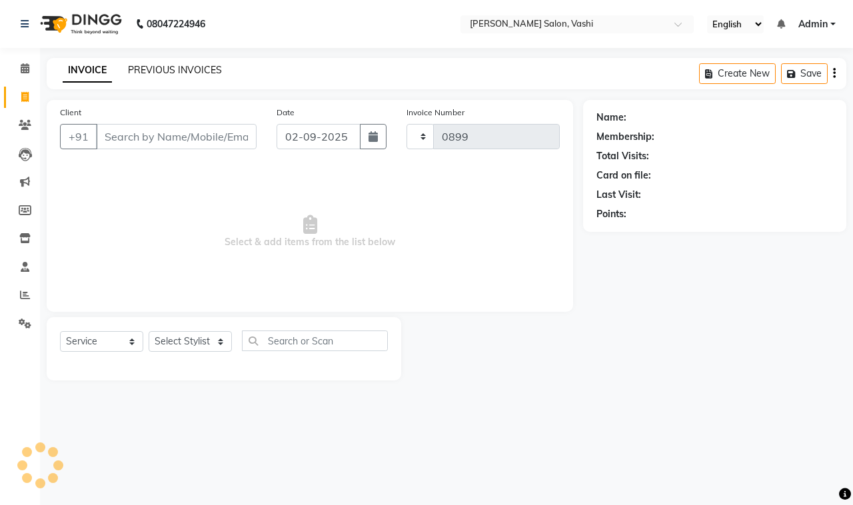
select select "695"
click at [188, 65] on link "PREVIOUS INVOICES" at bounding box center [175, 70] width 94 height 12
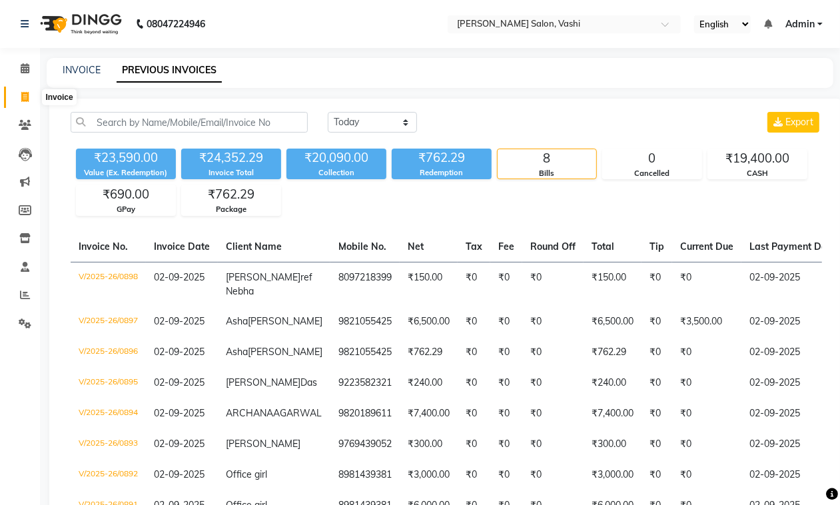
drag, startPoint x: 21, startPoint y: 100, endPoint x: 72, endPoint y: 88, distance: 52.0
click at [23, 100] on icon at bounding box center [24, 97] width 7 height 10
select select "service"
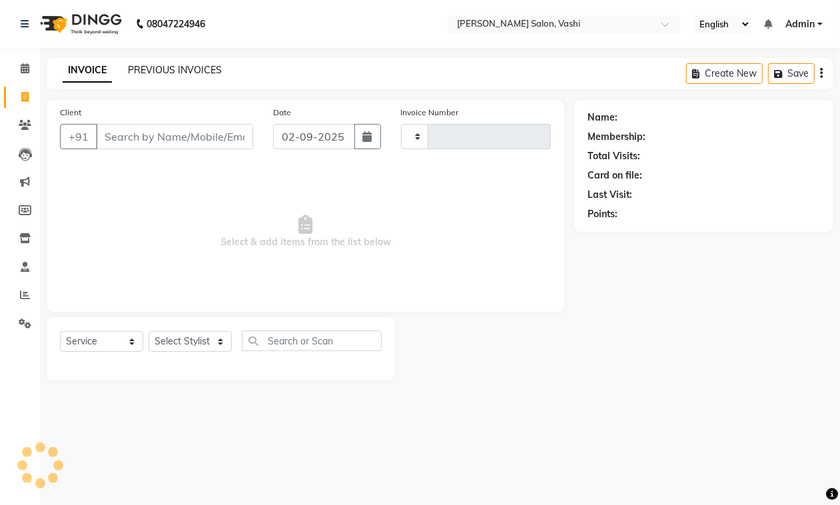
type input "0899"
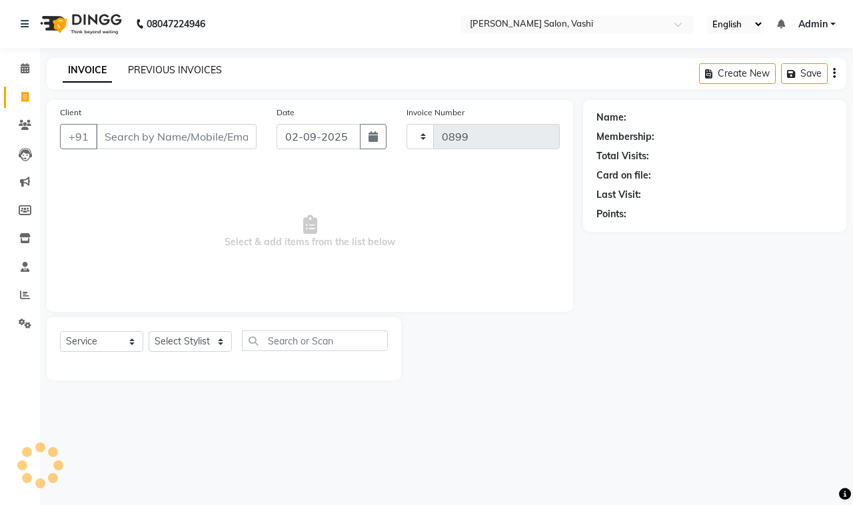
select select "695"
click at [181, 74] on link "PREVIOUS INVOICES" at bounding box center [175, 70] width 94 height 12
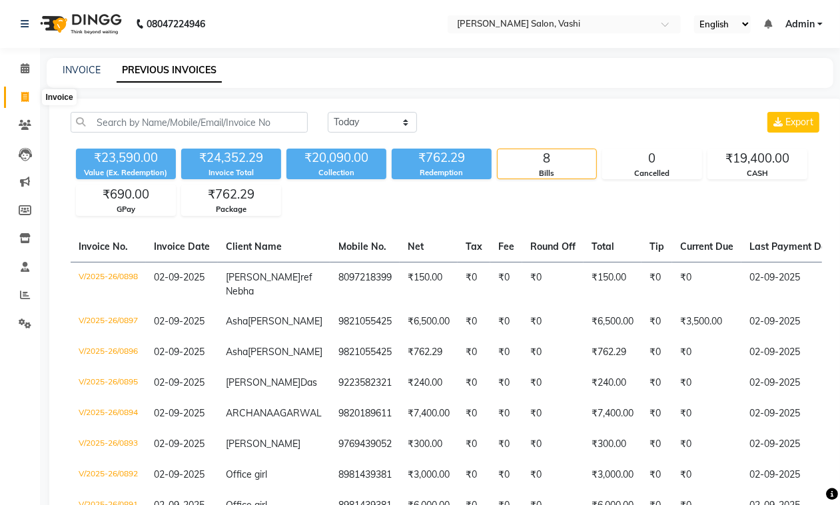
click at [32, 95] on span at bounding box center [24, 97] width 23 height 15
select select "service"
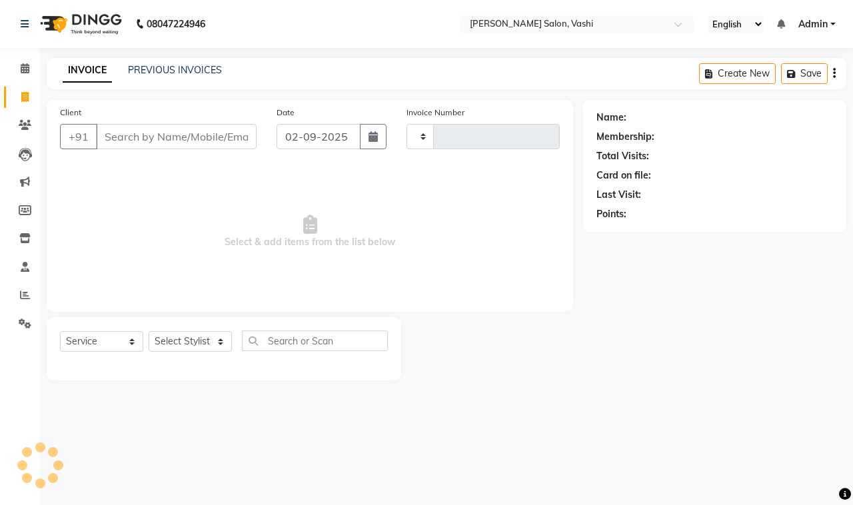
type input "0899"
select select "695"
click at [184, 70] on link "PREVIOUS INVOICES" at bounding box center [175, 70] width 94 height 12
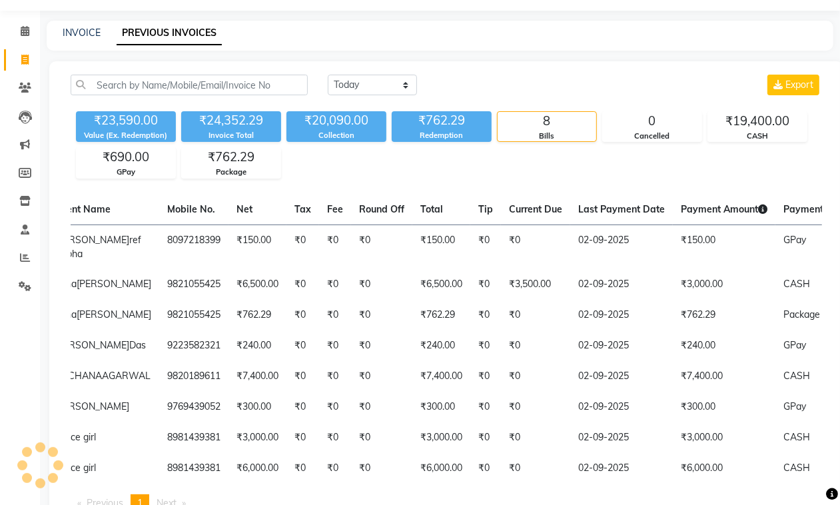
scroll to position [35, 0]
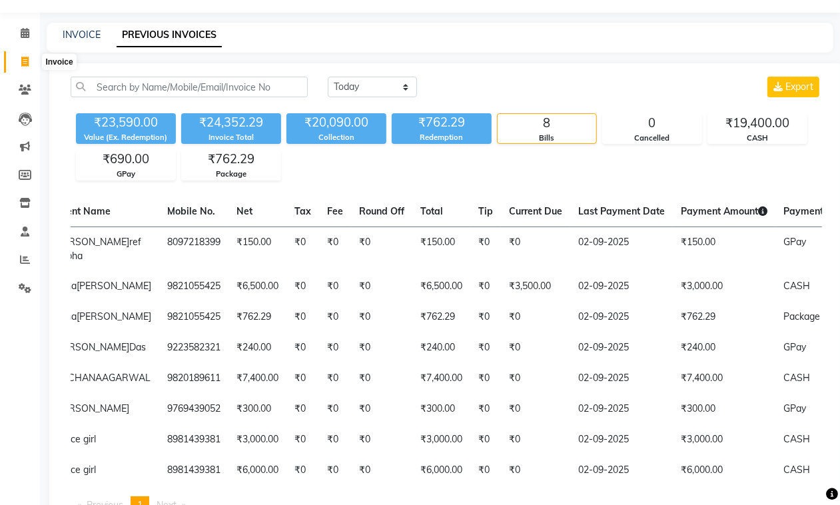
click at [23, 64] on icon at bounding box center [24, 62] width 7 height 10
select select "service"
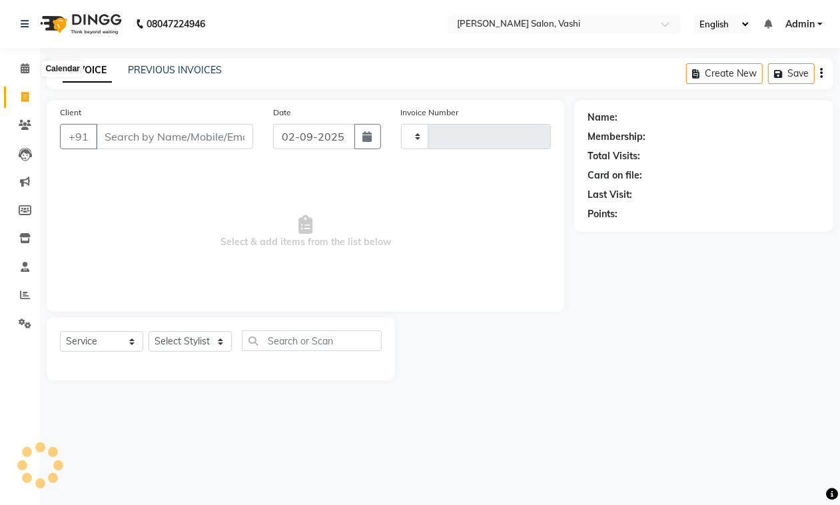
type input "0899"
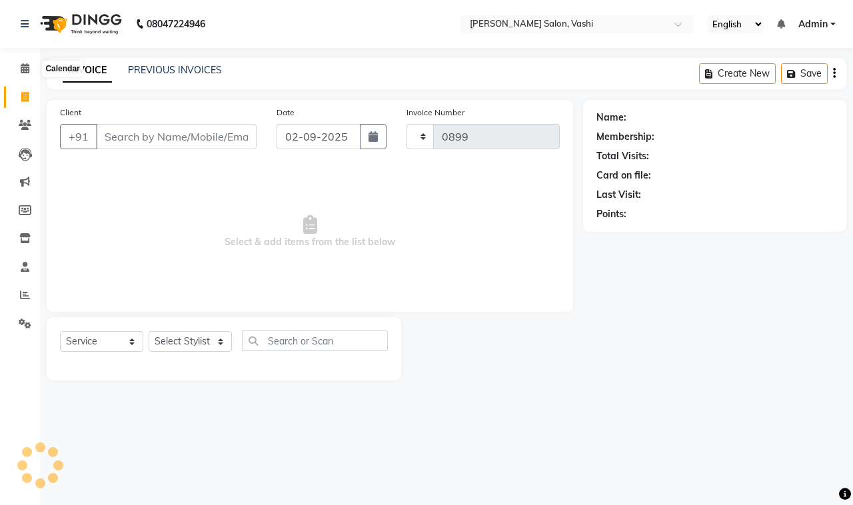
select select "695"
click at [174, 70] on link "PREVIOUS INVOICES" at bounding box center [175, 70] width 94 height 12
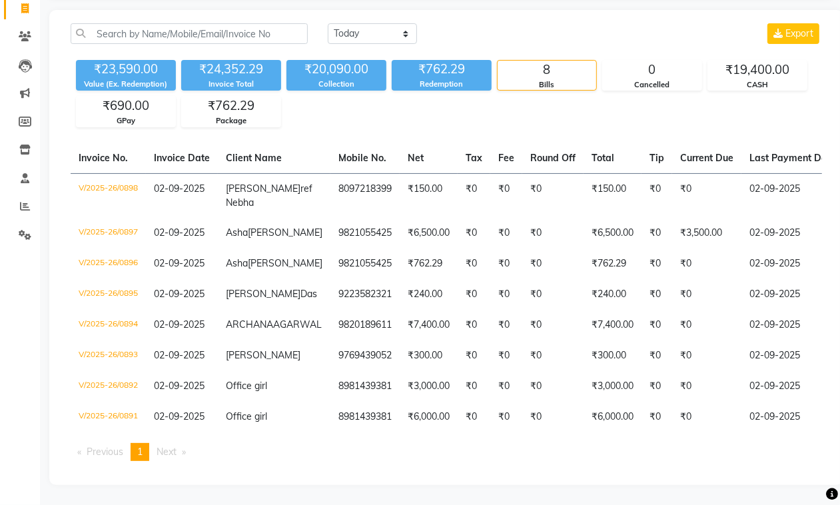
scroll to position [108, 0]
drag, startPoint x: 446, startPoint y: 450, endPoint x: 594, endPoint y: 463, distance: 148.4
click at [594, 432] on table "Invoice No. Invoice Date Client Name Mobile No. Net Tax Fee Round Off Total Tip…" at bounding box center [446, 287] width 751 height 289
click at [529, 458] on div "Invoice No. Invoice Date Client Name Mobile No. Net Tax Fee Round Off Total Tip…" at bounding box center [446, 307] width 767 height 328
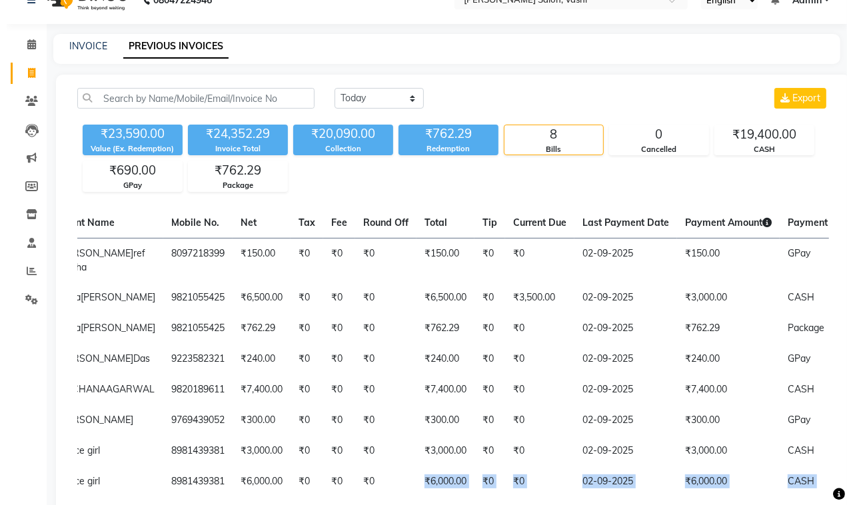
scroll to position [0, 0]
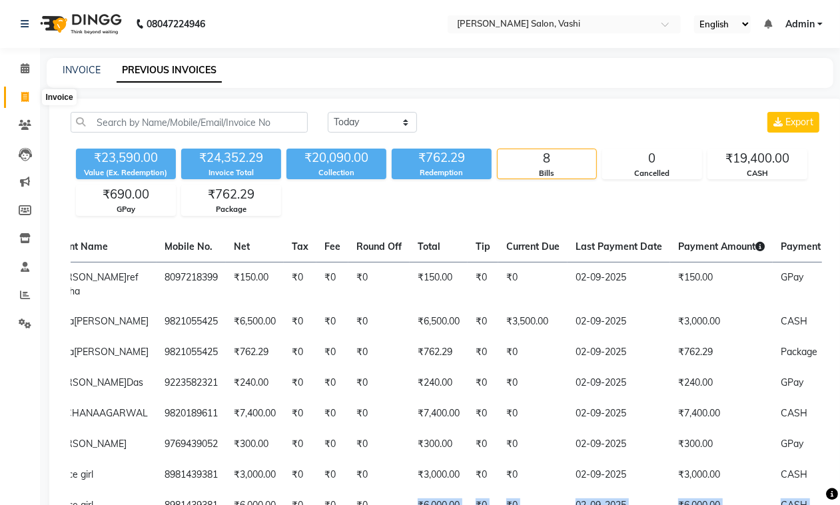
click at [25, 90] on span at bounding box center [24, 97] width 23 height 15
select select "service"
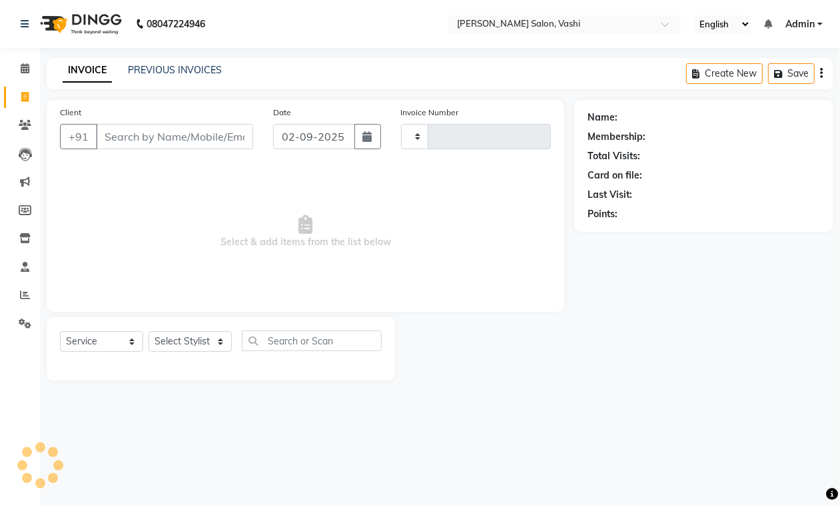
type input "0899"
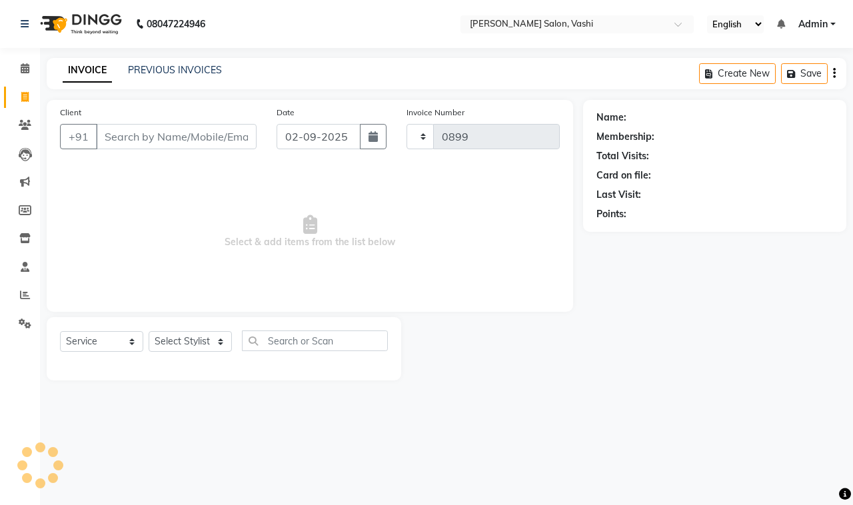
select select "695"
click at [131, 144] on input "Client" at bounding box center [176, 136] width 161 height 25
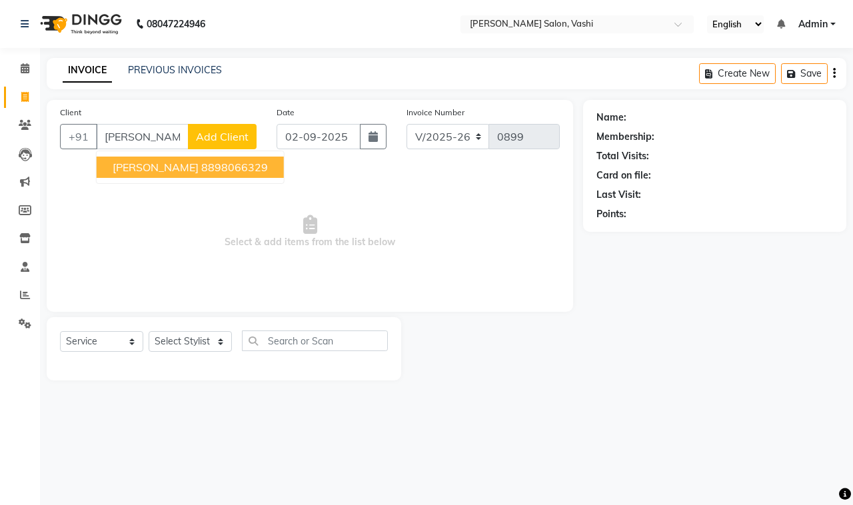
click at [143, 174] on button "Mochana 8898066329" at bounding box center [190, 167] width 187 height 21
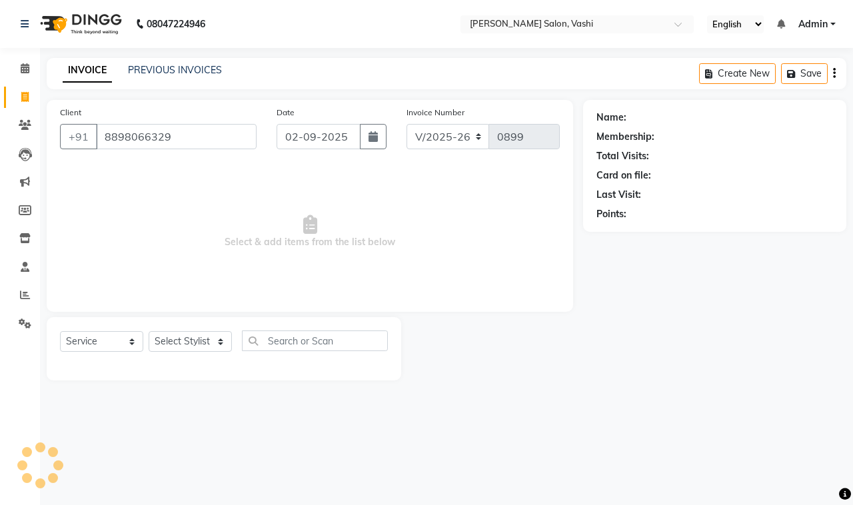
type input "8898066329"
select select "1: Object"
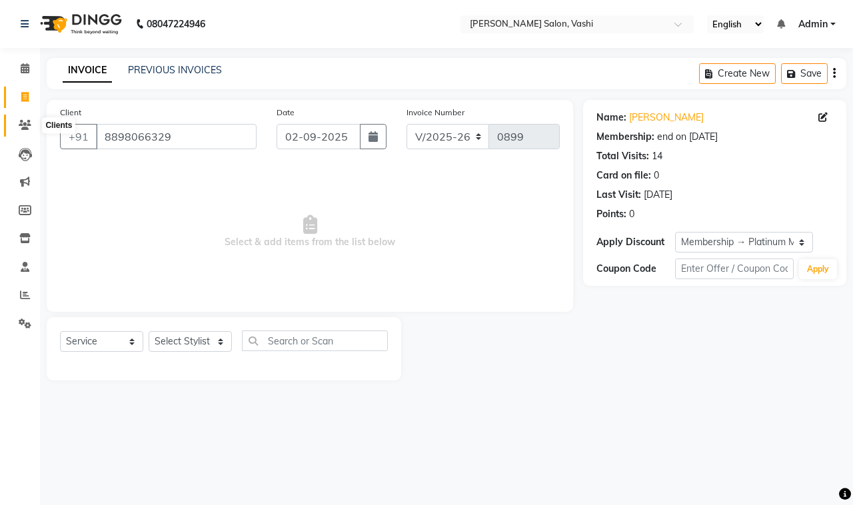
click at [21, 127] on icon at bounding box center [25, 125] width 13 height 10
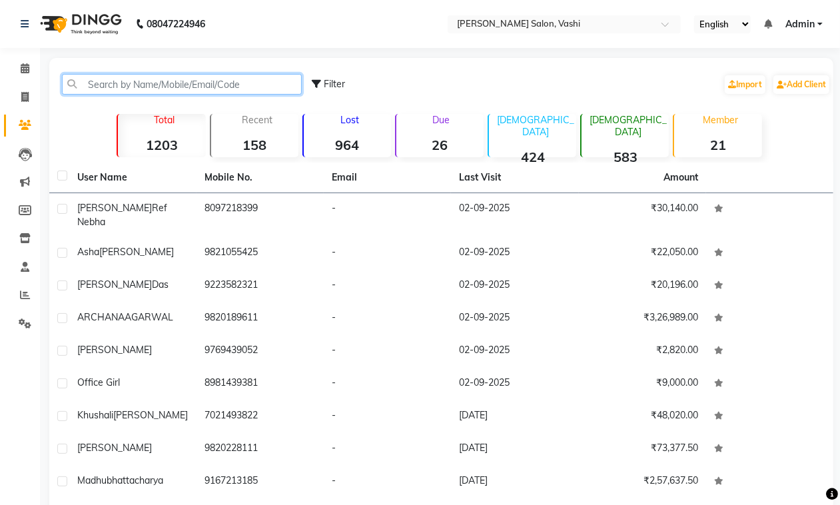
click at [201, 82] on input "text" at bounding box center [182, 84] width 240 height 21
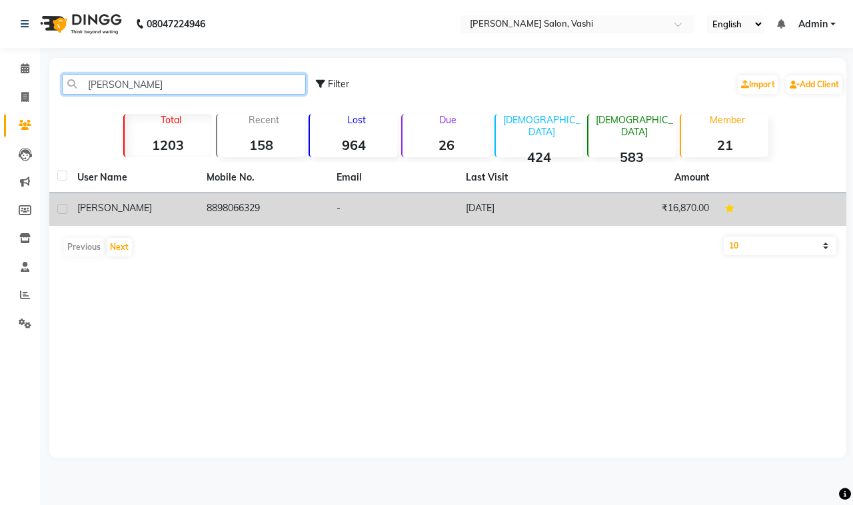
type input "MOCHANA"
click at [144, 204] on div "[PERSON_NAME]" at bounding box center [133, 208] width 113 height 14
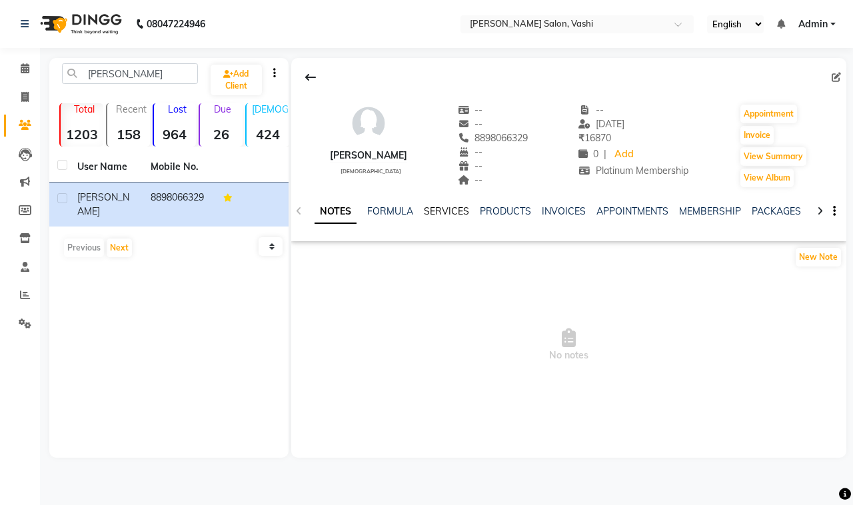
click at [440, 210] on link "SERVICES" at bounding box center [446, 211] width 45 height 12
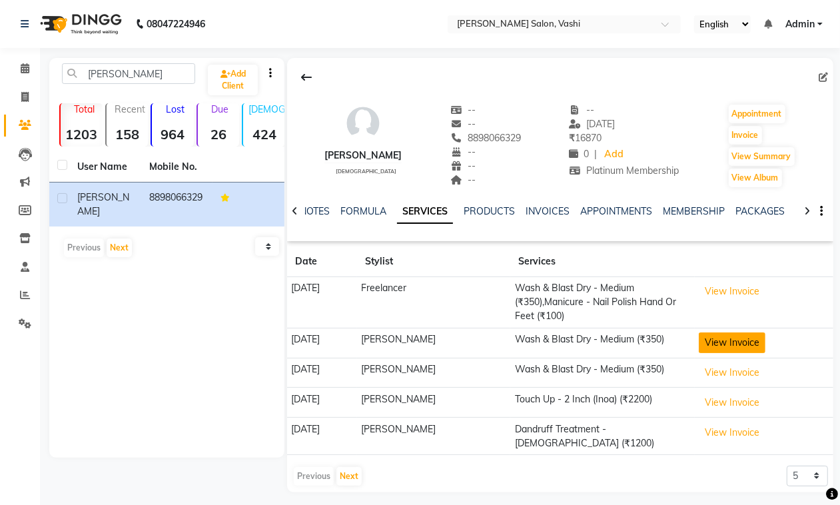
click at [755, 348] on button "View Invoice" at bounding box center [732, 342] width 67 height 21
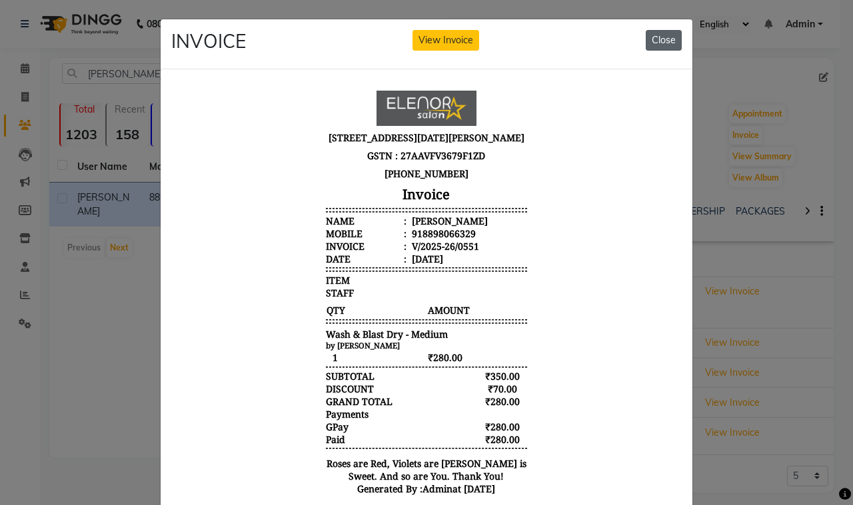
click at [665, 31] on button "Close" at bounding box center [663, 40] width 36 height 21
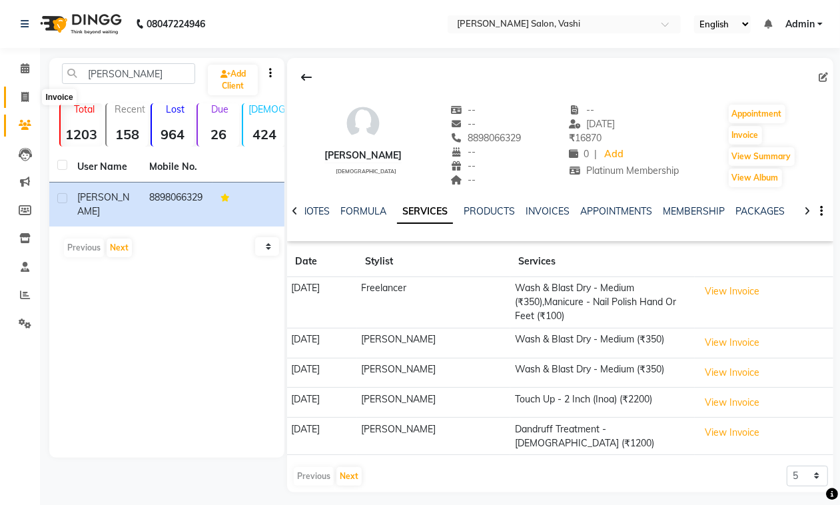
click at [22, 101] on icon at bounding box center [24, 97] width 7 height 10
select select "695"
select select "service"
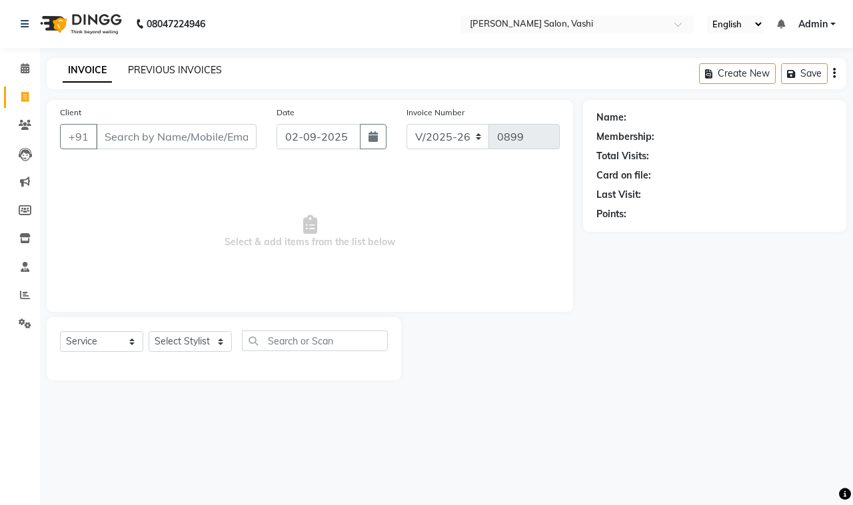
click at [180, 69] on link "PREVIOUS INVOICES" at bounding box center [175, 70] width 94 height 12
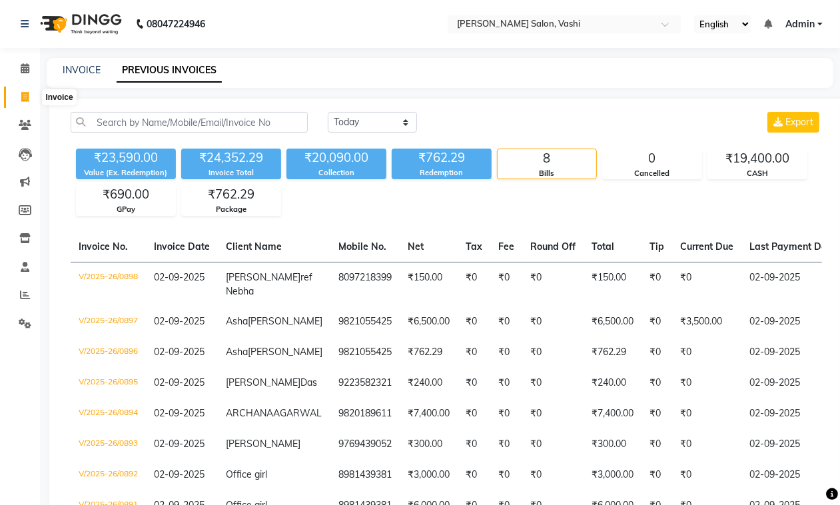
click at [17, 101] on span at bounding box center [24, 97] width 23 height 15
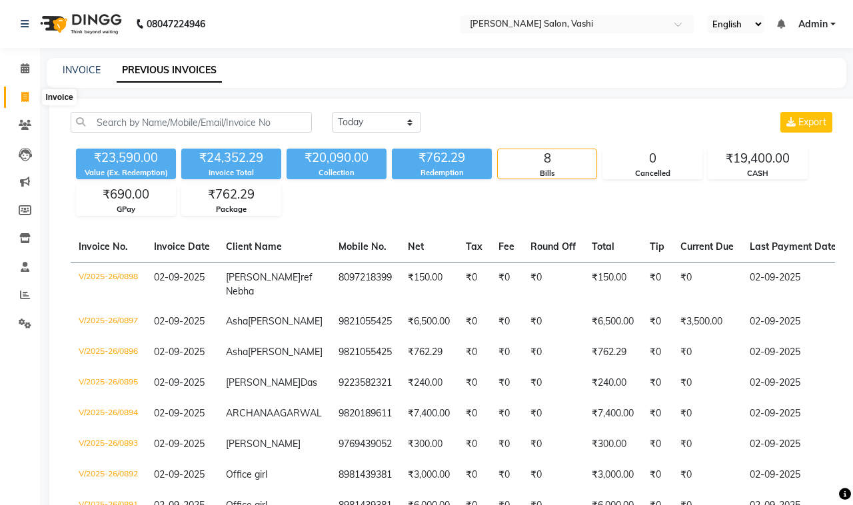
select select "695"
select select "service"
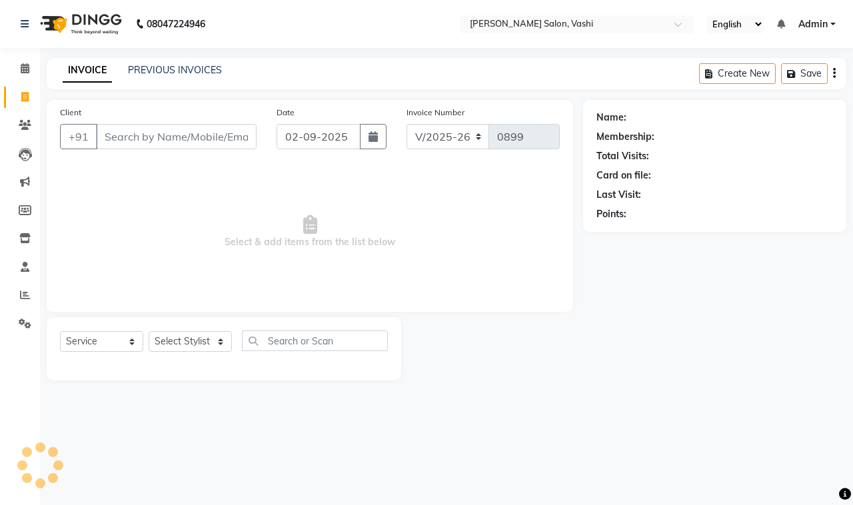
click at [165, 61] on div "INVOICE PREVIOUS INVOICES Create New Save" at bounding box center [446, 73] width 799 height 31
click at [171, 65] on link "PREVIOUS INVOICES" at bounding box center [175, 70] width 94 height 12
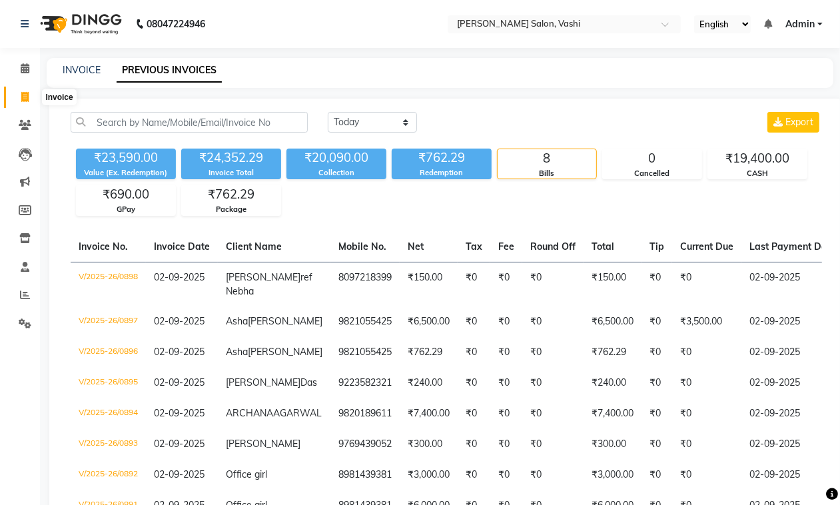
click at [24, 97] on icon at bounding box center [24, 97] width 7 height 10
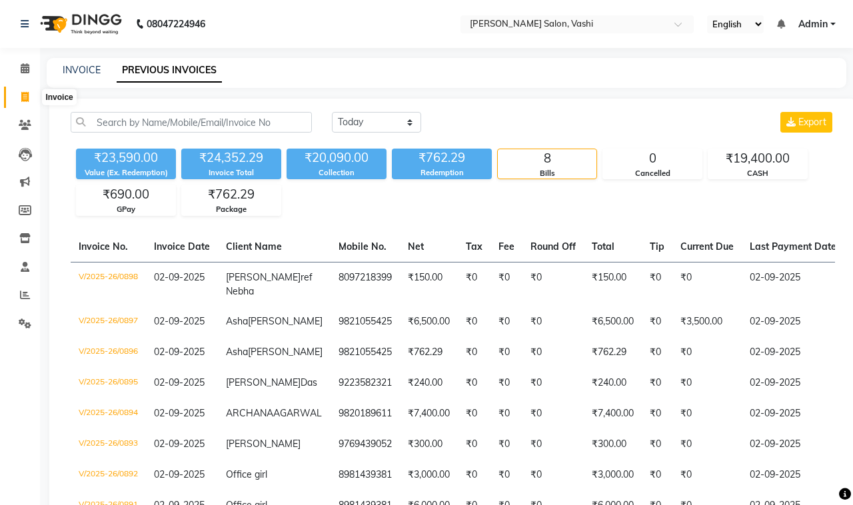
select select "695"
select select "service"
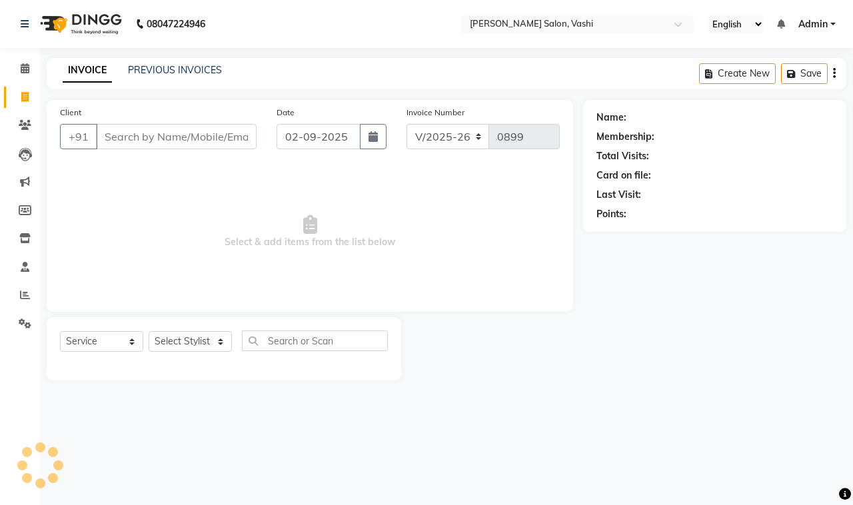
click at [175, 137] on input "Client" at bounding box center [176, 136] width 161 height 25
click at [32, 124] on span at bounding box center [24, 125] width 23 height 15
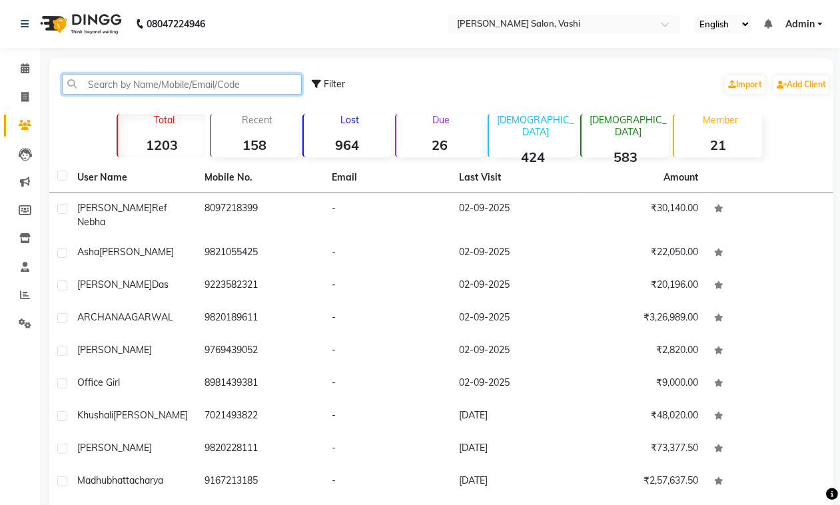
click at [128, 84] on input "text" at bounding box center [182, 84] width 240 height 21
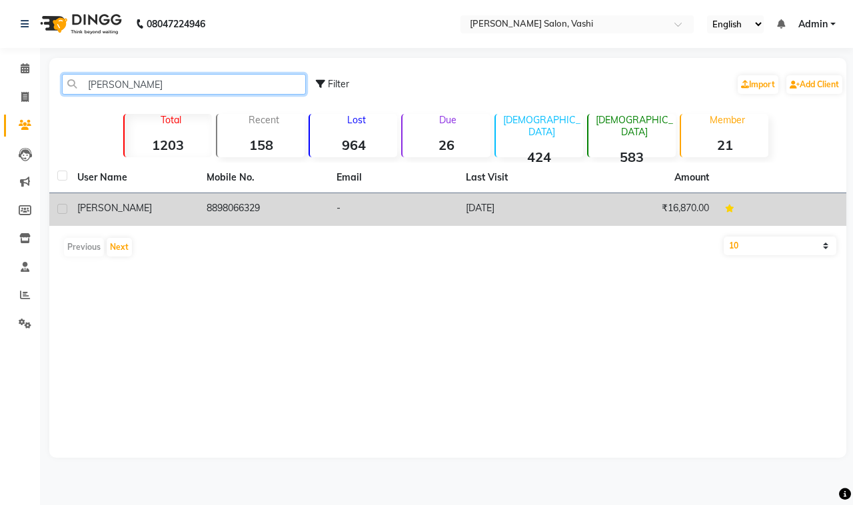
type input "MOCHANA"
click at [180, 202] on div "[PERSON_NAME]" at bounding box center [133, 208] width 113 height 14
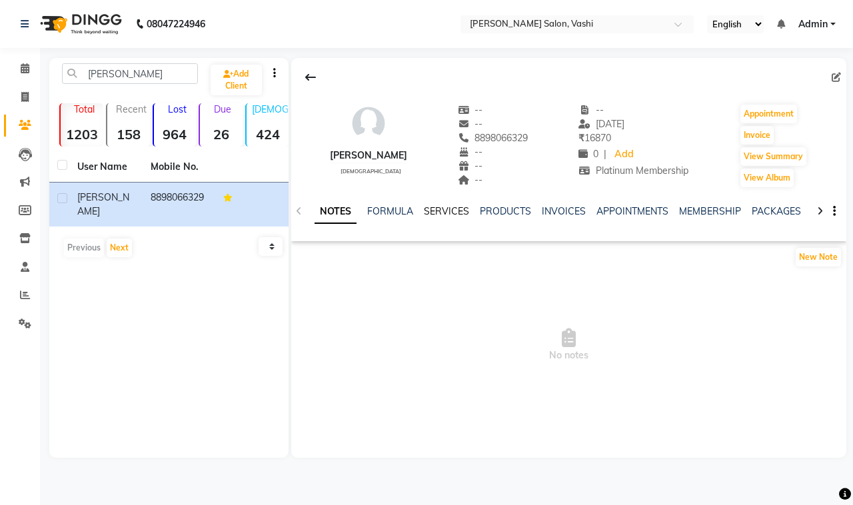
click at [432, 208] on link "SERVICES" at bounding box center [446, 211] width 45 height 12
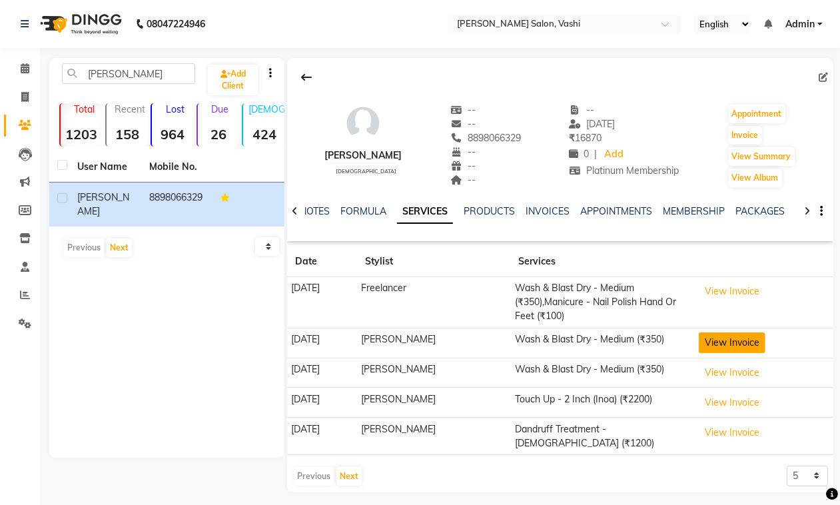
click at [748, 342] on button "View Invoice" at bounding box center [732, 342] width 67 height 21
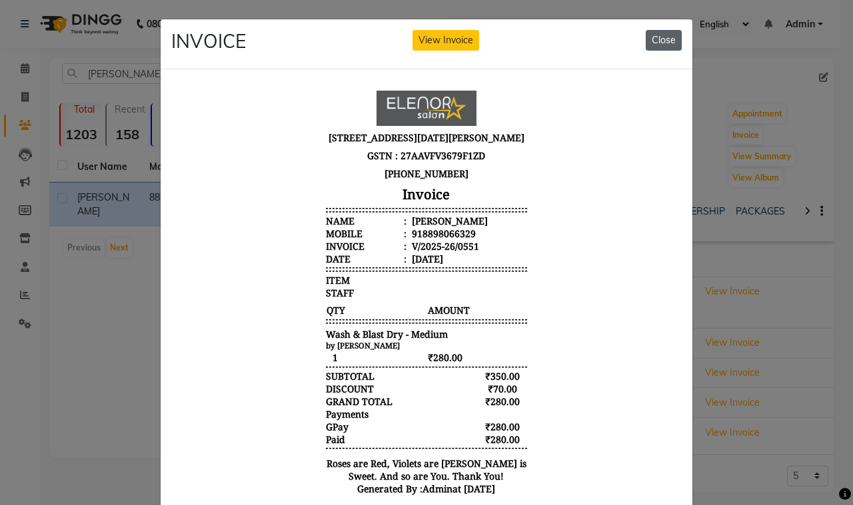
click at [660, 40] on button "Close" at bounding box center [663, 40] width 36 height 21
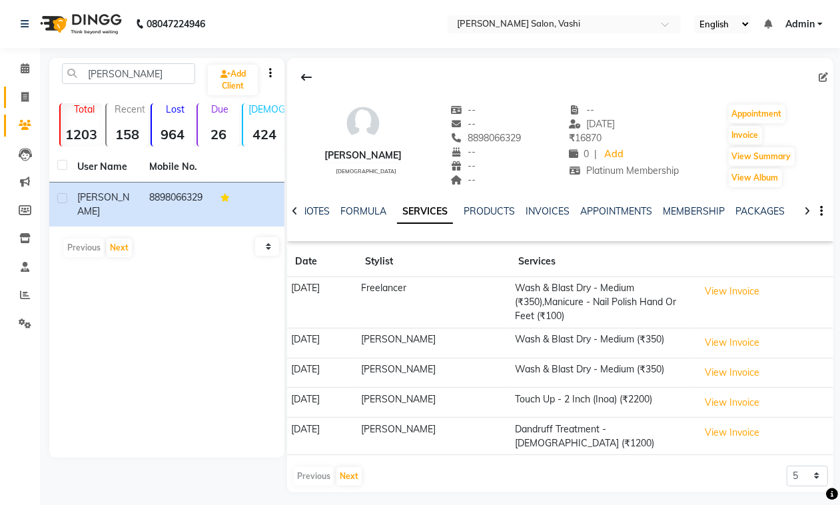
click at [25, 87] on link "Invoice" at bounding box center [20, 98] width 32 height 22
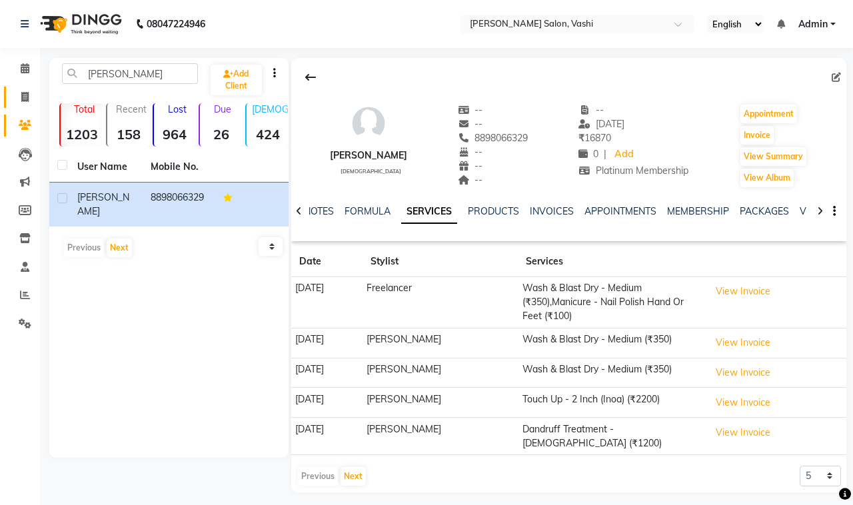
select select "695"
select select "service"
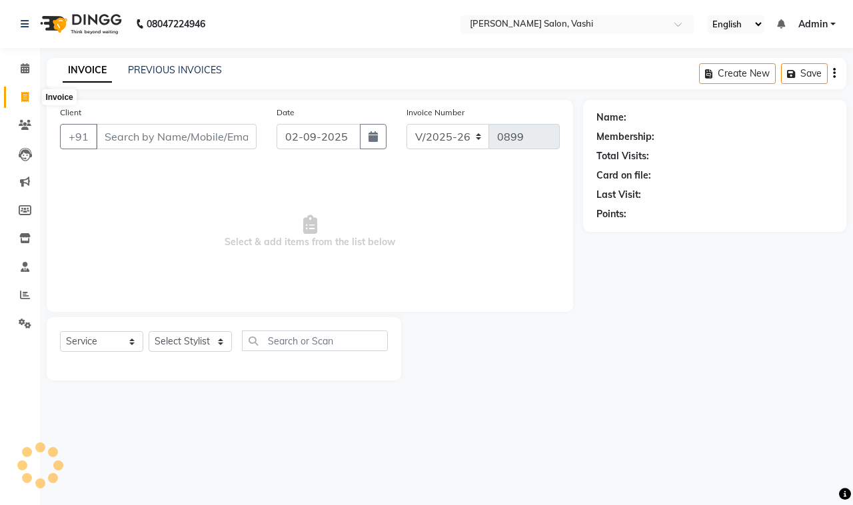
click at [27, 95] on icon at bounding box center [24, 97] width 7 height 10
select select "695"
select select "service"
drag, startPoint x: 171, startPoint y: 129, endPoint x: 691, endPoint y: 224, distance: 528.3
click at [235, 147] on input "Client" at bounding box center [176, 136] width 161 height 25
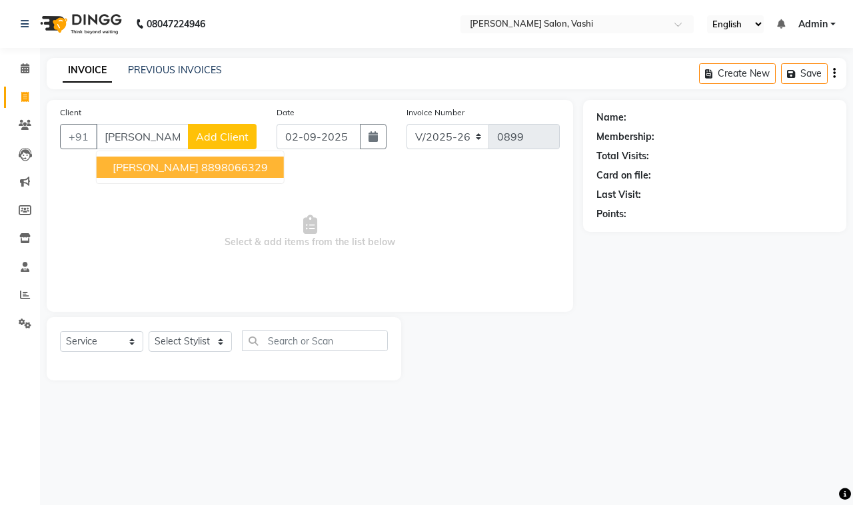
click at [188, 157] on button "Mochana 8898066329" at bounding box center [190, 167] width 187 height 21
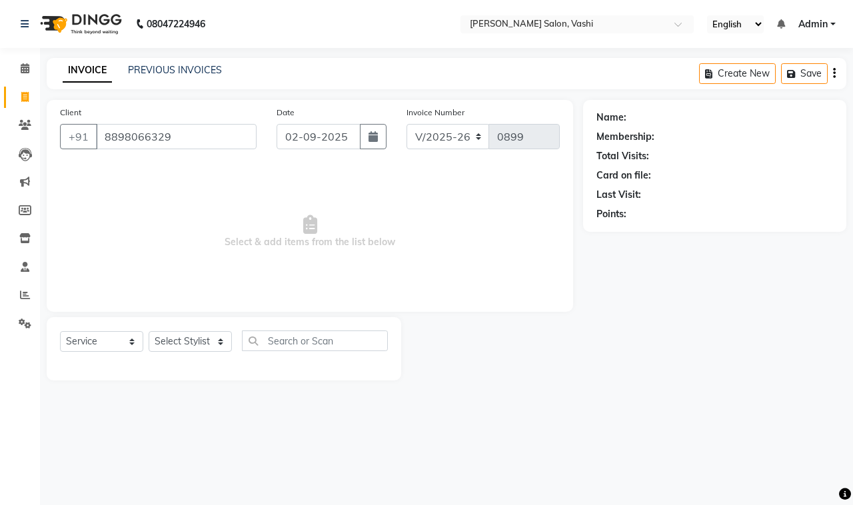
type input "8898066329"
select select "1: Object"
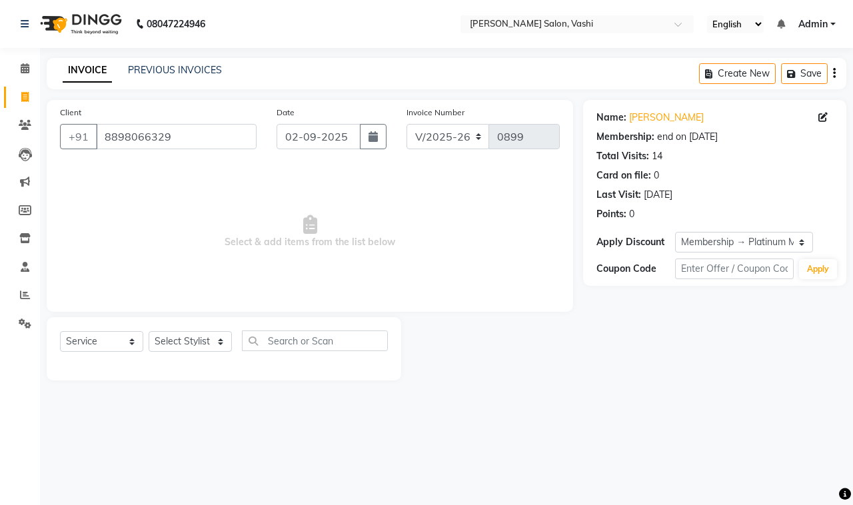
click at [184, 323] on div "Select Service Product Membership Package Voucher Prepaid Gift Card Select Styl…" at bounding box center [224, 348] width 354 height 63
click at [185, 343] on select "Select Stylist DC Dipika Freelancer [PERSON_NAME] [PERSON_NAME] [PERSON_NAME]" at bounding box center [190, 341] width 83 height 21
select select "85000"
click at [149, 331] on select "Select Stylist DC Dipika Freelancer [PERSON_NAME] [PERSON_NAME] [PERSON_NAME]" at bounding box center [190, 341] width 83 height 21
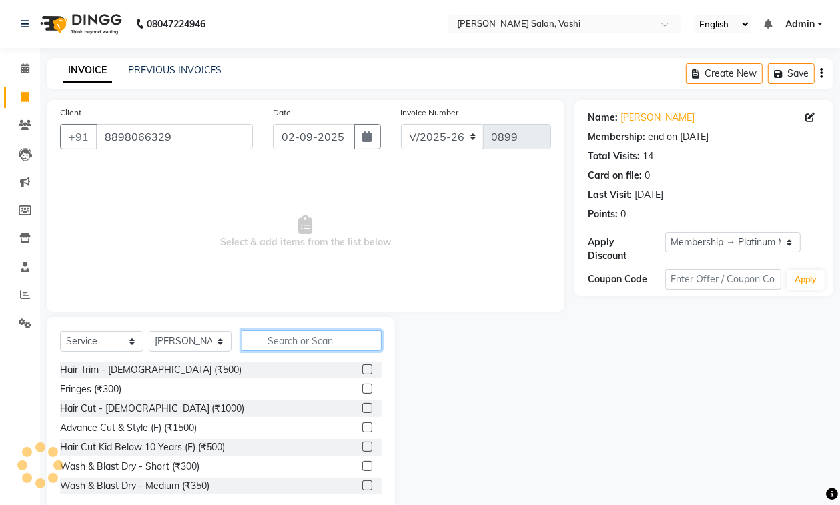
drag, startPoint x: 288, startPoint y: 338, endPoint x: 445, endPoint y: 360, distance: 158.8
click at [304, 342] on input "text" at bounding box center [312, 340] width 140 height 21
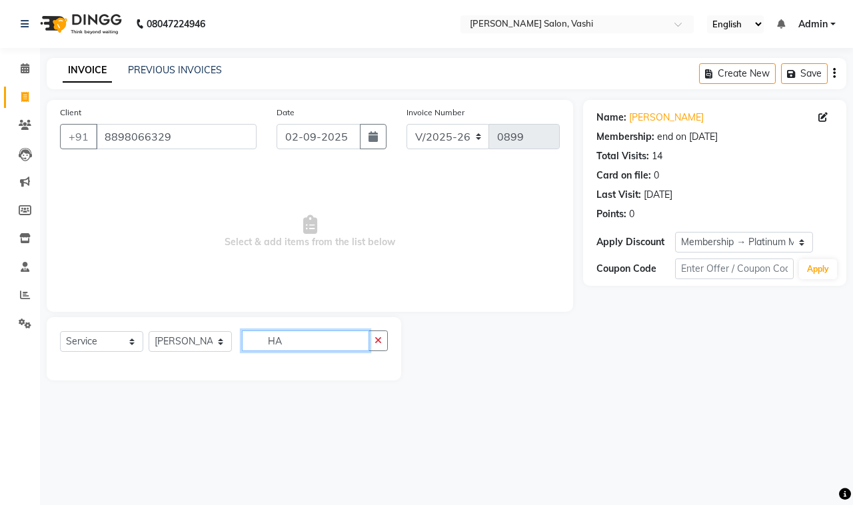
type input "H"
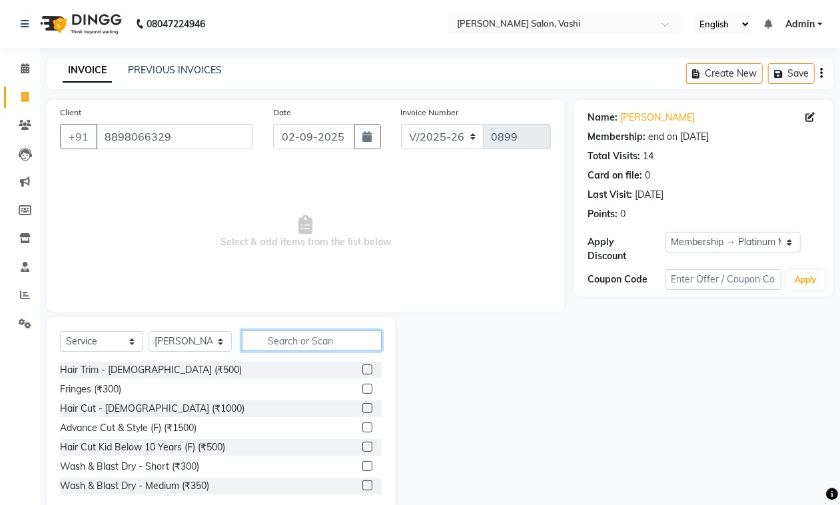
type input "E"
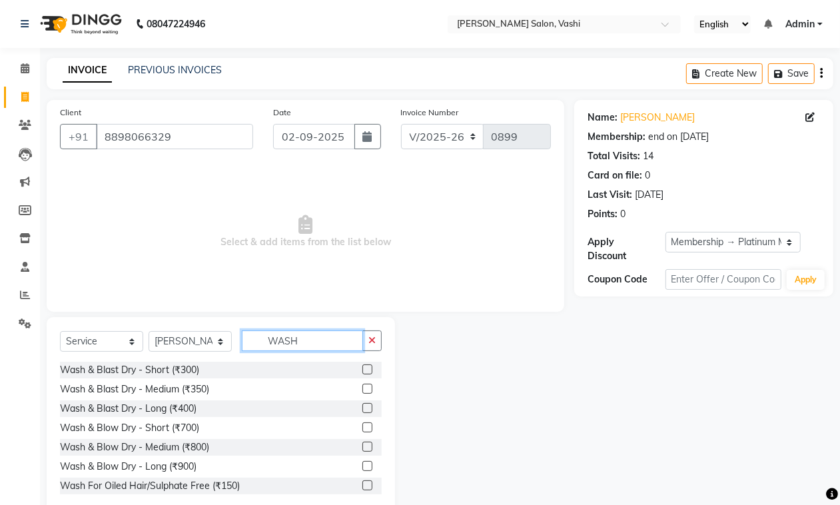
type input "WASH"
click at [362, 390] on label at bounding box center [367, 389] width 10 height 10
click at [362, 390] on input "checkbox" at bounding box center [366, 389] width 9 height 9
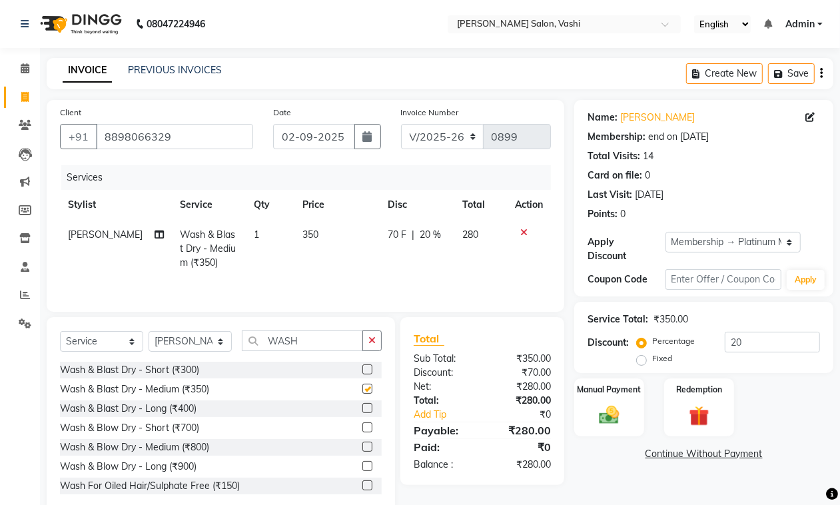
checkbox input "false"
click at [627, 408] on div "Manual Payment" at bounding box center [609, 407] width 73 height 61
click at [797, 454] on span "CASH" at bounding box center [795, 454] width 29 height 15
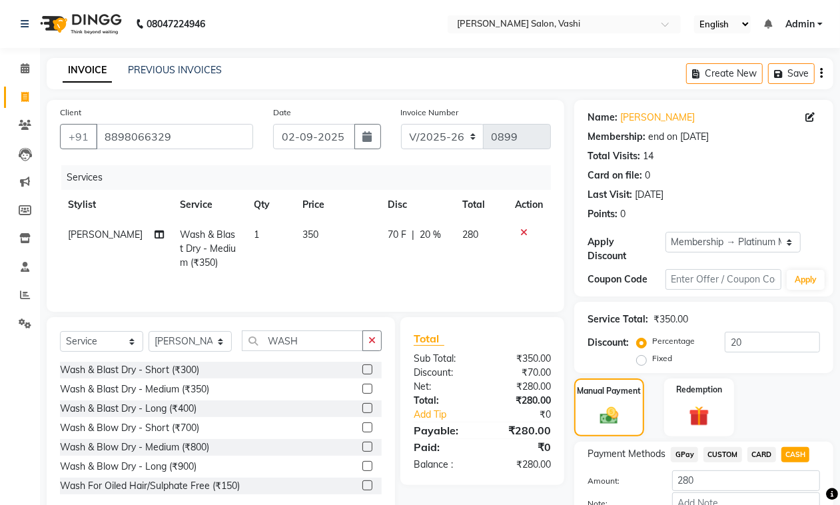
scroll to position [81, 0]
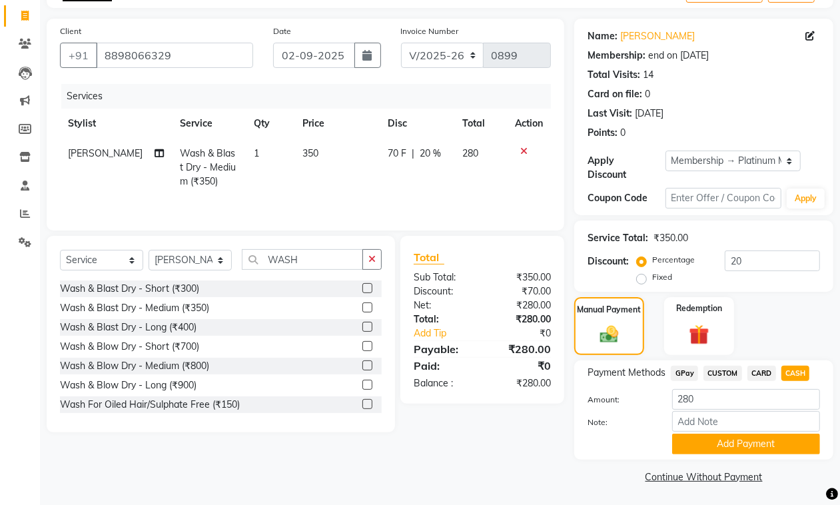
click at [691, 374] on span "GPay" at bounding box center [684, 373] width 27 height 15
click at [718, 440] on button "Add Payment" at bounding box center [746, 444] width 148 height 21
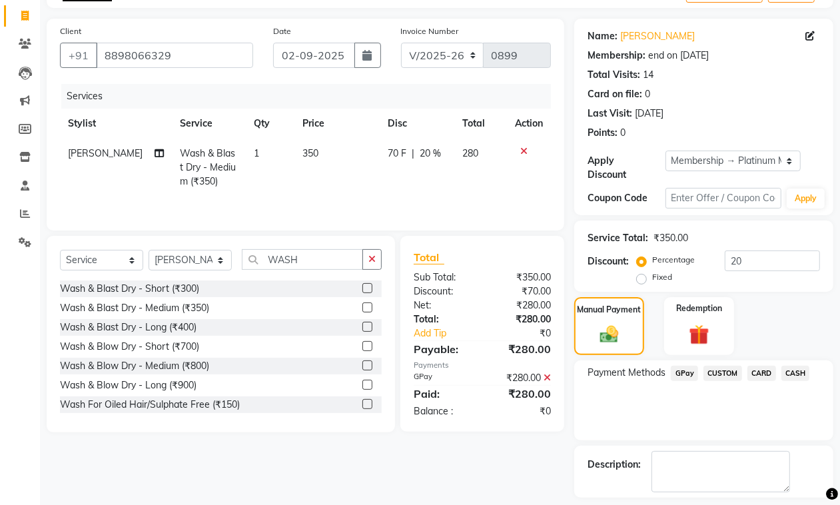
scroll to position [139, 0]
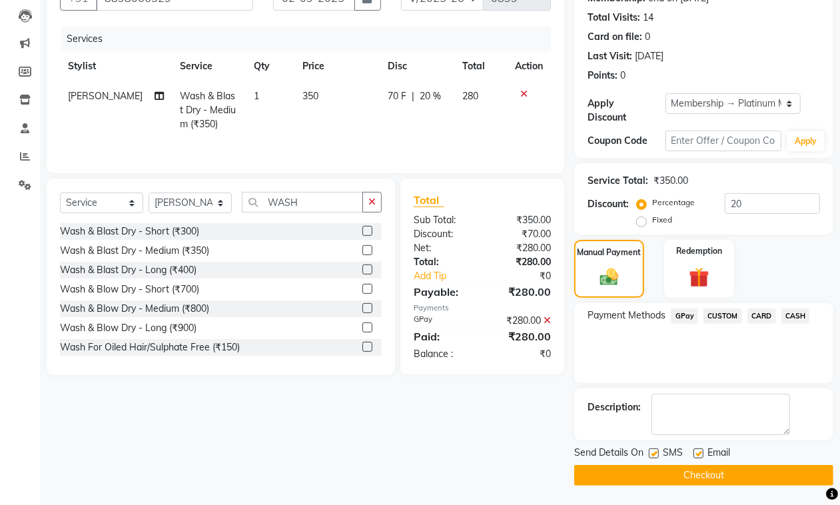
click at [653, 456] on label at bounding box center [654, 453] width 10 height 10
click at [653, 456] on input "checkbox" at bounding box center [653, 454] width 9 height 9
checkbox input "false"
click at [698, 458] on div at bounding box center [697, 455] width 9 height 14
click at [697, 454] on label at bounding box center [698, 453] width 10 height 10
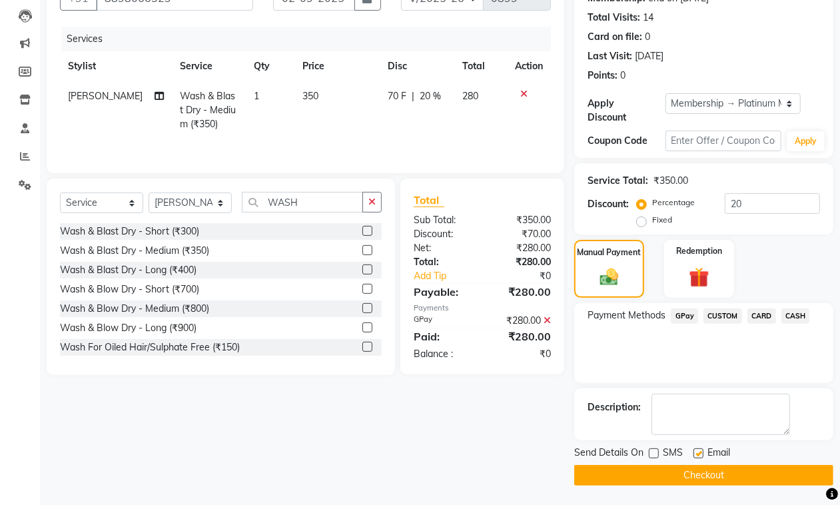
click at [697, 454] on input "checkbox" at bounding box center [697, 454] width 9 height 9
checkbox input "false"
click at [696, 471] on button "Checkout" at bounding box center [703, 475] width 259 height 21
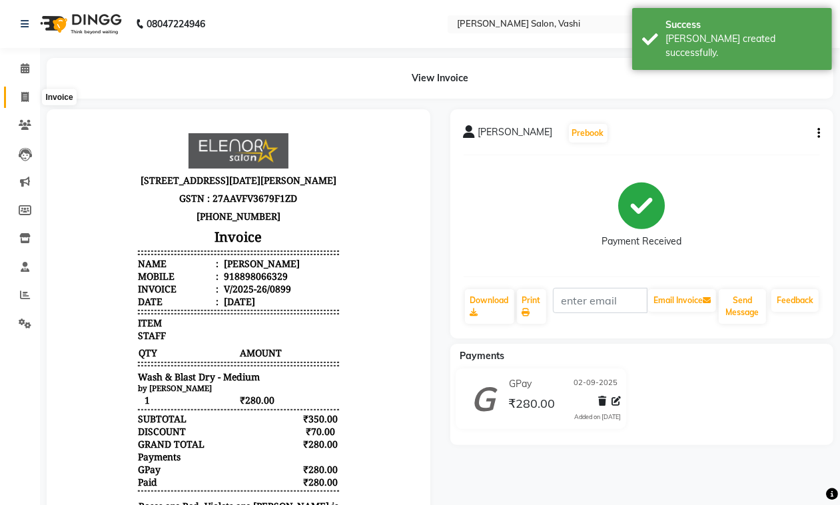
drag, startPoint x: 27, startPoint y: 95, endPoint x: 81, endPoint y: 93, distance: 54.0
click at [27, 93] on icon at bounding box center [24, 97] width 7 height 10
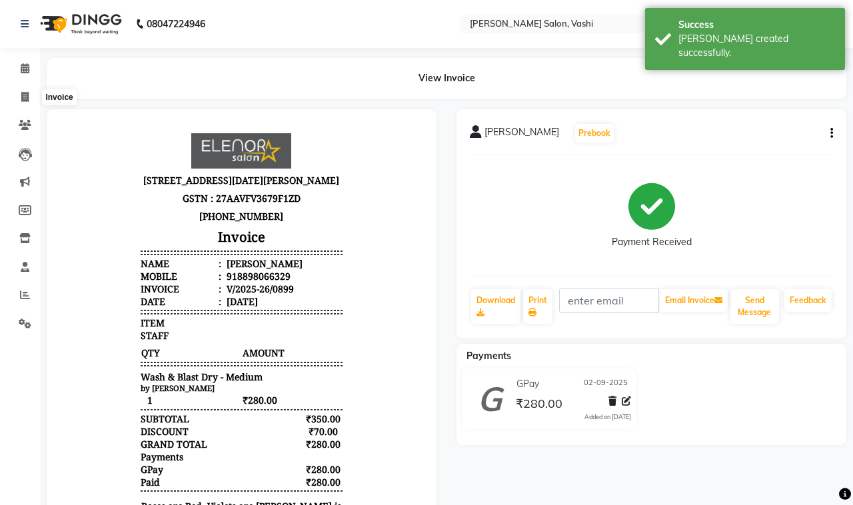
select select "695"
select select "service"
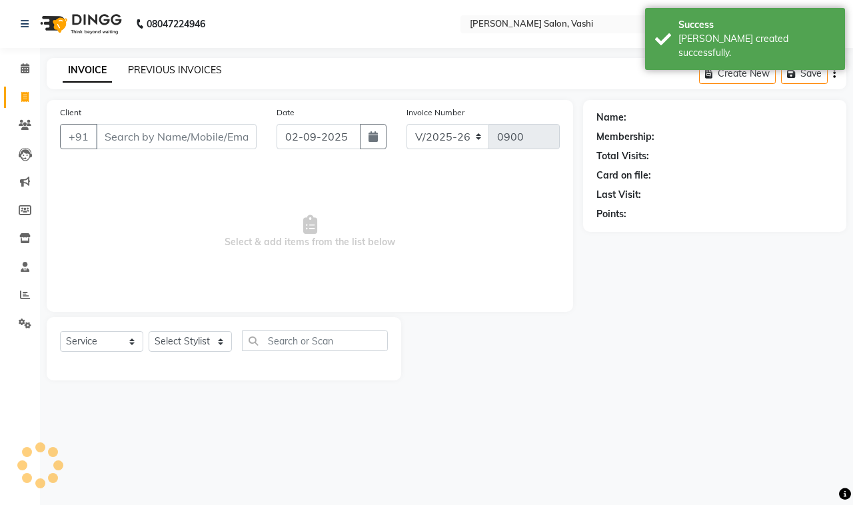
click at [180, 72] on link "PREVIOUS INVOICES" at bounding box center [175, 70] width 94 height 12
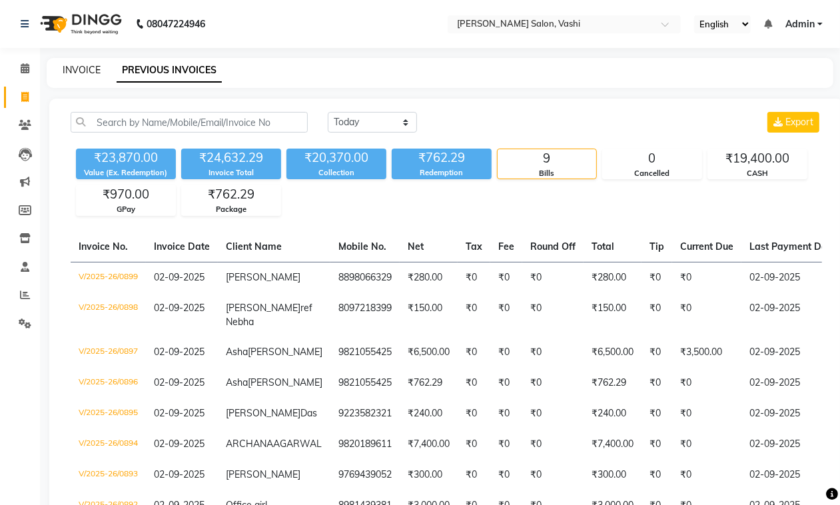
click at [75, 68] on link "INVOICE" at bounding box center [82, 70] width 38 height 12
select select "service"
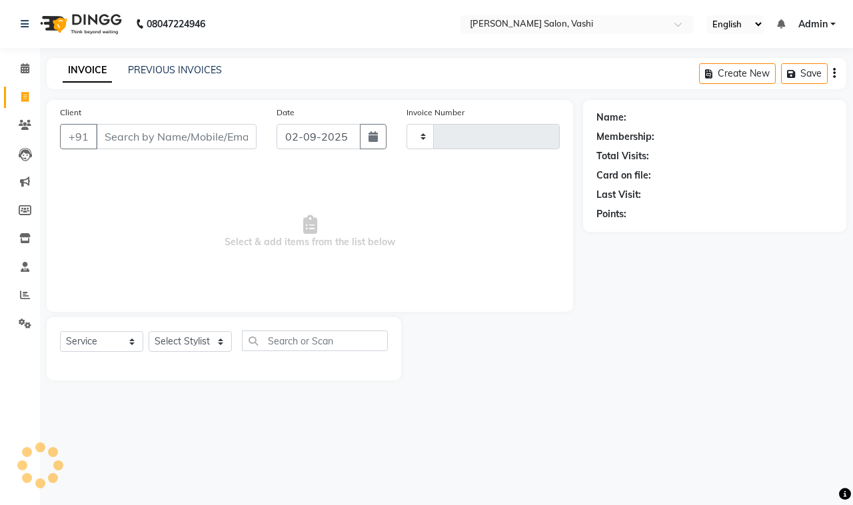
type input "0900"
select select "695"
click at [175, 63] on div "PREVIOUS INVOICES" at bounding box center [175, 70] width 94 height 14
click at [174, 63] on div "PREVIOUS INVOICES" at bounding box center [175, 70] width 94 height 14
click at [177, 65] on link "PREVIOUS INVOICES" at bounding box center [175, 70] width 94 height 12
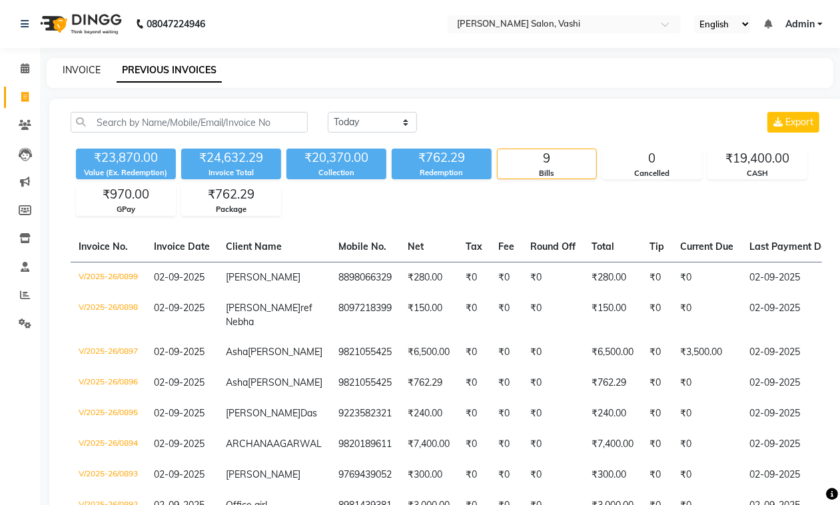
click at [75, 67] on link "INVOICE" at bounding box center [82, 70] width 38 height 12
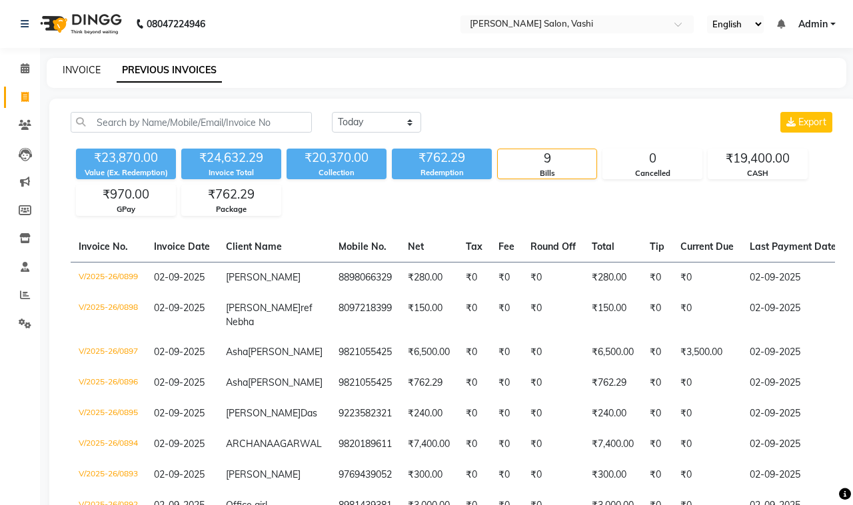
select select "695"
select select "service"
